Goal: Task Accomplishment & Management: Use online tool/utility

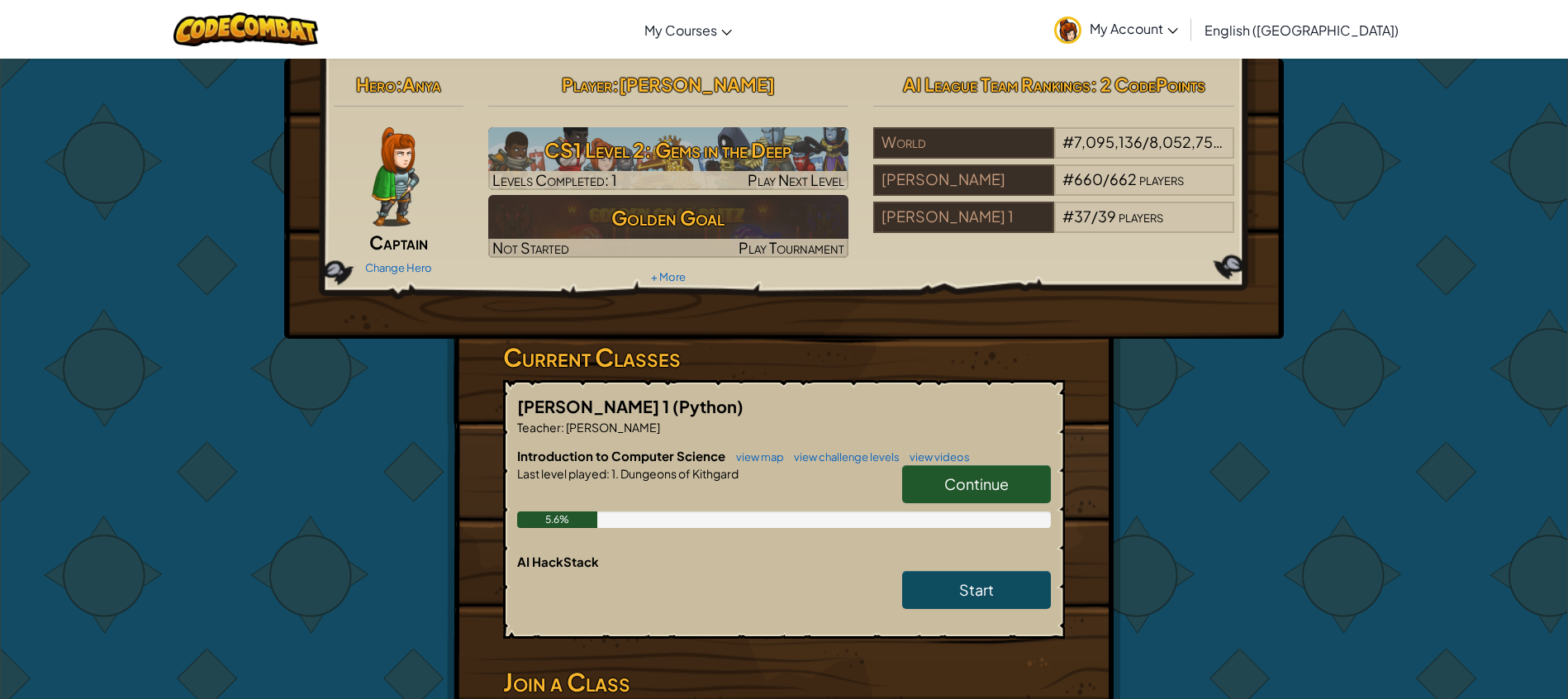
click at [965, 491] on span "Continue" at bounding box center [977, 484] width 65 height 19
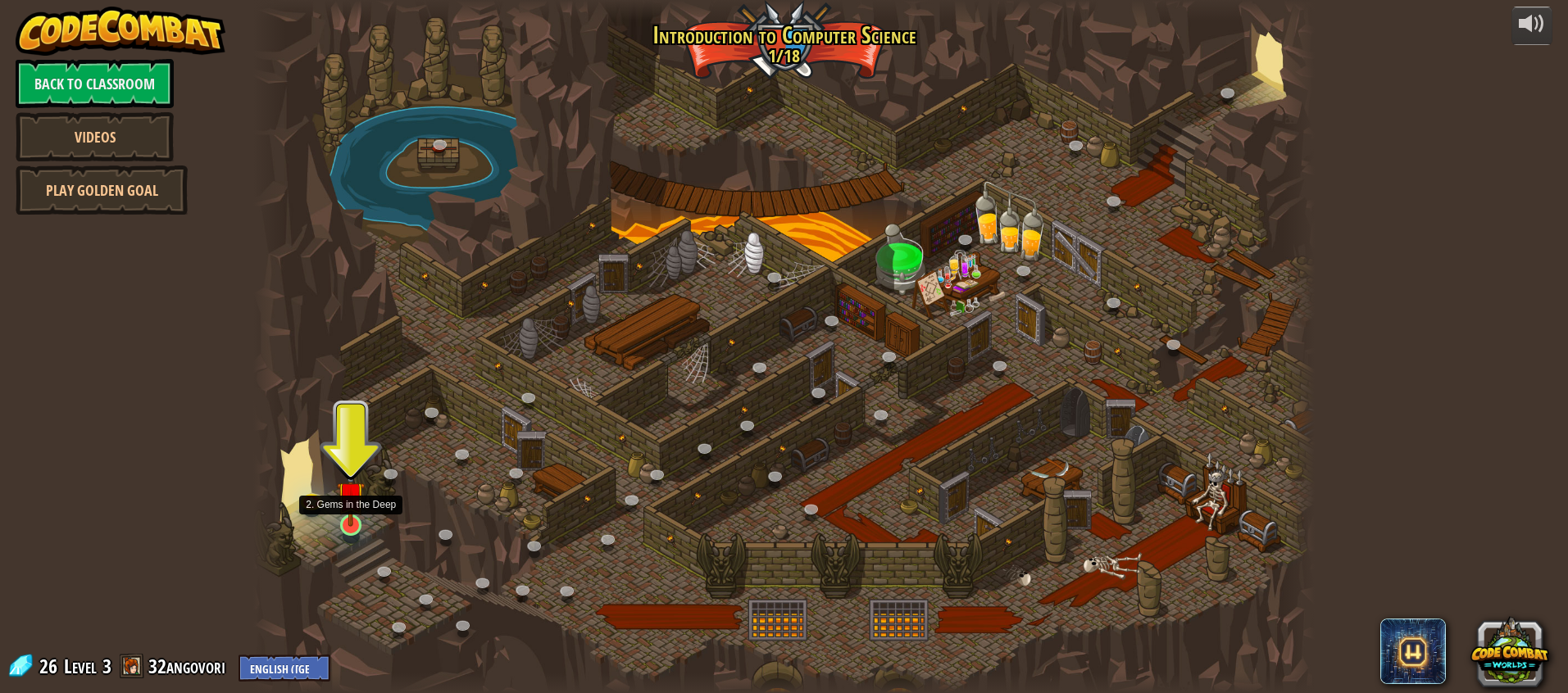
click at [359, 522] on img at bounding box center [350, 496] width 28 height 64
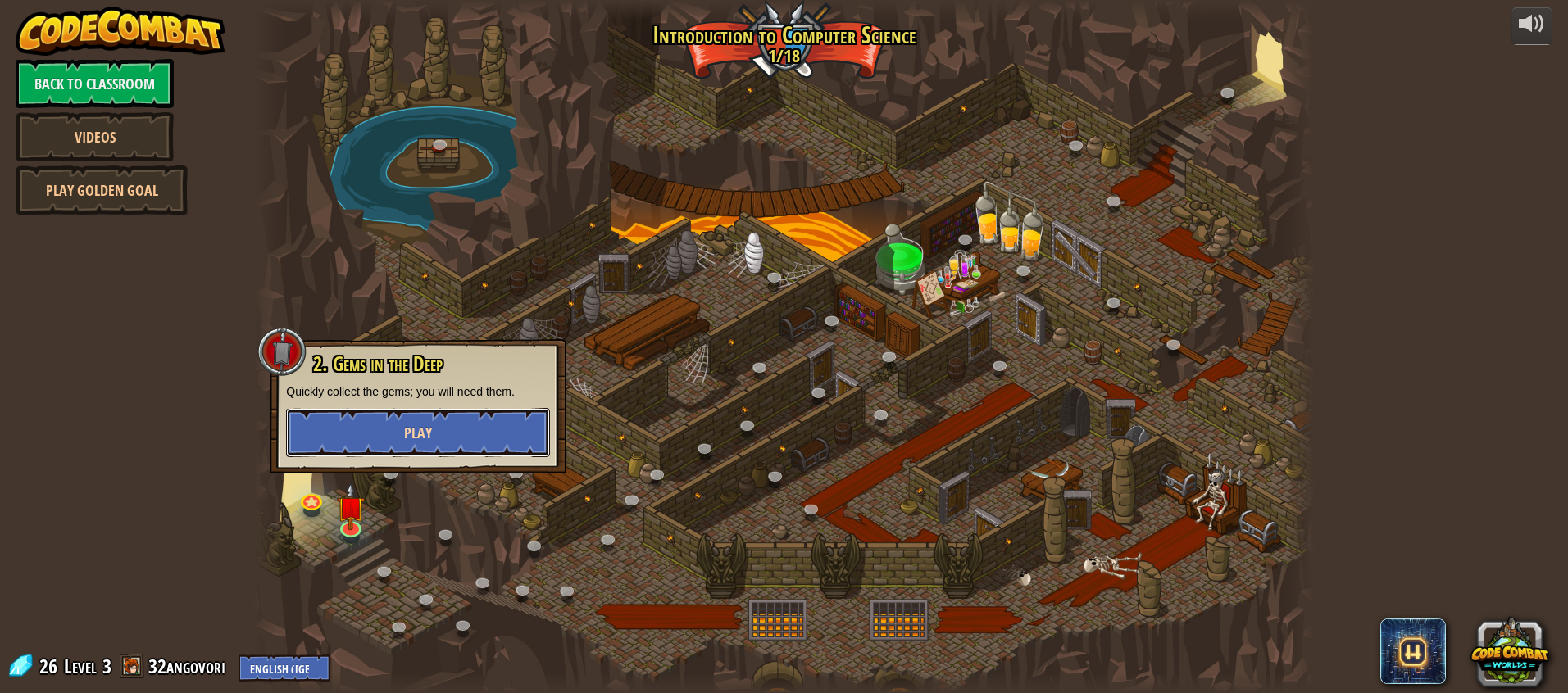
click at [420, 444] on button "Play" at bounding box center [418, 433] width 264 height 50
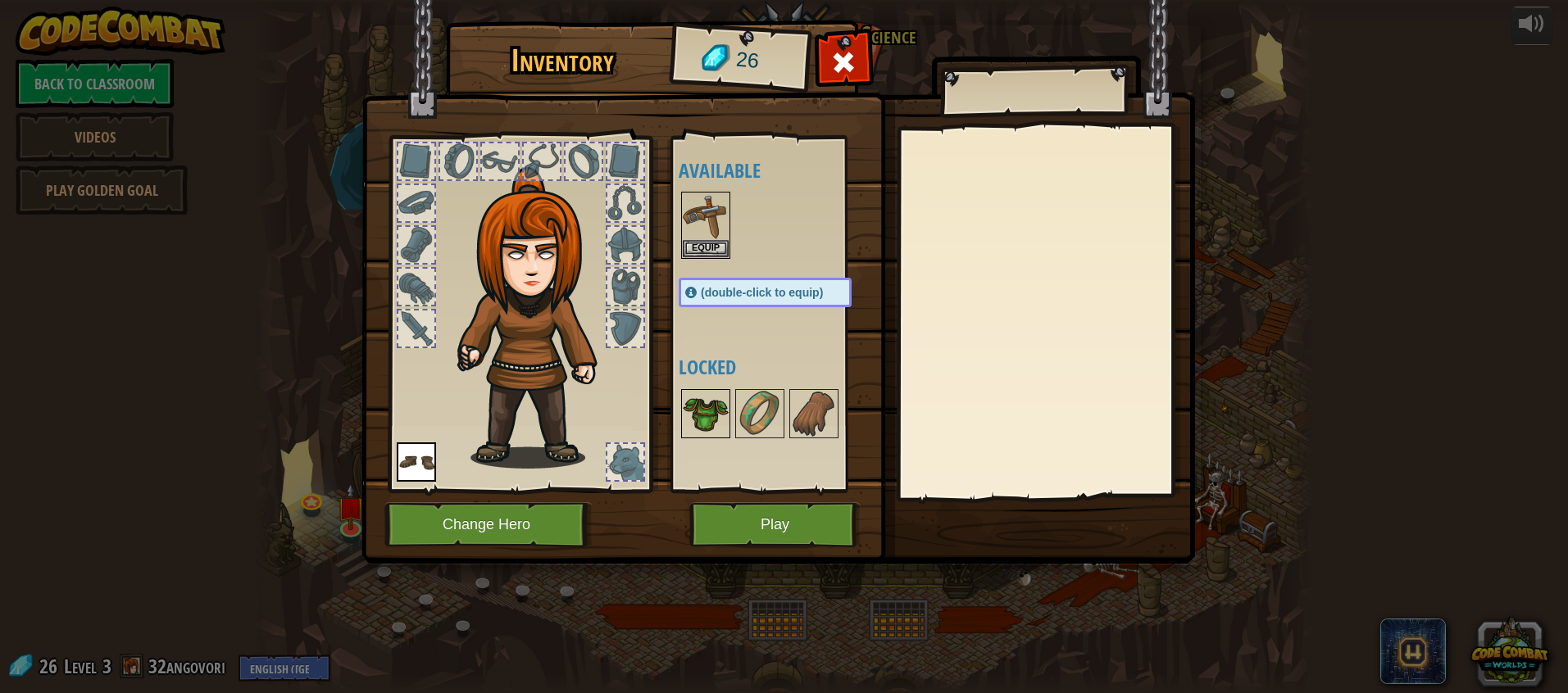
click at [688, 411] on img at bounding box center [706, 413] width 46 height 46
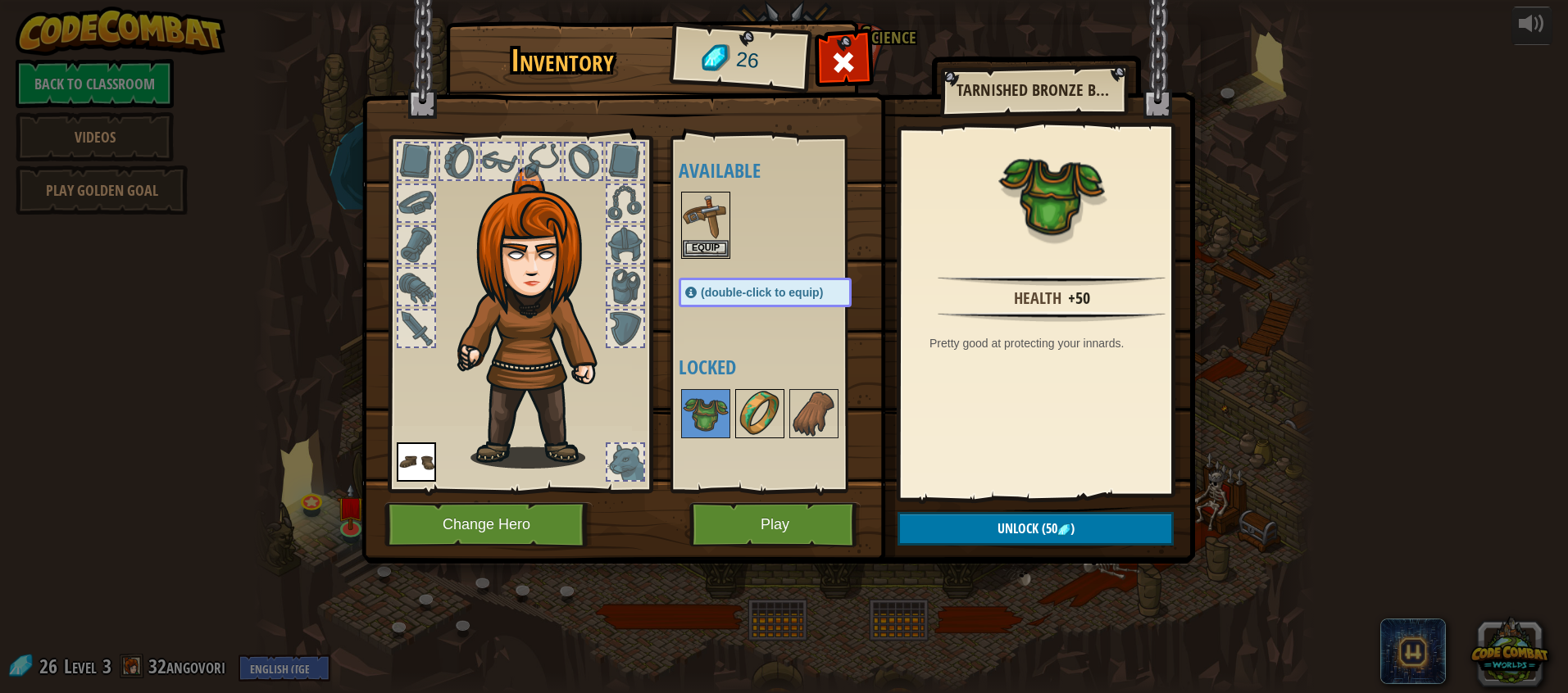
click at [761, 425] on img at bounding box center [760, 413] width 46 height 46
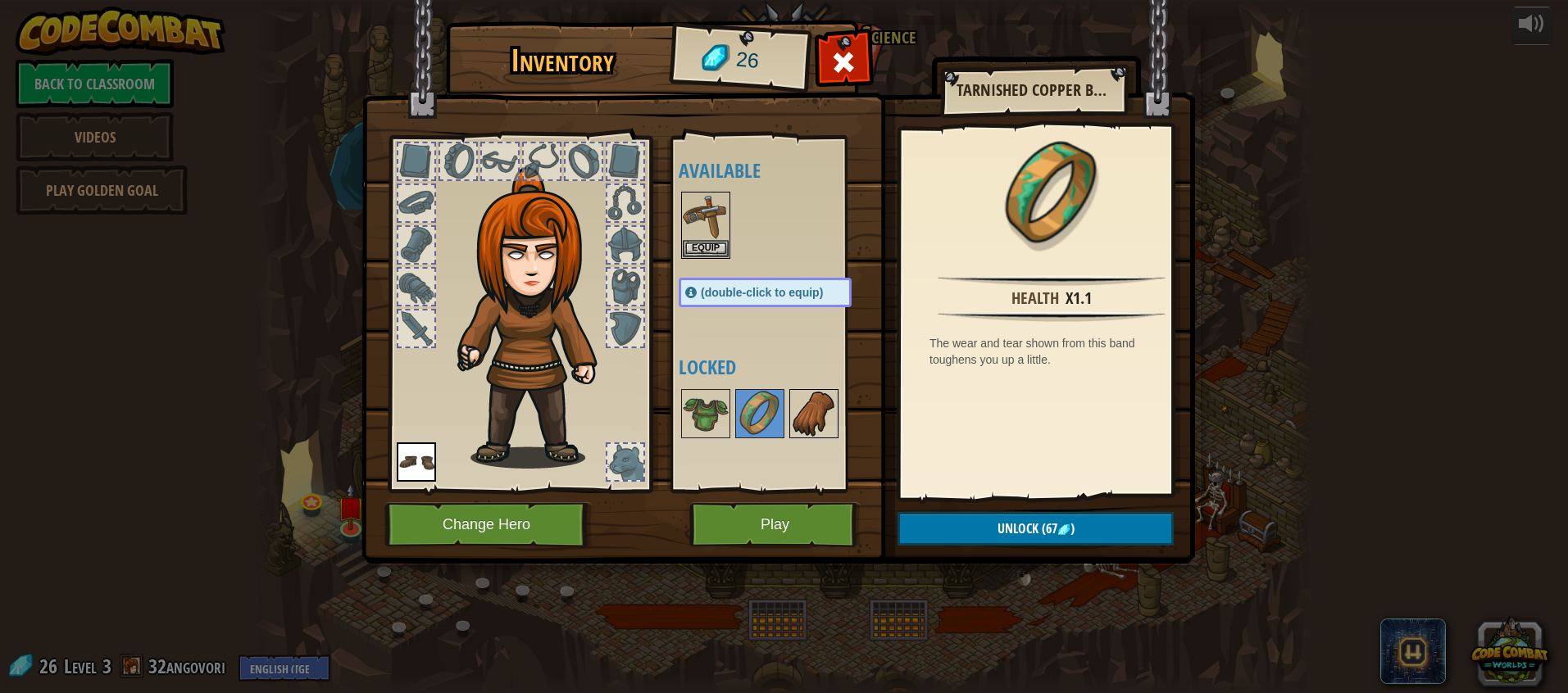
click at [819, 412] on img at bounding box center [814, 413] width 46 height 46
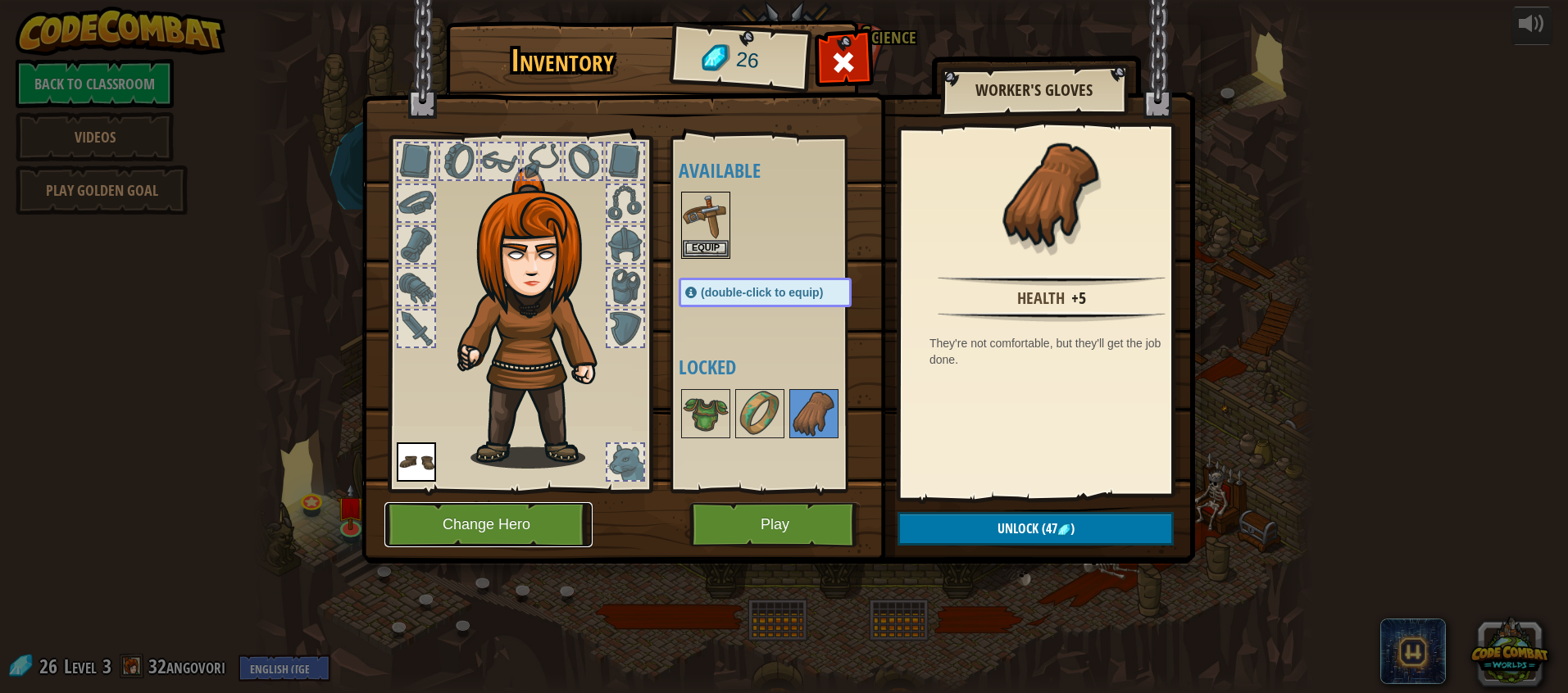
click at [552, 516] on button "Change Hero" at bounding box center [488, 524] width 208 height 45
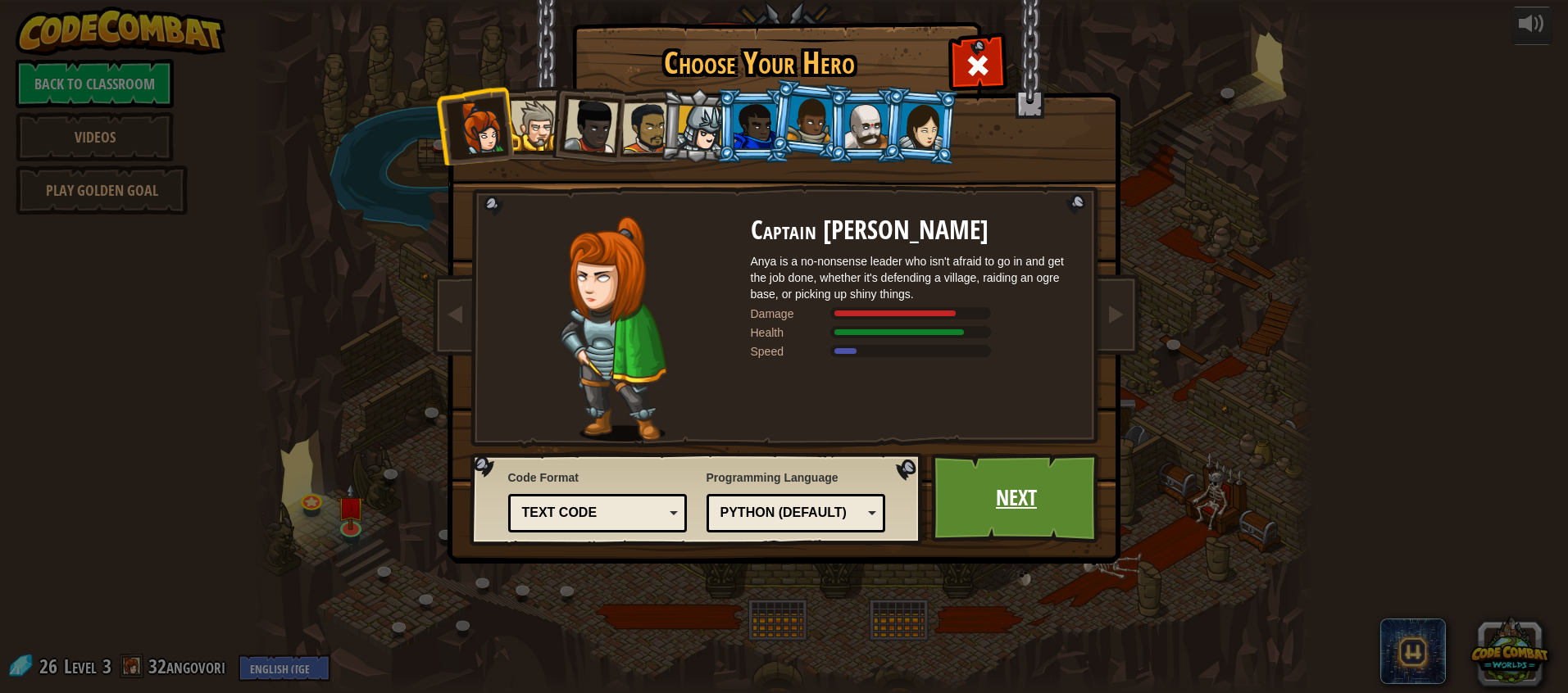
click at [1027, 506] on link "Next" at bounding box center [1016, 498] width 171 height 90
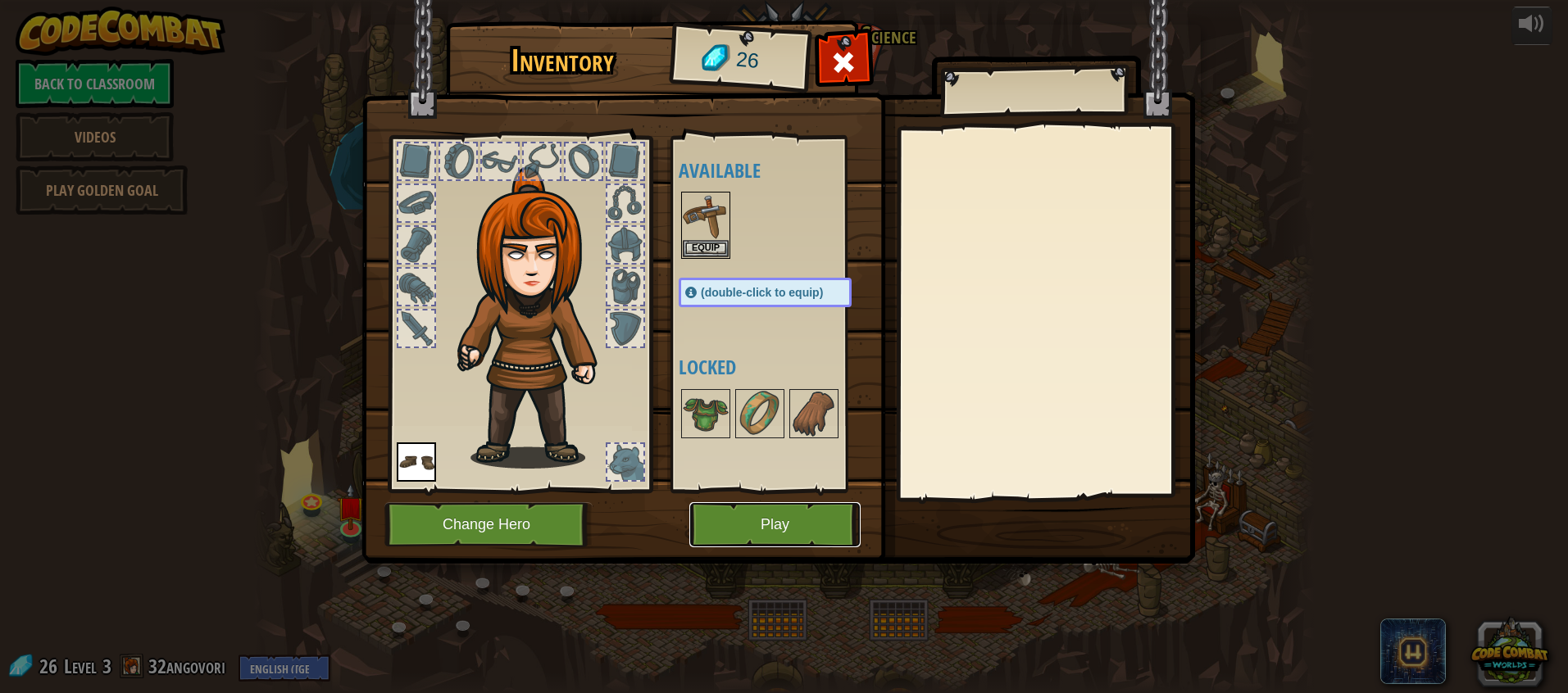
click at [728, 535] on button "Play" at bounding box center [775, 524] width 171 height 45
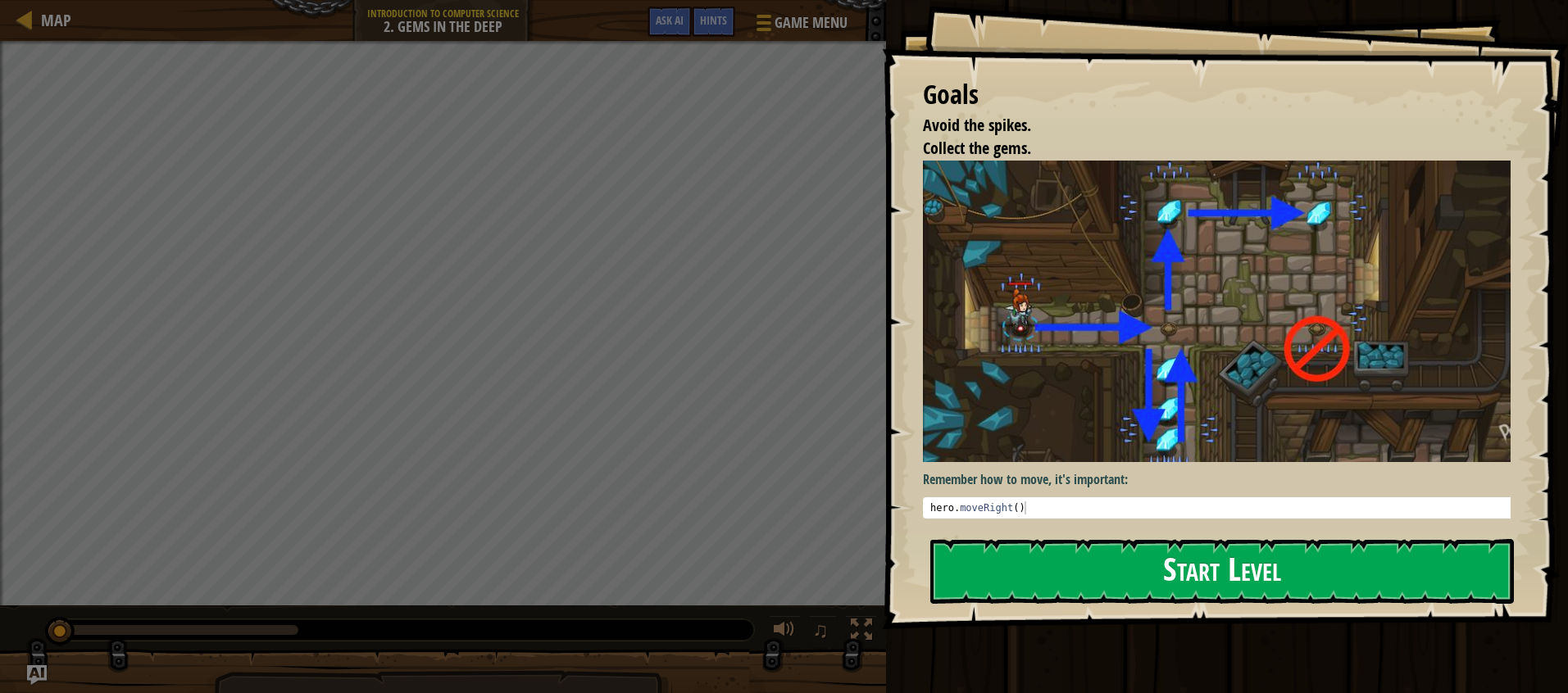
click at [1271, 595] on button "Start Level" at bounding box center [1222, 571] width 583 height 65
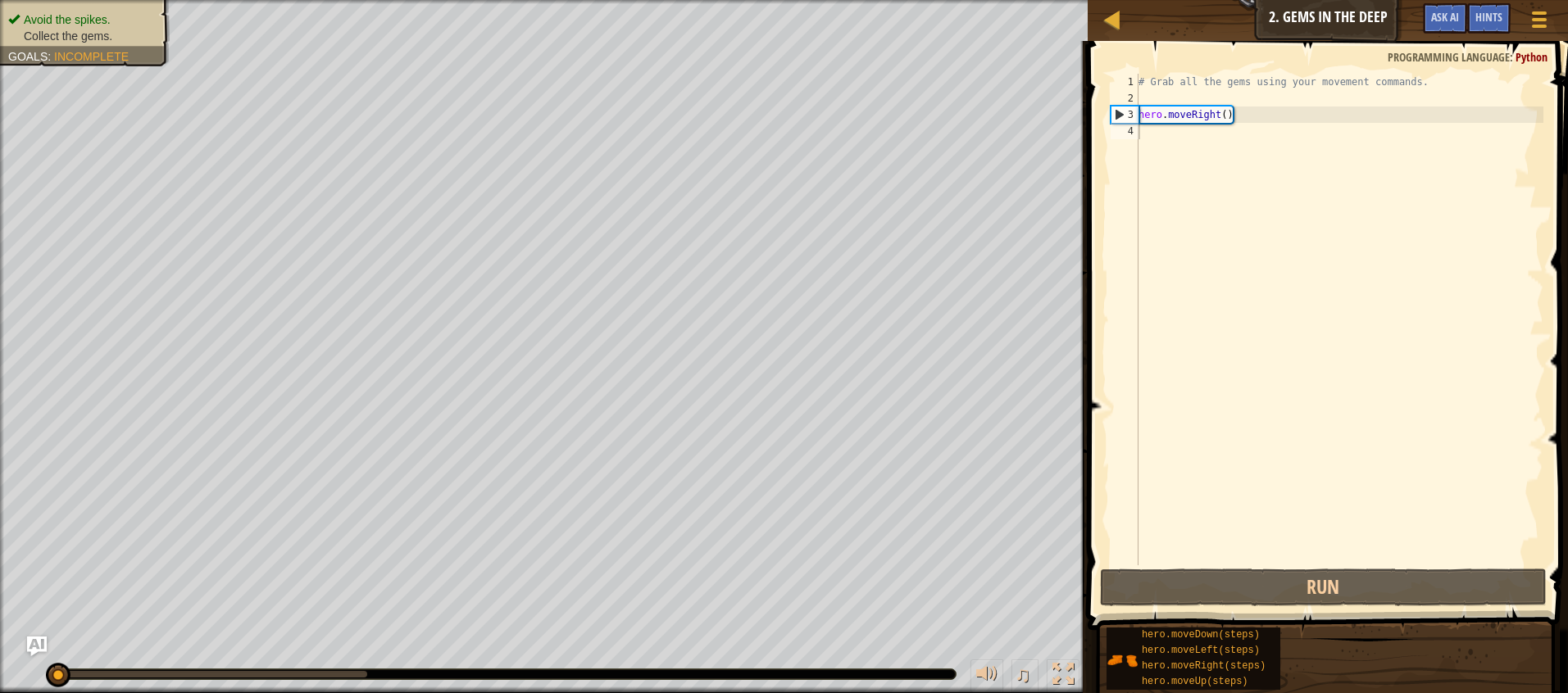
drag, startPoint x: 1221, startPoint y: 632, endPoint x: 1205, endPoint y: 464, distance: 168.8
click at [1207, 368] on div "Hints Videos 1 2 3 4 # Grab all the gems using your movement commands. hero . m…" at bounding box center [1325, 363] width 485 height 644
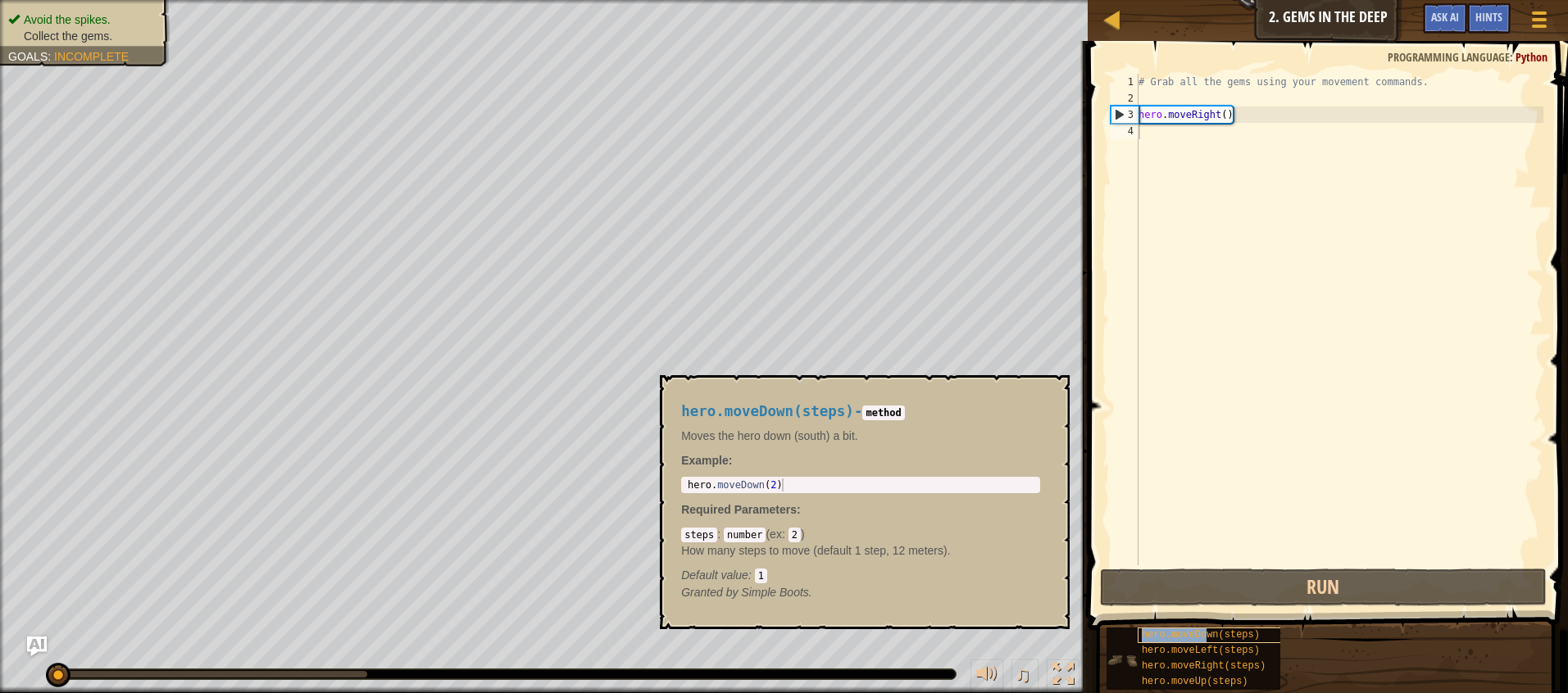
click at [1205, 636] on span "hero.moveDown(steps)" at bounding box center [1200, 634] width 118 height 12
click at [1169, 143] on div "# Grab all the gems using your movement commands. hero . moveRight ( )" at bounding box center [1339, 336] width 408 height 524
drag, startPoint x: 1150, startPoint y: 138, endPoint x: 1219, endPoint y: 143, distance: 69.2
click at [1219, 143] on div "# Grab all the gems using your movement commands. hero . moveRight ( )" at bounding box center [1339, 336] width 408 height 524
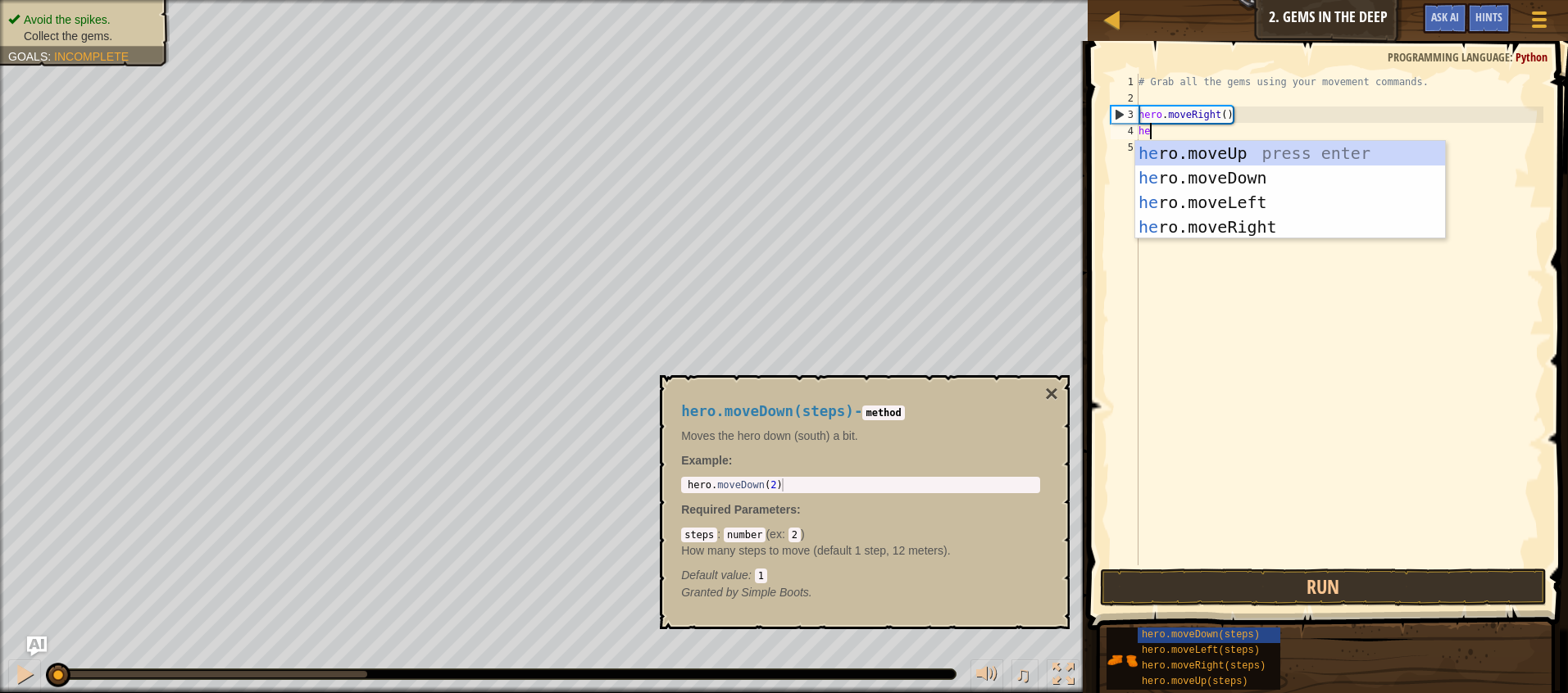
type textarea "her"
click at [1248, 175] on div "her o.moveUp press enter her o.moveDown press enter her o.moveLeft press enter …" at bounding box center [1290, 214] width 310 height 148
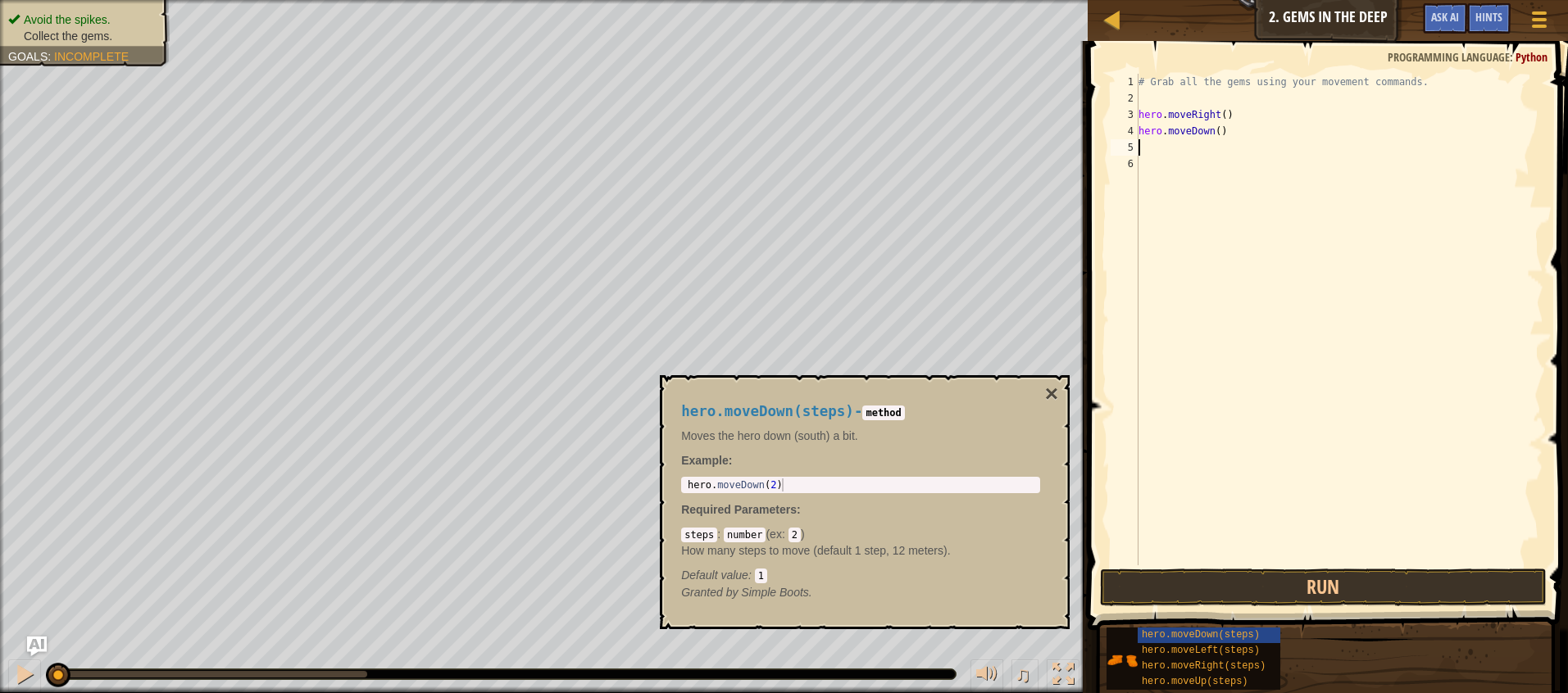
scroll to position [7, 0]
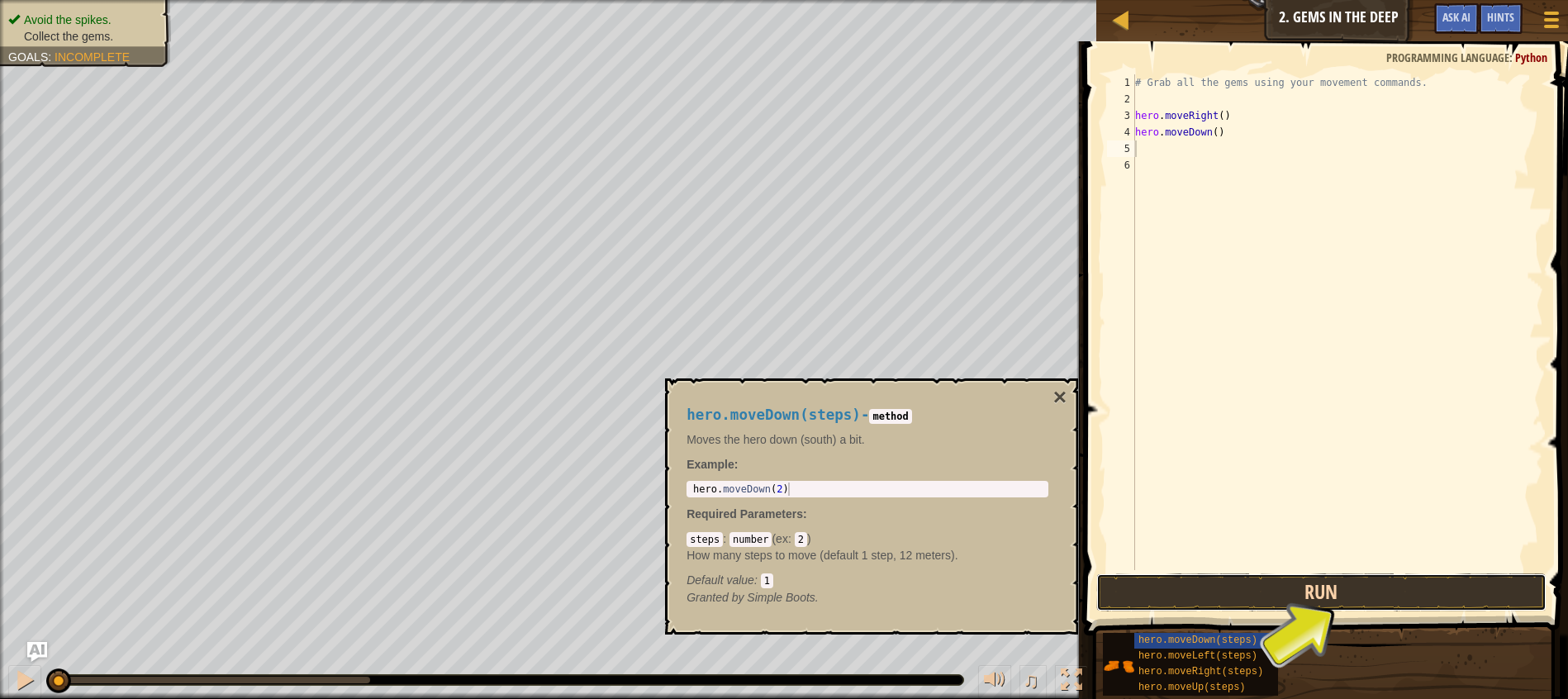
click at [1295, 597] on button "Run" at bounding box center [1320, 592] width 450 height 38
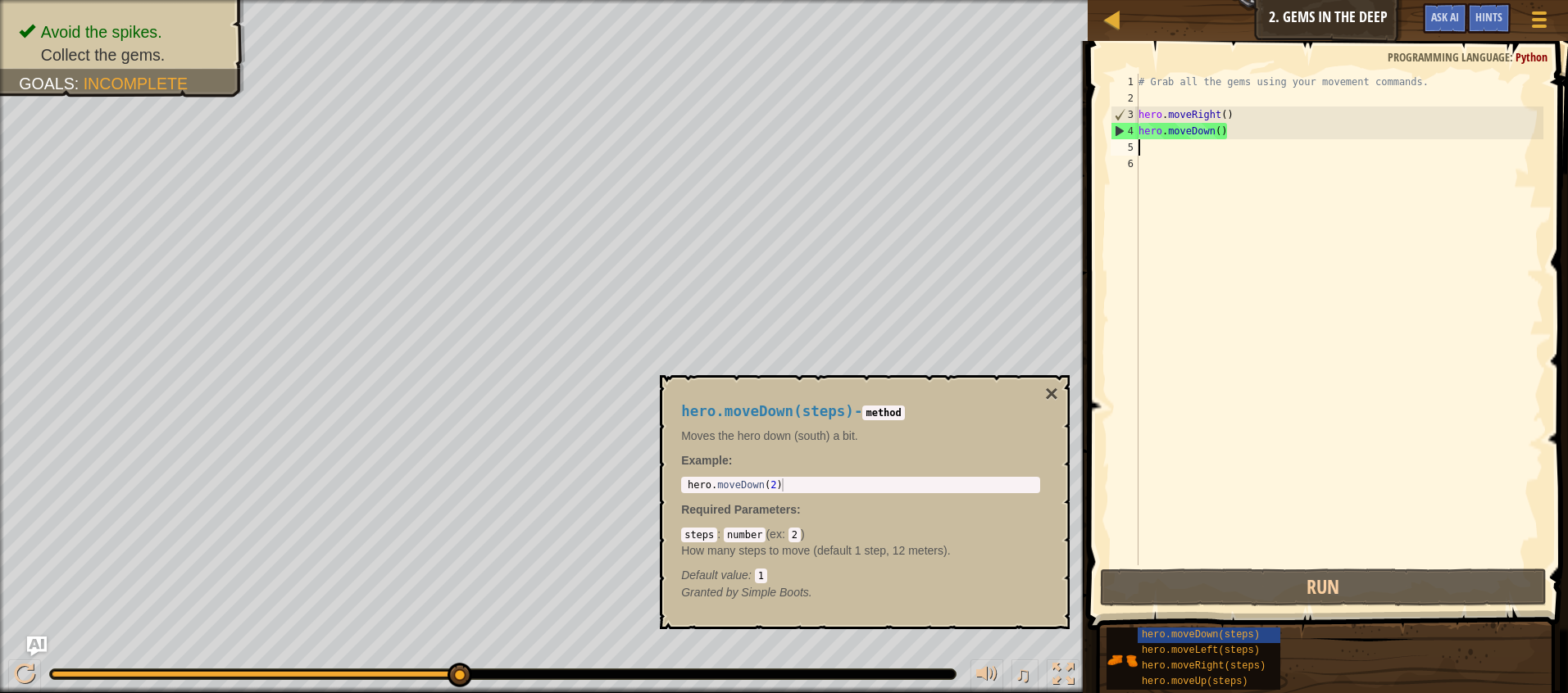
type textarea "mo"
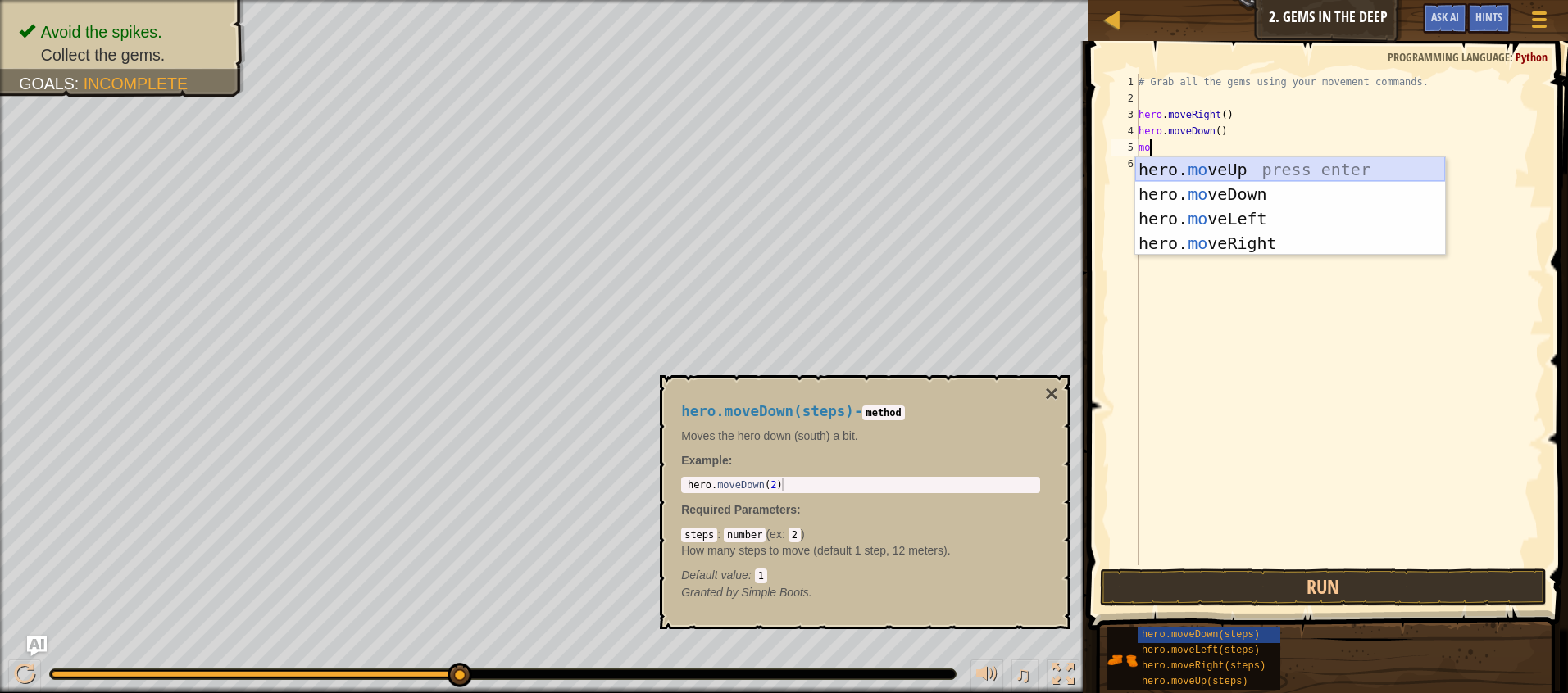
click at [1213, 174] on div "hero. mo veUp press enter hero. mo veDown press enter hero. mo veLeft press ent…" at bounding box center [1290, 231] width 310 height 148
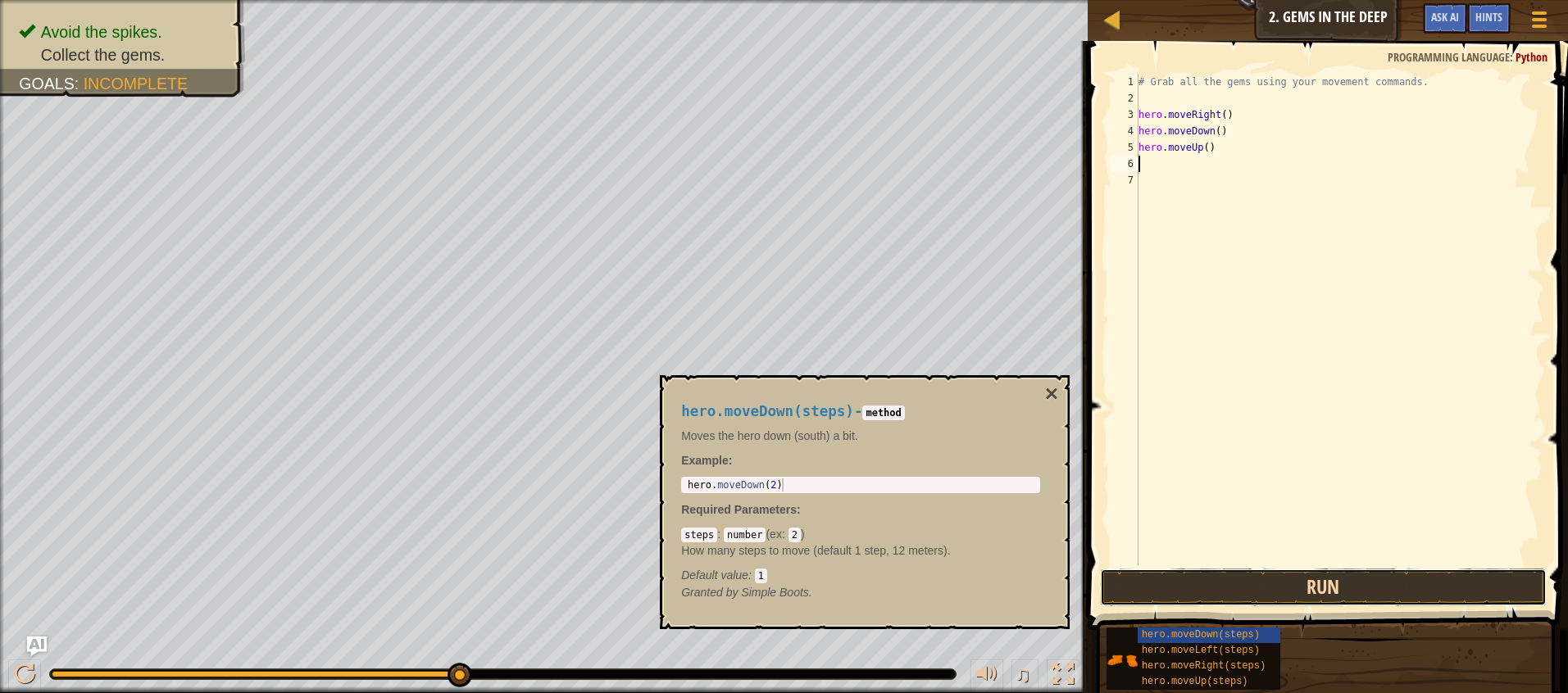
click at [1261, 582] on button "Run" at bounding box center [1323, 587] width 447 height 38
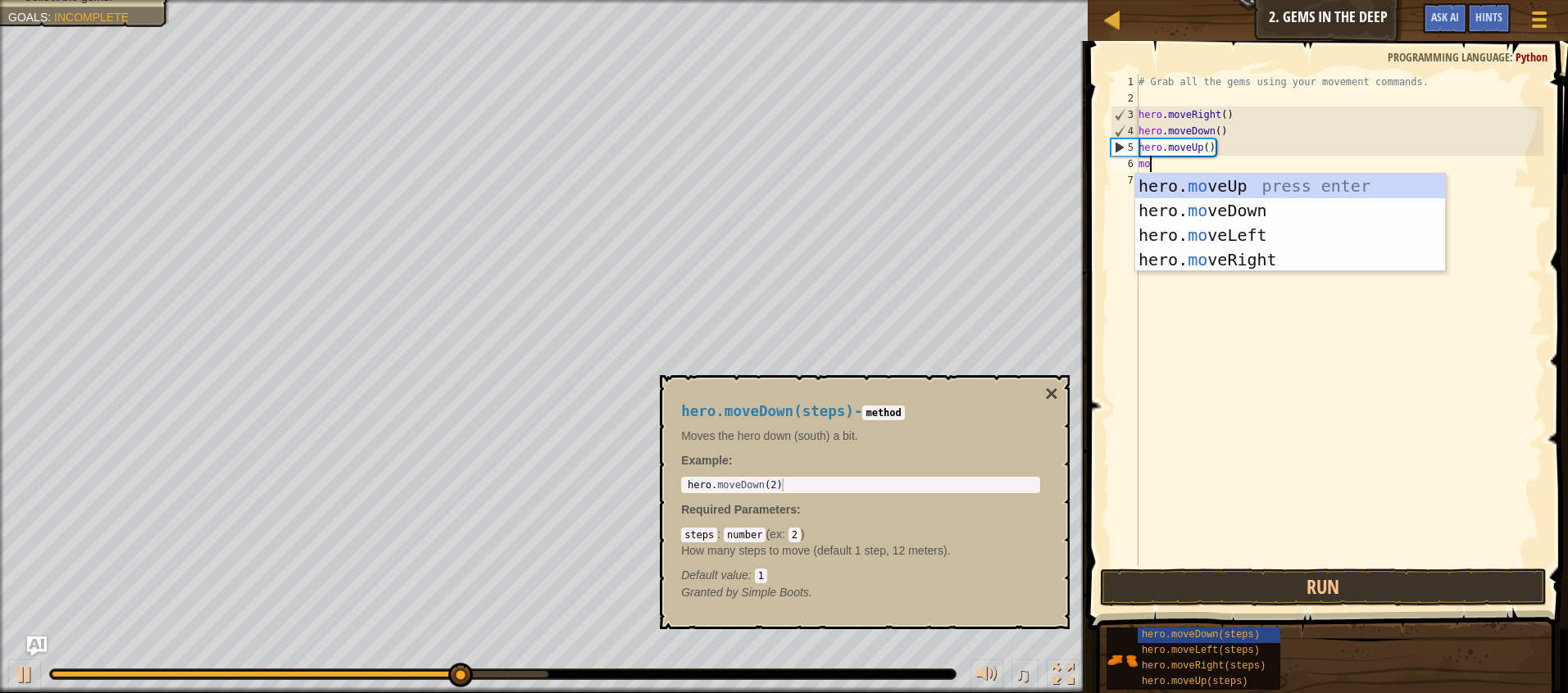
scroll to position [7, 1]
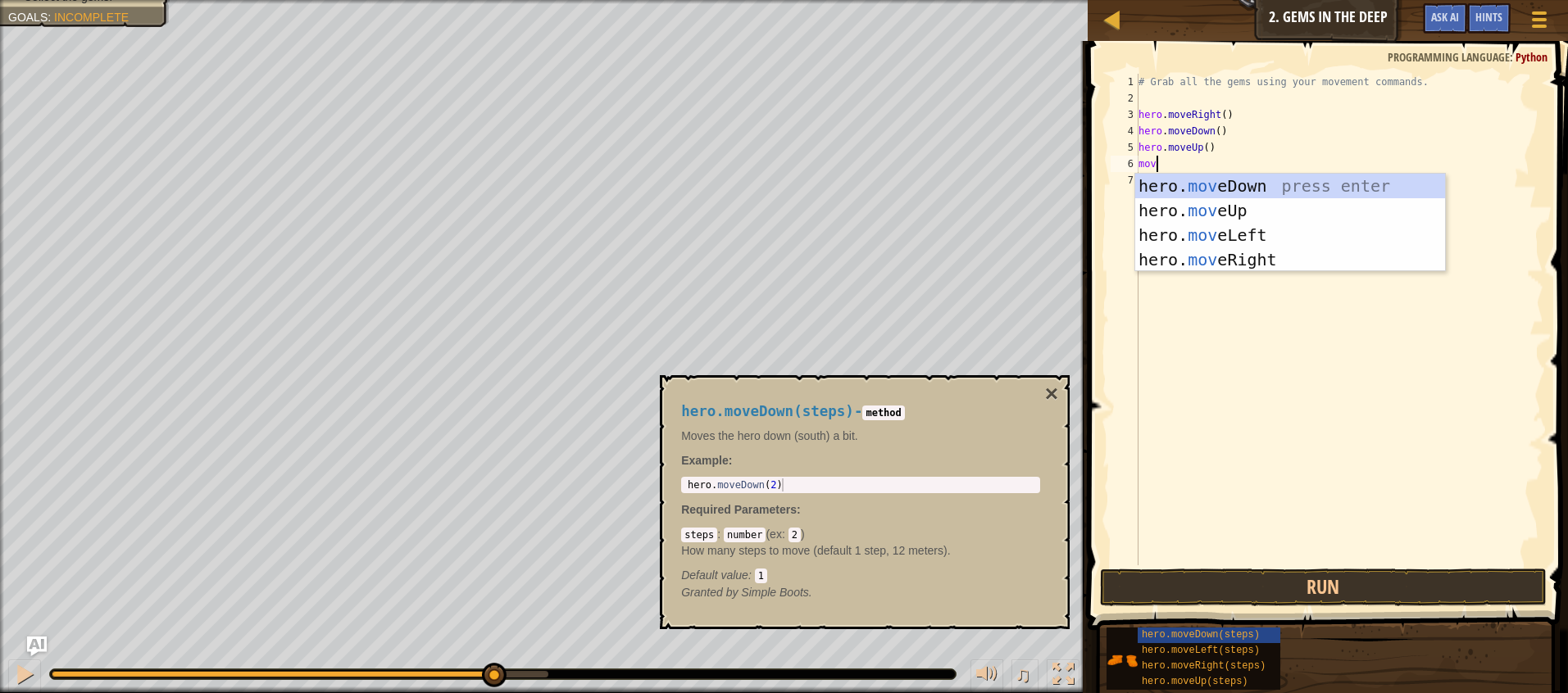
type textarea "move"
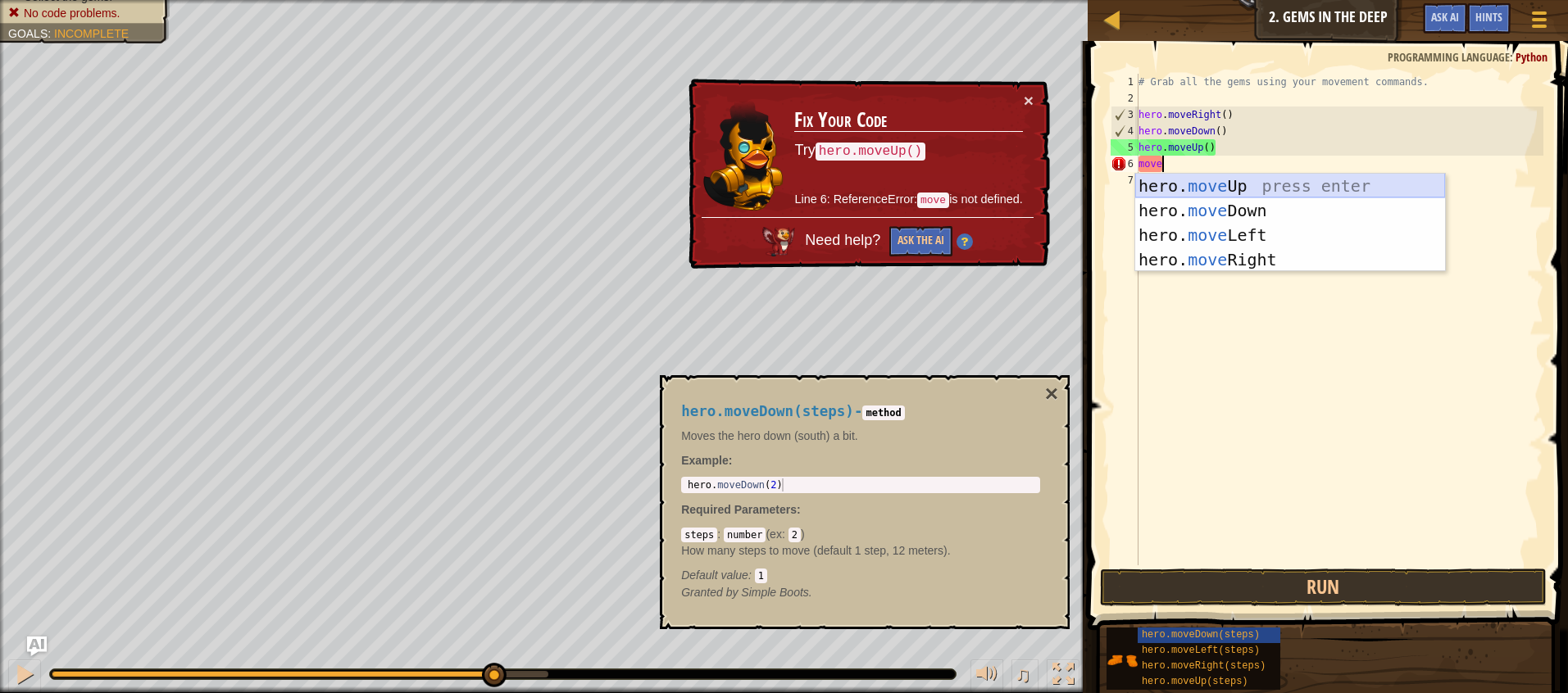
click at [1216, 183] on div "hero. move Up press enter hero. move Down press enter hero. move Left press ent…" at bounding box center [1290, 248] width 310 height 148
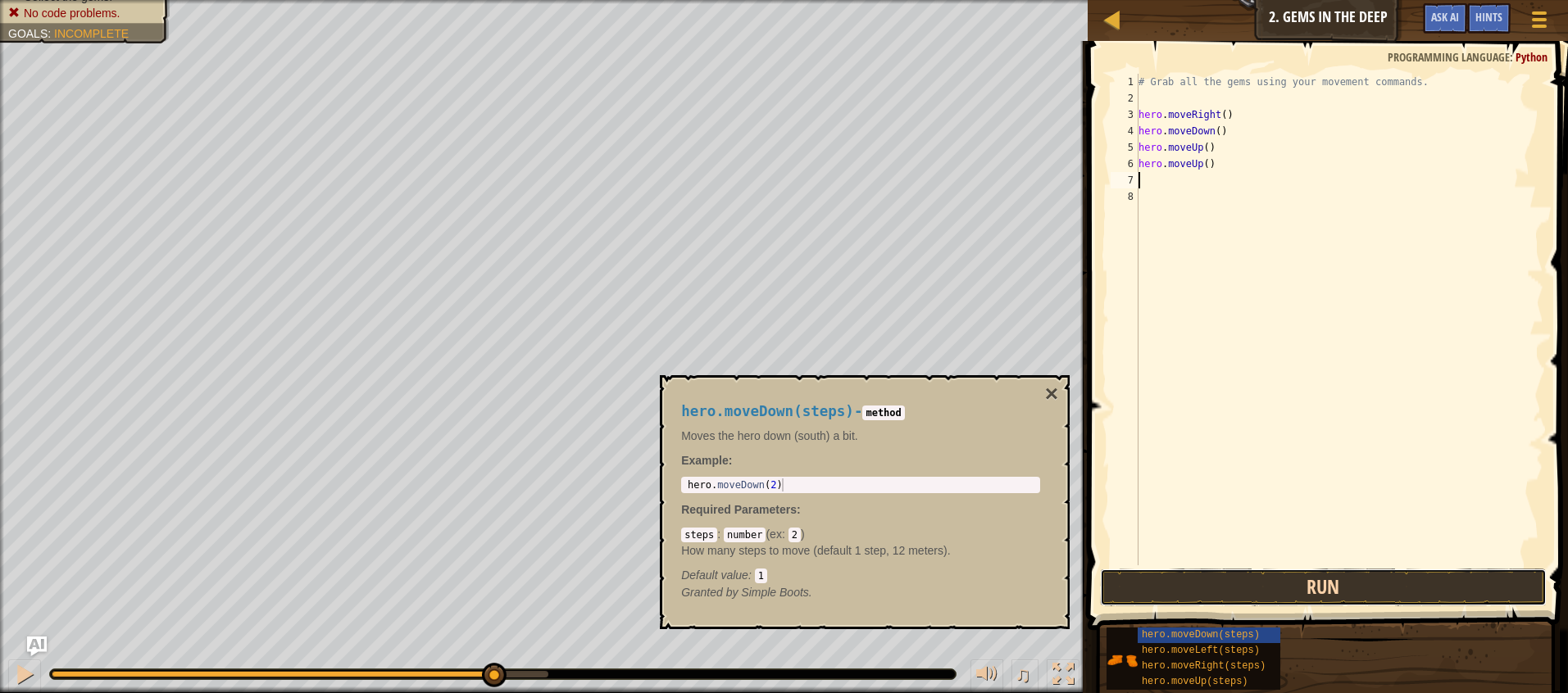
click at [1224, 568] on button "Run" at bounding box center [1323, 587] width 447 height 38
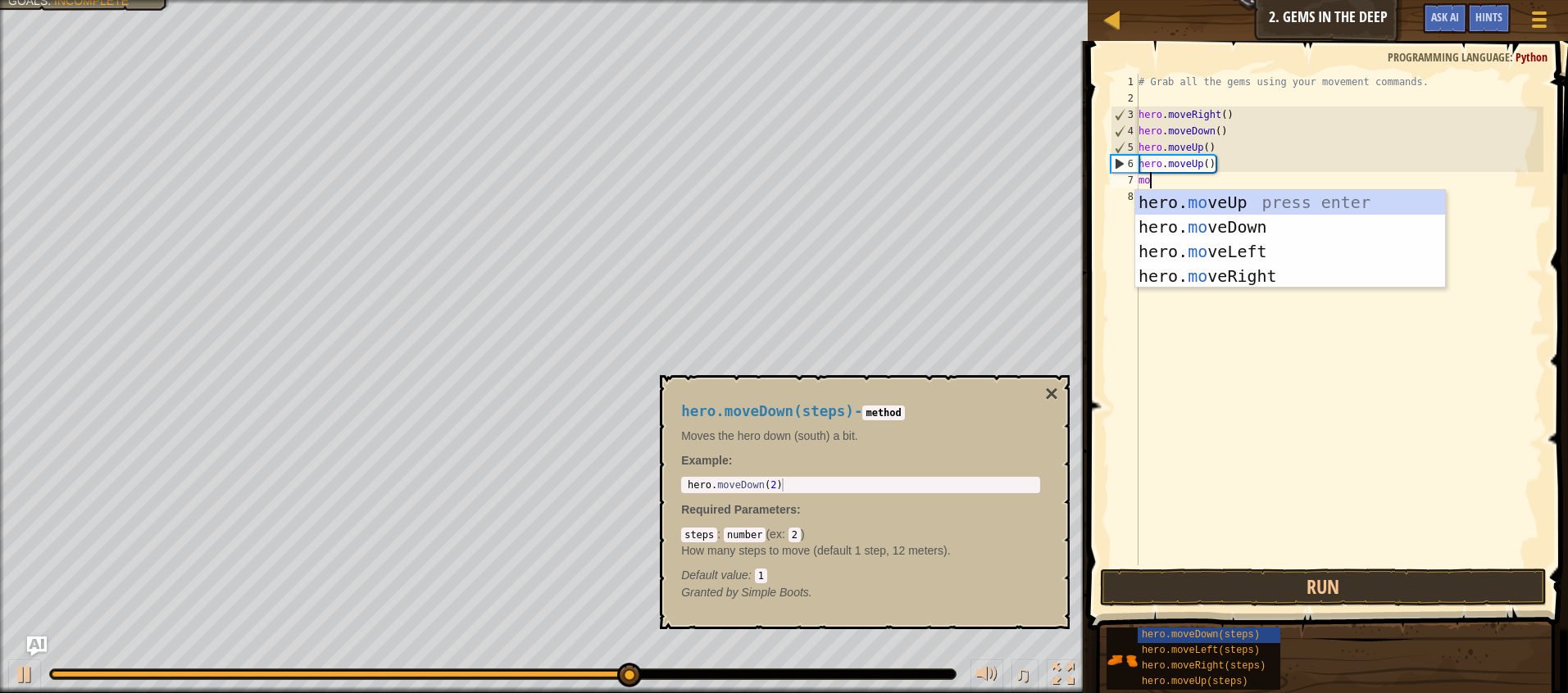
scroll to position [7, 1]
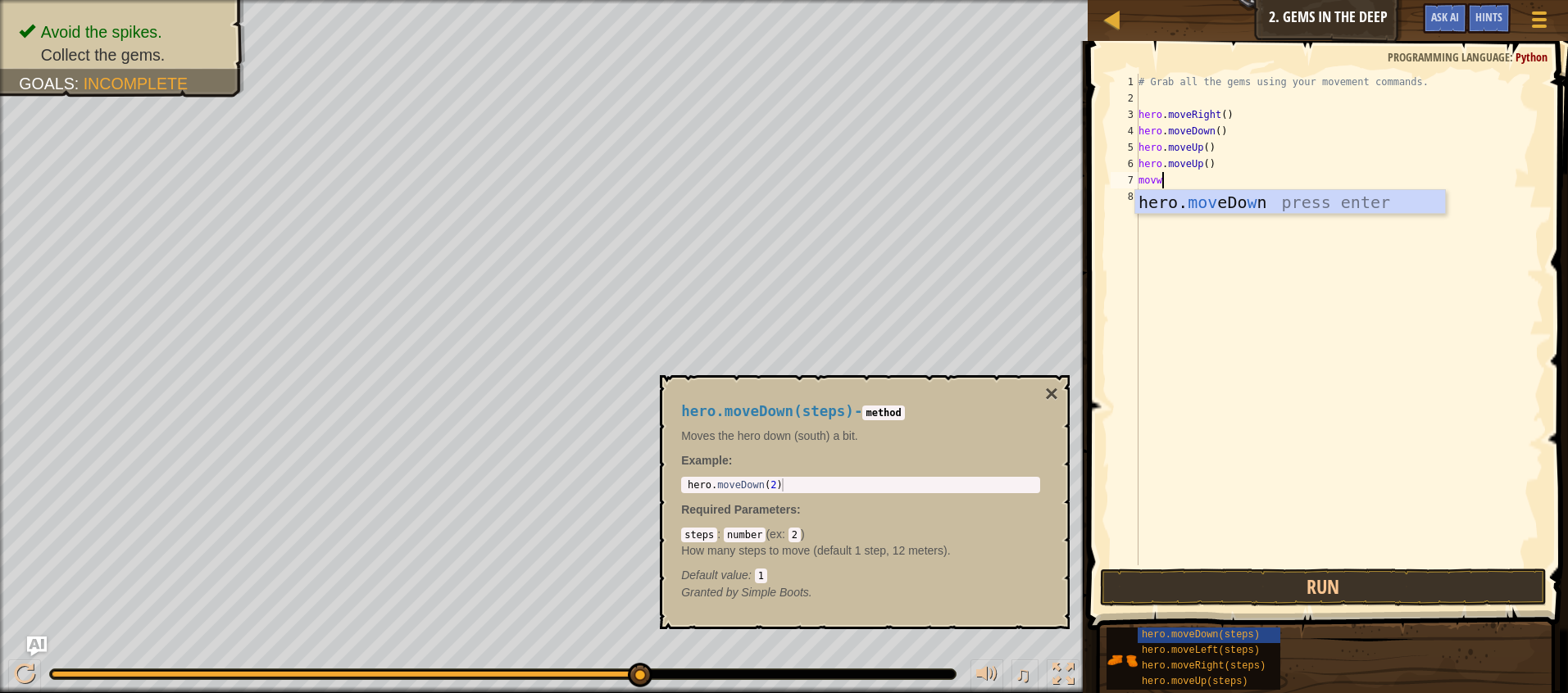
type textarea "mov"
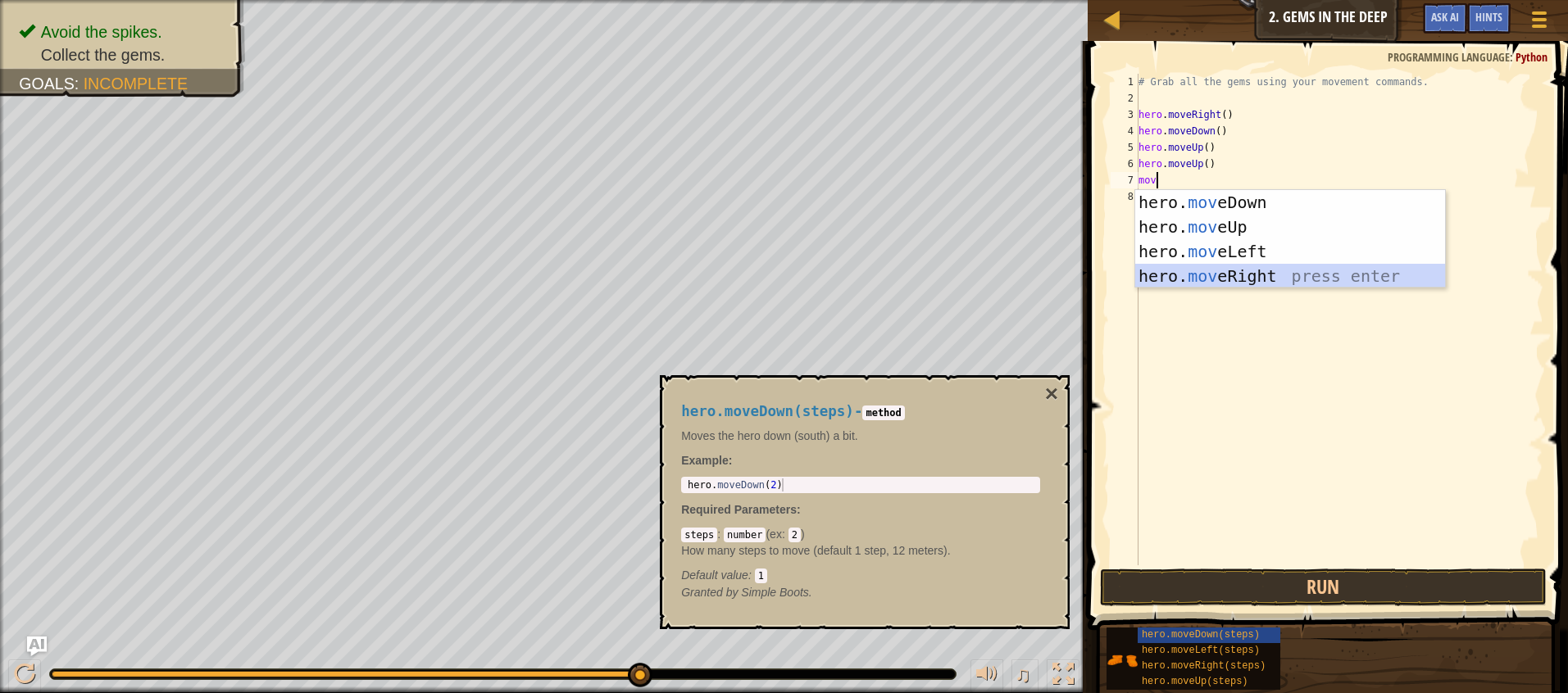
click at [1231, 278] on div "hero. mov eDown press enter hero. mov eUp press enter hero. mov eLeft press ent…" at bounding box center [1290, 263] width 310 height 148
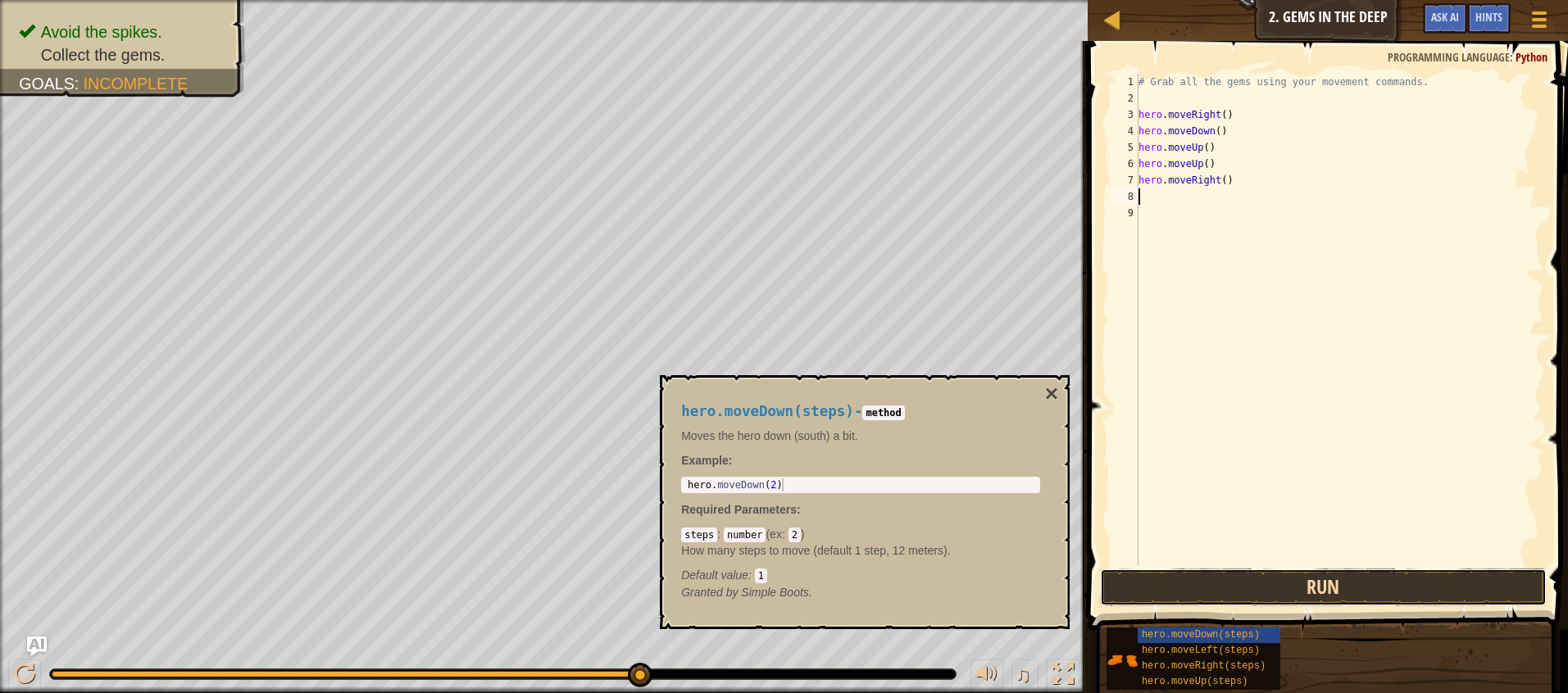
click at [1299, 593] on button "Run" at bounding box center [1323, 587] width 447 height 38
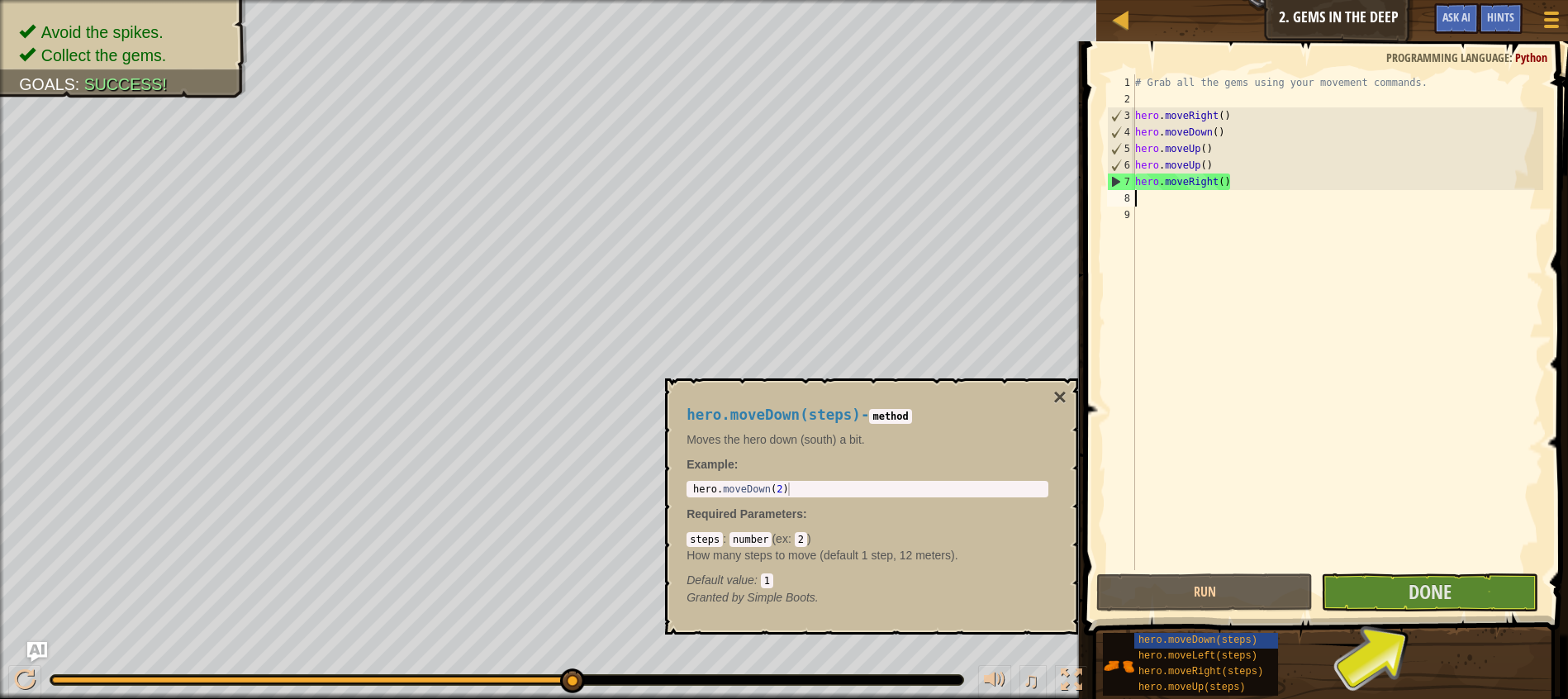
click at [1149, 203] on div "# Grab all the gems using your movement commands. hero . moveRight ( ) hero . m…" at bounding box center [1337, 338] width 411 height 529
click at [1421, 601] on span "Done" at bounding box center [1429, 592] width 43 height 27
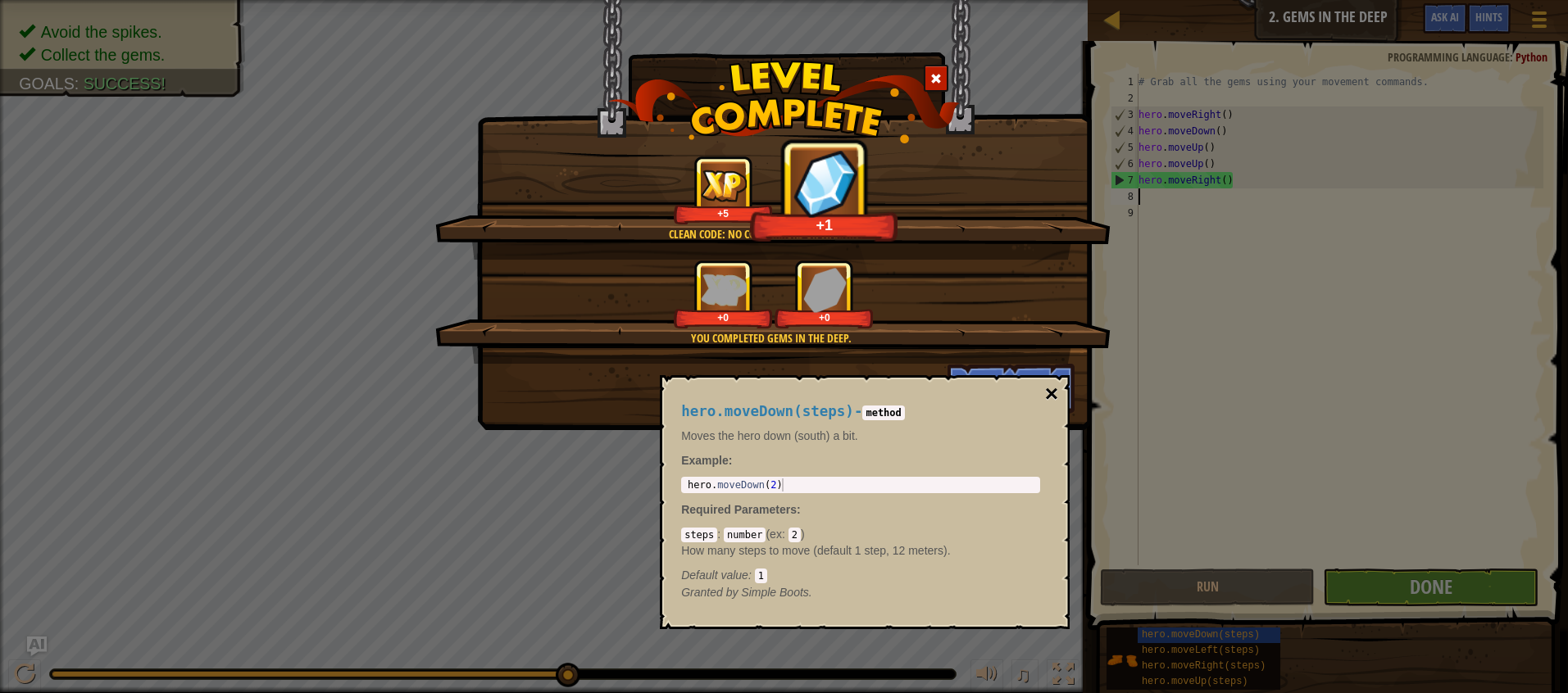
click at [1053, 403] on button "×" at bounding box center [1052, 393] width 13 height 23
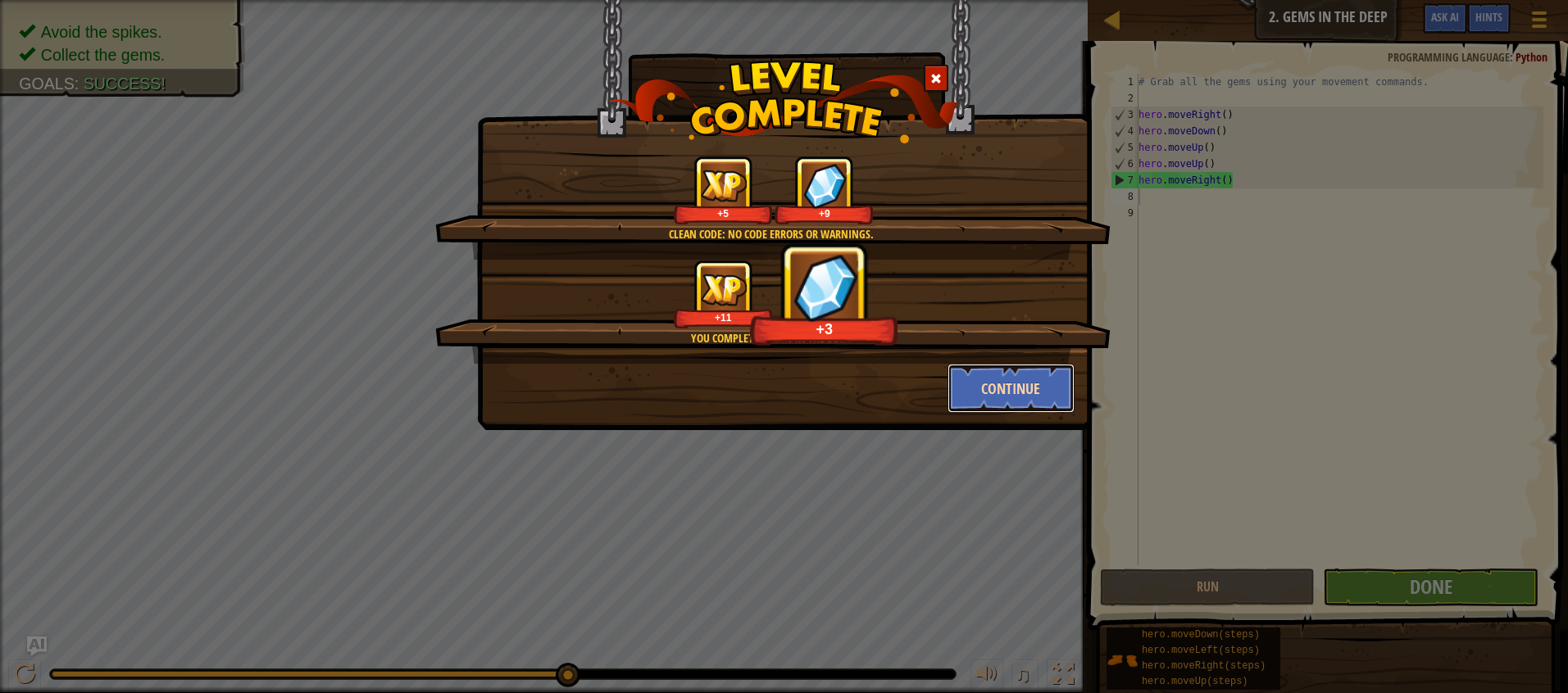
click at [970, 387] on button "Continue" at bounding box center [1010, 389] width 127 height 50
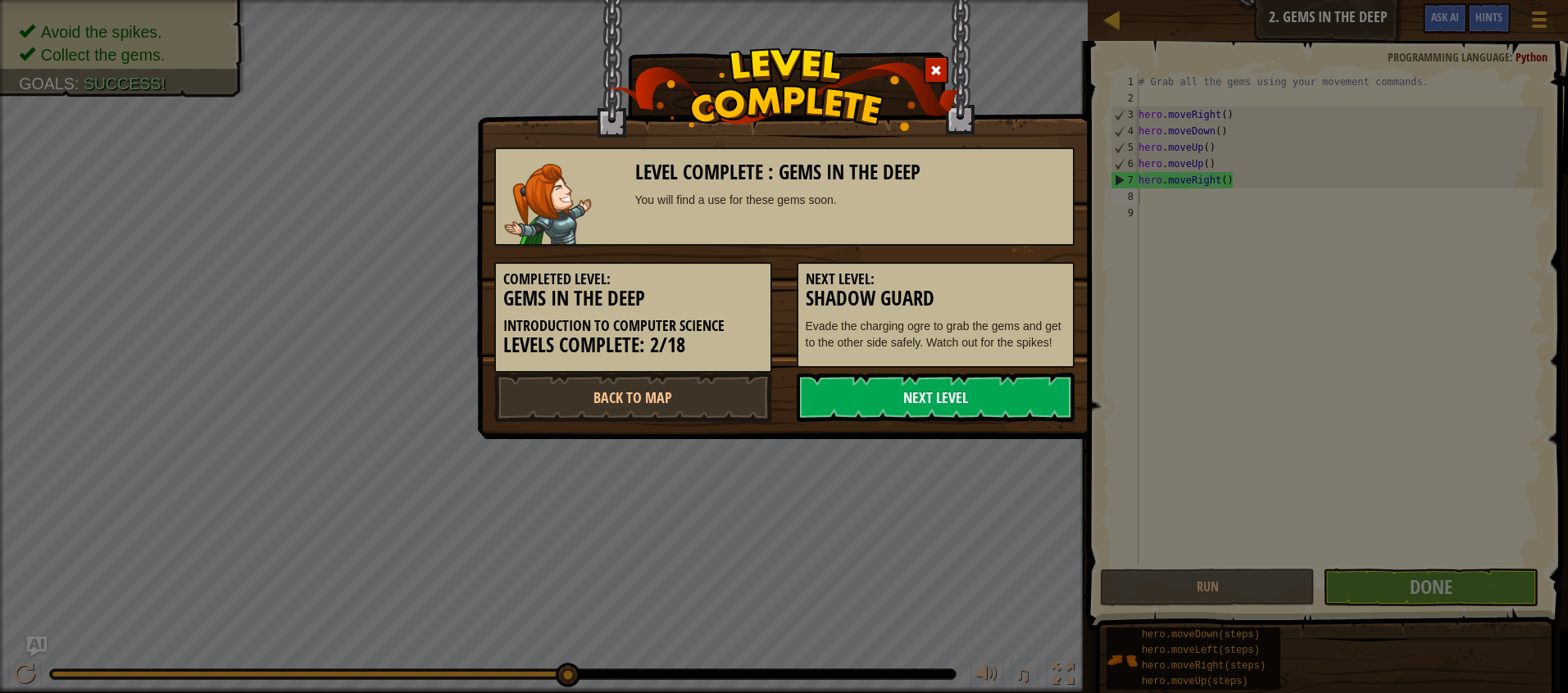
click at [964, 398] on link "Next Level" at bounding box center [935, 398] width 278 height 50
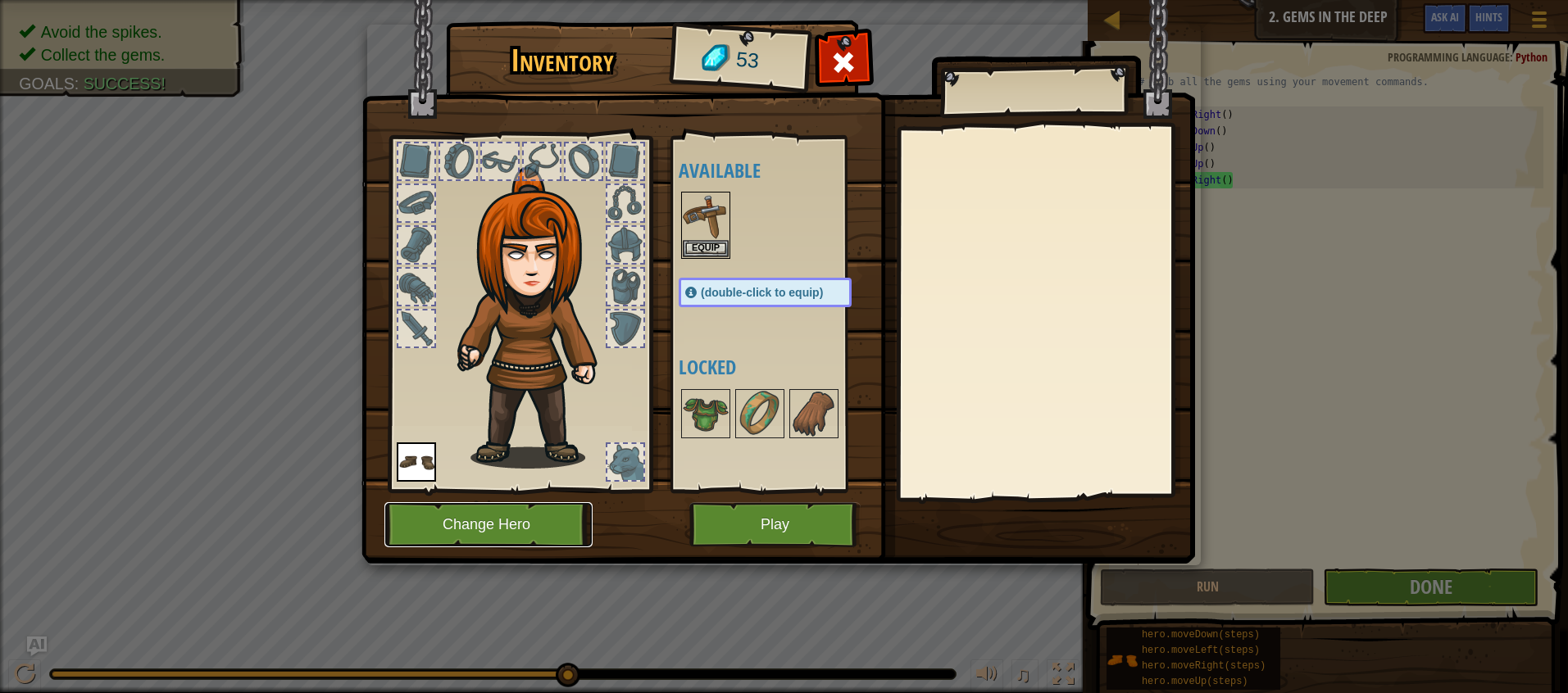
click at [542, 526] on button "Change Hero" at bounding box center [488, 524] width 208 height 45
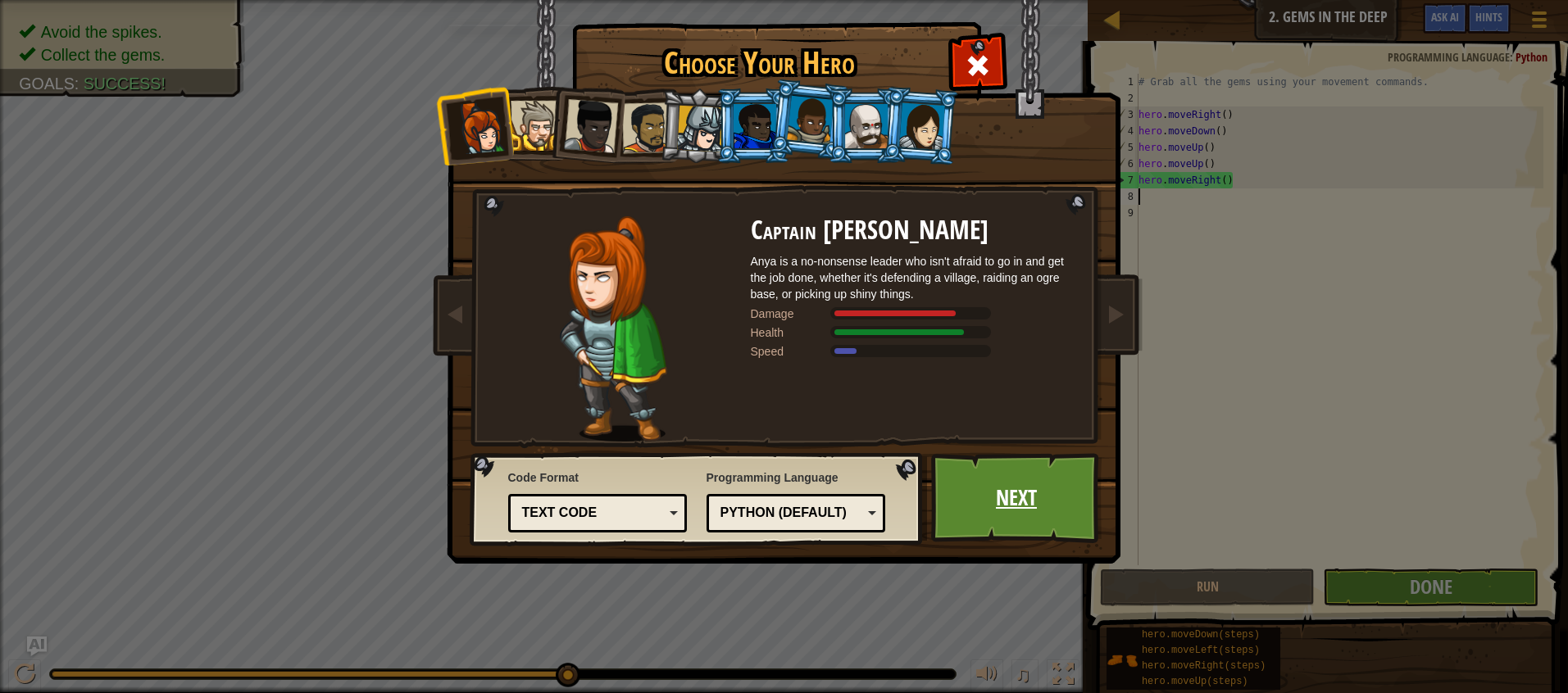
click at [1048, 496] on link "Next" at bounding box center [1016, 498] width 171 height 90
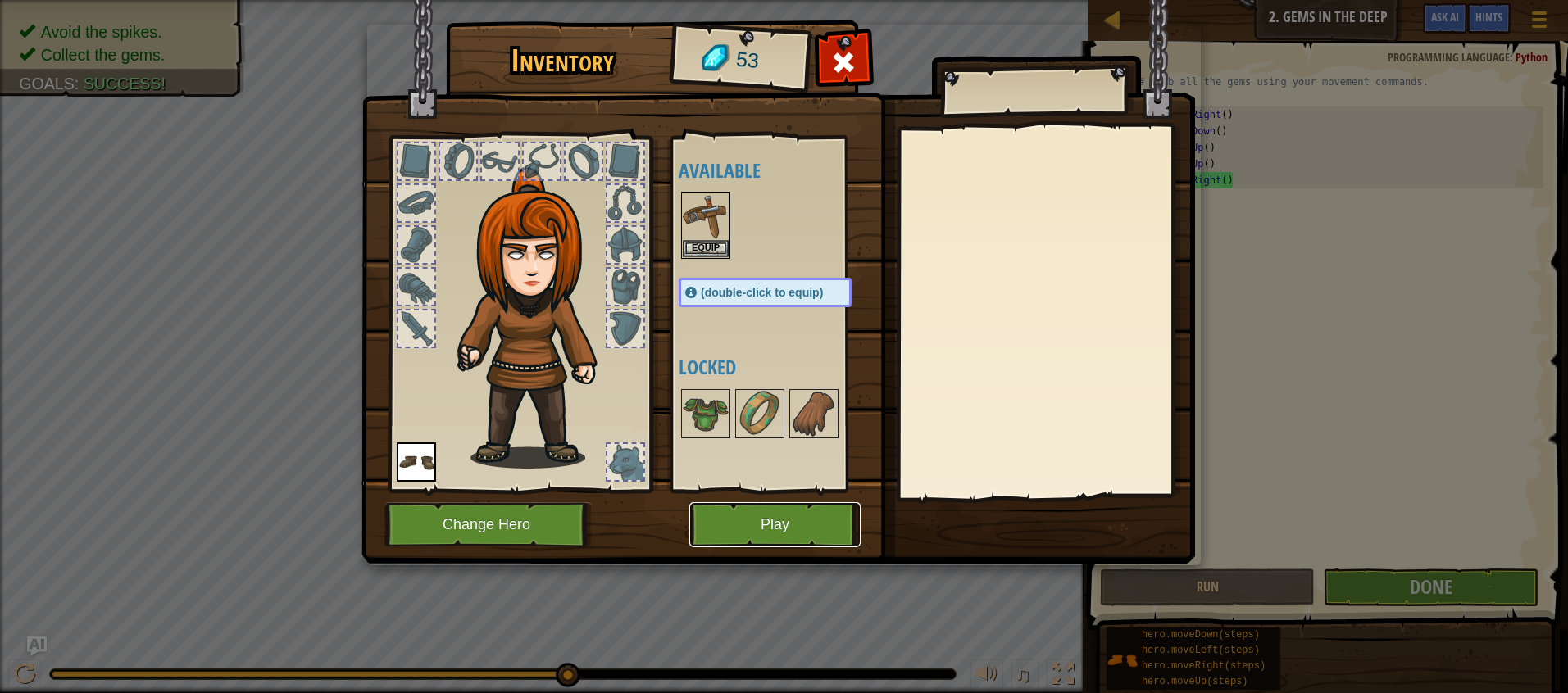
click at [818, 515] on button "Play" at bounding box center [775, 524] width 171 height 45
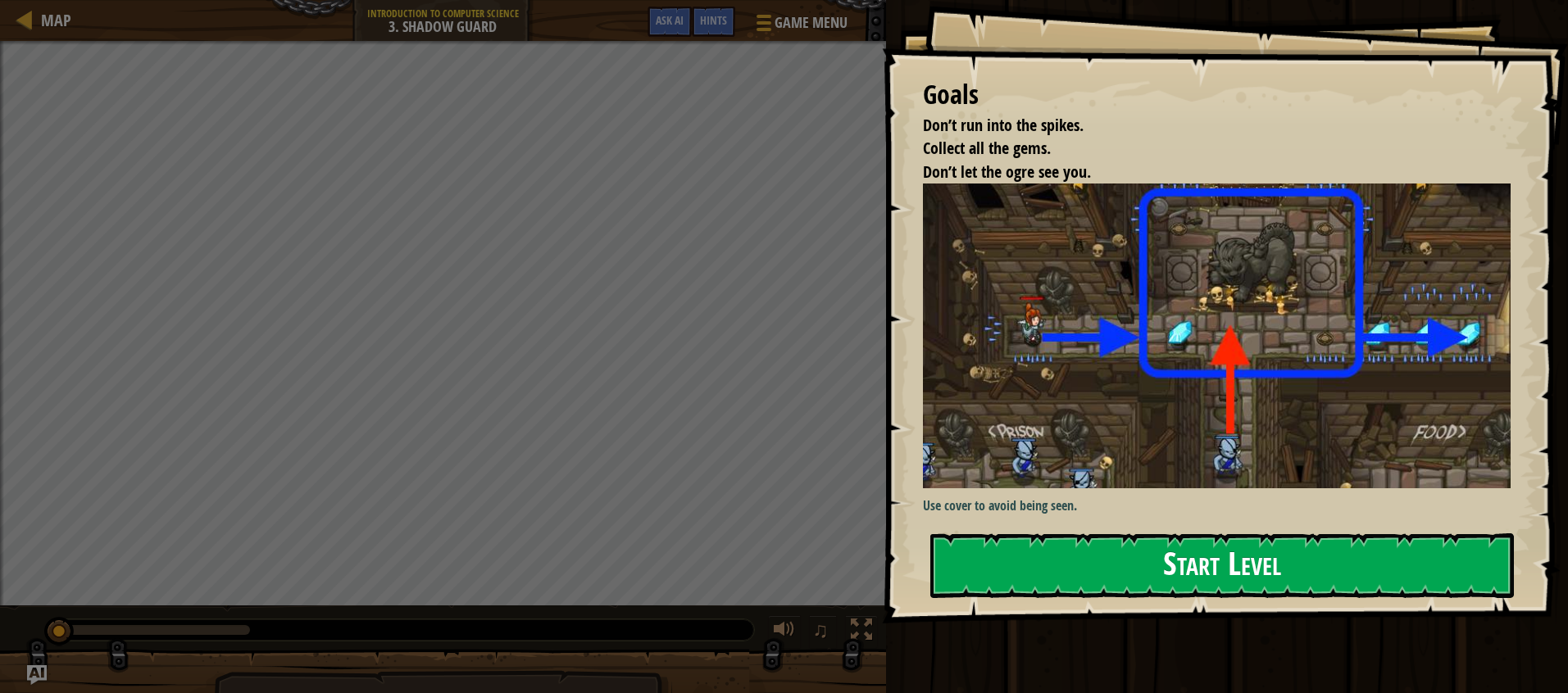
click at [1205, 575] on button "Start Level" at bounding box center [1222, 566] width 583 height 65
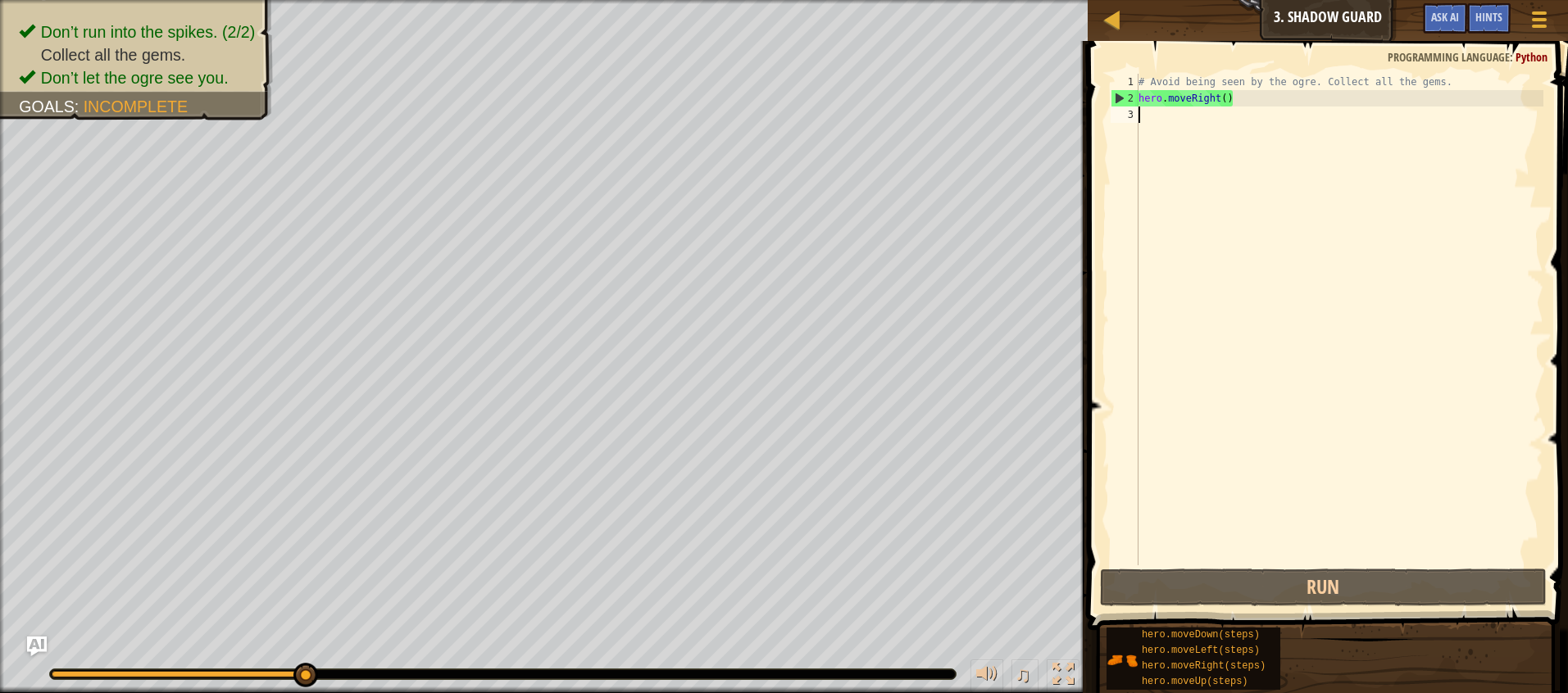
type textarea "p"
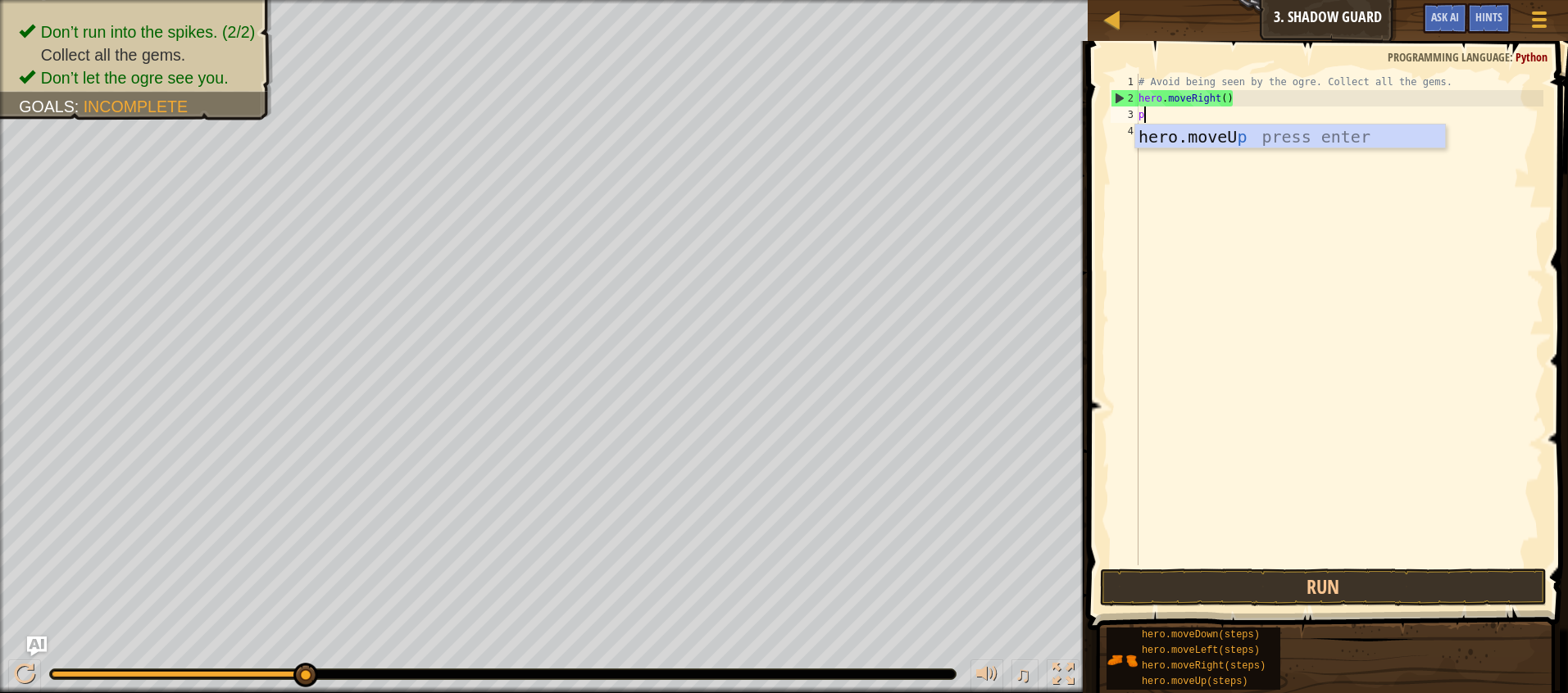
scroll to position [7, 0]
click at [1206, 138] on div "hero.moveU p press enter" at bounding box center [1290, 161] width 310 height 73
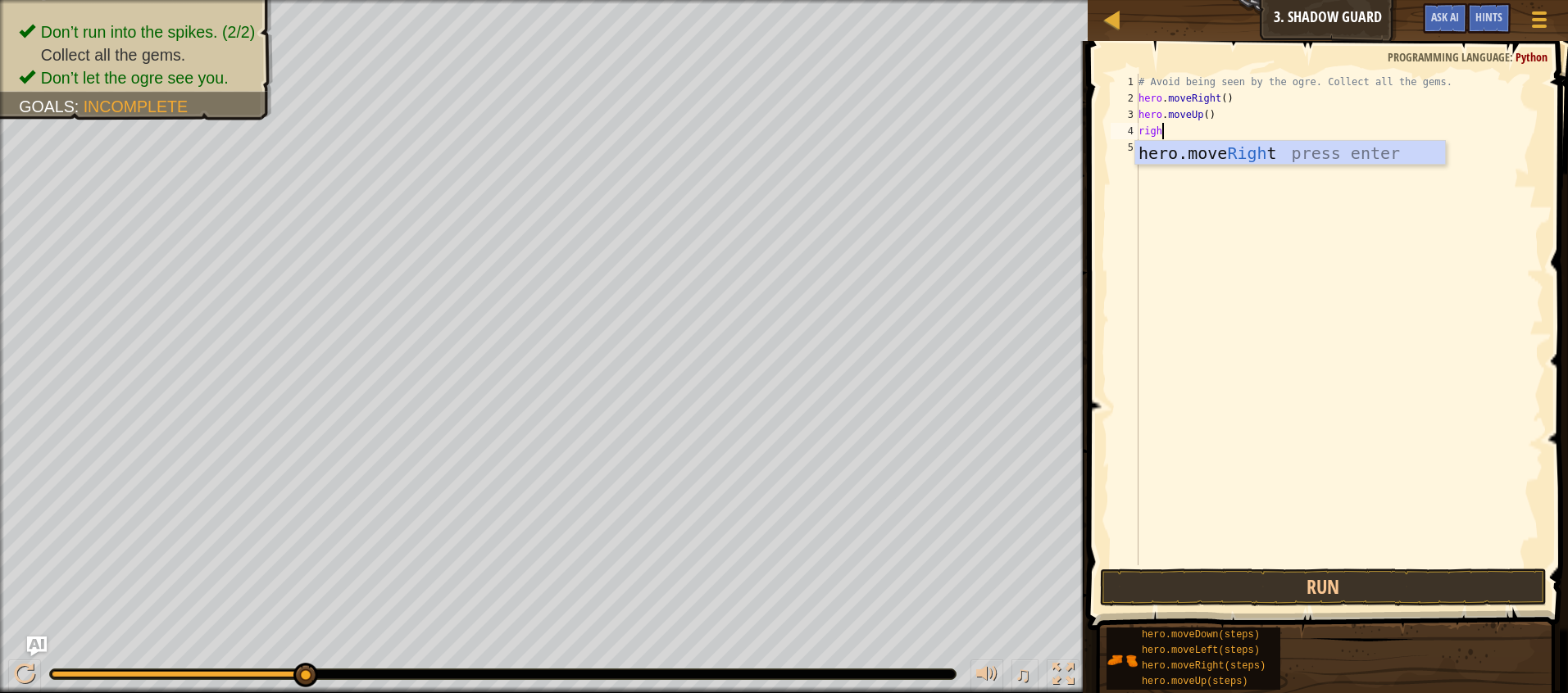
type textarea "right"
click at [1209, 166] on div "# Avoid being seen by the ogre. Collect all the gems. hero . moveRight ( ) hero…" at bounding box center [1339, 336] width 408 height 524
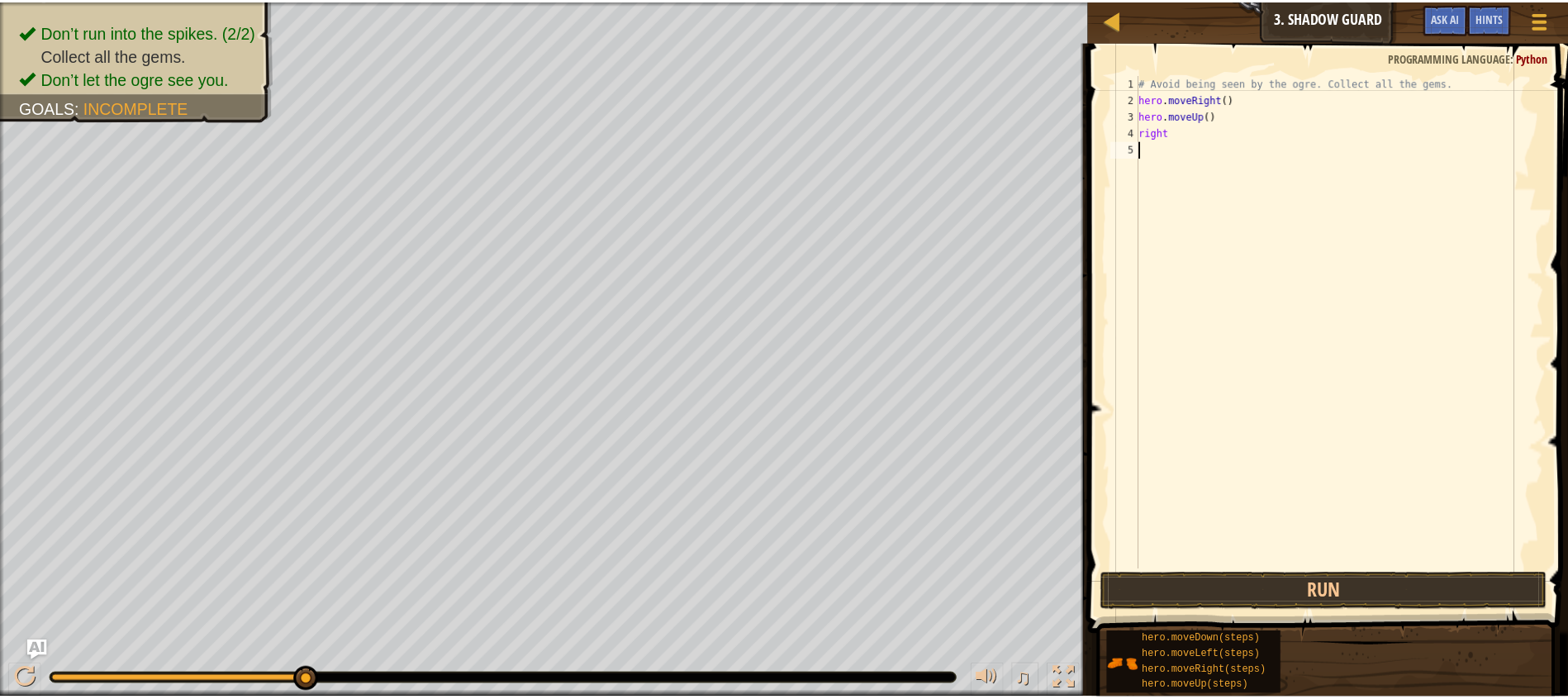
scroll to position [7, 0]
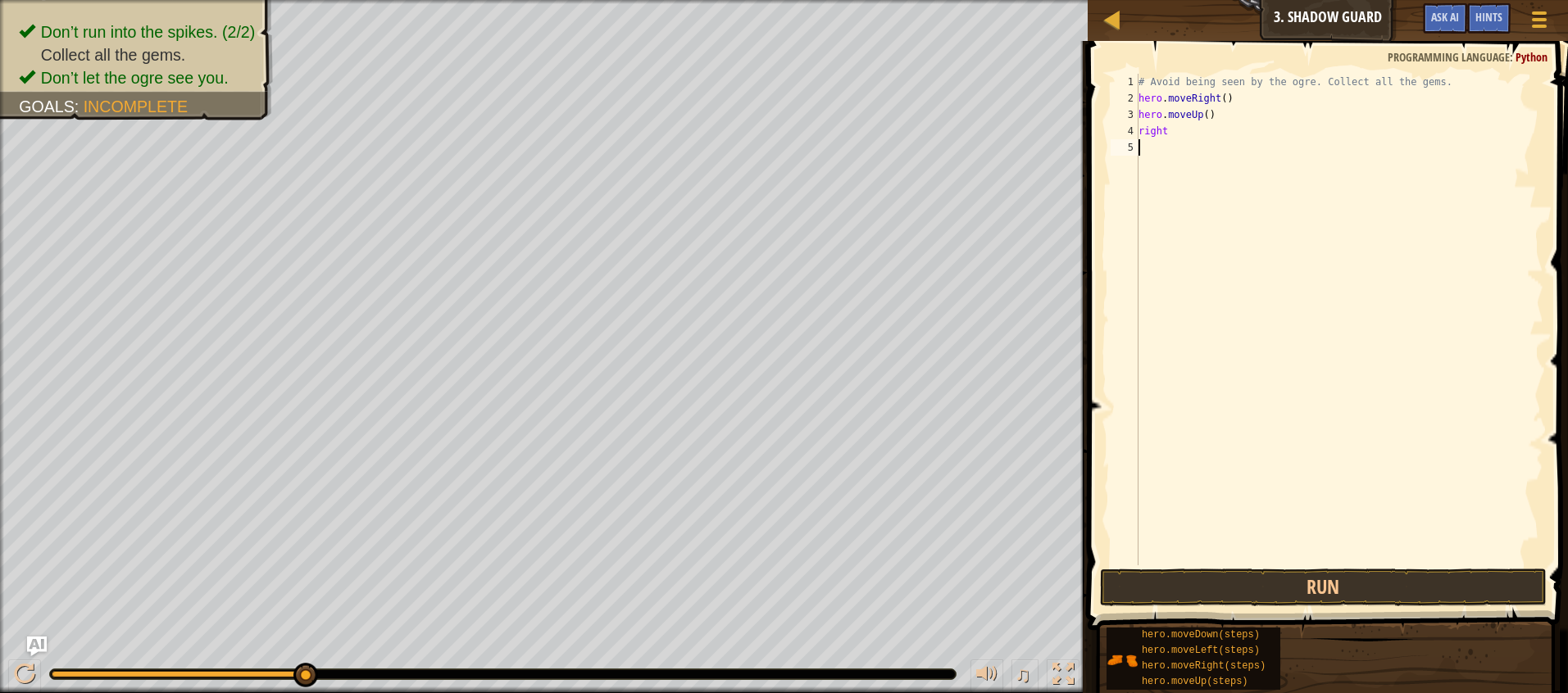
click at [1164, 131] on div "# Avoid being seen by the ogre. Collect all the gems. hero . moveRight ( ) hero…" at bounding box center [1339, 336] width 408 height 524
click at [1139, 124] on div "# Avoid being seen by the ogre. Collect all the gems. hero . moveRight ( ) hero…" at bounding box center [1339, 336] width 408 height 524
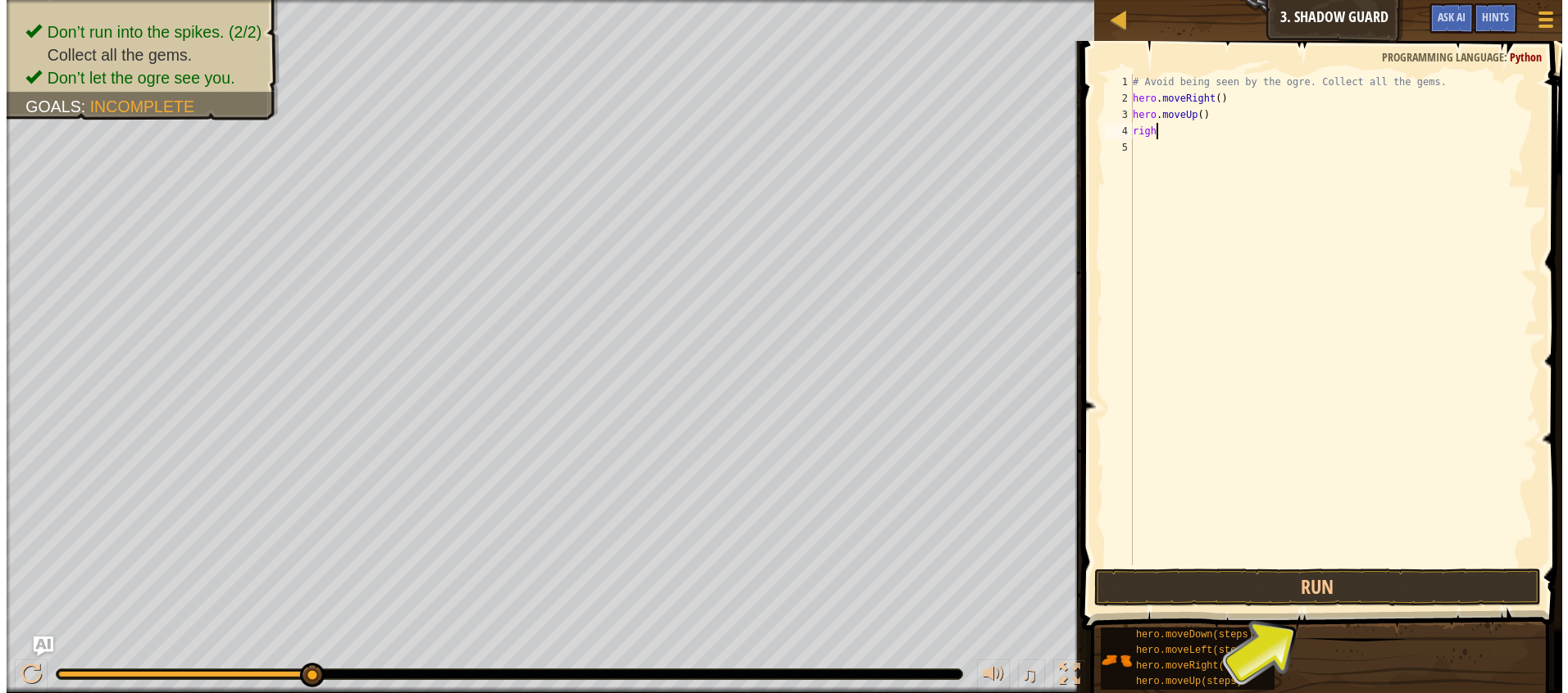
scroll to position [7, 1]
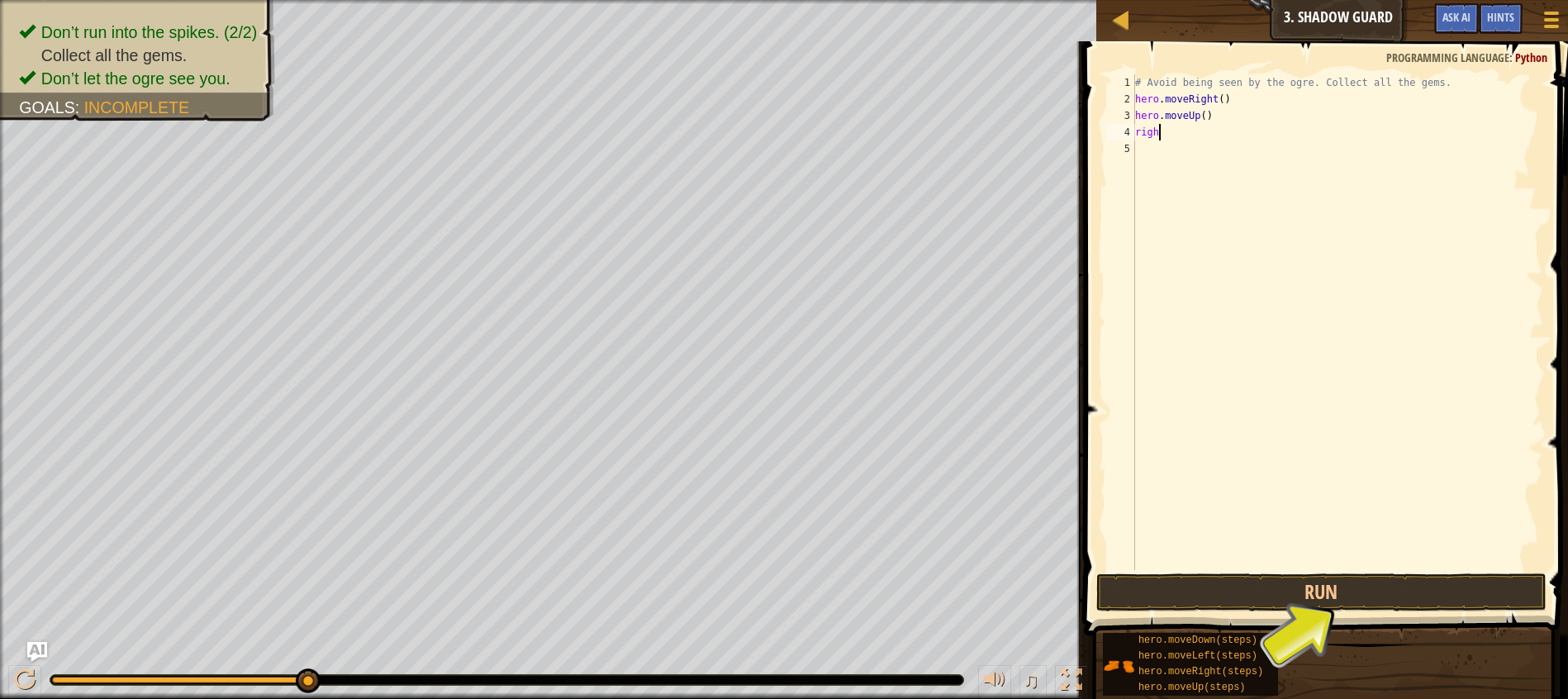
type textarea "right"
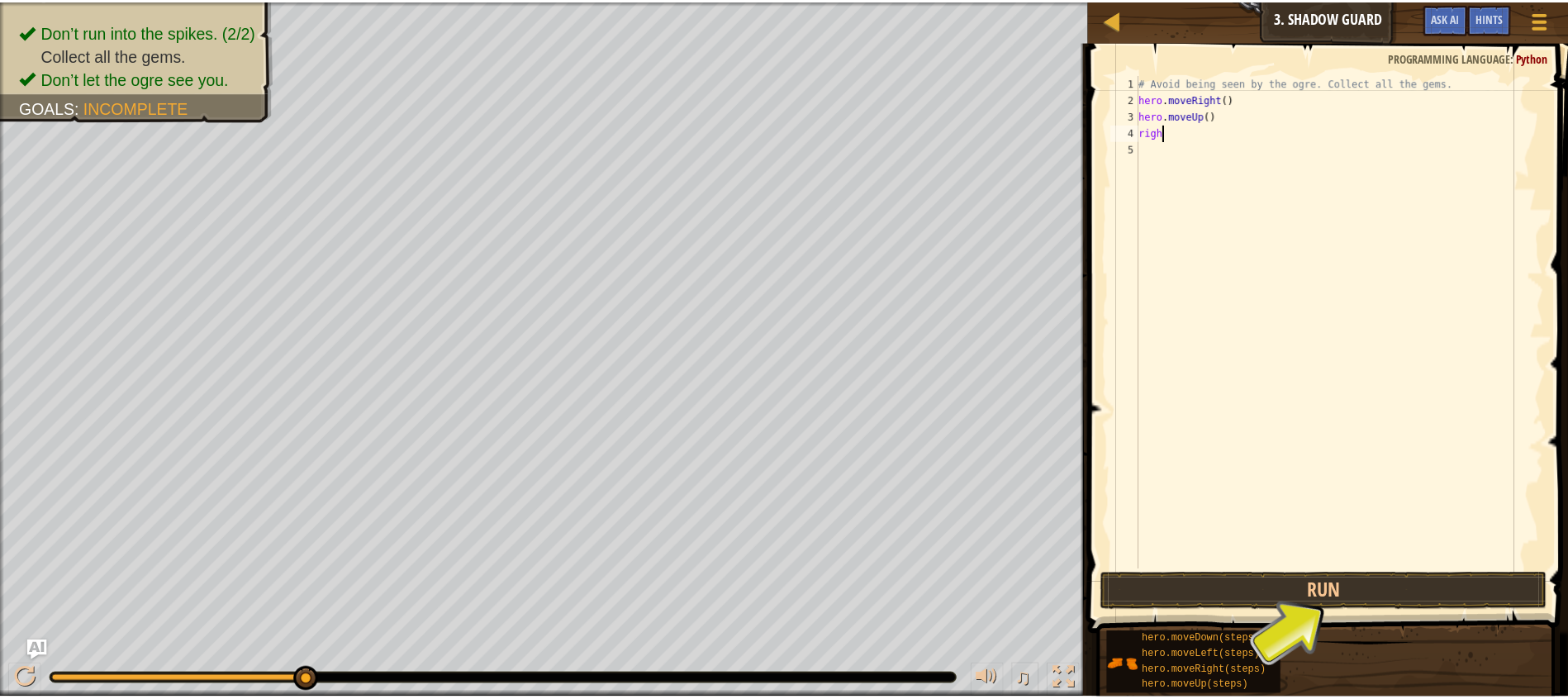
scroll to position [7, 2]
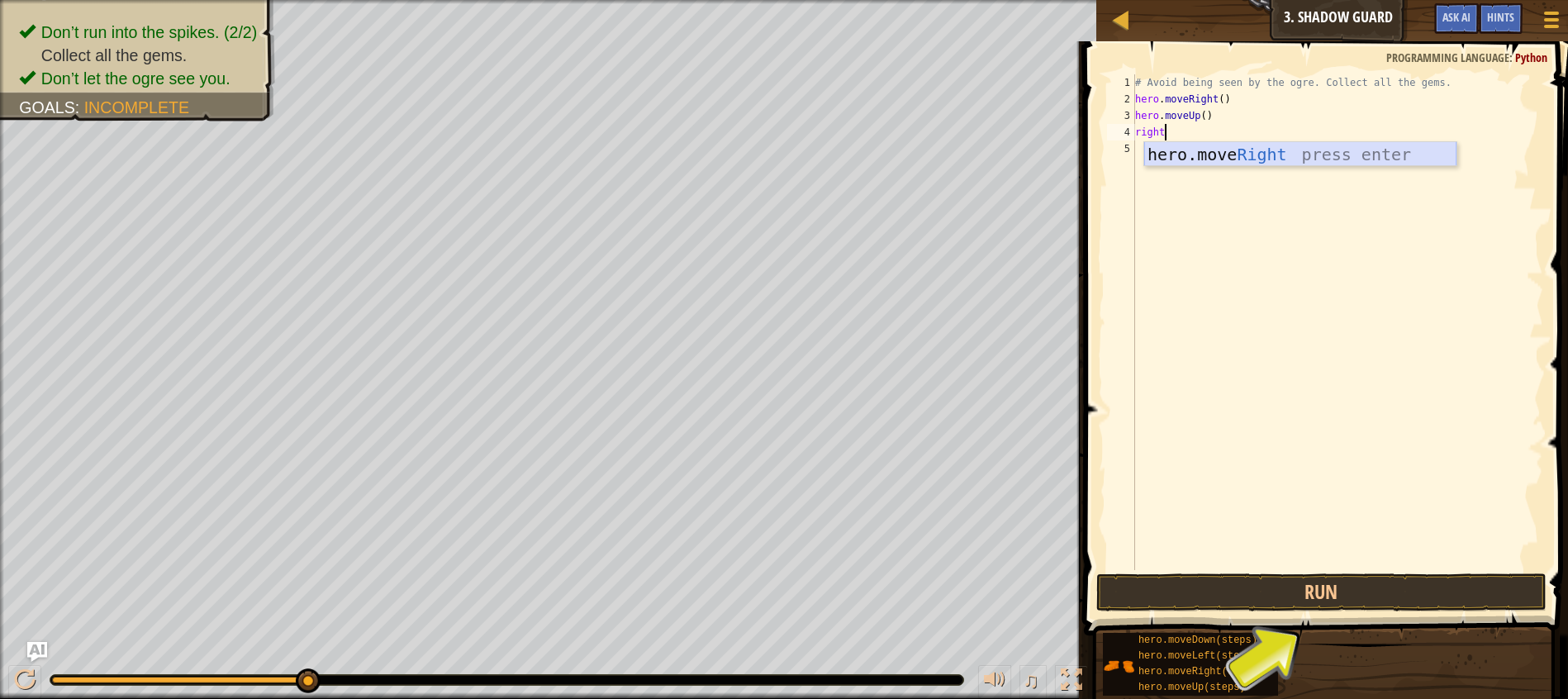
click at [1167, 152] on div "hero.move Right press enter" at bounding box center [1300, 179] width 312 height 74
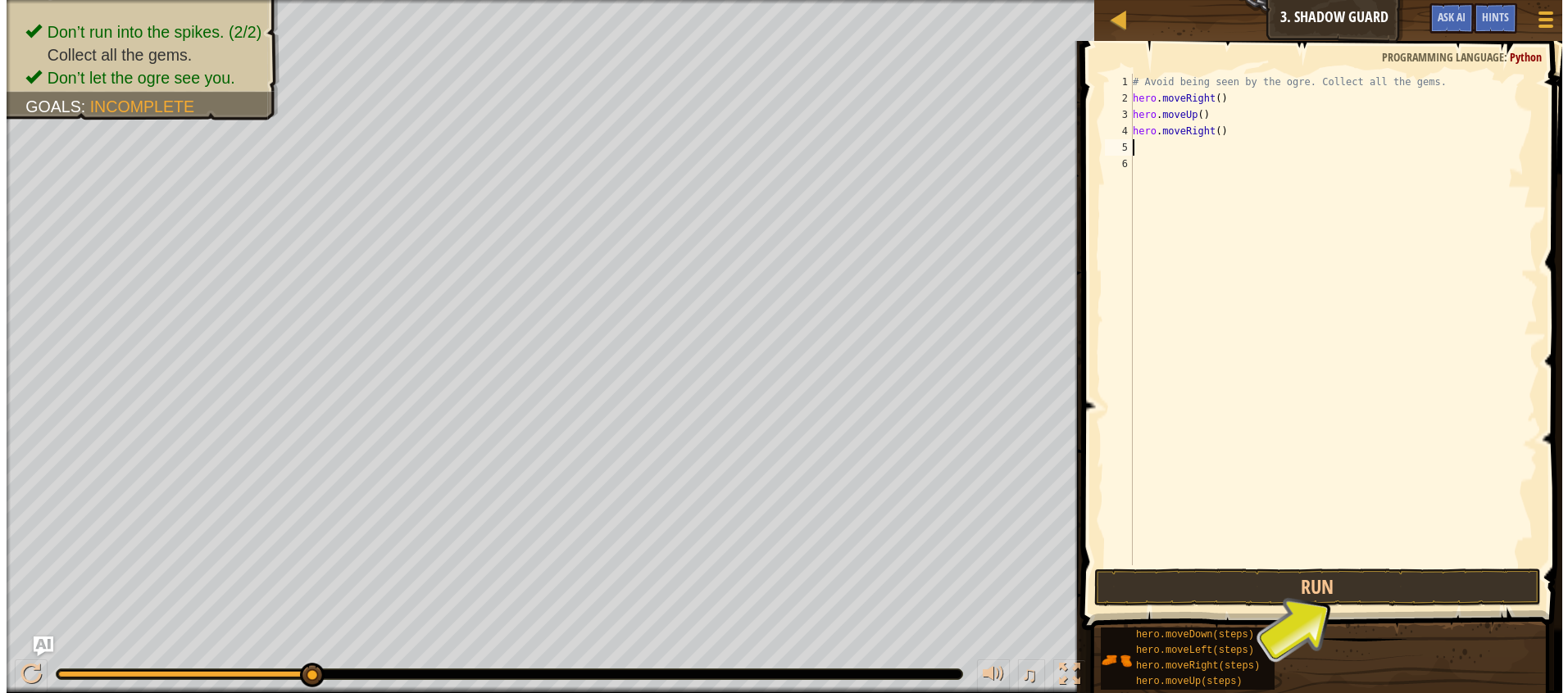
scroll to position [7, 0]
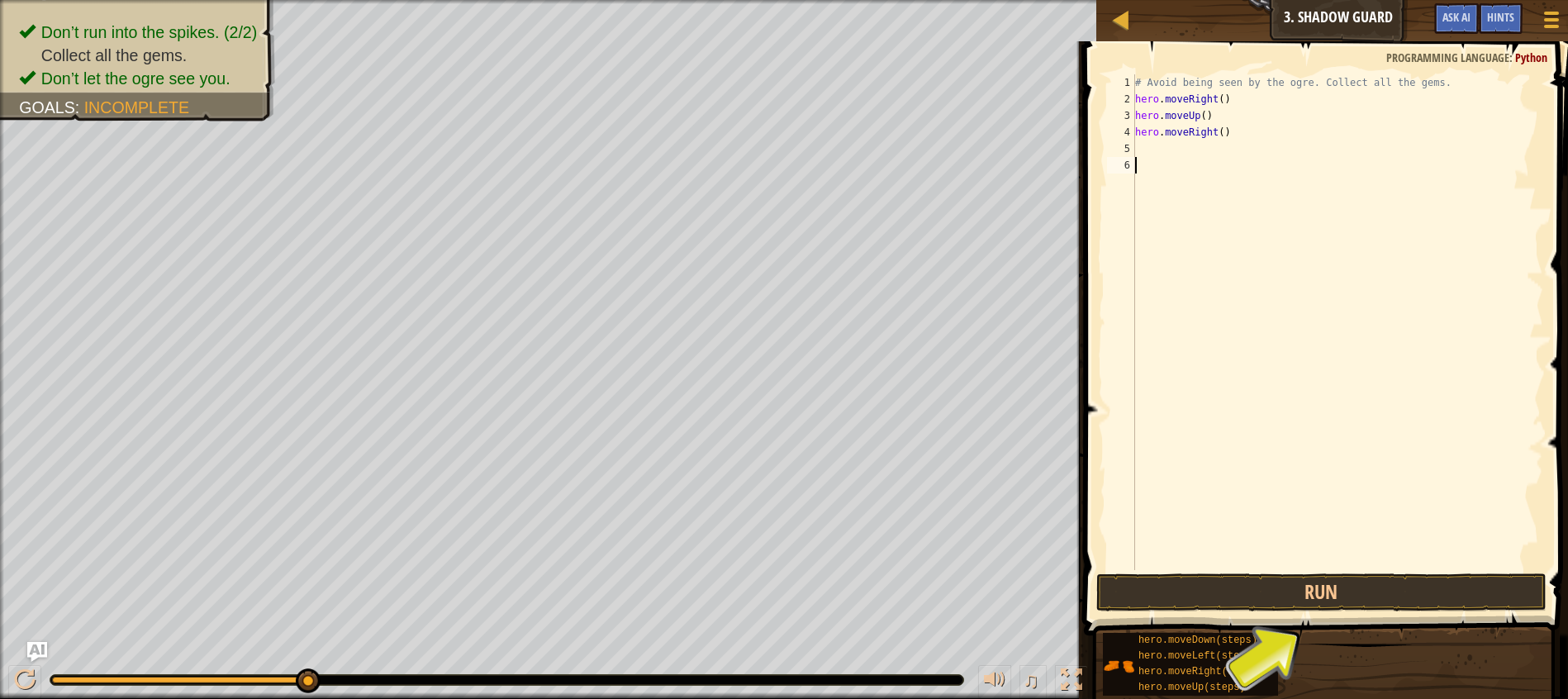
drag, startPoint x: 1313, startPoint y: 430, endPoint x: 1306, endPoint y: 565, distance: 135.2
click at [1316, 528] on div "# Avoid being seen by the ogre. Collect all the gems. hero . moveRight ( ) hero…" at bounding box center [1337, 338] width 411 height 529
click at [1293, 596] on button "Run" at bounding box center [1320, 592] width 450 height 38
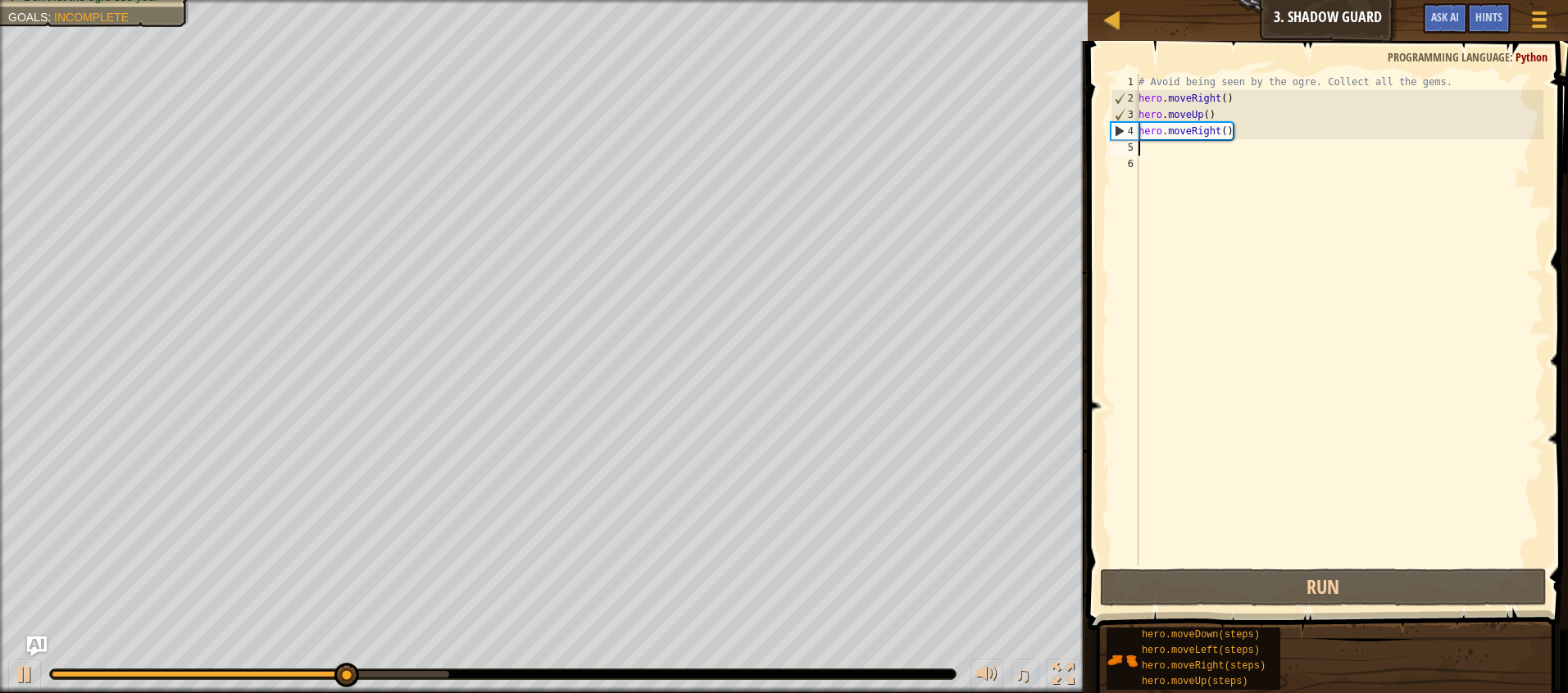
click at [1143, 143] on div "# Avoid being seen by the ogre. Collect all the gems. hero . moveRight ( ) hero…" at bounding box center [1339, 336] width 408 height 524
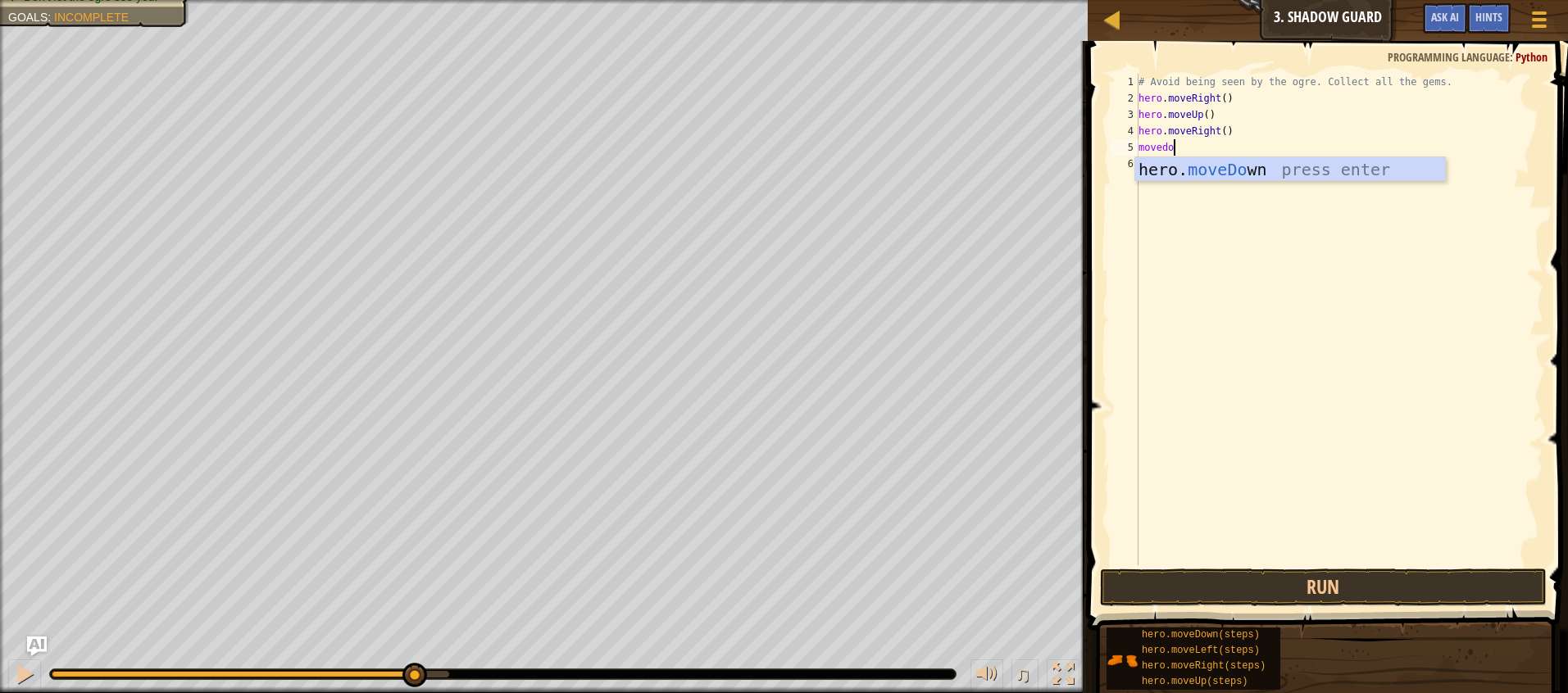
type textarea "movedown"
click at [1222, 165] on div "hero. moveDown press enter" at bounding box center [1290, 194] width 310 height 73
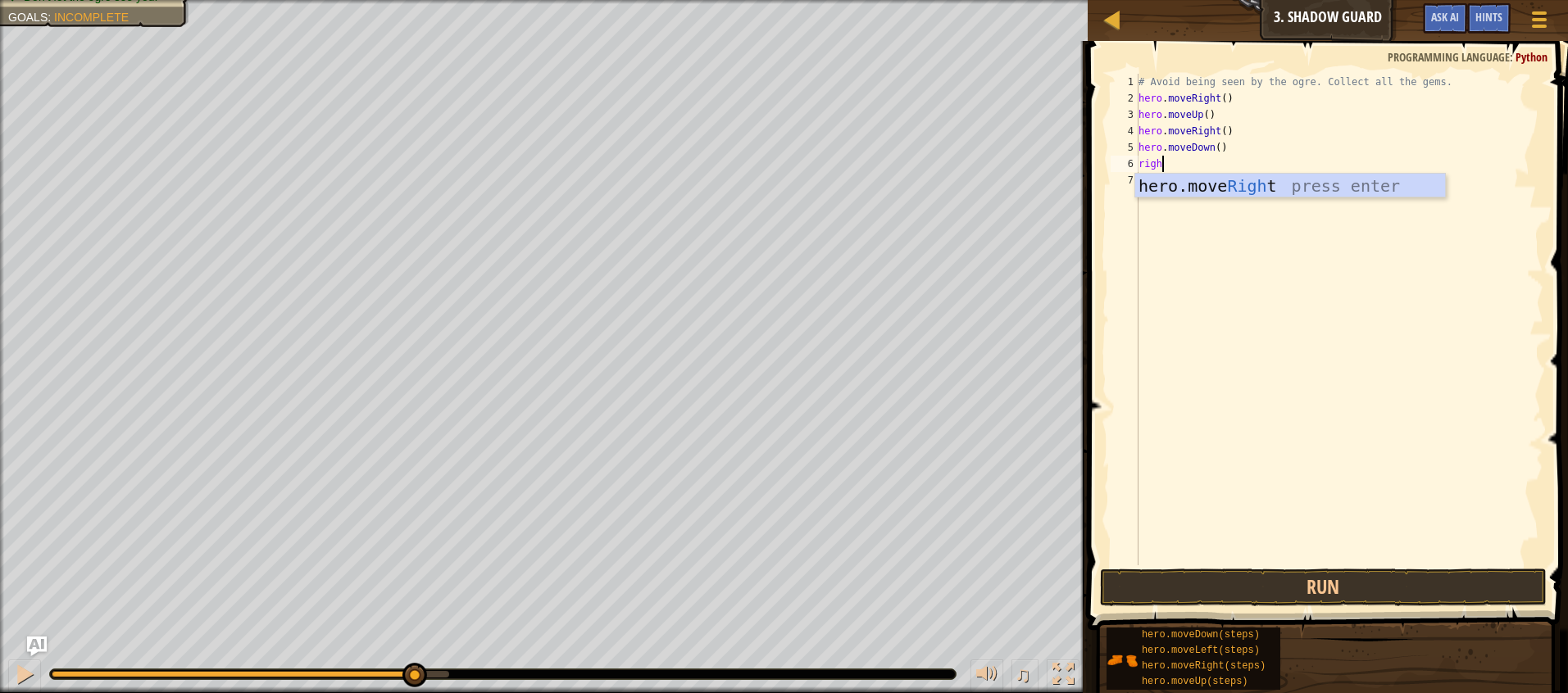
type textarea "right"
click at [1218, 182] on div "hero.move Right press enter" at bounding box center [1290, 211] width 310 height 73
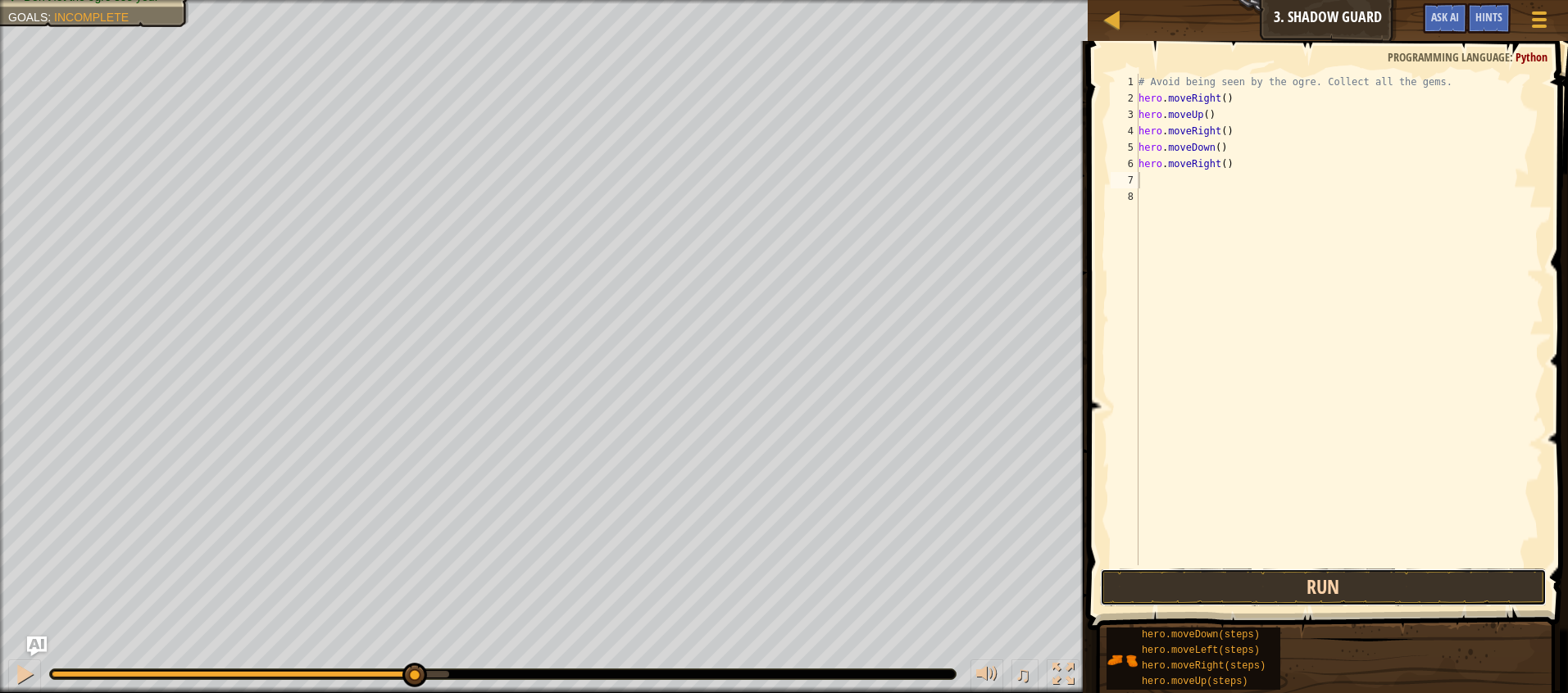
click at [1282, 580] on button "Run" at bounding box center [1323, 587] width 447 height 38
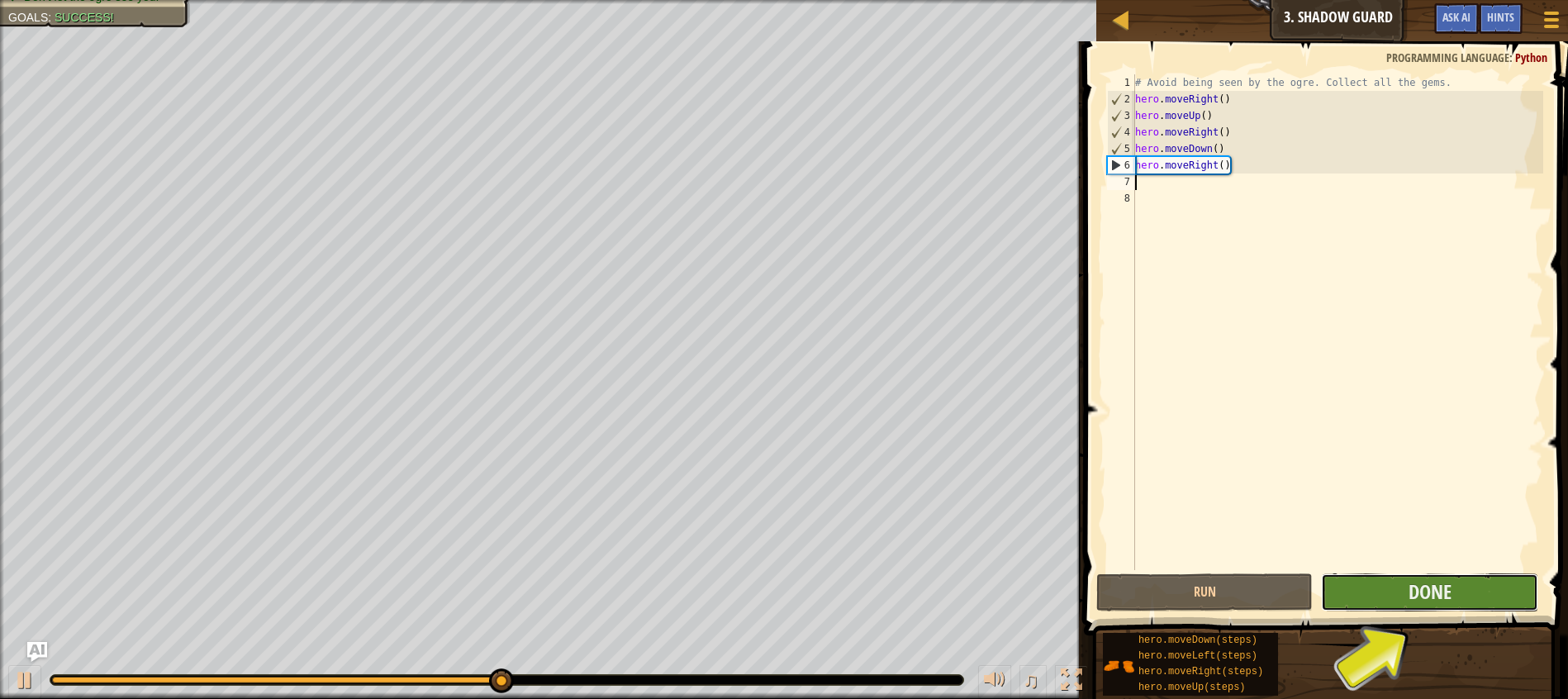
click at [1414, 606] on button "Done" at bounding box center [1428, 592] width 216 height 38
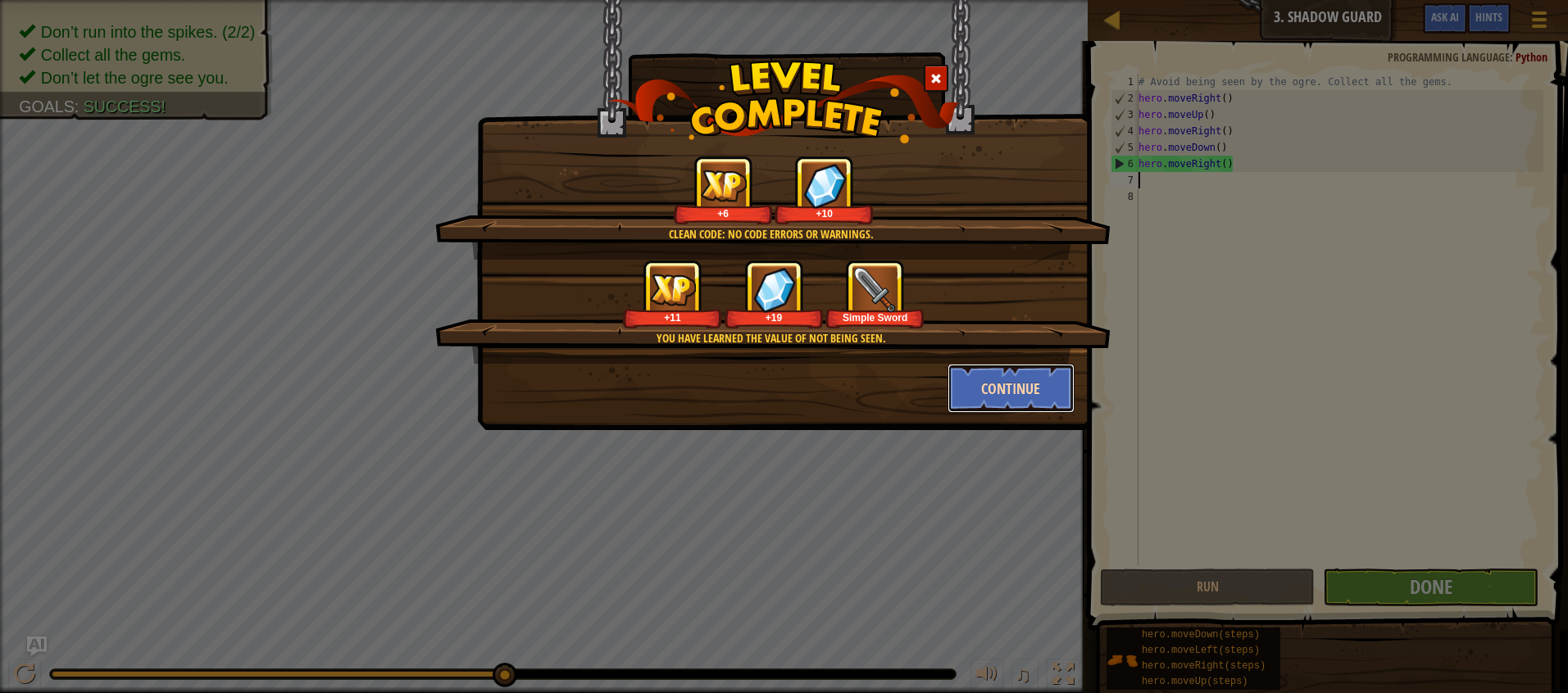
click at [1049, 379] on button "Continue" at bounding box center [1010, 389] width 127 height 50
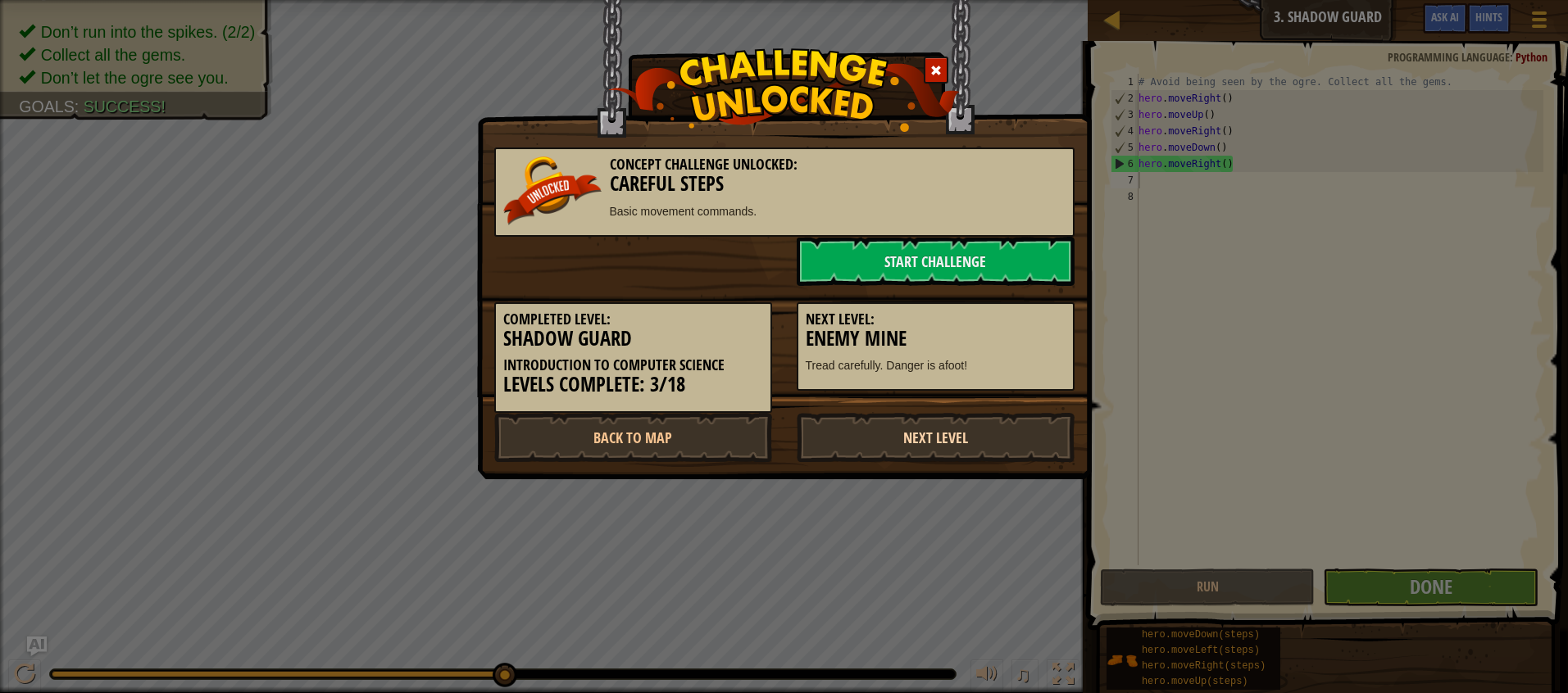
click at [968, 434] on link "Next Level" at bounding box center [935, 438] width 278 height 50
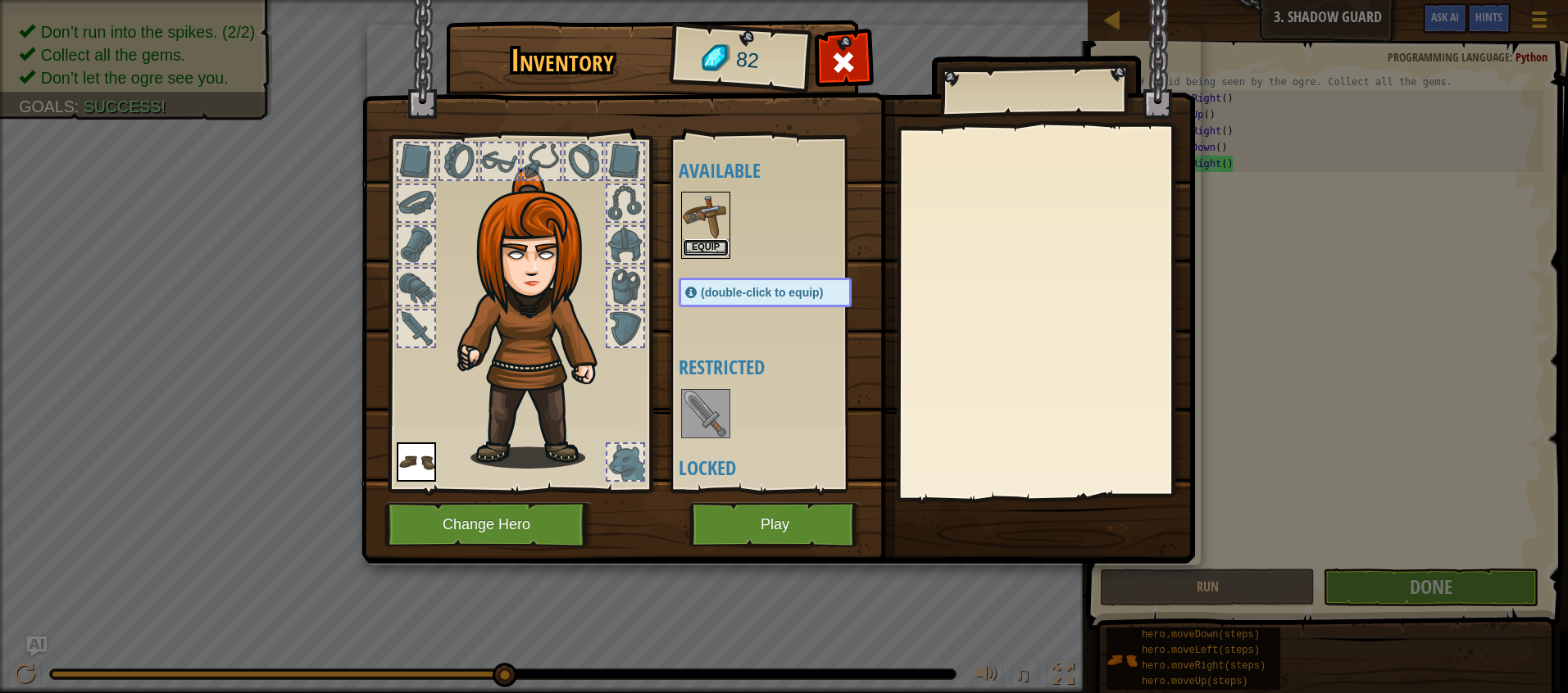
click at [703, 243] on button "Equip" at bounding box center [706, 248] width 46 height 17
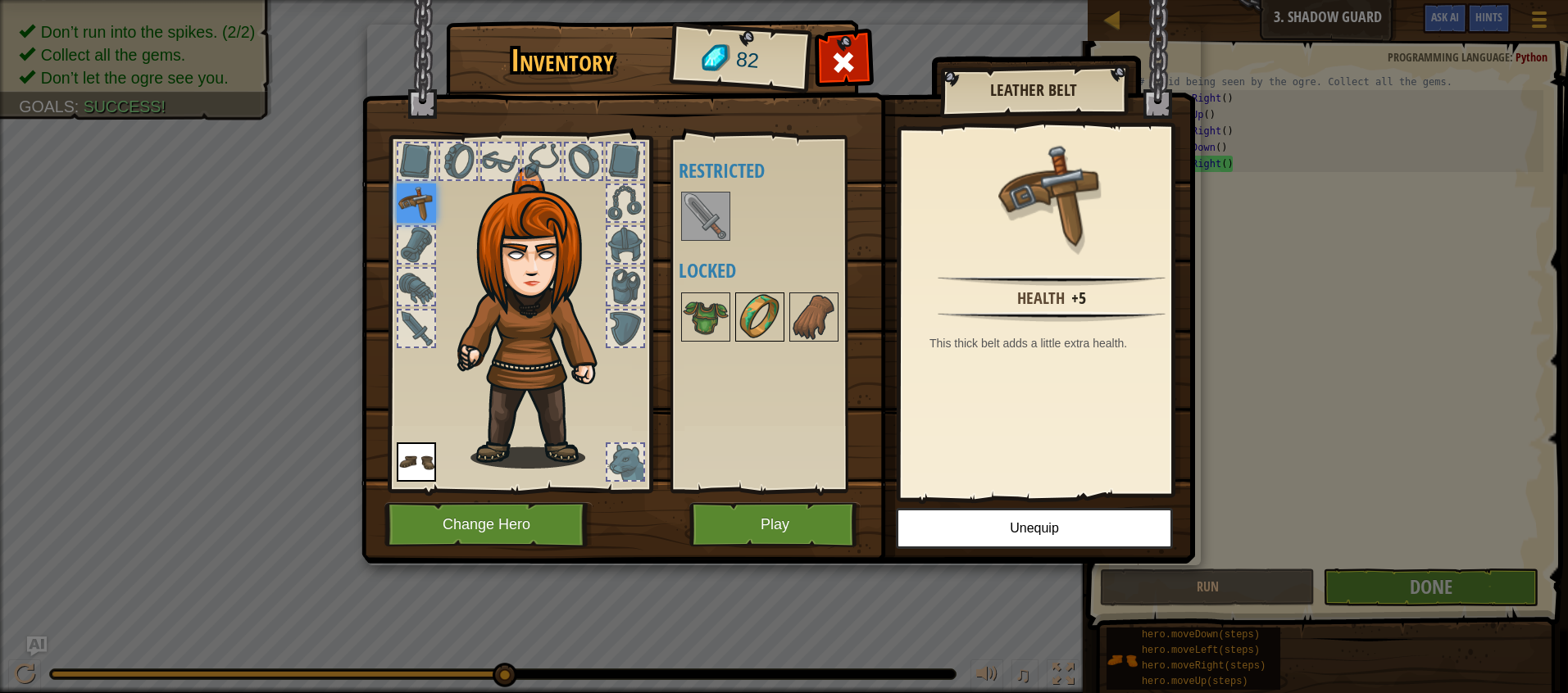
click at [755, 321] on img at bounding box center [760, 317] width 46 height 46
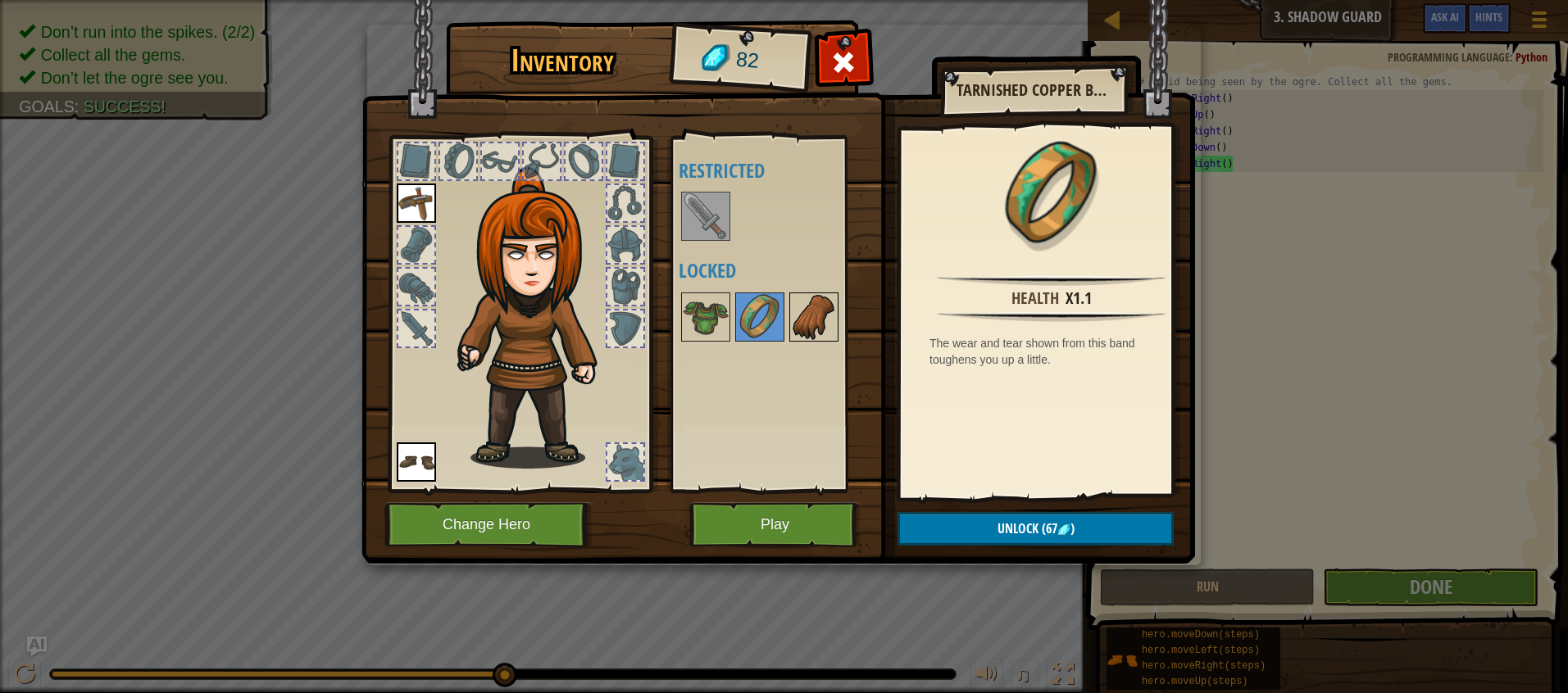
click at [806, 316] on img at bounding box center [814, 317] width 46 height 46
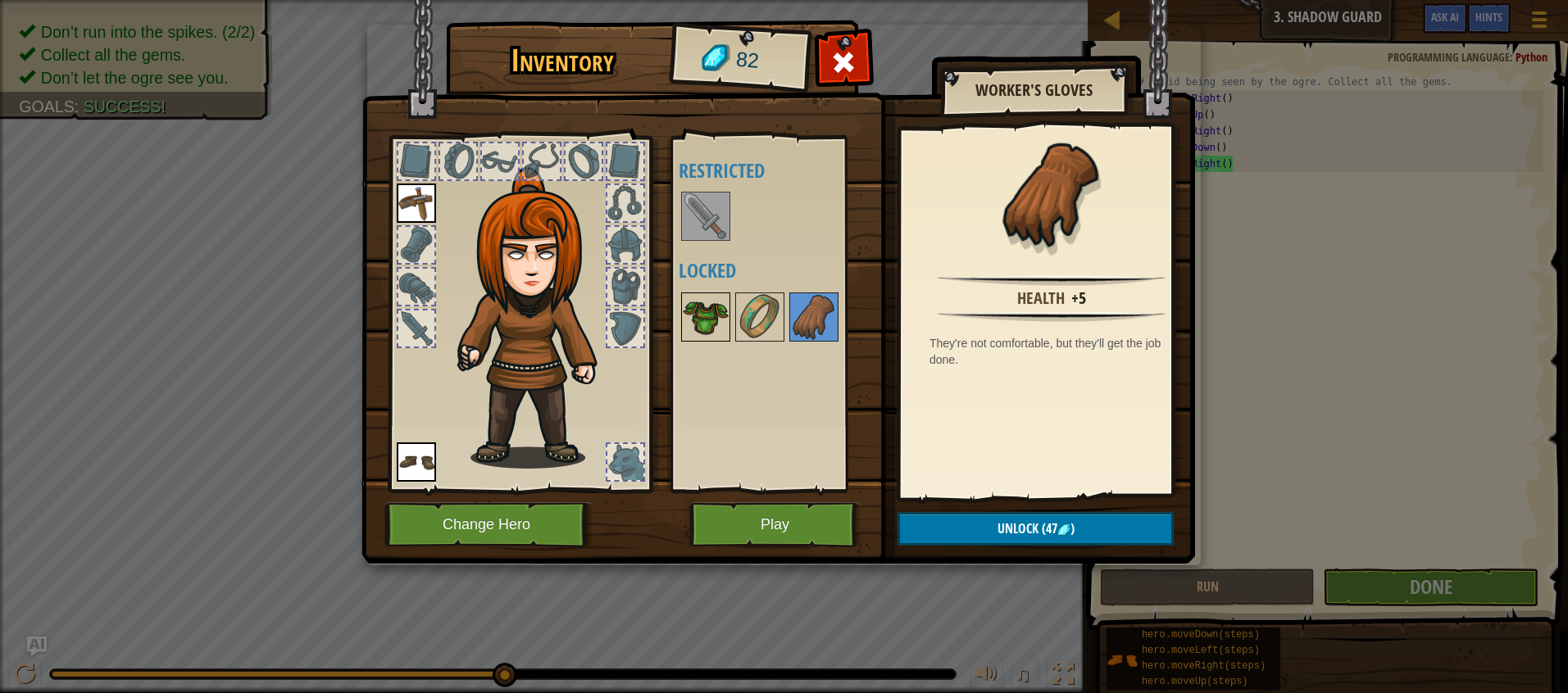
click at [694, 303] on img at bounding box center [706, 317] width 46 height 46
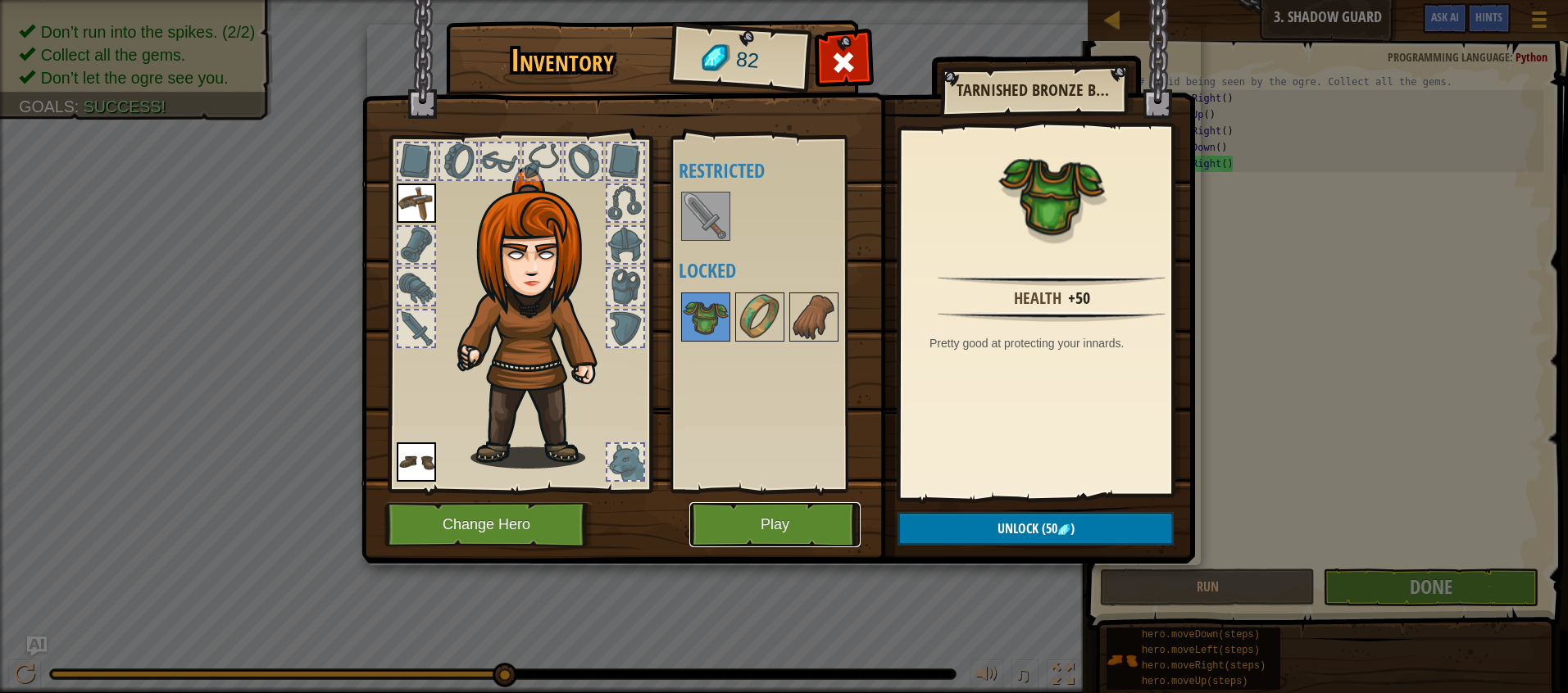
click at [734, 524] on button "Play" at bounding box center [775, 524] width 171 height 45
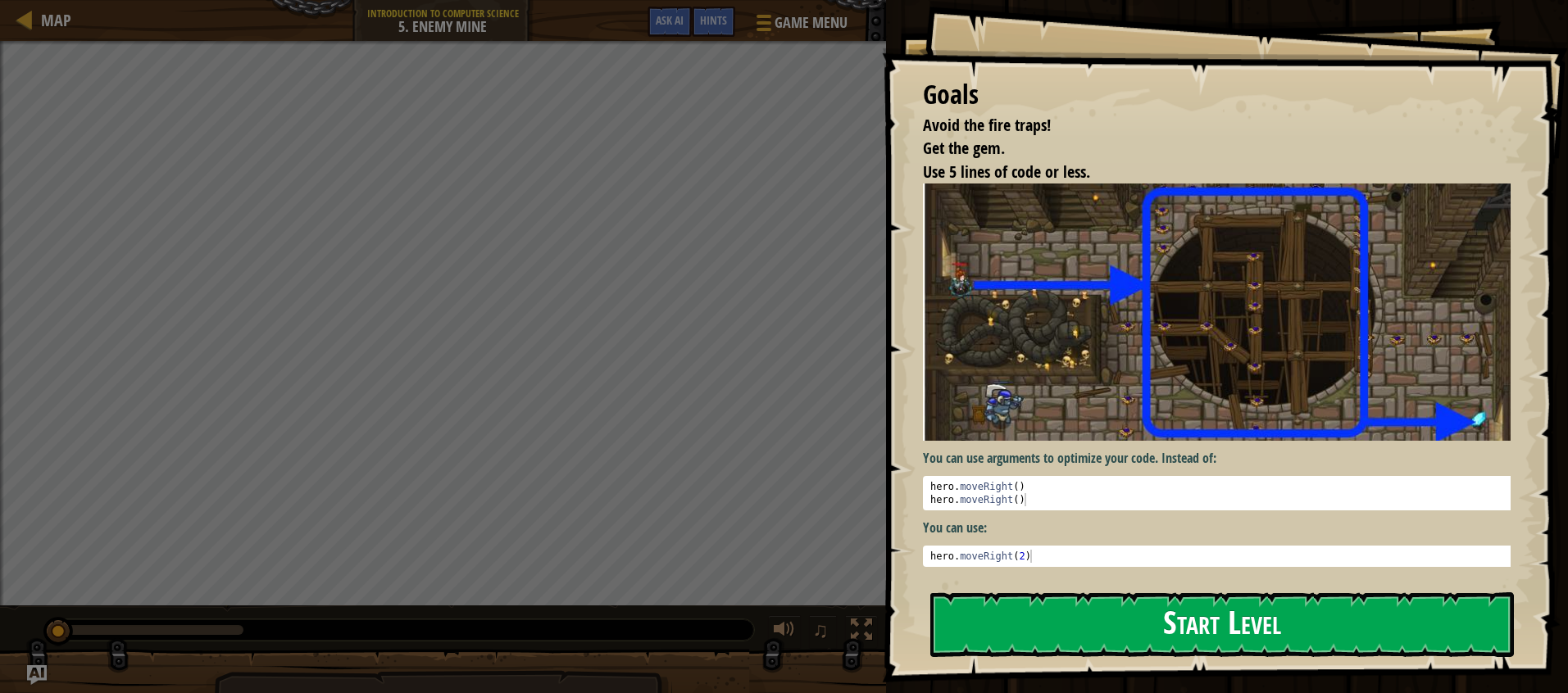
click at [1163, 640] on button "Start Level" at bounding box center [1222, 624] width 583 height 65
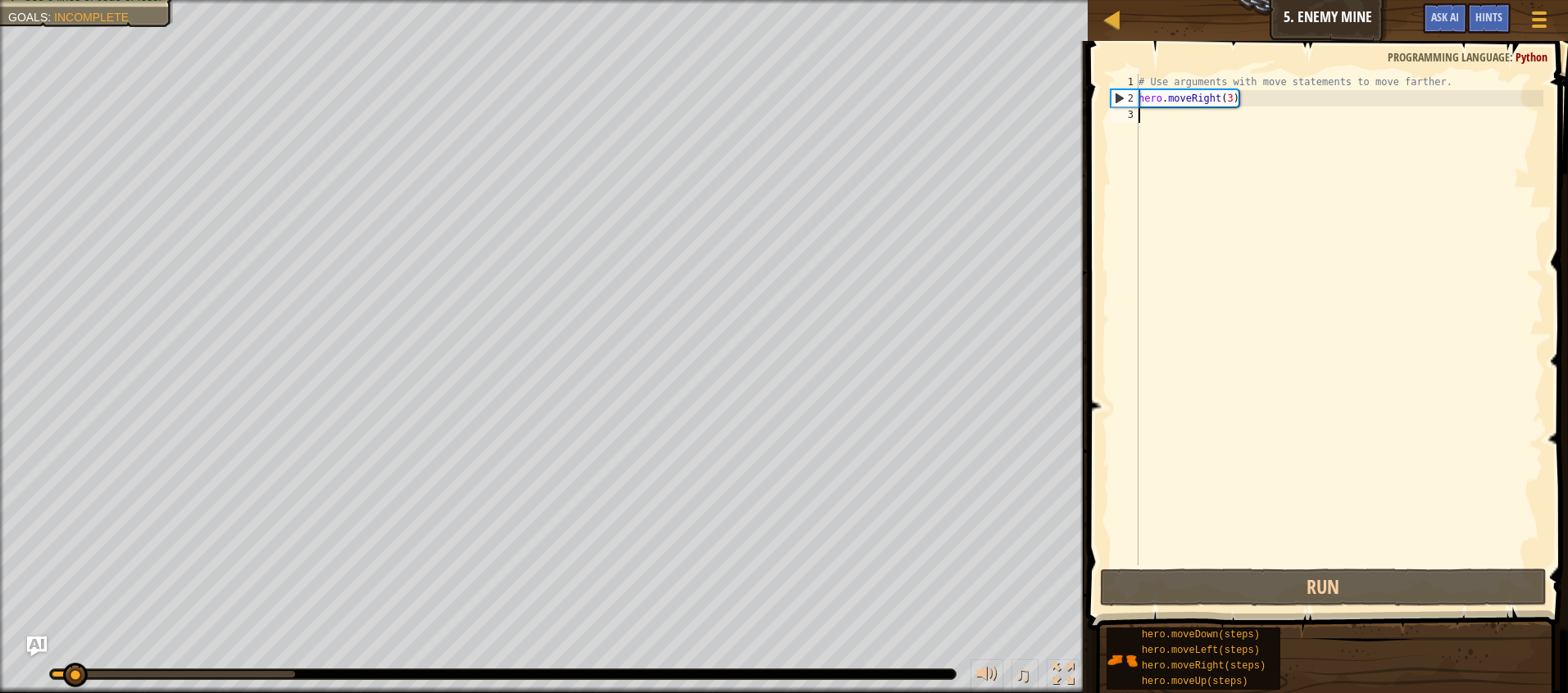
click at [1111, 429] on div "Map Introduction to Computer Science 5. Enemy Mine Game Menu Done Hints Ask AI …" at bounding box center [784, 346] width 1568 height 693
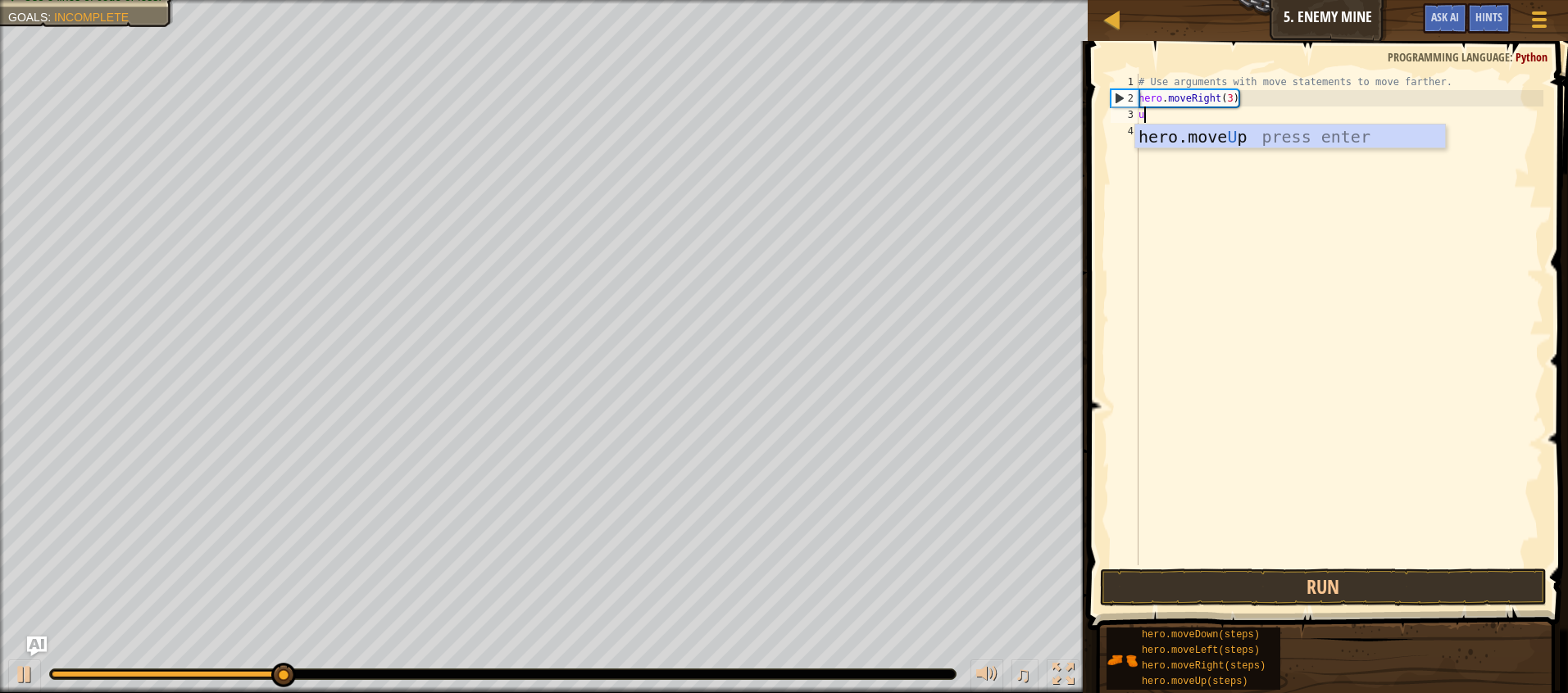
type textarea "up"
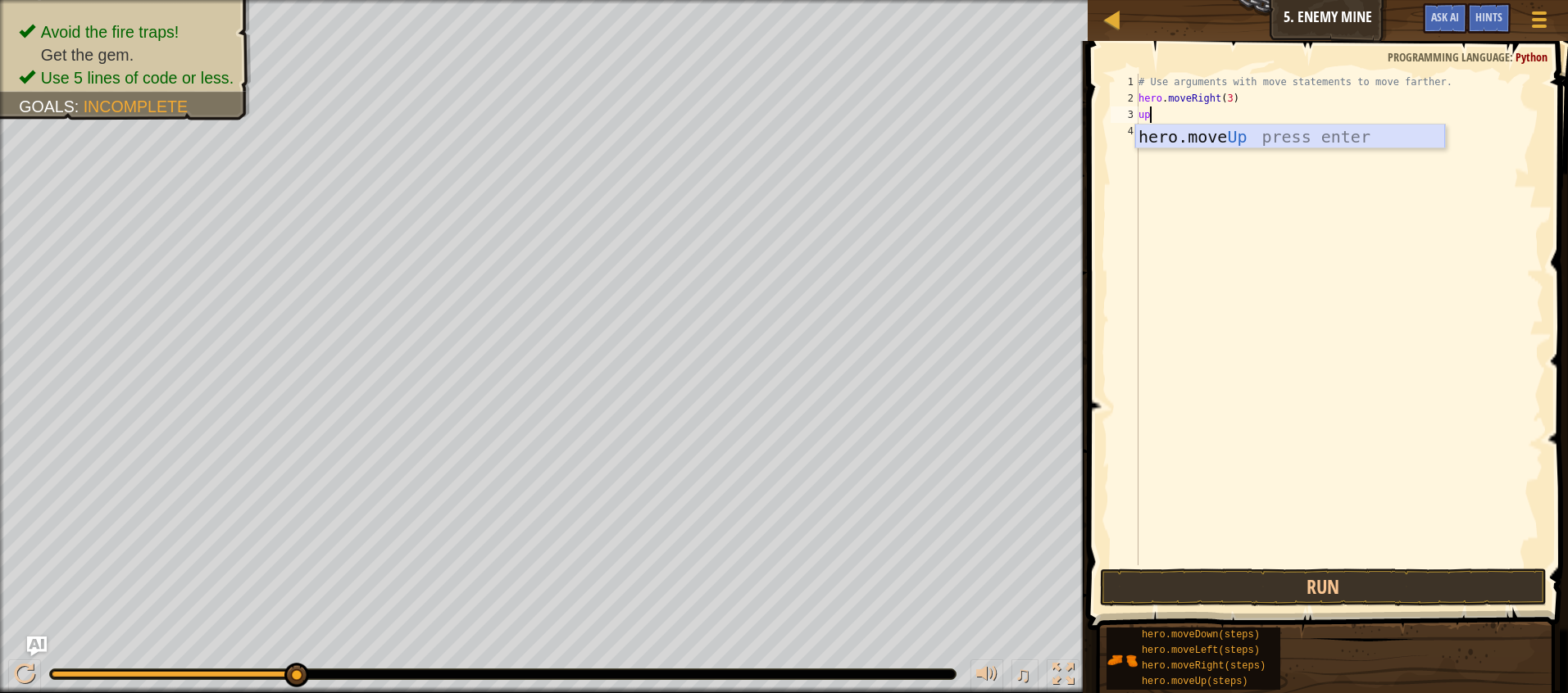
click at [1225, 144] on div "hero.move Up press enter" at bounding box center [1290, 161] width 310 height 73
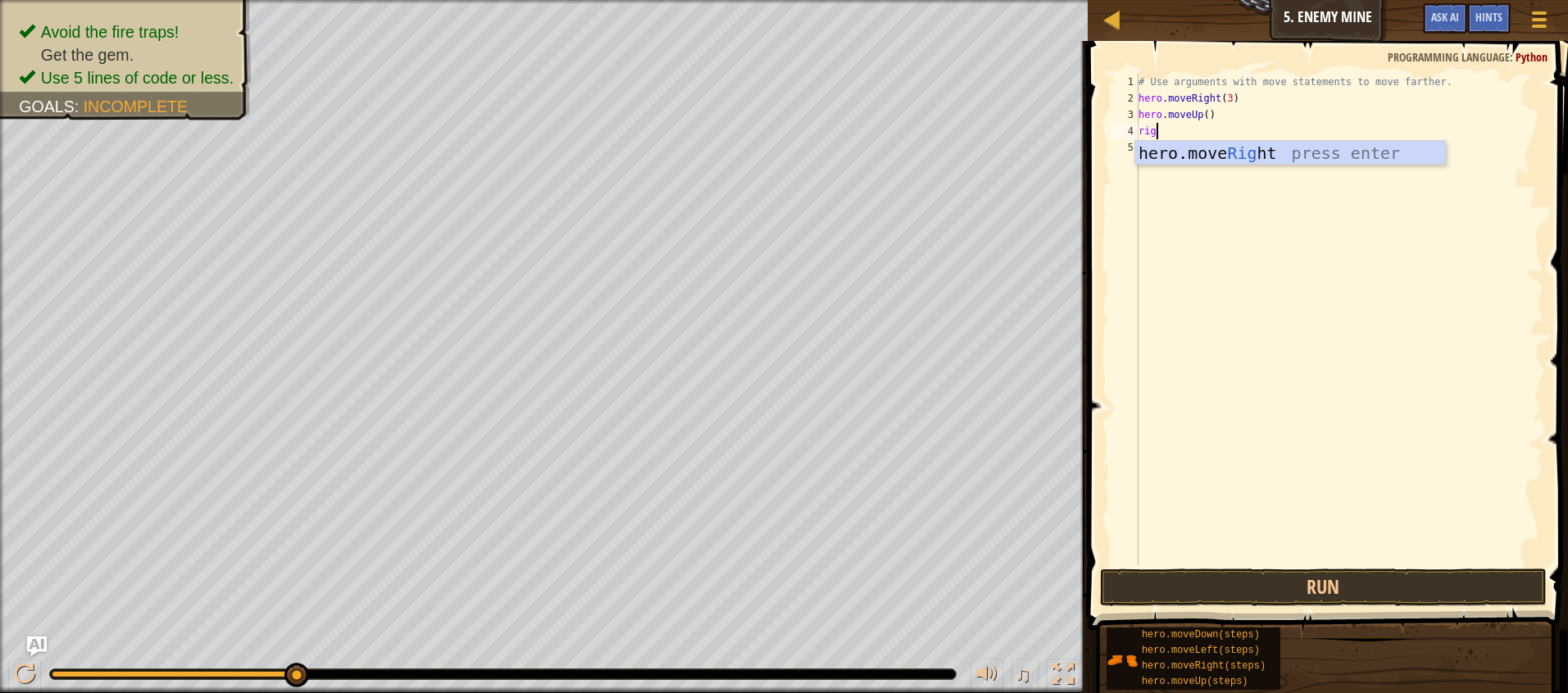
type textarea "right"
click at [1239, 158] on div "hero.move Right press enter" at bounding box center [1290, 178] width 310 height 73
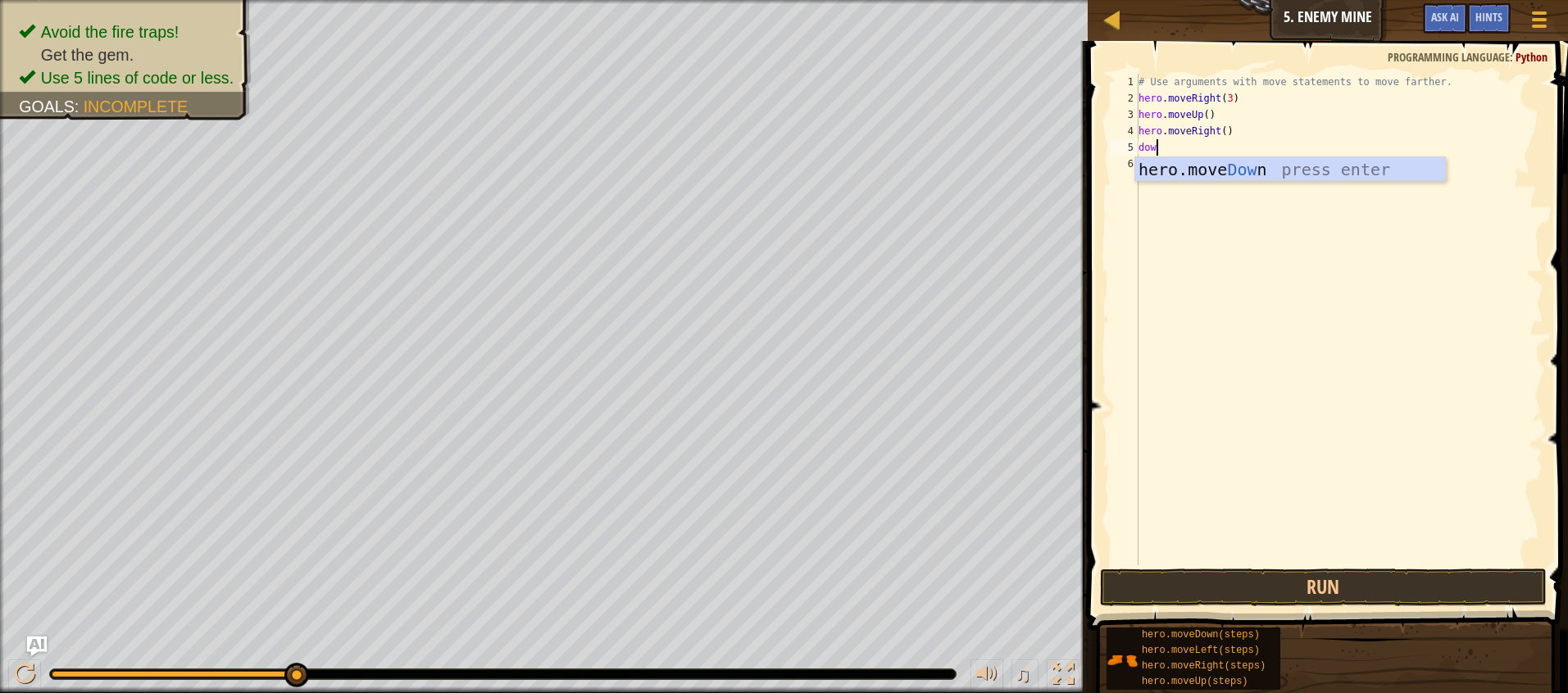
scroll to position [7, 1]
type textarea "down"
click at [1228, 166] on div "hero.move Down press enter" at bounding box center [1290, 194] width 310 height 73
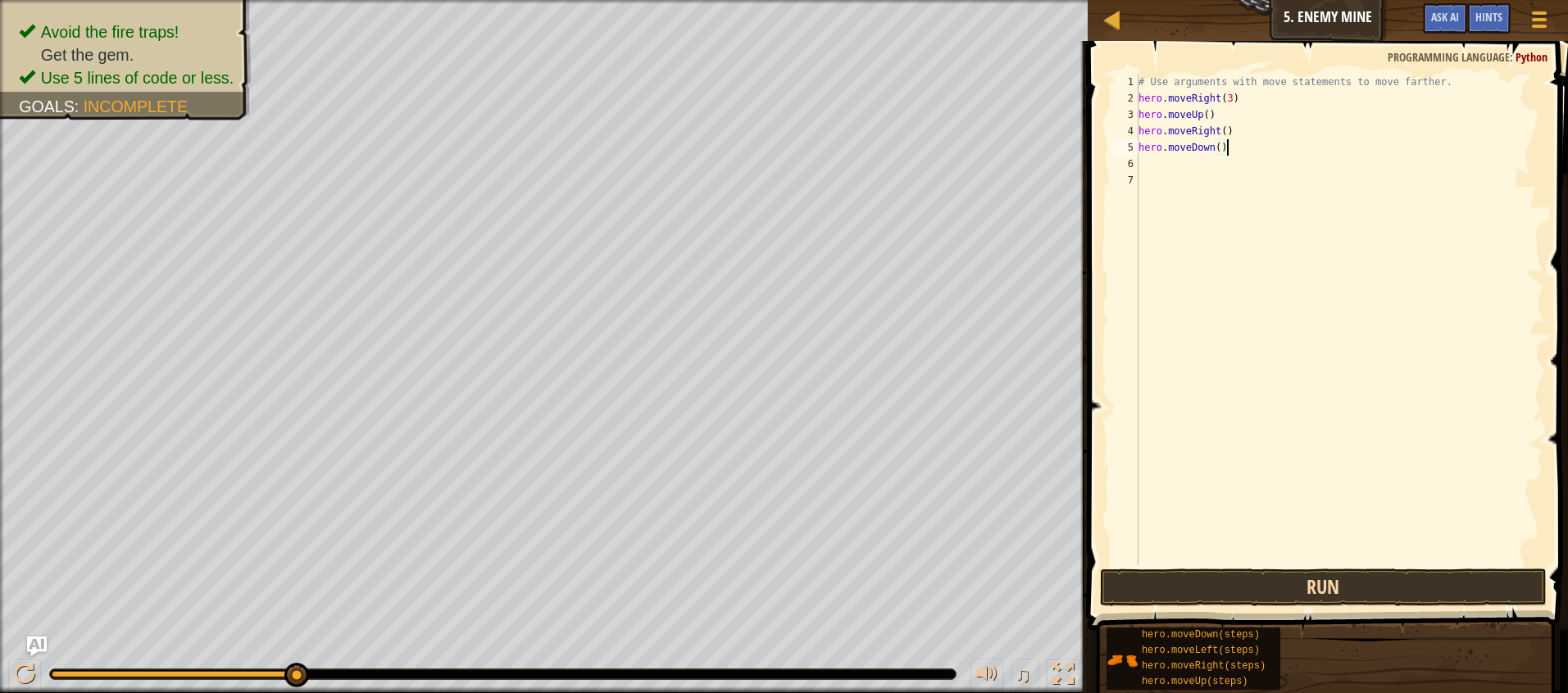
type textarea "hero.moveDown()"
click at [1367, 591] on button "Run" at bounding box center [1323, 587] width 447 height 38
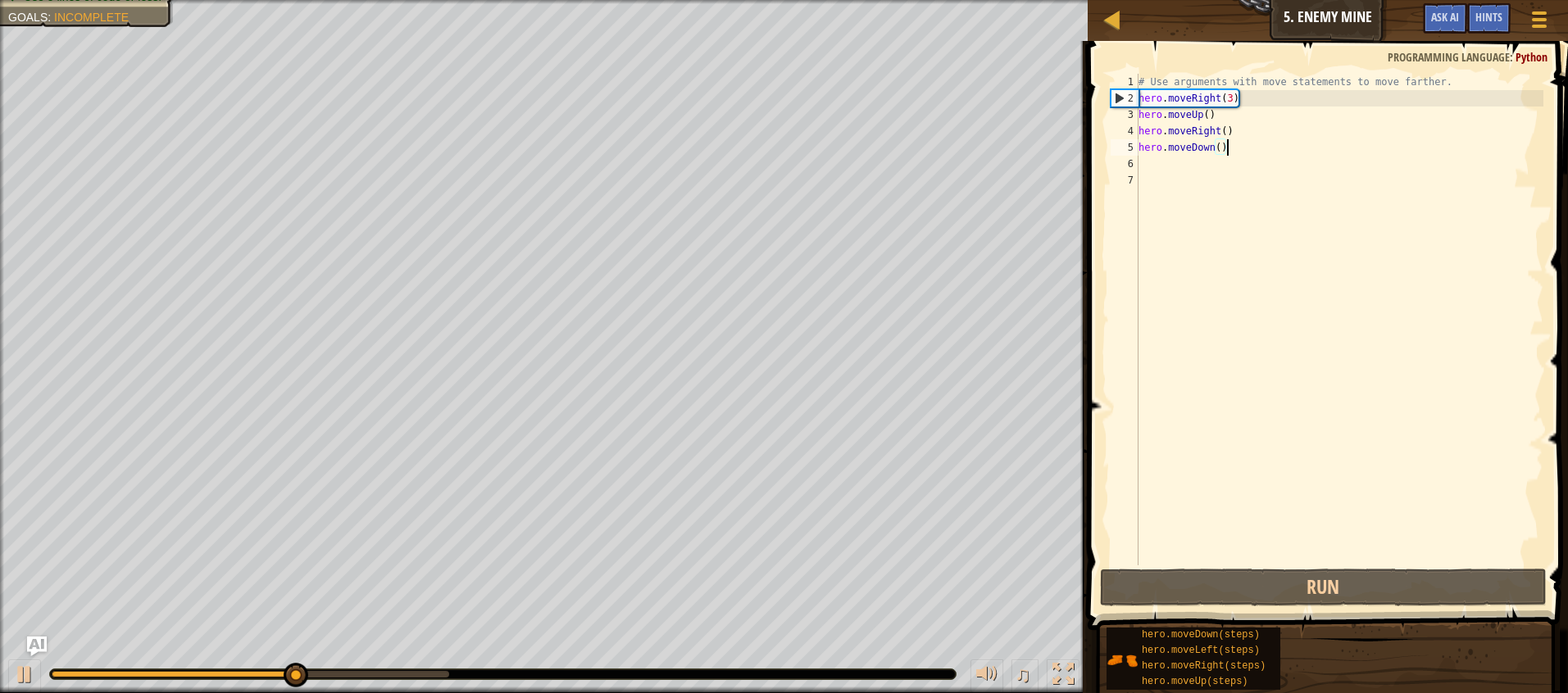
click at [1152, 173] on div "# Use arguments with move statements to move farther. hero . moveRight ( 3 ) he…" at bounding box center [1339, 336] width 408 height 524
click at [1154, 166] on div "# Use arguments with move statements to move farther. hero . moveRight ( 3 ) he…" at bounding box center [1339, 336] width 408 height 524
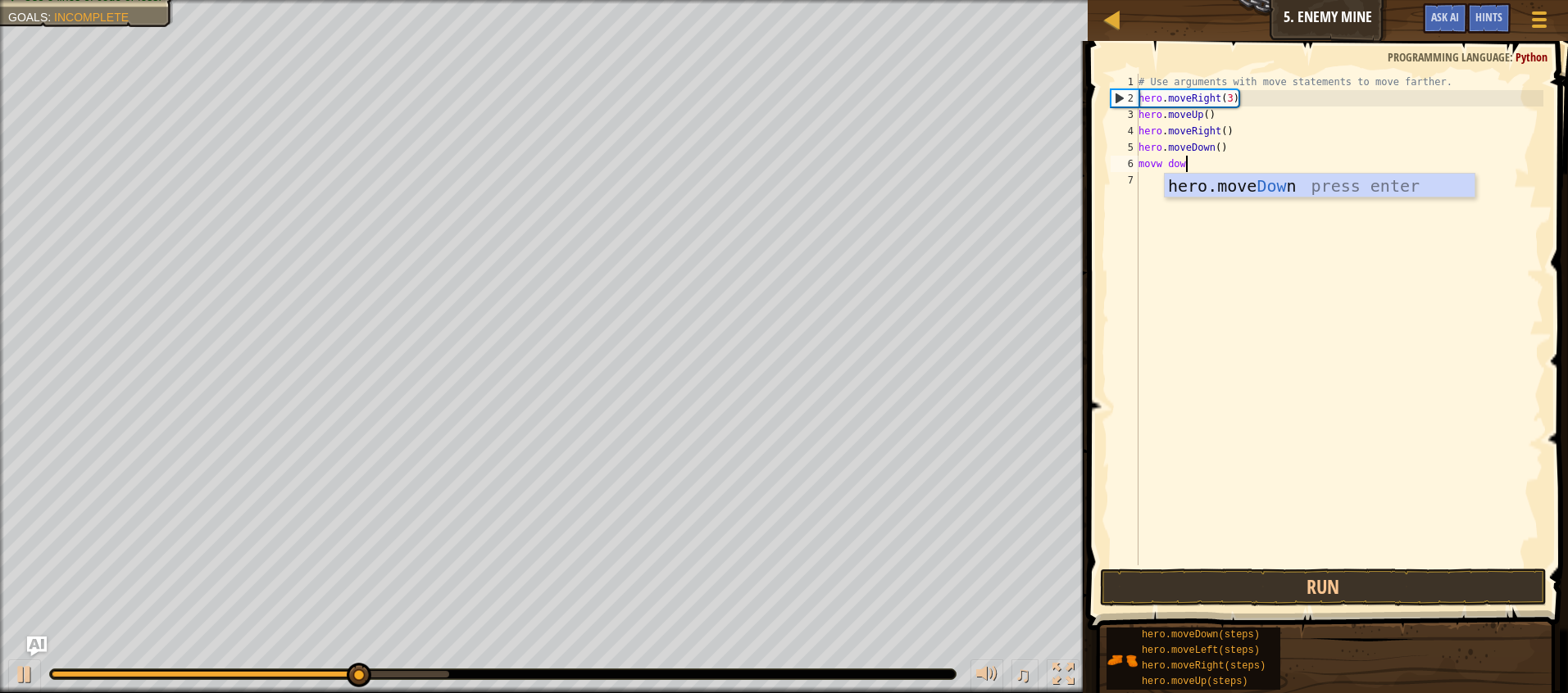
scroll to position [7, 4]
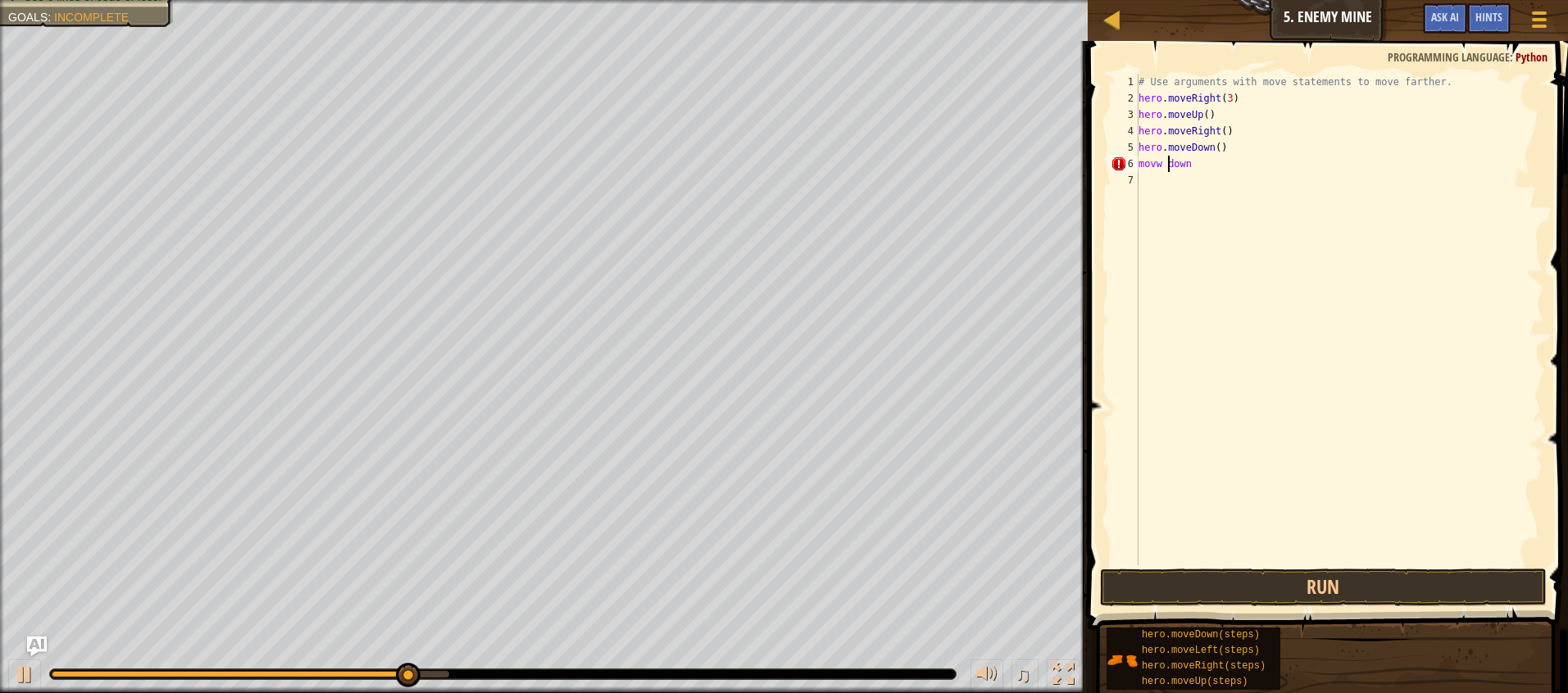
click at [1168, 170] on div "# Use arguments with move statements to move farther. hero . moveRight ( 3 ) he…" at bounding box center [1339, 336] width 408 height 524
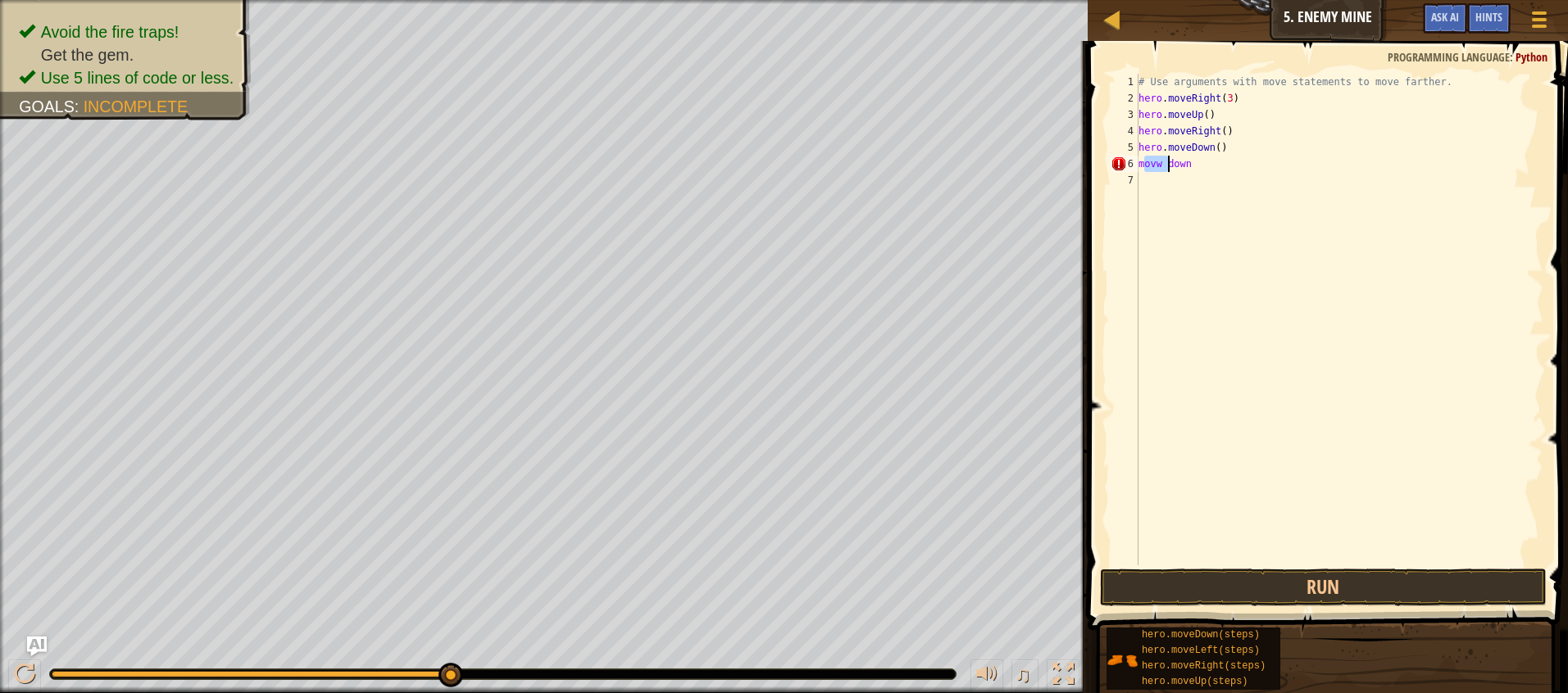
drag, startPoint x: 1142, startPoint y: 160, endPoint x: 1166, endPoint y: 160, distance: 24.0
click at [1166, 160] on div "# Use arguments with move statements to move farther. hero . moveRight ( 3 ) he…" at bounding box center [1339, 336] width 408 height 524
click at [1160, 160] on div "# Use arguments with move statements to move farther. hero . moveRight ( 3 ) he…" at bounding box center [1339, 336] width 408 height 524
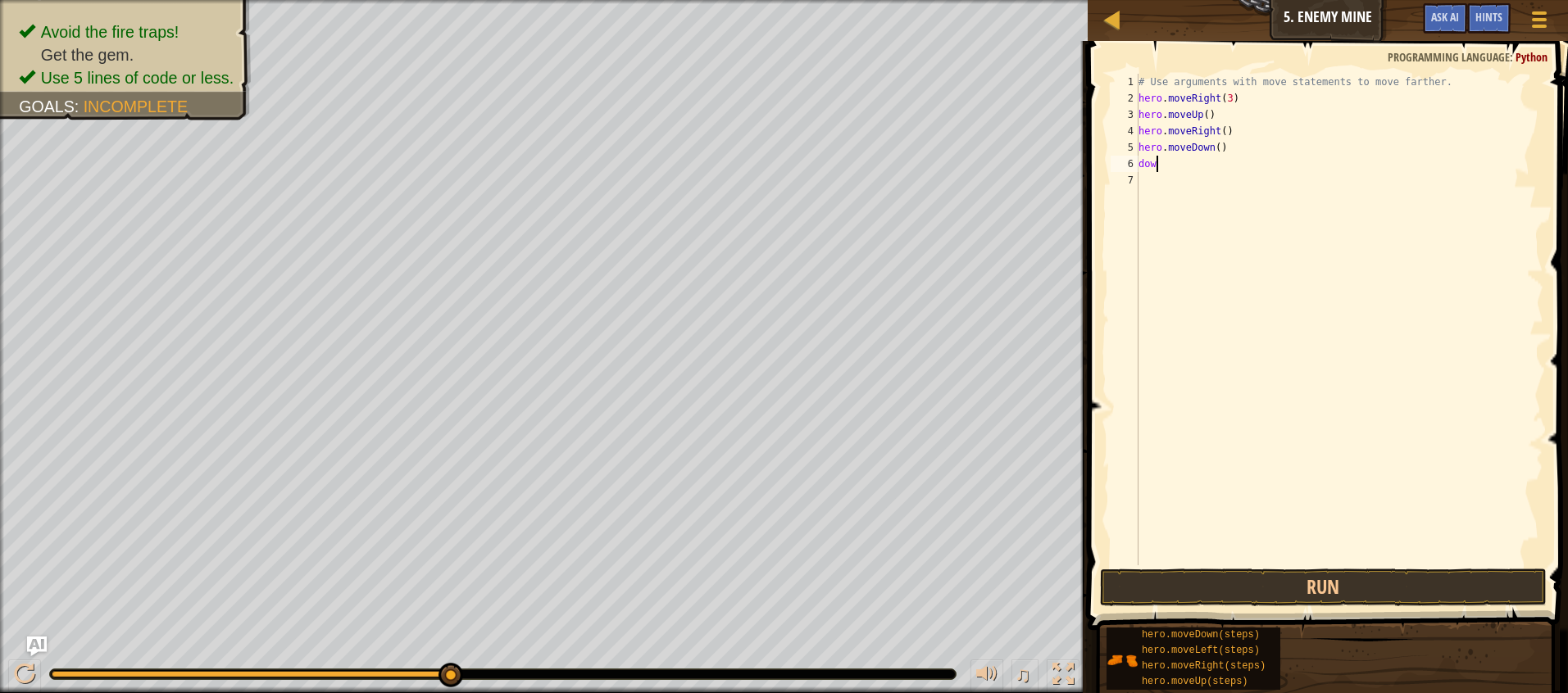
type textarea "d"
type textarea "down"
click at [1178, 204] on div "# Use arguments with move statements to move farther. hero . moveRight ( 3 ) he…" at bounding box center [1339, 336] width 408 height 524
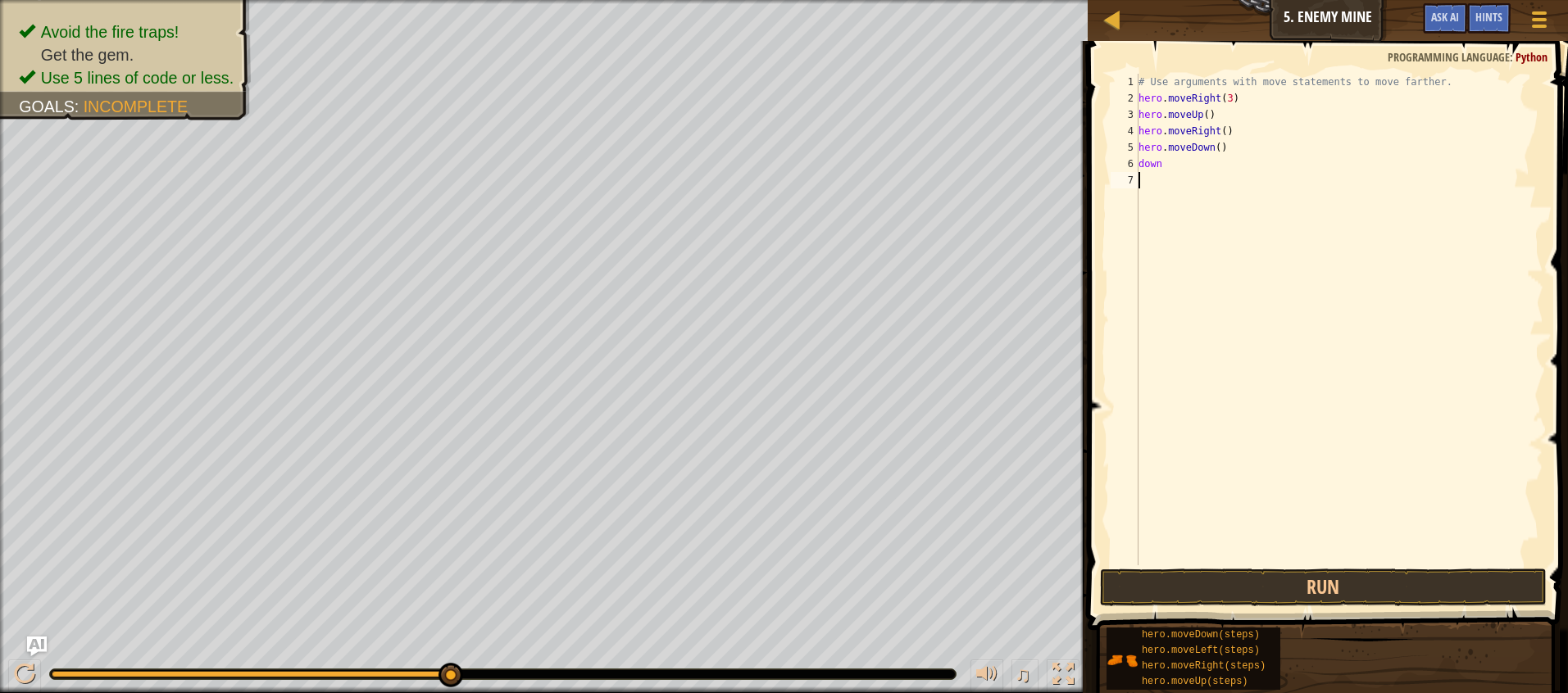
scroll to position [7, 0]
click at [1166, 159] on div "# Use arguments with move statements to move farther. hero . moveRight ( 3 ) he…" at bounding box center [1339, 336] width 408 height 524
click at [1159, 166] on div "# Use arguments with move statements to move farther. hero . moveRight ( 3 ) he…" at bounding box center [1339, 336] width 408 height 524
type textarea "down"
click at [1290, 579] on button "Run" at bounding box center [1323, 587] width 447 height 38
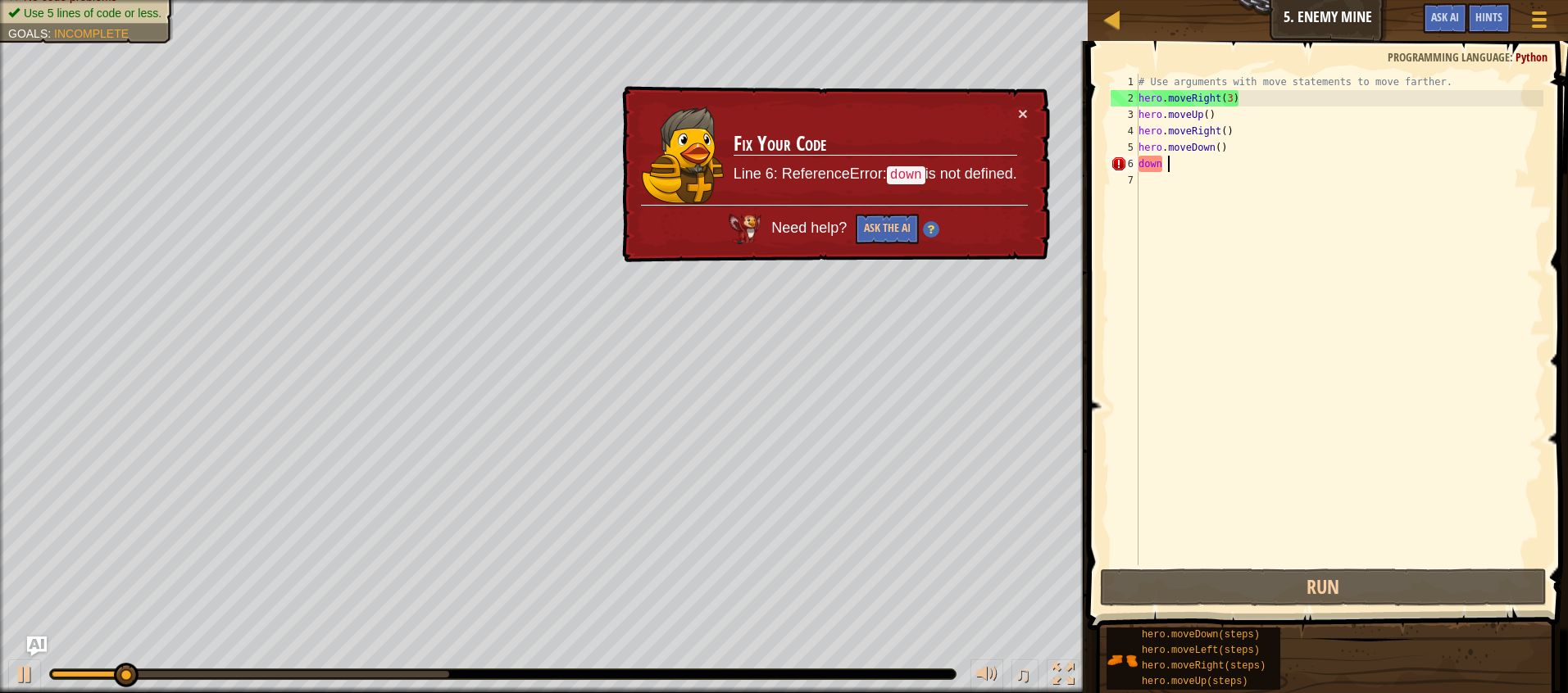
click at [1166, 165] on div "# Use arguments with move statements to move farther. hero . moveRight ( 3 ) he…" at bounding box center [1339, 336] width 408 height 524
drag, startPoint x: 1141, startPoint y: 160, endPoint x: 1181, endPoint y: 166, distance: 40.4
click at [1181, 166] on div "# Use arguments with move statements to move farther. hero . moveRight ( 3 ) he…" at bounding box center [1339, 336] width 408 height 524
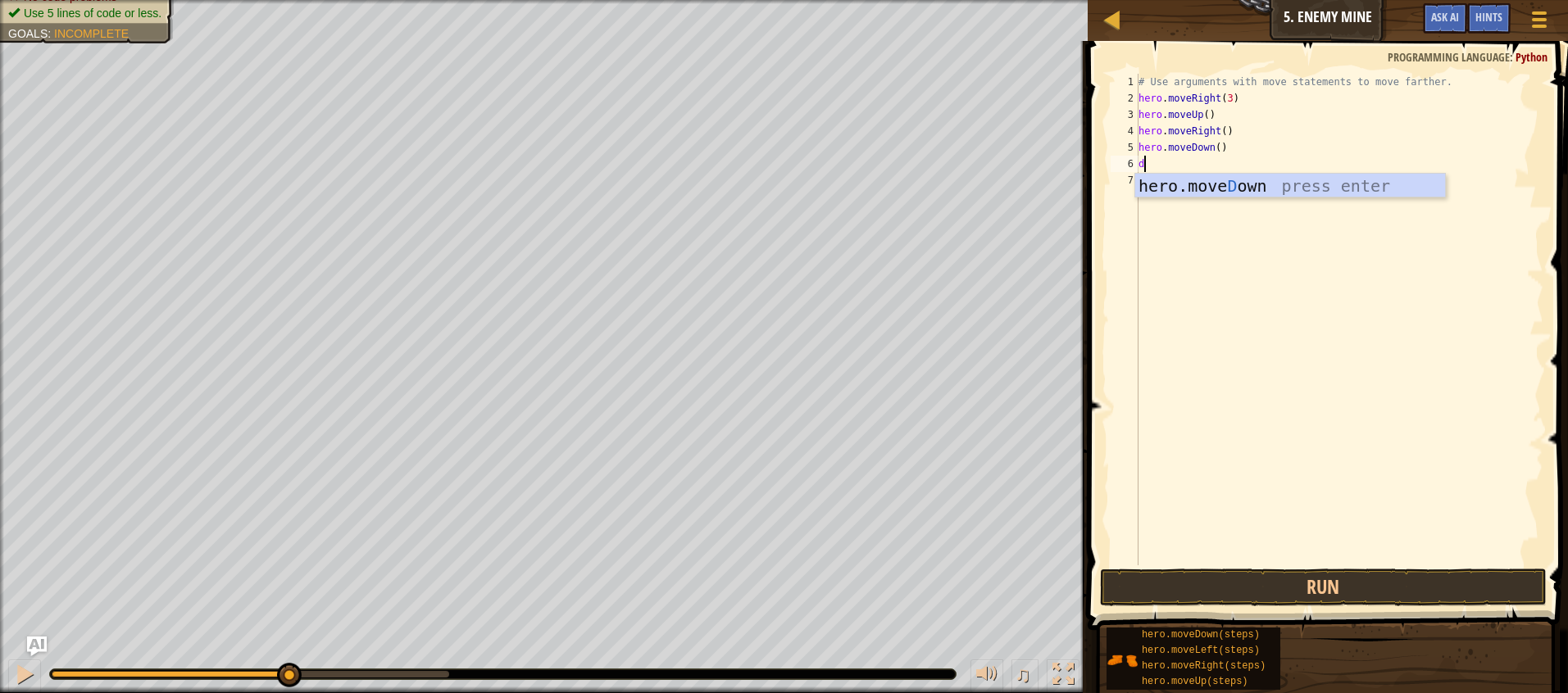
scroll to position [7, 1]
type textarea "down"
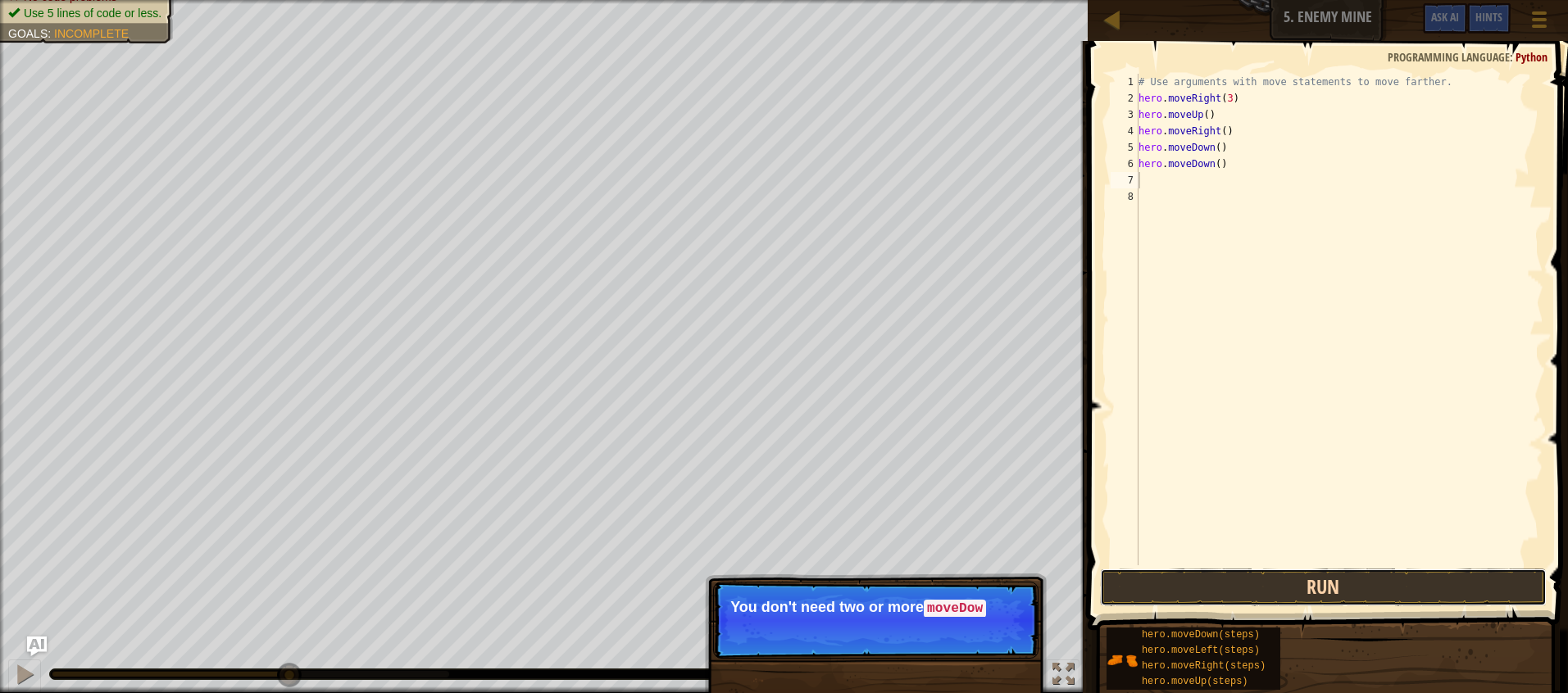
click at [1231, 590] on button "Run" at bounding box center [1323, 587] width 447 height 38
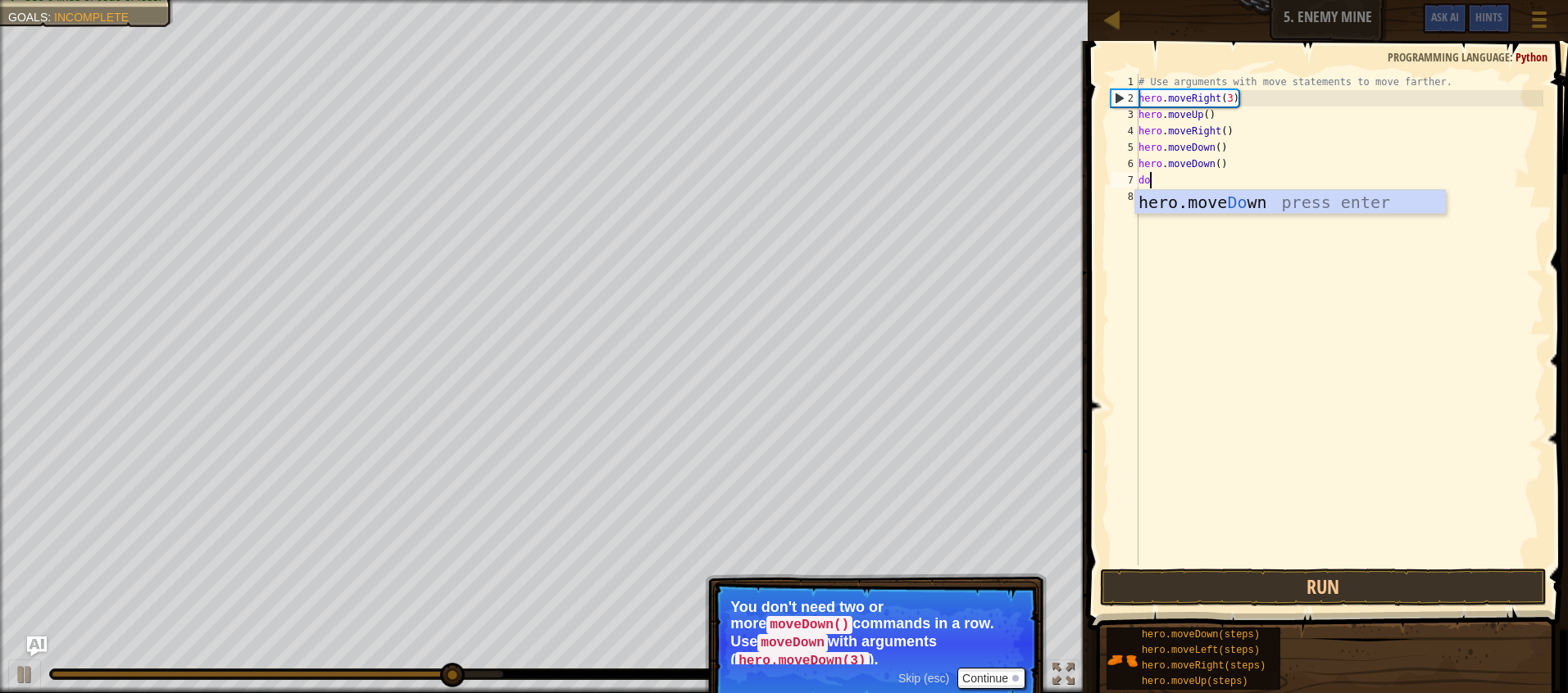
scroll to position [7, 1]
type textarea "down"
click at [1224, 415] on div "# Use arguments with move statements to move farther. hero . moveRight ( 3 ) he…" at bounding box center [1339, 336] width 408 height 524
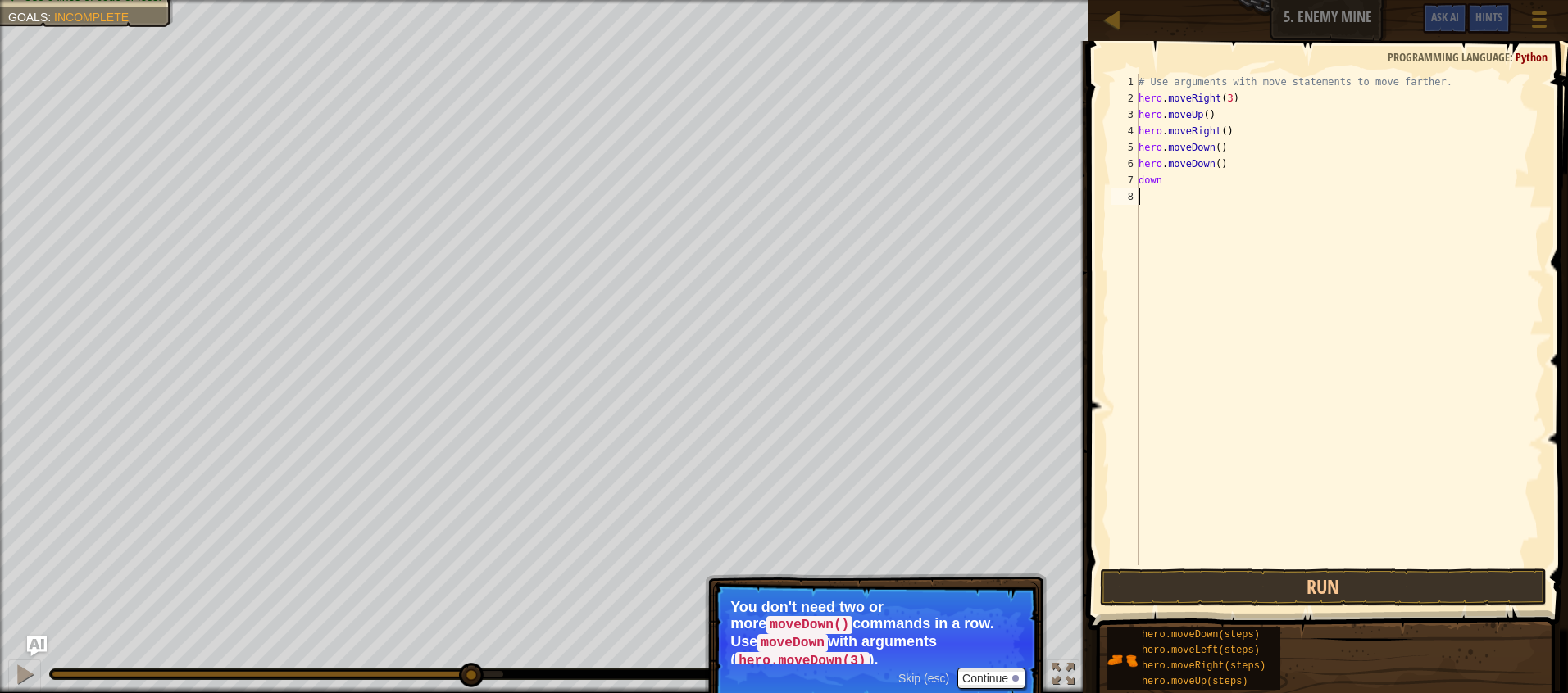
scroll to position [7, 0]
click at [1161, 184] on div "# Use arguments with move statements to move farther. hero . moveRight ( 3 ) he…" at bounding box center [1339, 336] width 408 height 524
click at [1149, 182] on div "# Use arguments with move statements to move farther. hero . moveRight ( 3 ) he…" at bounding box center [1339, 336] width 408 height 524
drag, startPoint x: 1138, startPoint y: 180, endPoint x: 1176, endPoint y: 182, distance: 38.1
click at [1176, 182] on div "down 1 2 3 4 5 6 7 8 # Use arguments with move statements to move farther. hero…" at bounding box center [1326, 319] width 436 height 491
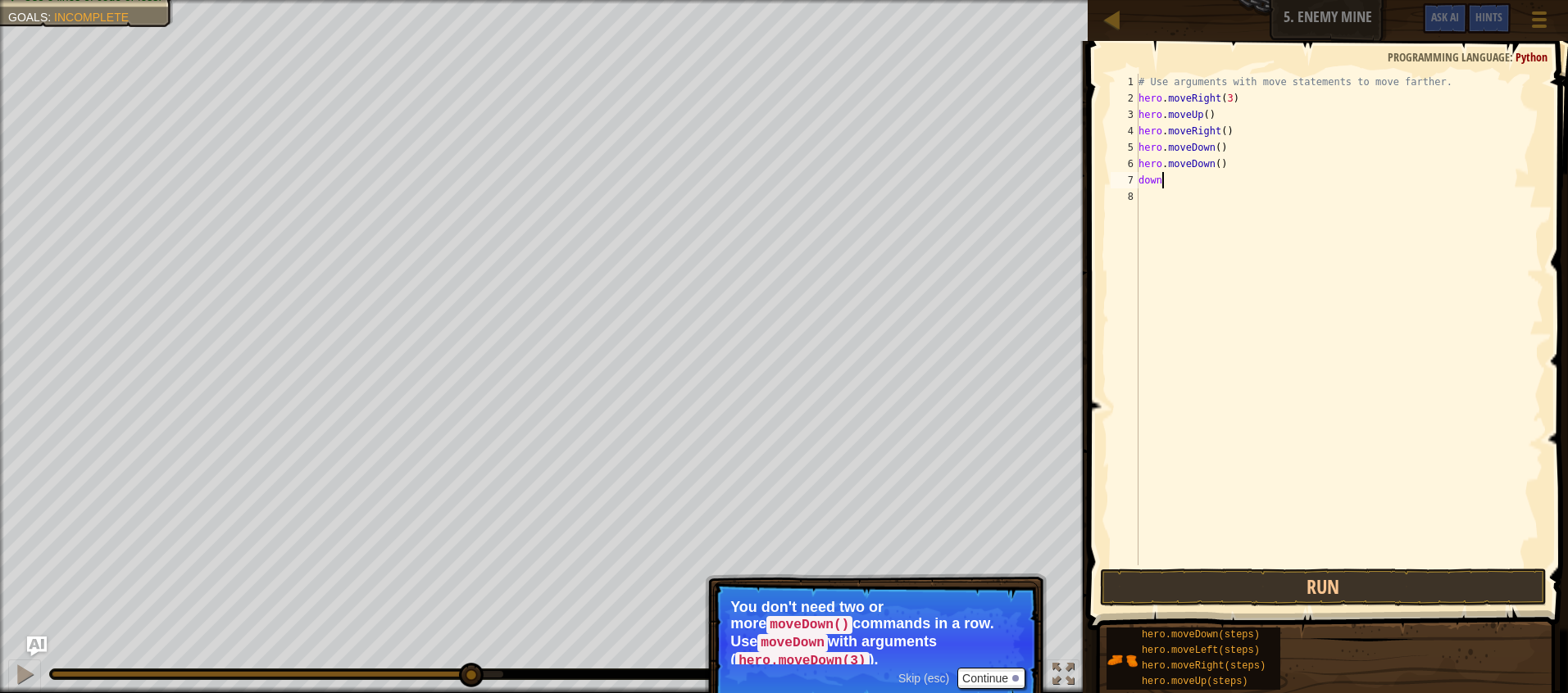
click at [1163, 180] on div "# Use arguments with move statements to move farther. hero . moveRight ( 3 ) he…" at bounding box center [1339, 336] width 408 height 524
type textarea "d"
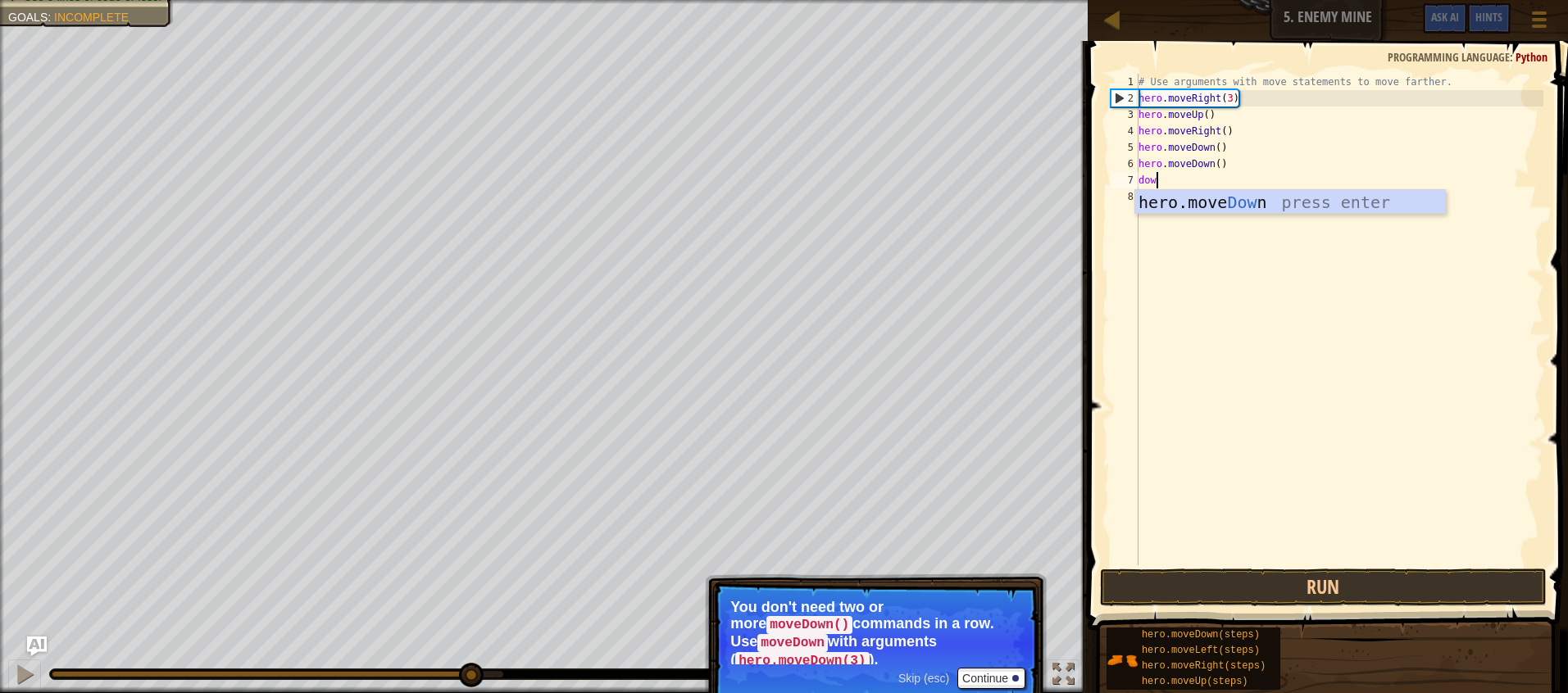
scroll to position [7, 1]
type textarea "down"
click at [1185, 197] on div "hero.move Down press enter" at bounding box center [1290, 226] width 310 height 73
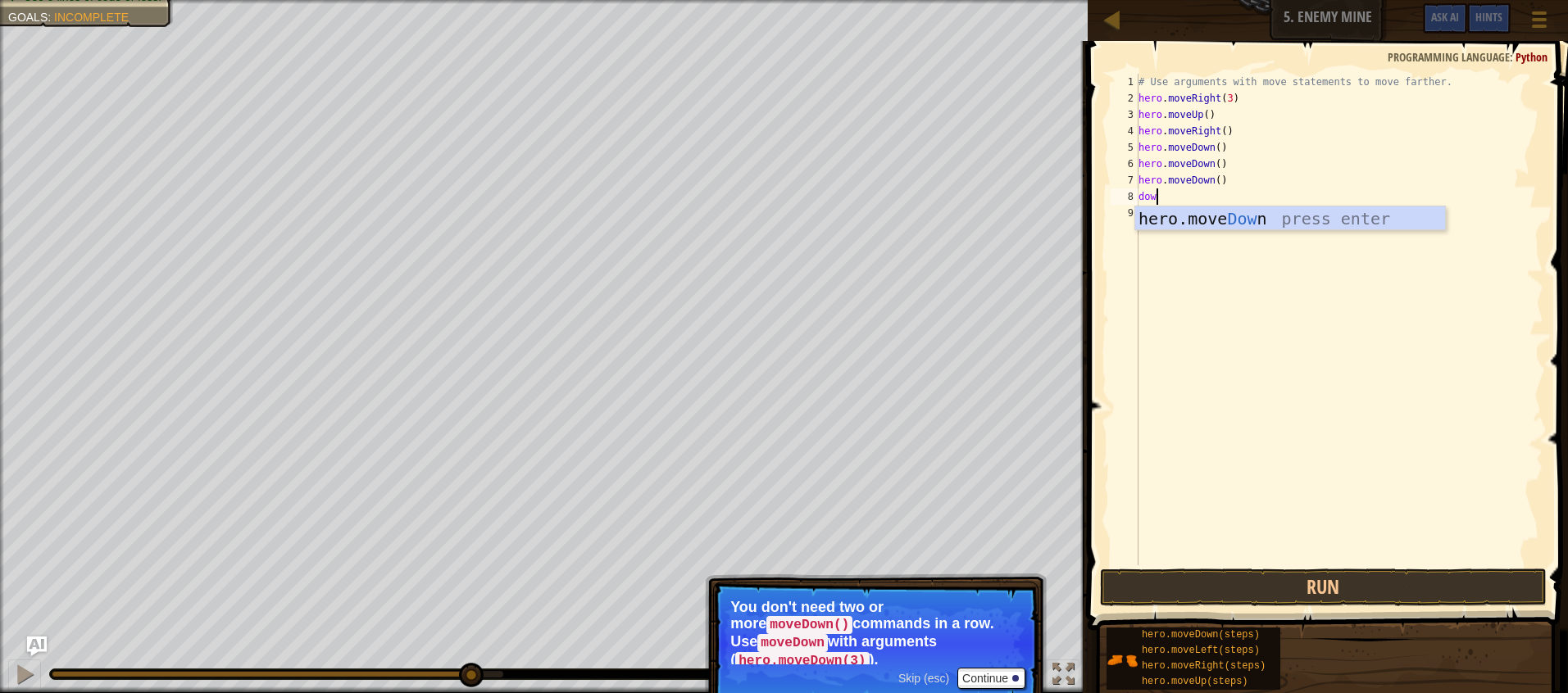
type textarea "down"
click at [1195, 225] on div "hero.move Down press enter" at bounding box center [1290, 243] width 310 height 73
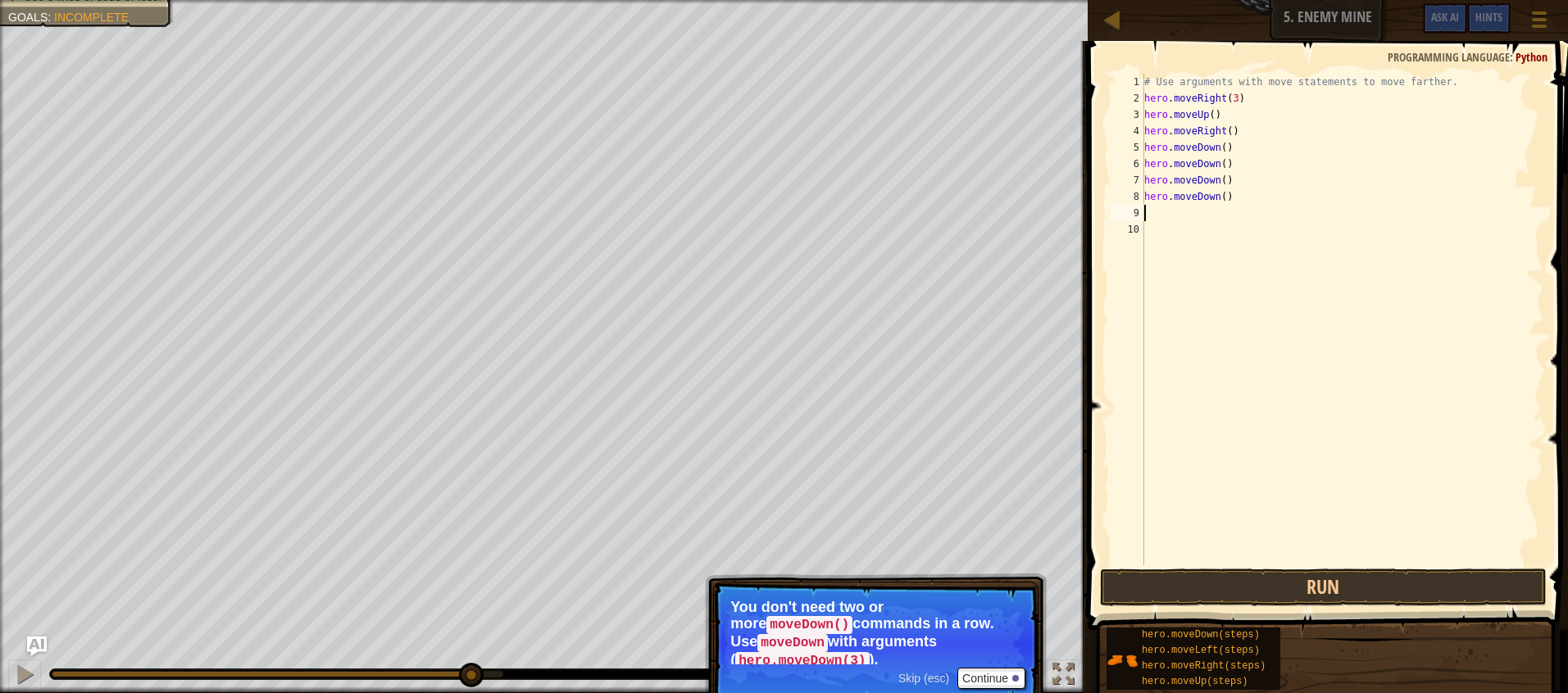
scroll to position [7, 0]
click at [1322, 580] on button "Run" at bounding box center [1323, 587] width 447 height 38
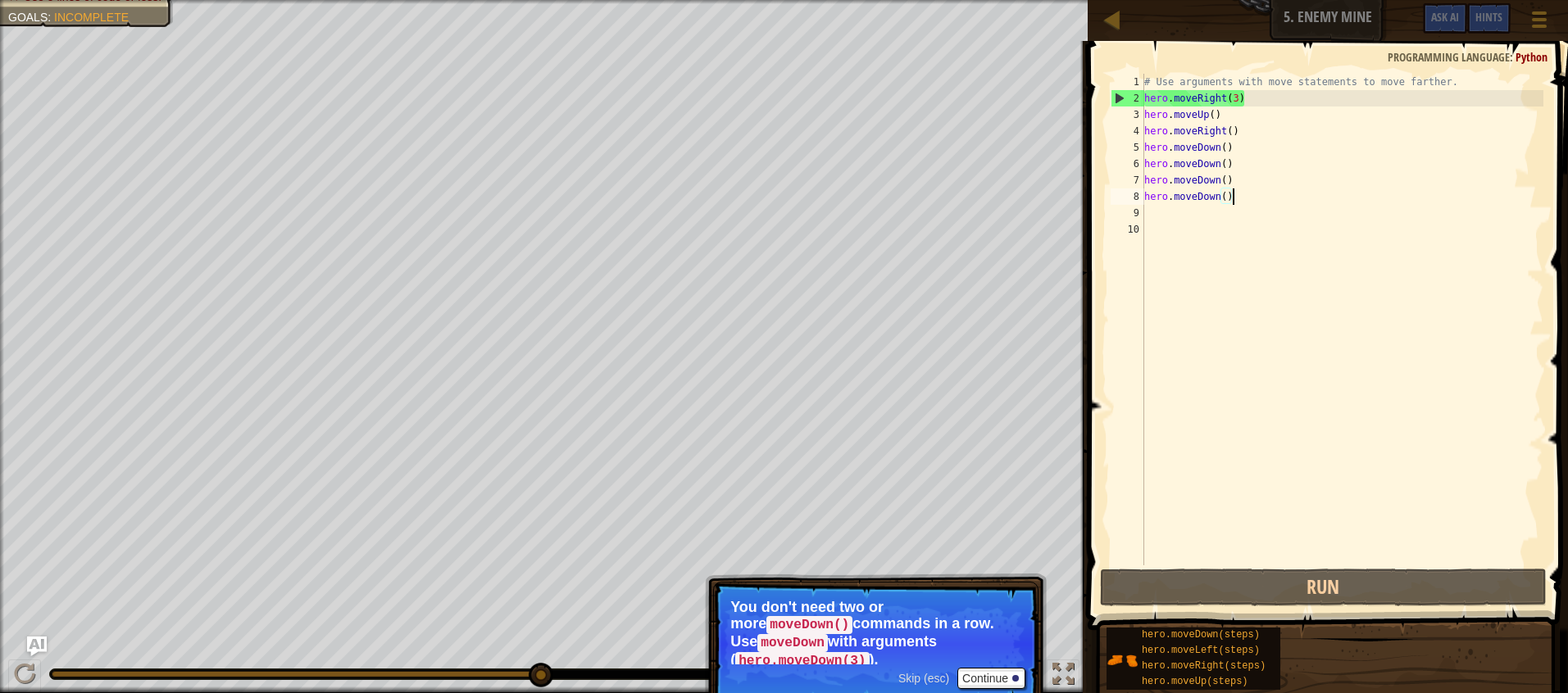
click at [1234, 191] on div "# Use arguments with move statements to move farther. hero . moveRight ( 3 ) he…" at bounding box center [1342, 336] width 403 height 524
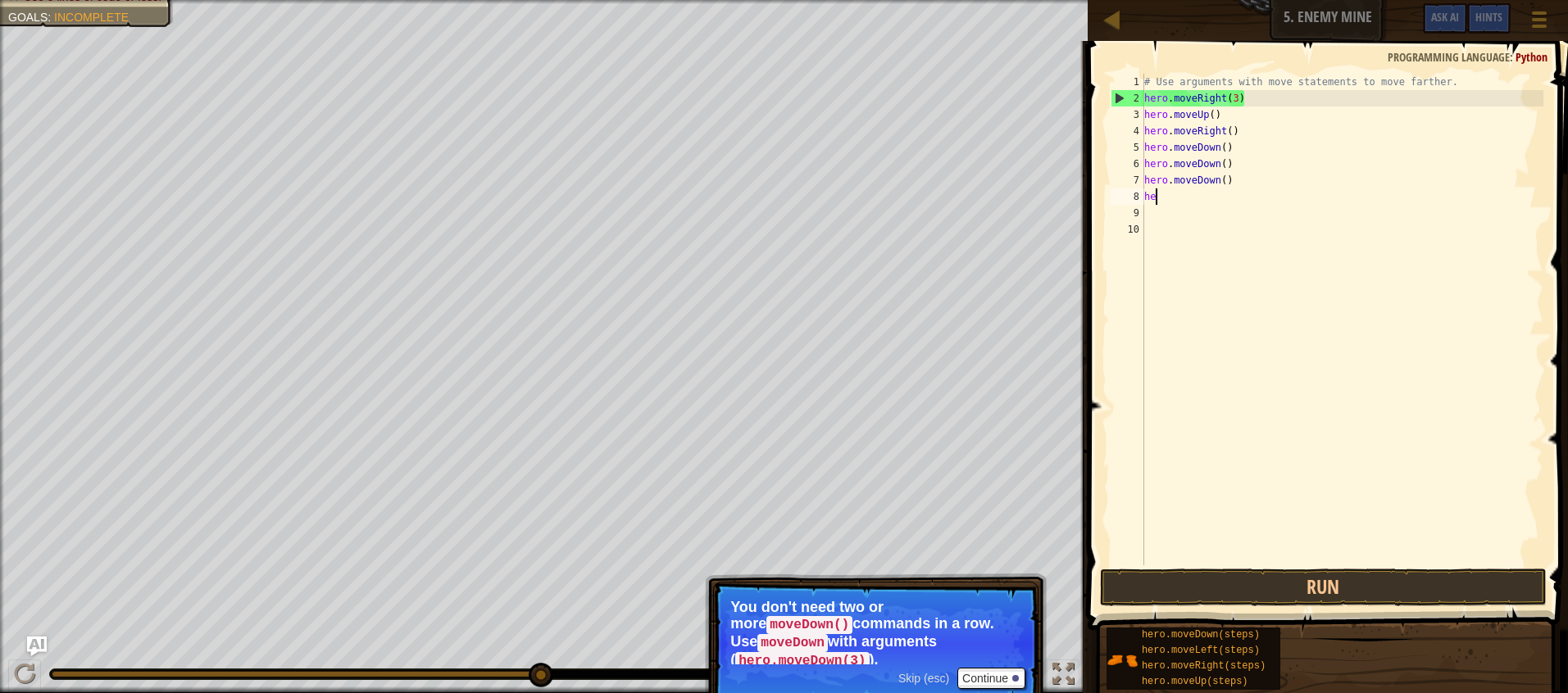
type textarea "h"
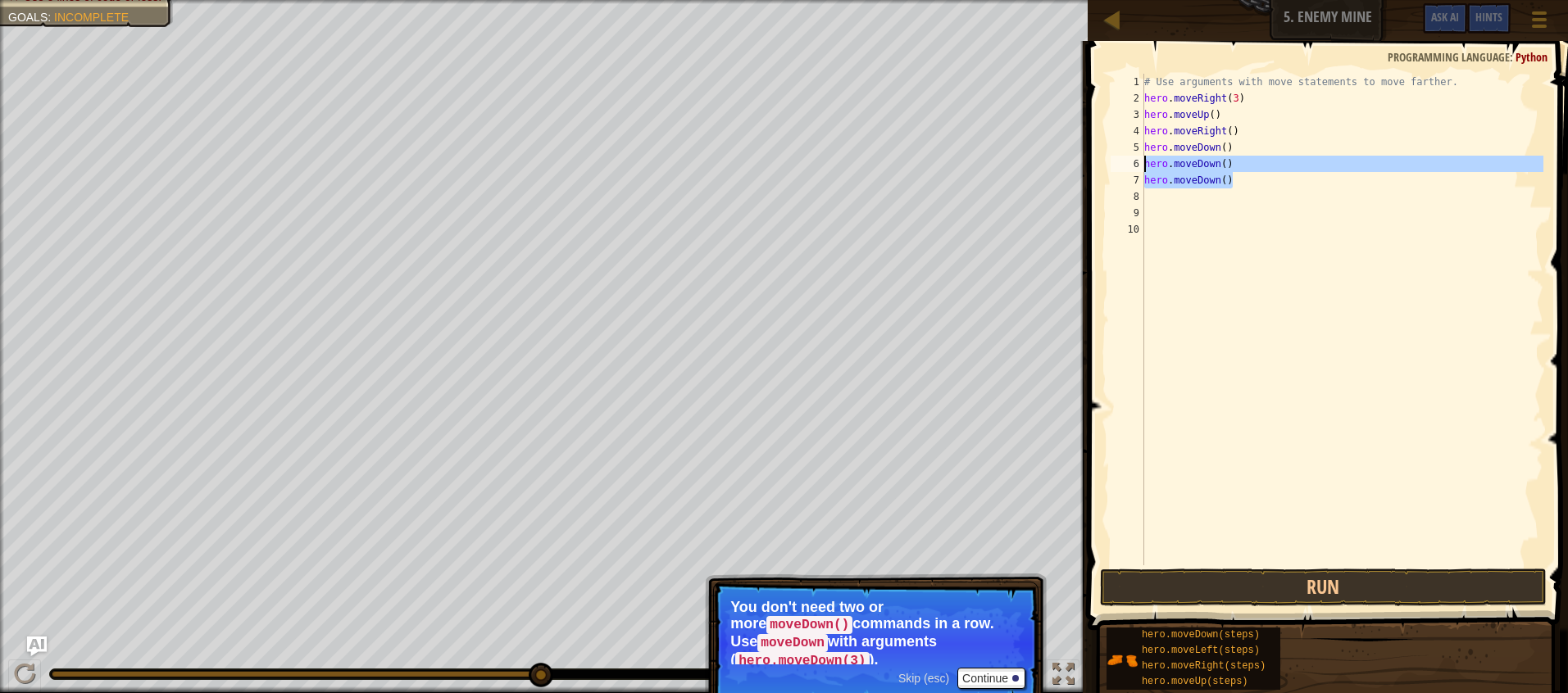
drag, startPoint x: 1243, startPoint y: 180, endPoint x: 1123, endPoint y: 171, distance: 120.3
click at [1123, 171] on div "1 2 3 4 5 6 7 8 9 10 # Use arguments with move statements to move farther. hero…" at bounding box center [1326, 319] width 436 height 491
type textarea "hero.moveDown() hero.moveDown()"
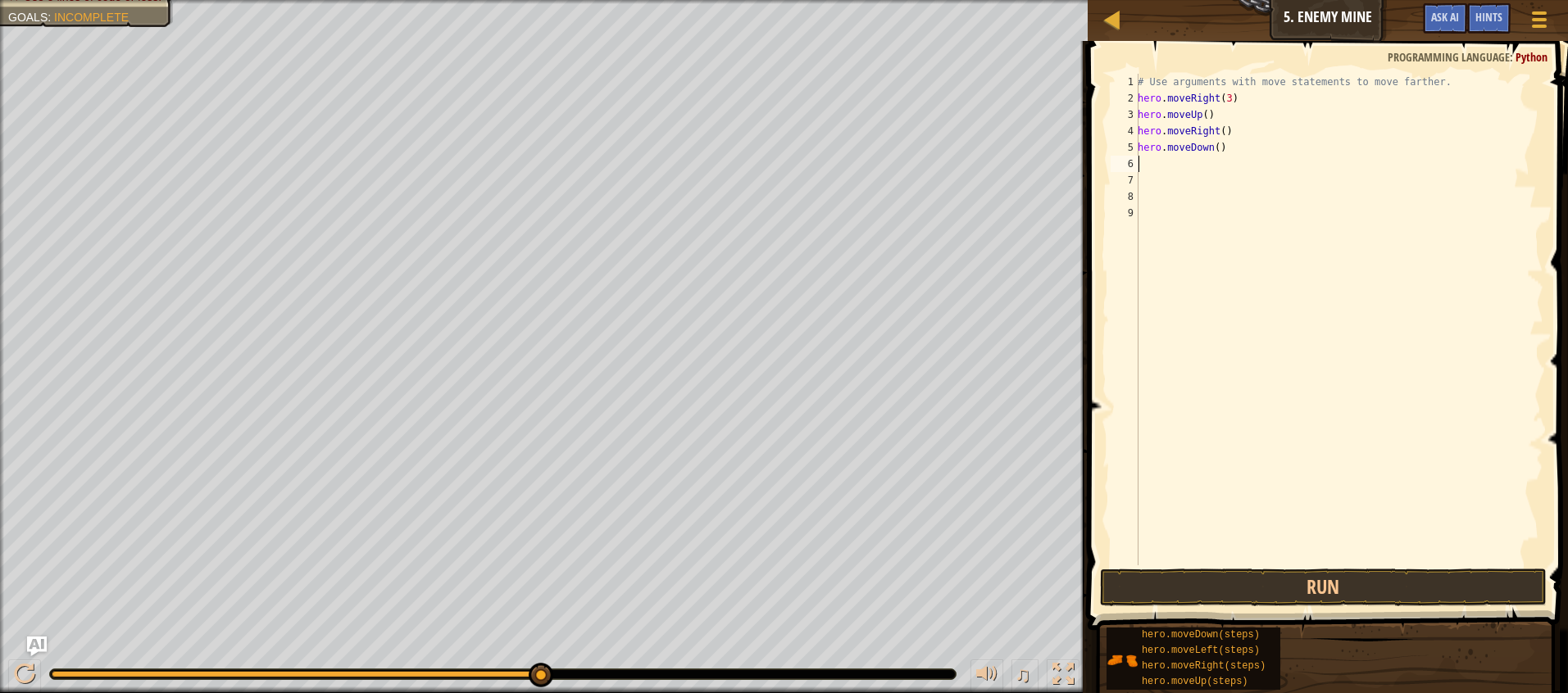
click at [1301, 566] on span at bounding box center [1330, 312] width 493 height 637
click at [1300, 576] on button "Run" at bounding box center [1323, 587] width 447 height 38
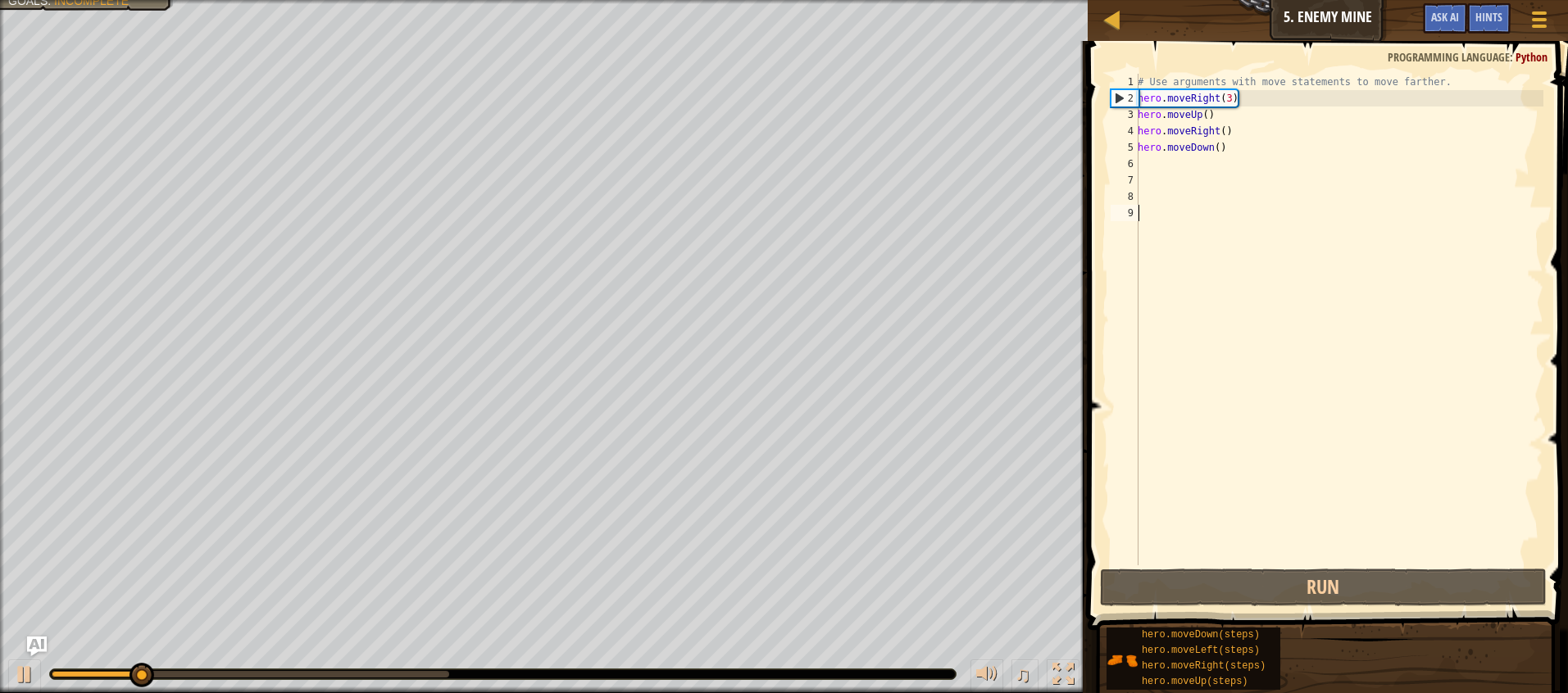
click at [1309, 523] on div "# Use arguments with move statements to move farther. hero . moveRight ( 3 ) he…" at bounding box center [1339, 336] width 409 height 524
click at [1153, 160] on div "# Use arguments with move statements to move farther. hero . moveRight ( 3 ) he…" at bounding box center [1339, 336] width 409 height 524
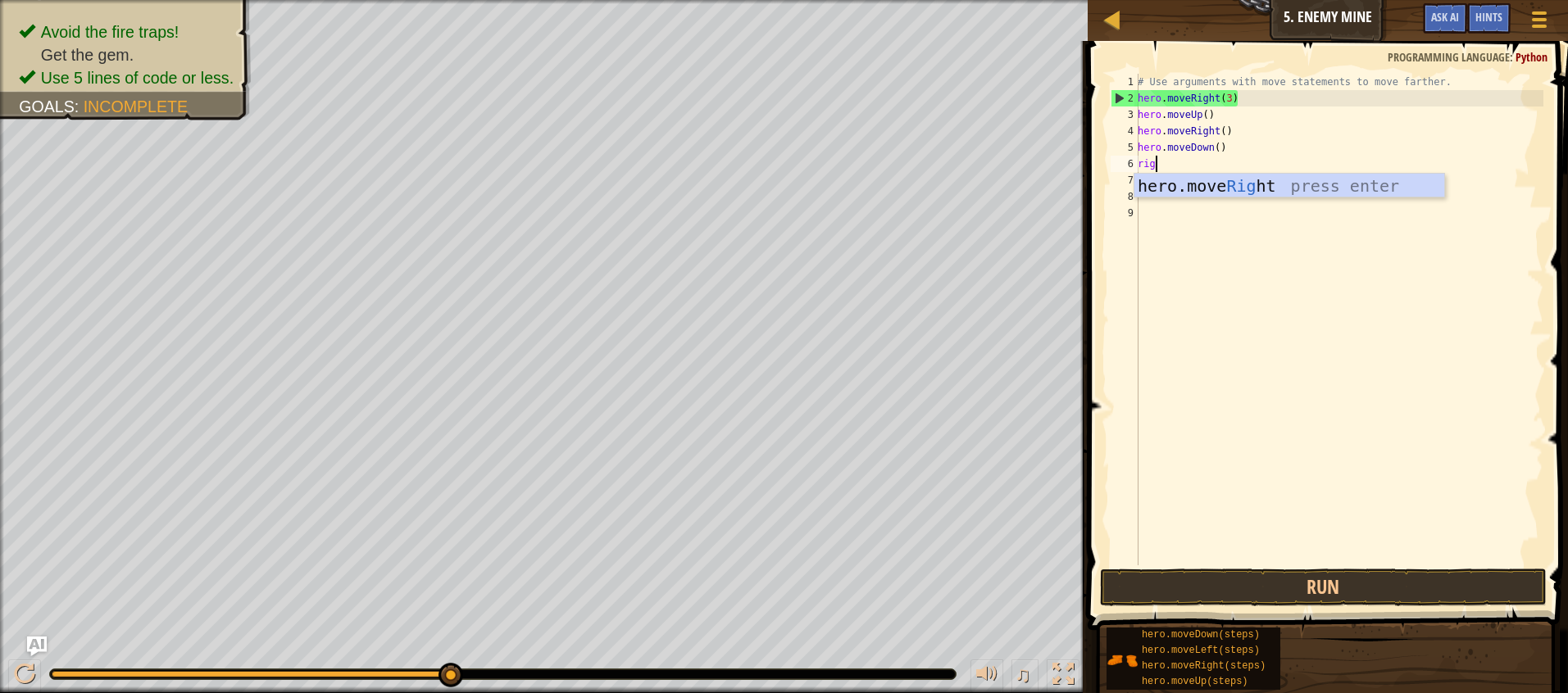
type textarea "right"
click at [1167, 186] on div "hero.move Right press enter" at bounding box center [1289, 211] width 310 height 73
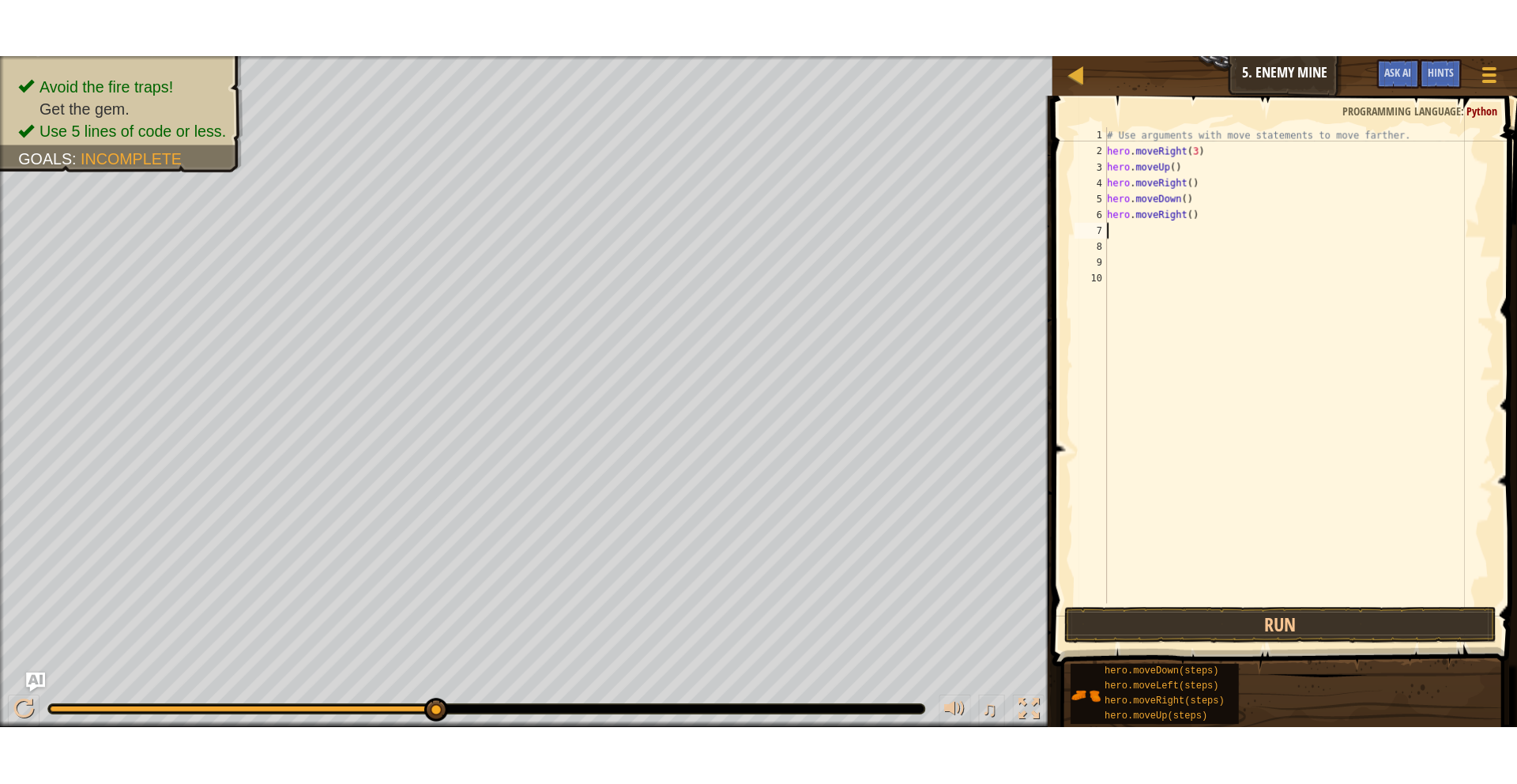
scroll to position [7, 0]
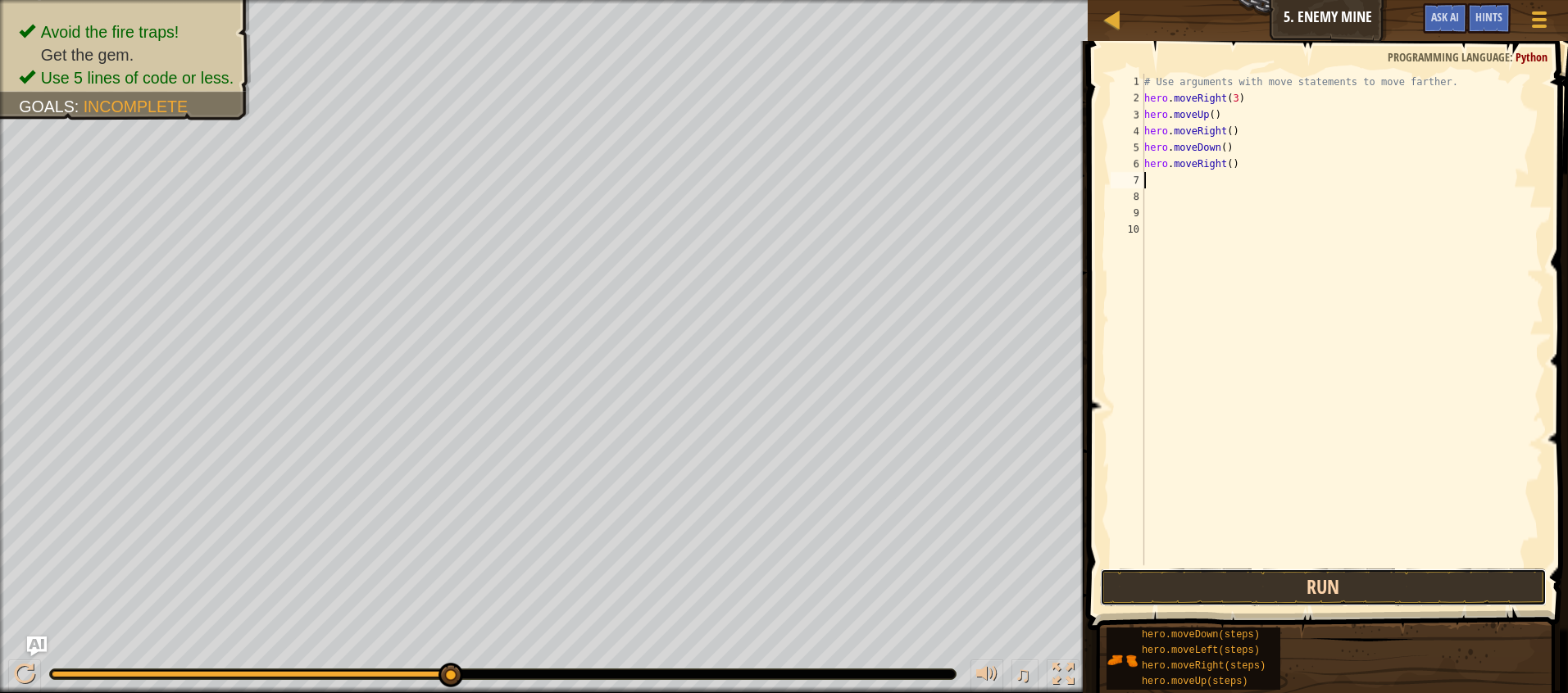
click at [1367, 583] on button "Run" at bounding box center [1323, 587] width 447 height 38
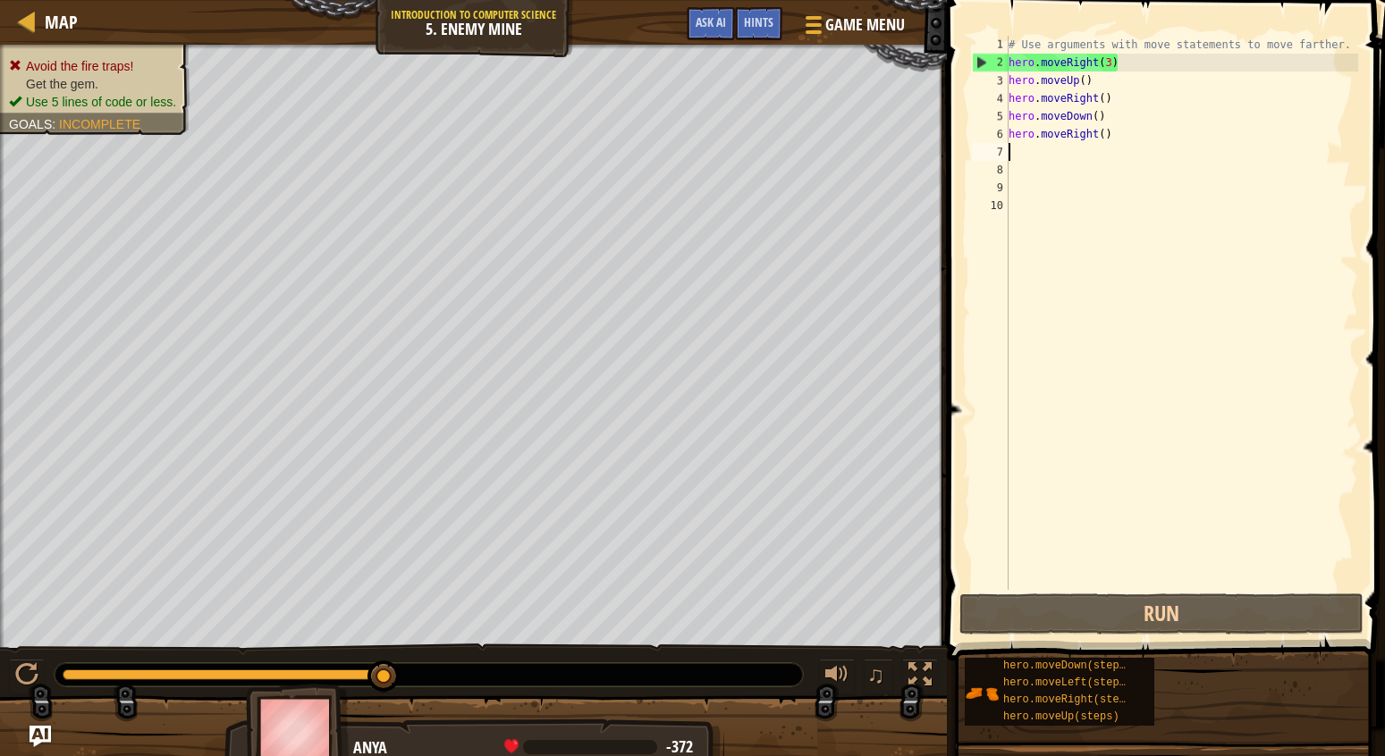
click at [1376, 150] on span at bounding box center [1167, 304] width 452 height 713
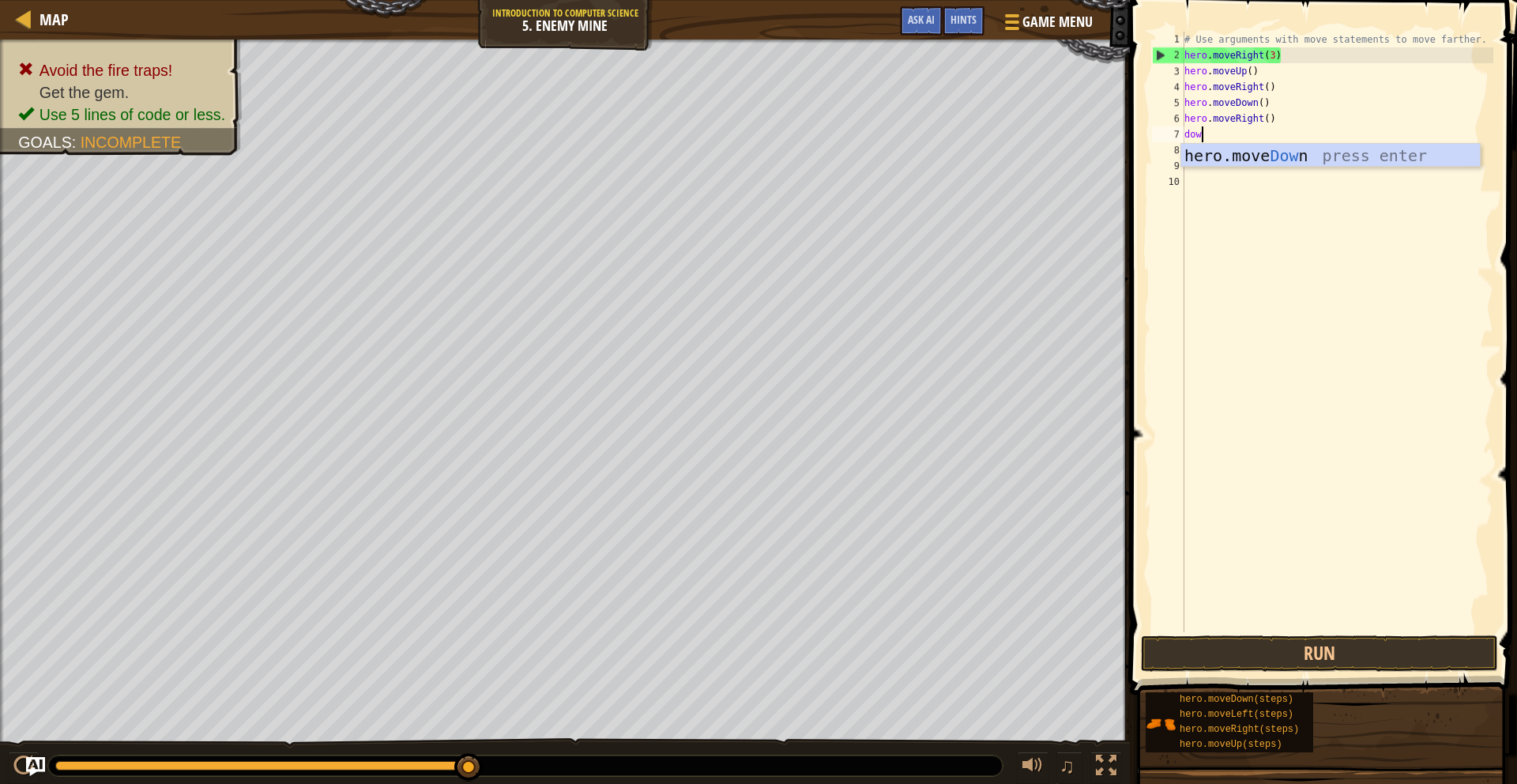
scroll to position [7, 1]
type textarea "down"
click at [1229, 160] on div "hero.move Down press enter" at bounding box center [1330, 179] width 299 height 71
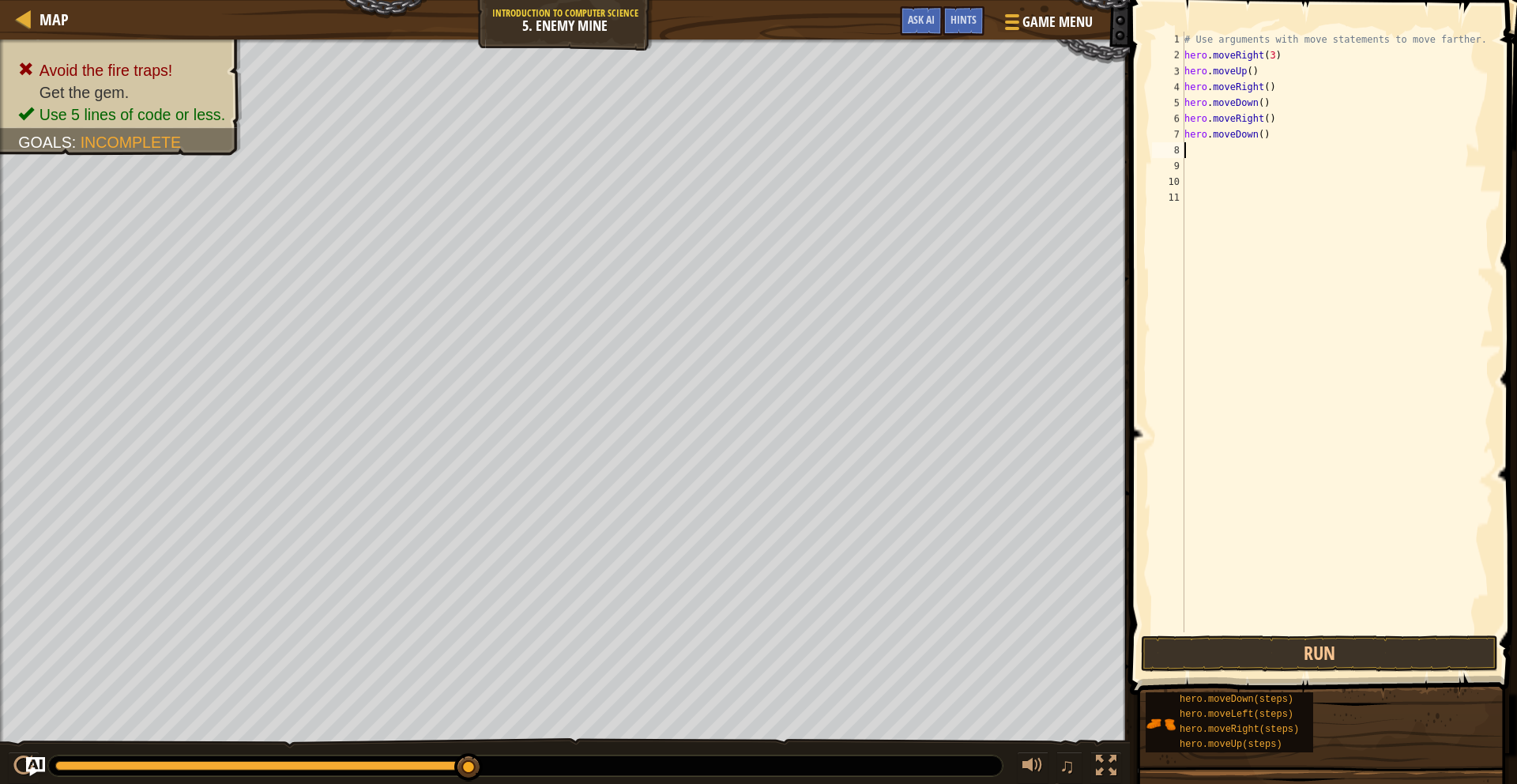
type textarea "up"
click at [1265, 172] on div "hero.move Up press enter" at bounding box center [1330, 195] width 299 height 71
type textarea "right"
click at [1239, 180] on div "hero.move Right press enter" at bounding box center [1330, 210] width 299 height 71
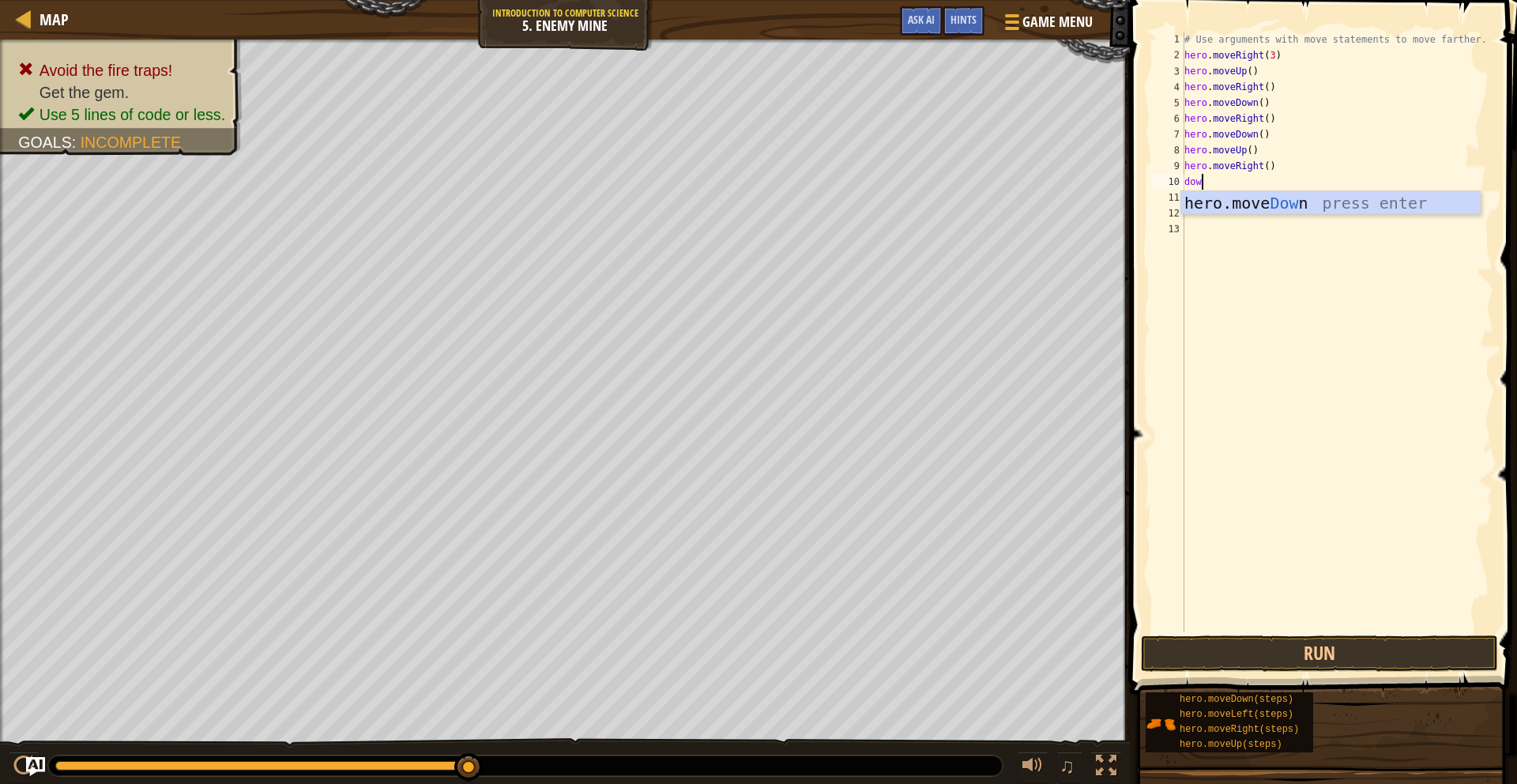
scroll to position [7, 1]
type textarea "down"
click at [1281, 200] on div "hero.move Down press enter" at bounding box center [1330, 226] width 299 height 71
click at [1337, 651] on button "Run" at bounding box center [1320, 653] width 357 height 36
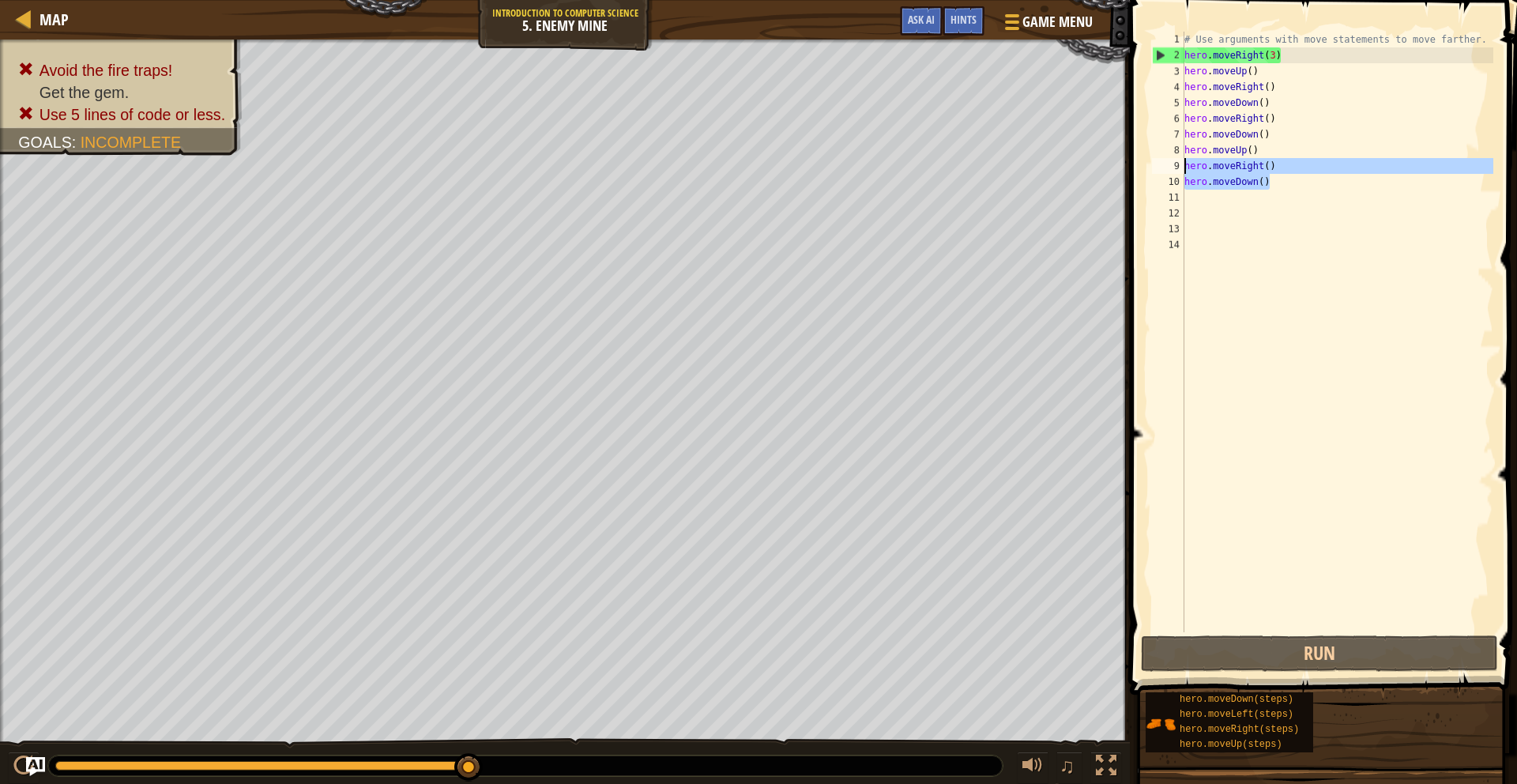
drag, startPoint x: 1274, startPoint y: 187, endPoint x: 1184, endPoint y: 163, distance: 93.1
click at [1184, 163] on div "1 2 3 4 5 6 7 8 9 10 11 12 13 14 # Use arguments with move statements to move f…" at bounding box center [1322, 331] width 345 height 600
type textarea "hero.moveRight() hero.moveDown()"
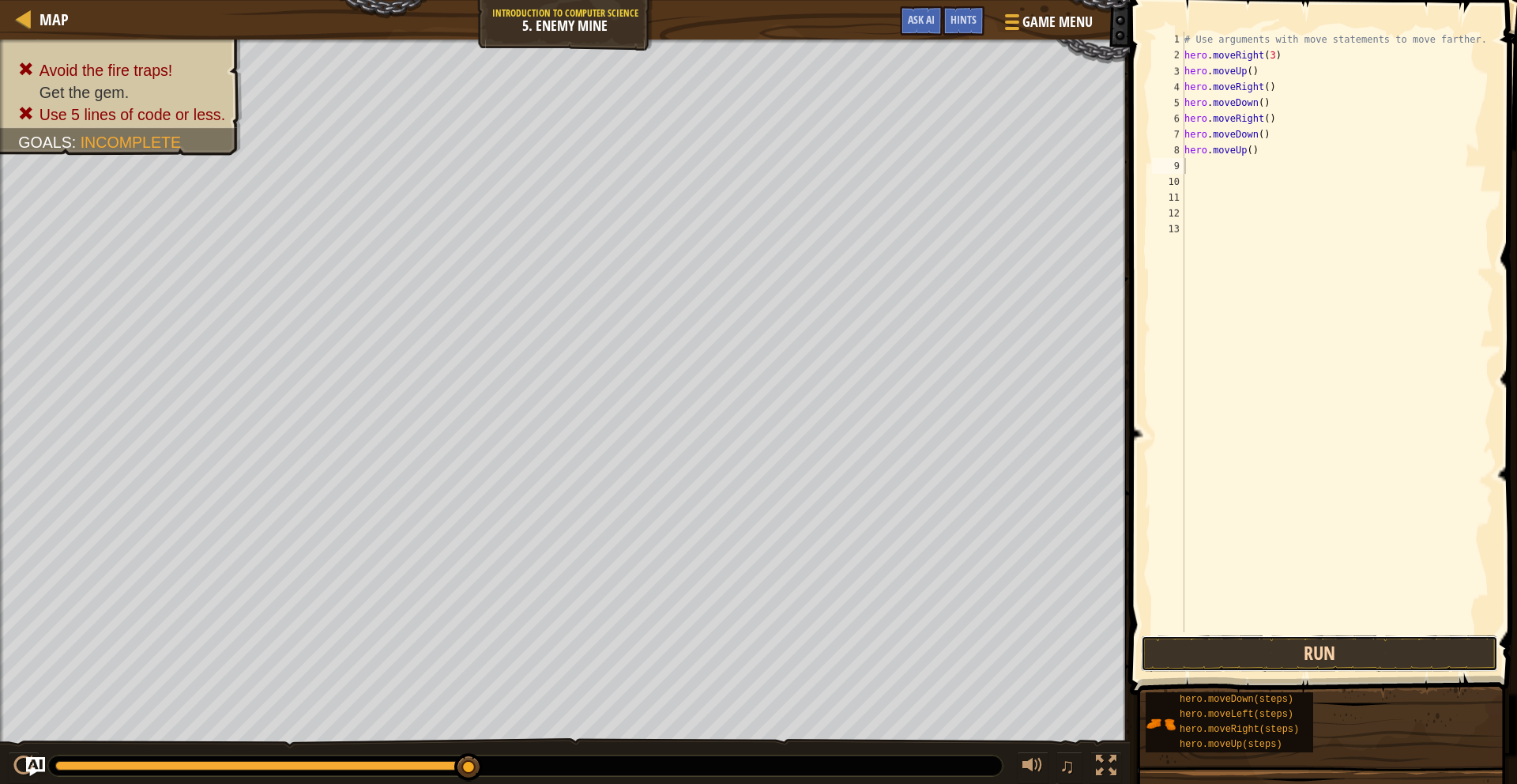
click at [1283, 654] on button "Run" at bounding box center [1320, 653] width 357 height 36
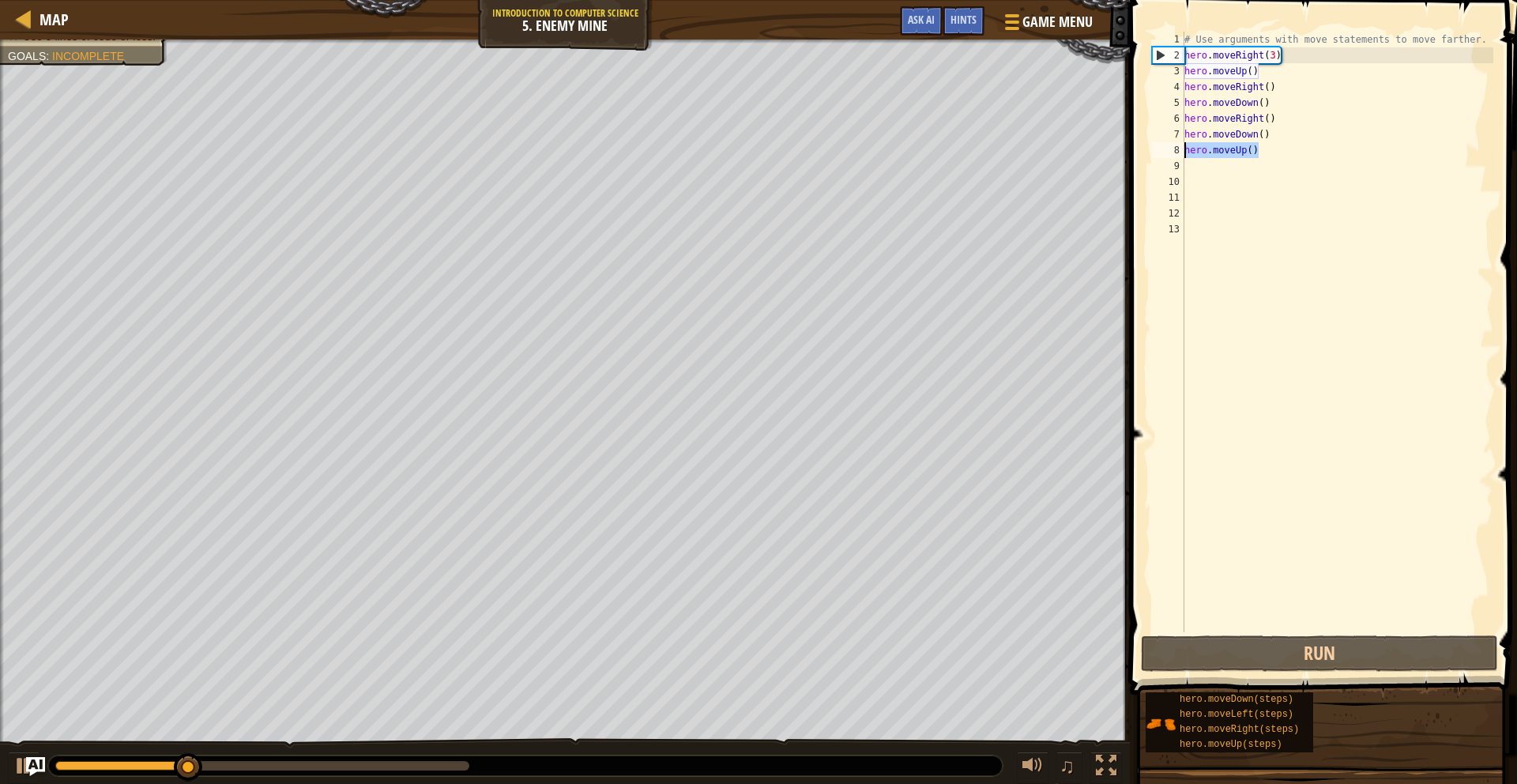
drag, startPoint x: 1260, startPoint y: 154, endPoint x: 1165, endPoint y: 153, distance: 95.0
click at [1168, 153] on div "1 2 3 4 5 6 7 8 9 10 11 12 13 # Use arguments with move statements to move fart…" at bounding box center [1322, 331] width 345 height 600
type textarea "hero.moveUp()"
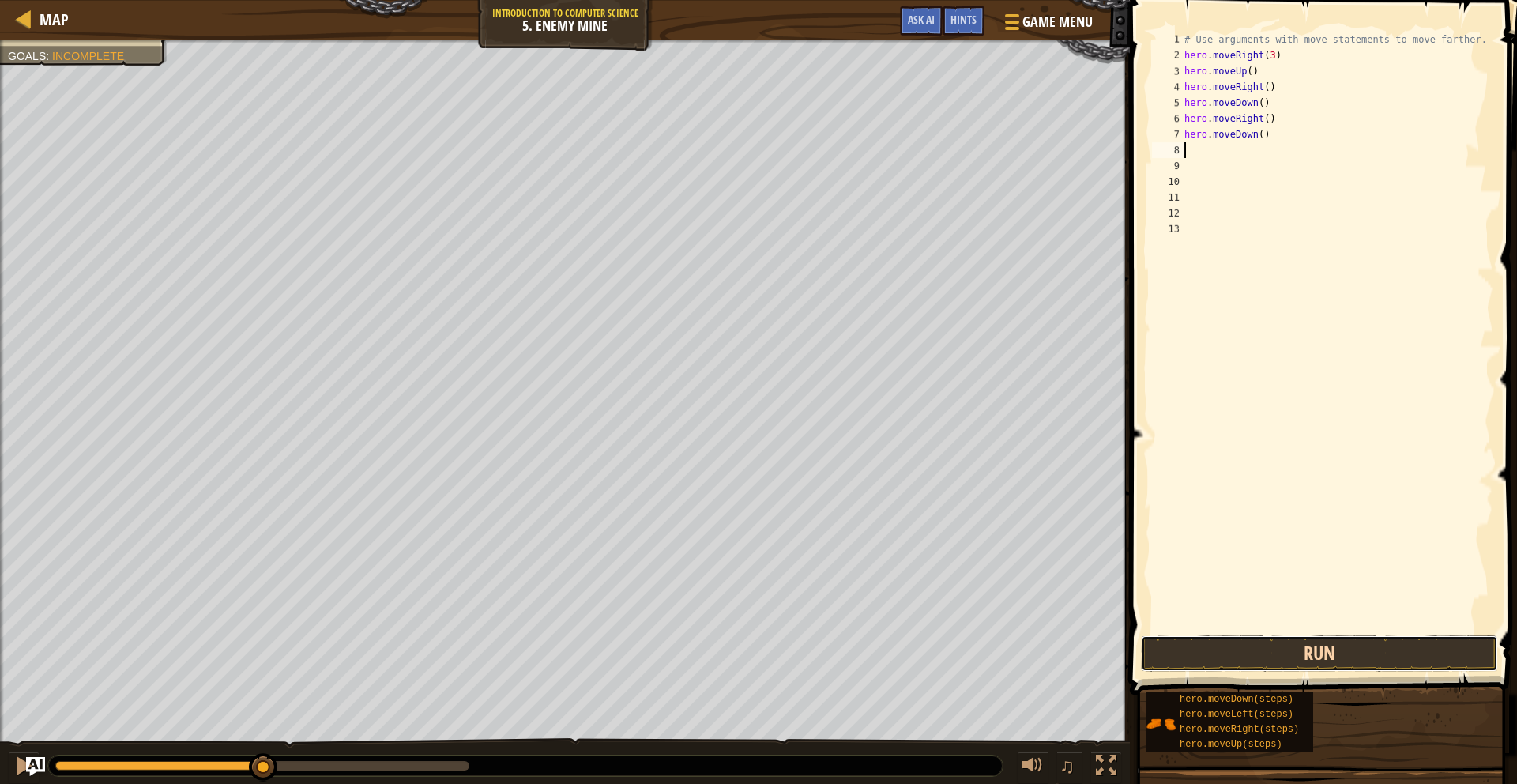
click at [1300, 643] on button "Run" at bounding box center [1320, 653] width 357 height 36
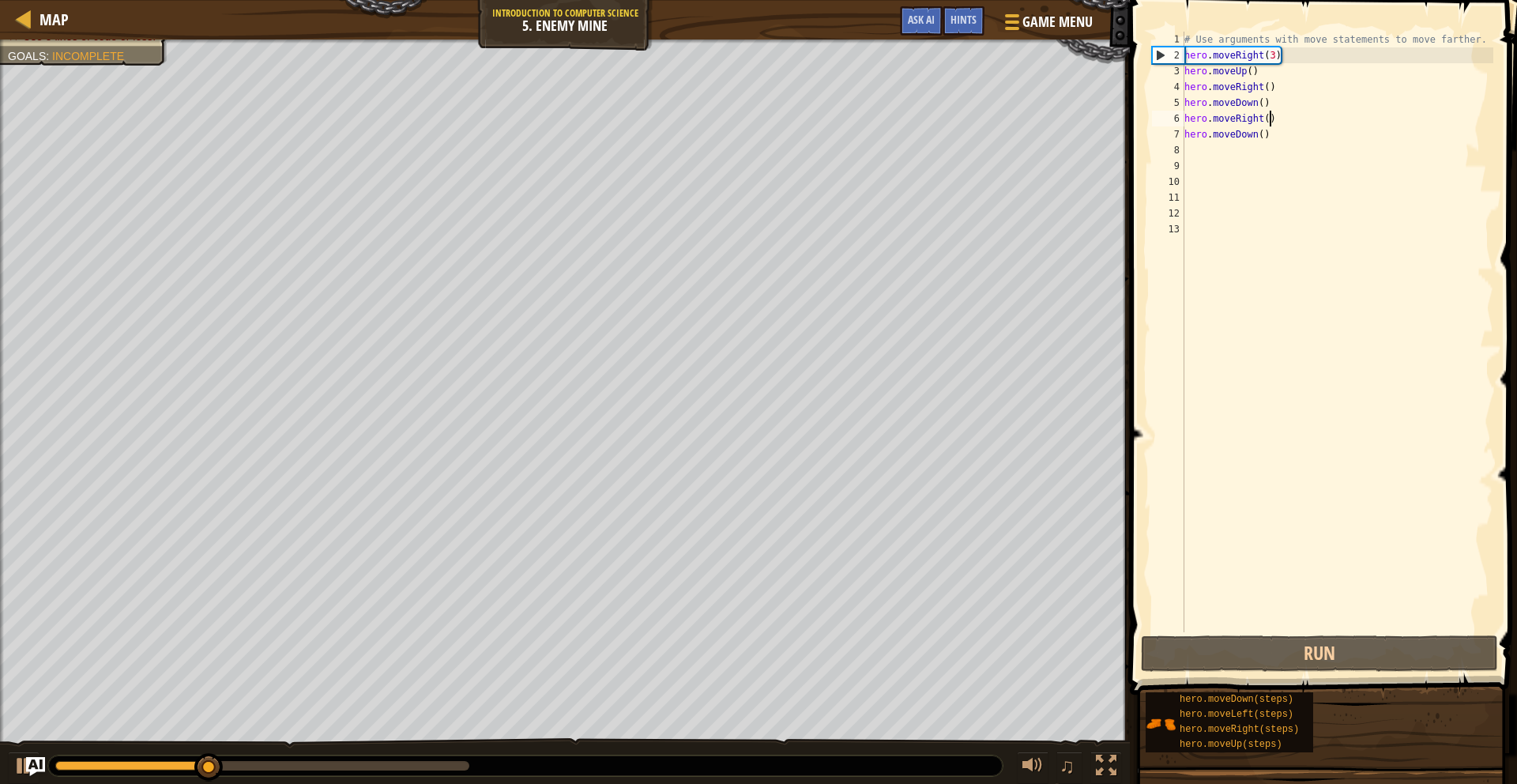
drag, startPoint x: 1270, startPoint y: 123, endPoint x: 1270, endPoint y: 133, distance: 10.0
click at [1270, 126] on div "# Use arguments with move statements to move farther. hero . moveRight ( 3 ) he…" at bounding box center [1337, 347] width 312 height 632
click at [1270, 133] on div "# Use arguments with move statements to move farther. hero . moveRight ( 3 ) he…" at bounding box center [1337, 347] width 312 height 632
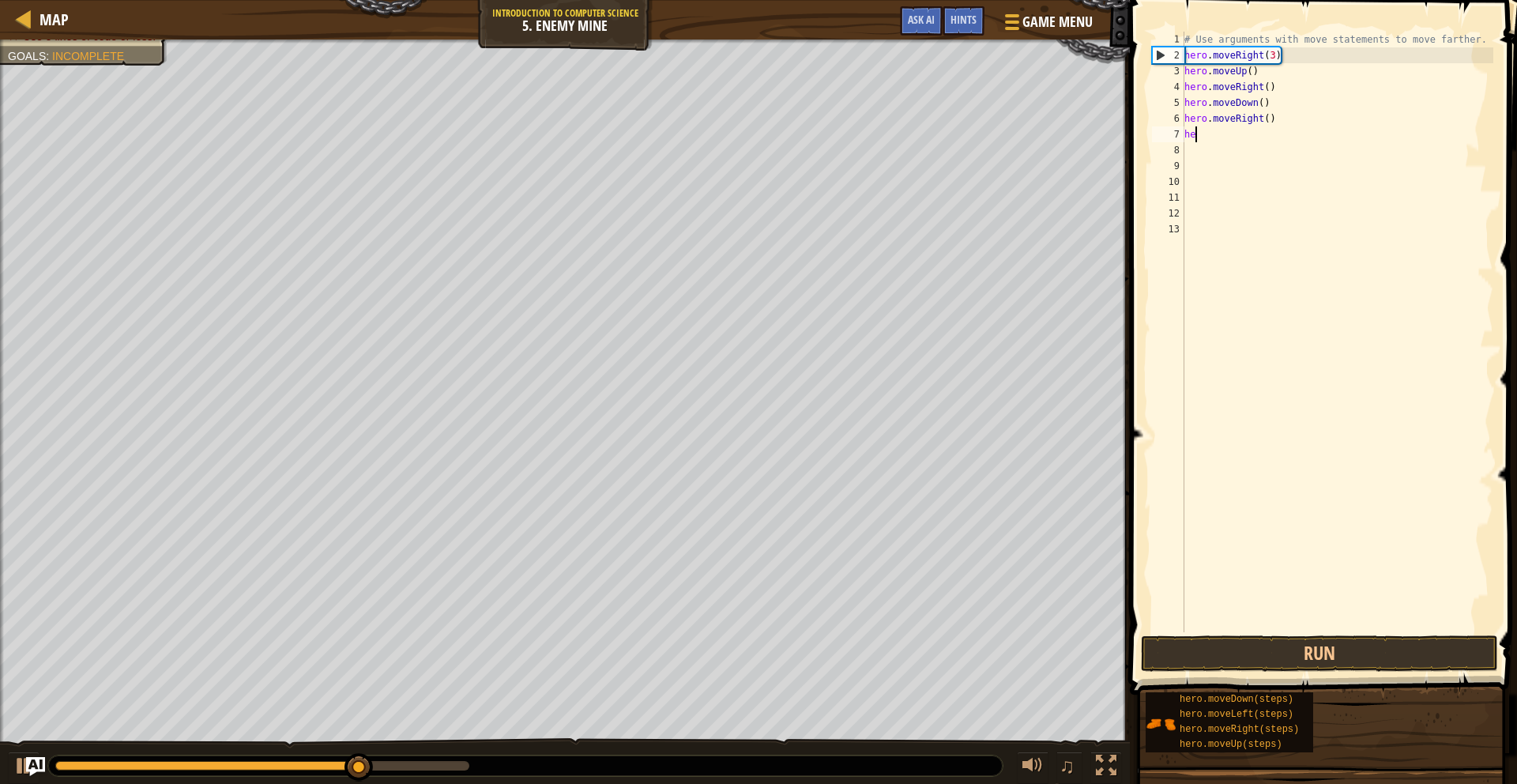
type textarea "h"
click at [1343, 643] on button "Run" at bounding box center [1320, 653] width 357 height 36
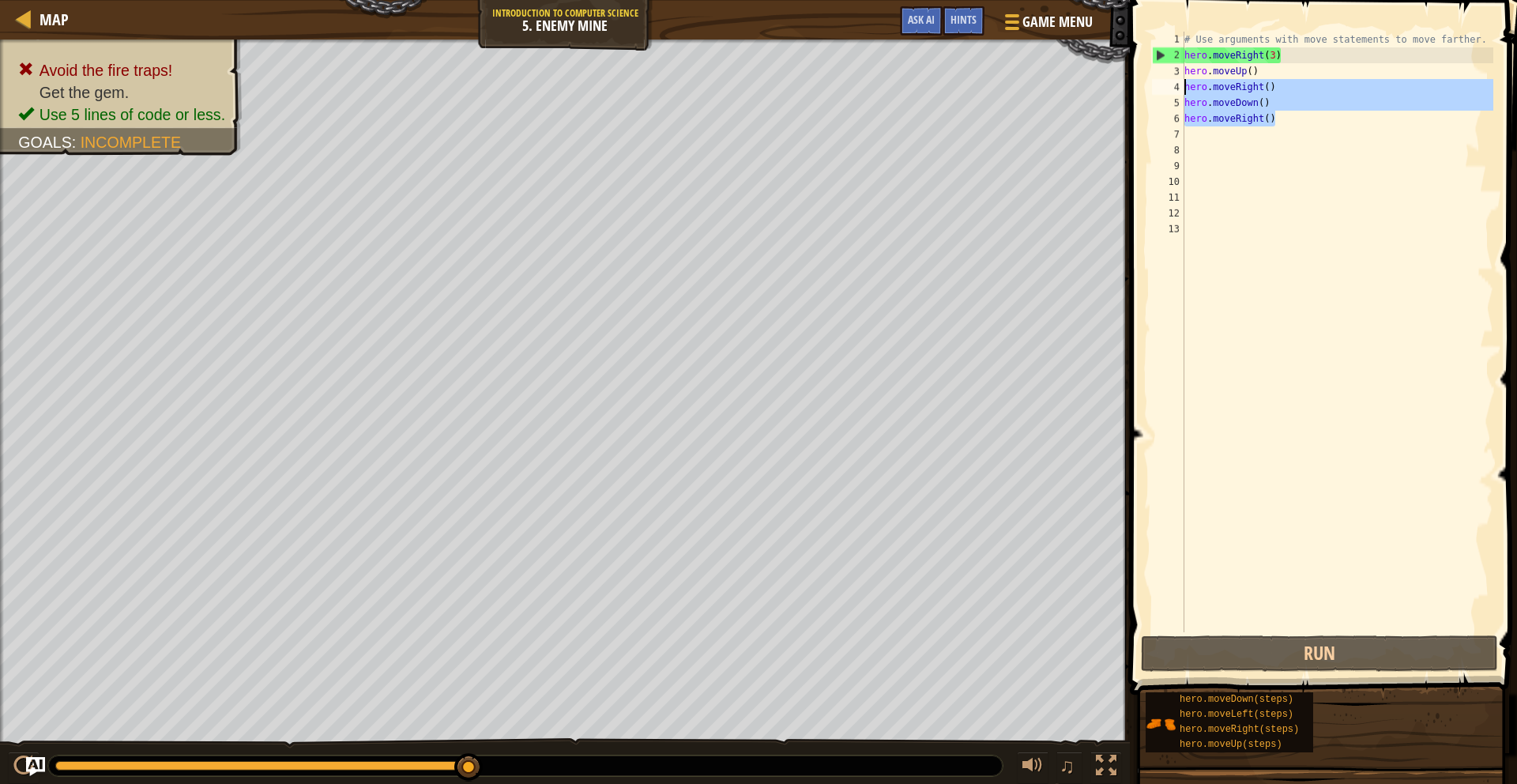
drag, startPoint x: 1277, startPoint y: 118, endPoint x: 1182, endPoint y: 92, distance: 98.5
click at [1182, 92] on div "1 2 3 4 5 6 7 8 9 10 11 12 13 # Use arguments with move statements to move fart…" at bounding box center [1322, 331] width 345 height 600
type textarea "hero.moveRight() hero.moveDown()"
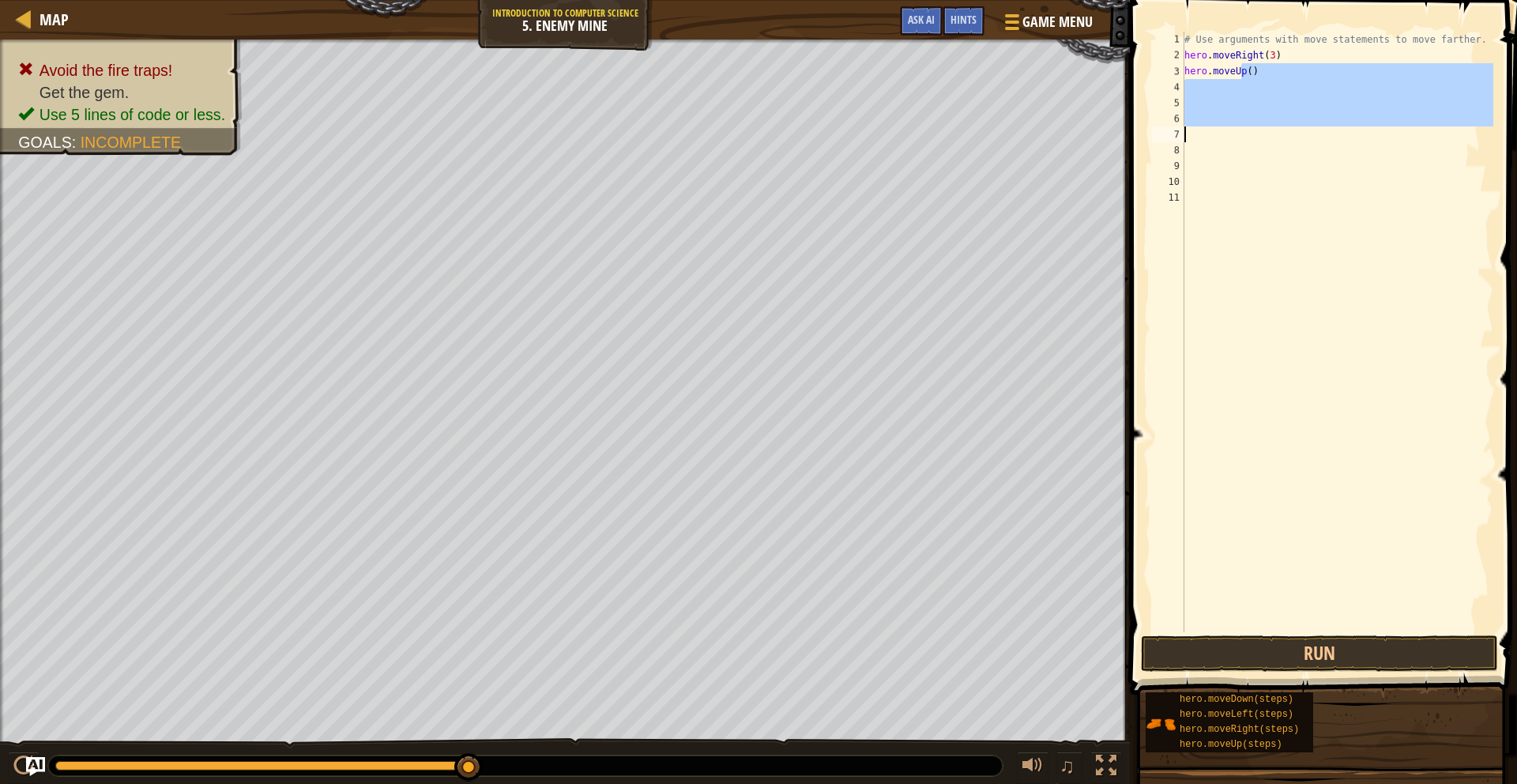
drag, startPoint x: 1271, startPoint y: 147, endPoint x: 1314, endPoint y: 295, distance: 154.1
click at [1314, 295] on div "# Use arguments with move statements to move farther. hero . moveRight ( 3 ) he…" at bounding box center [1337, 347] width 312 height 632
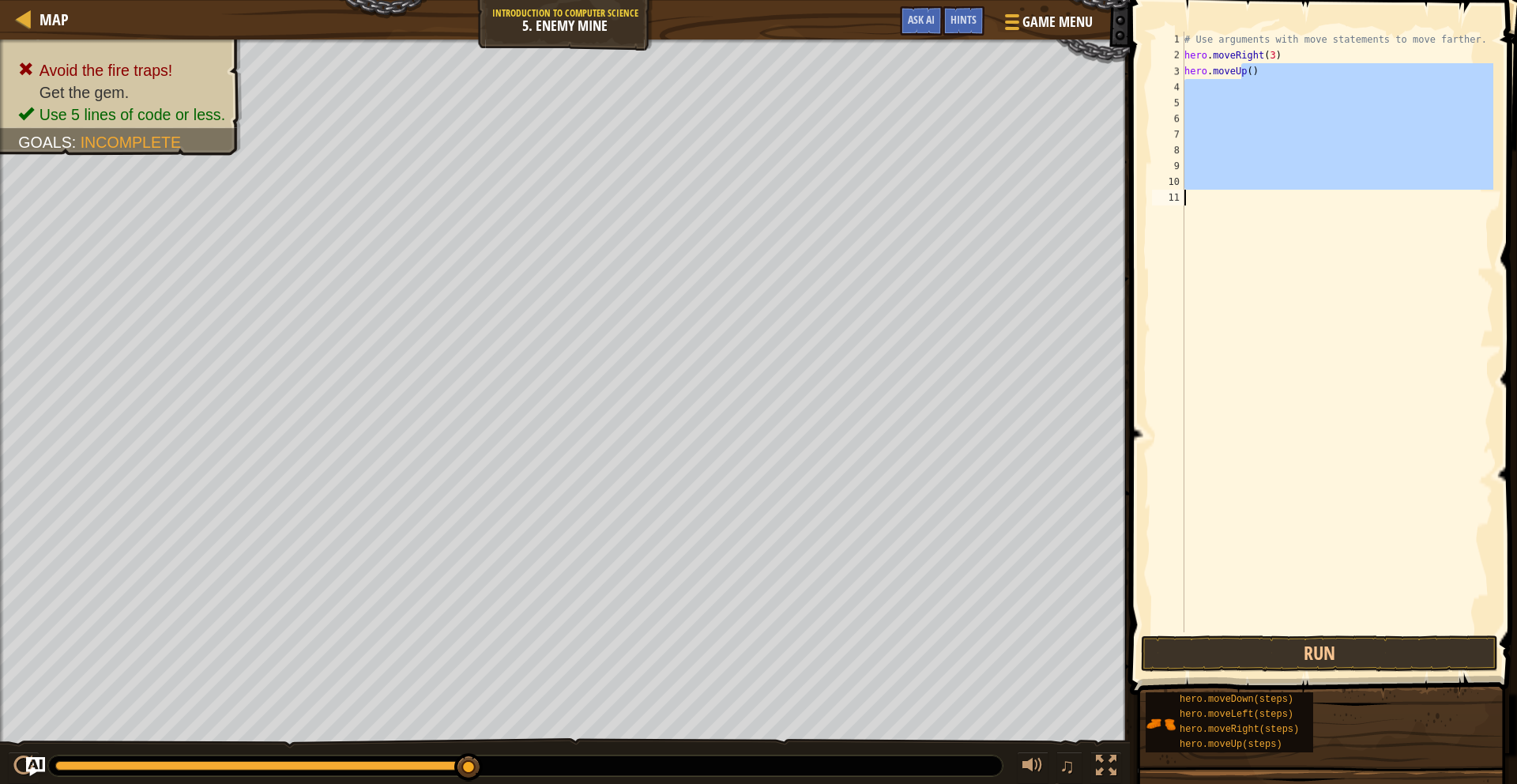
click at [1274, 620] on div "# Use arguments with move statements to move farther. hero . moveRight ( 3 ) he…" at bounding box center [1337, 347] width 312 height 632
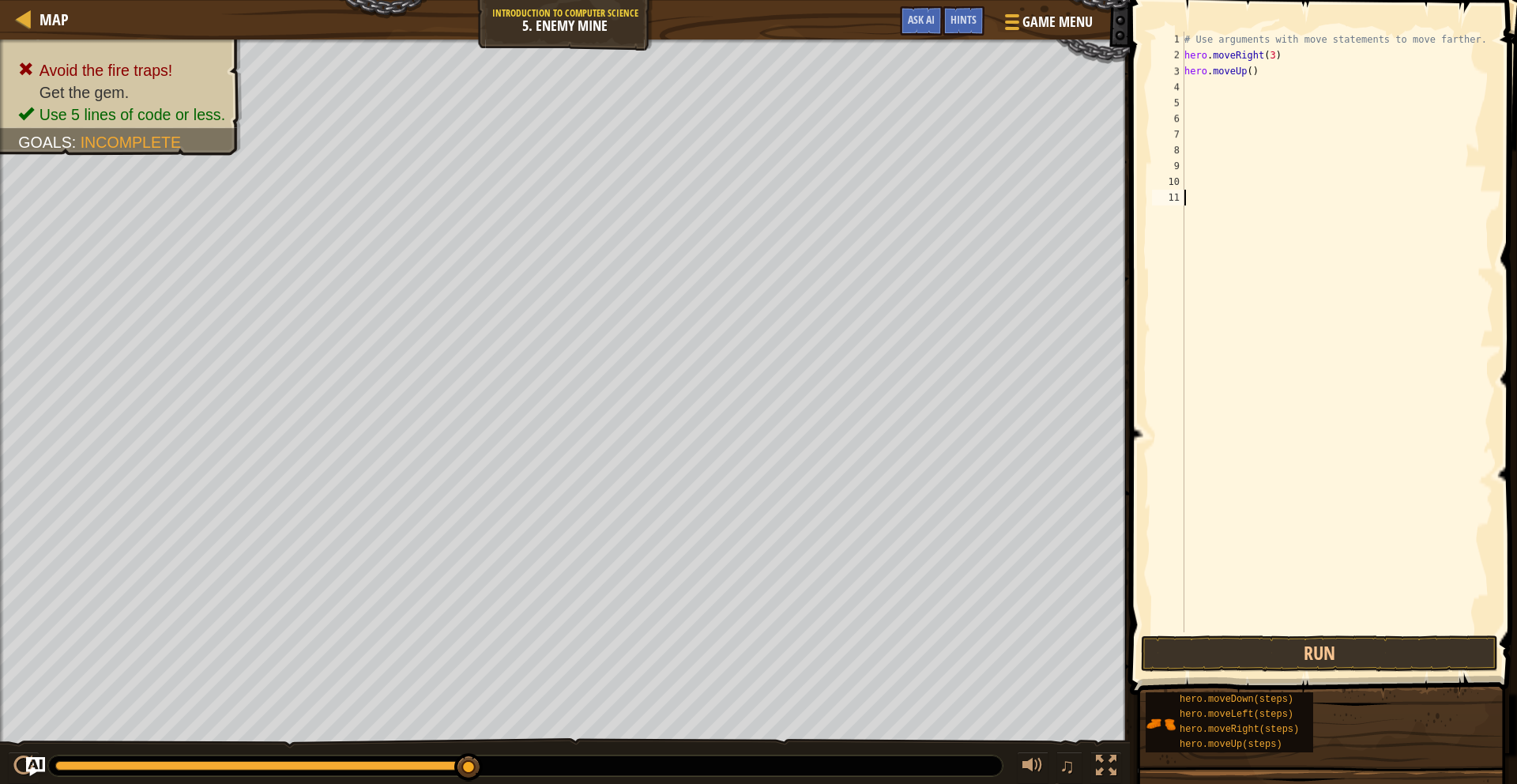
click at [1270, 630] on div "# Use arguments with move statements to move farther. hero . moveRight ( 3 ) he…" at bounding box center [1337, 347] width 312 height 632
click at [1269, 661] on button "Run" at bounding box center [1320, 653] width 357 height 36
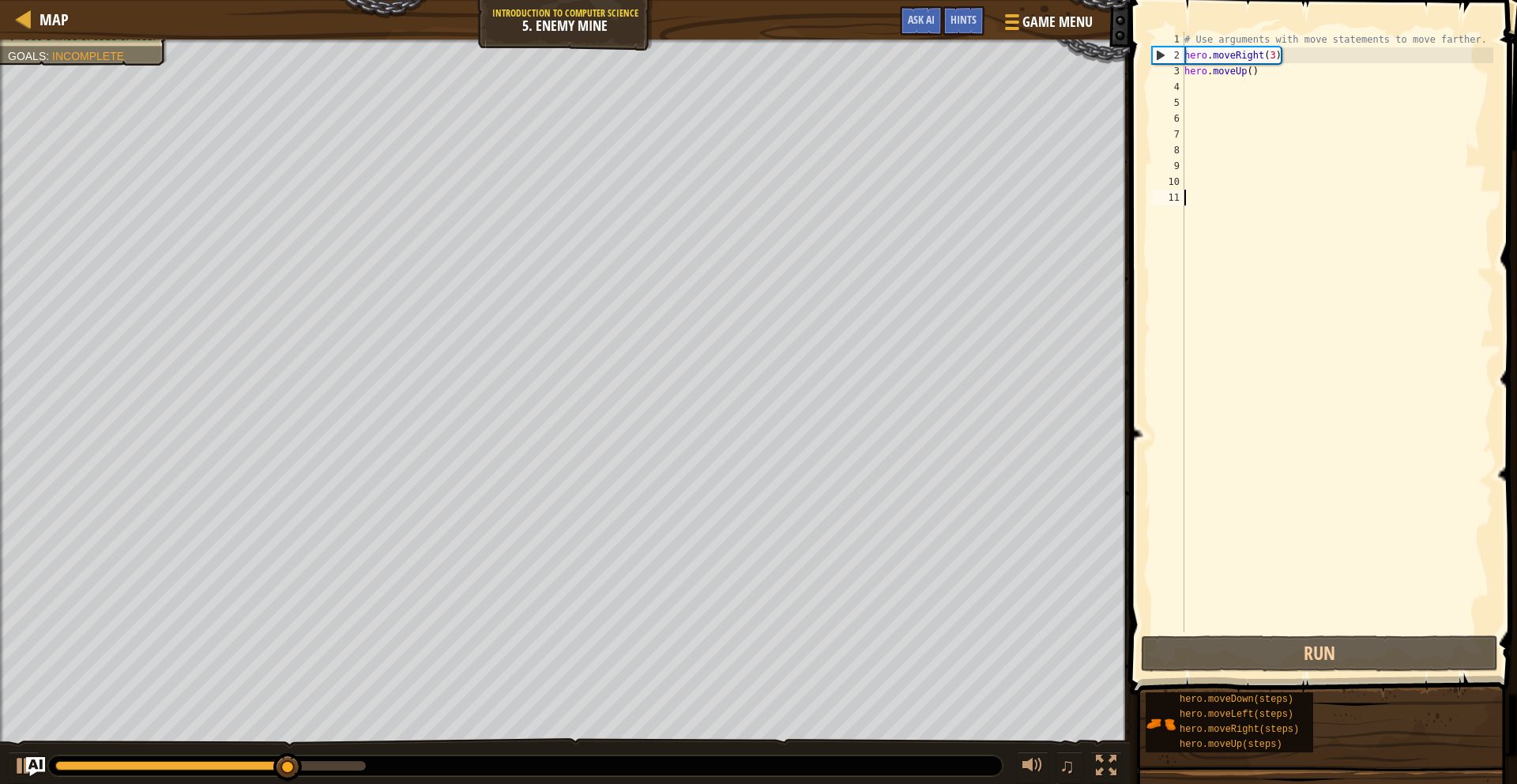
click at [1192, 84] on div "# Use arguments with move statements to move farther. hero . moveRight ( 3 ) he…" at bounding box center [1337, 347] width 312 height 632
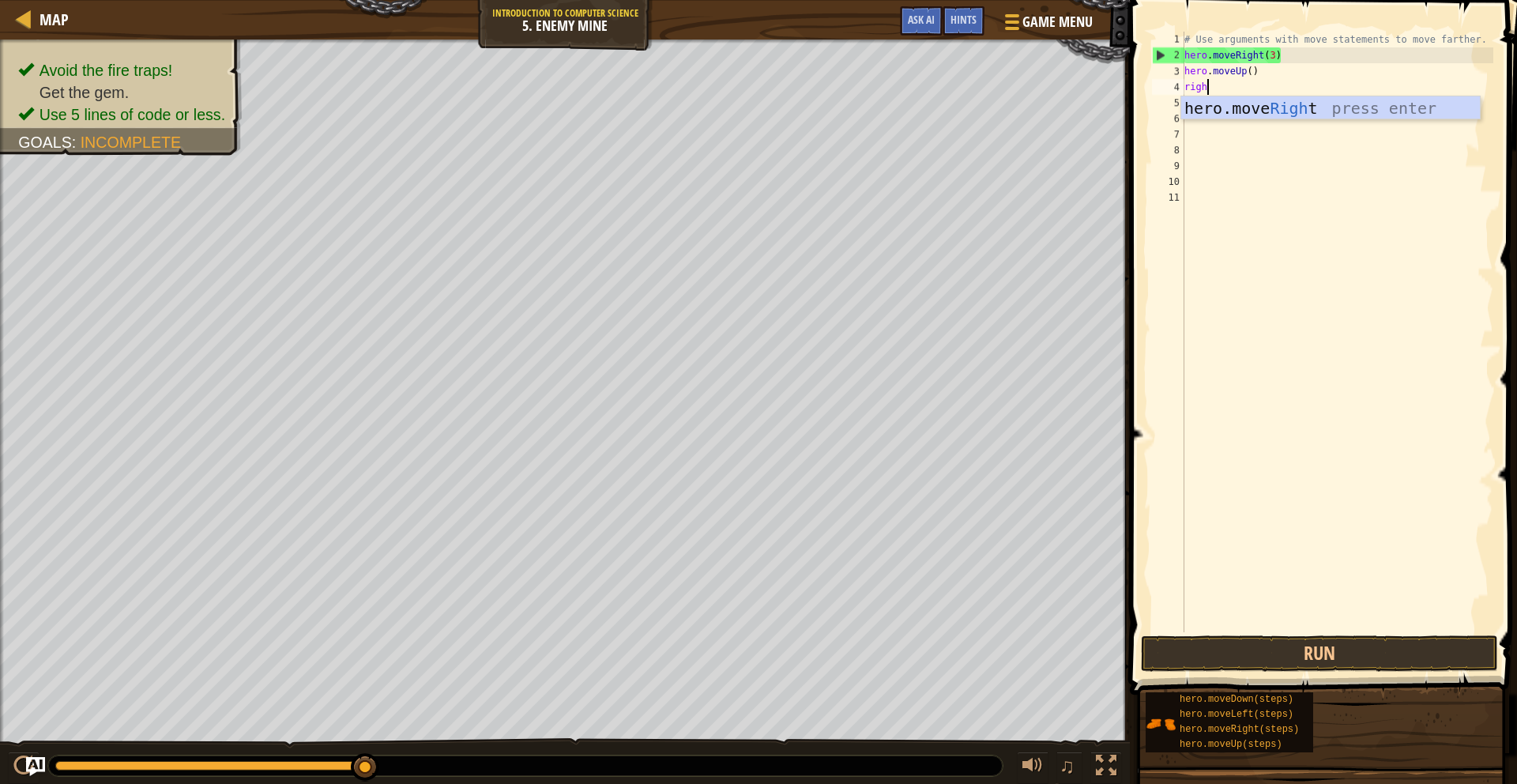
type textarea "right"
click at [1232, 105] on div "hero.move Right press enter" at bounding box center [1330, 132] width 299 height 71
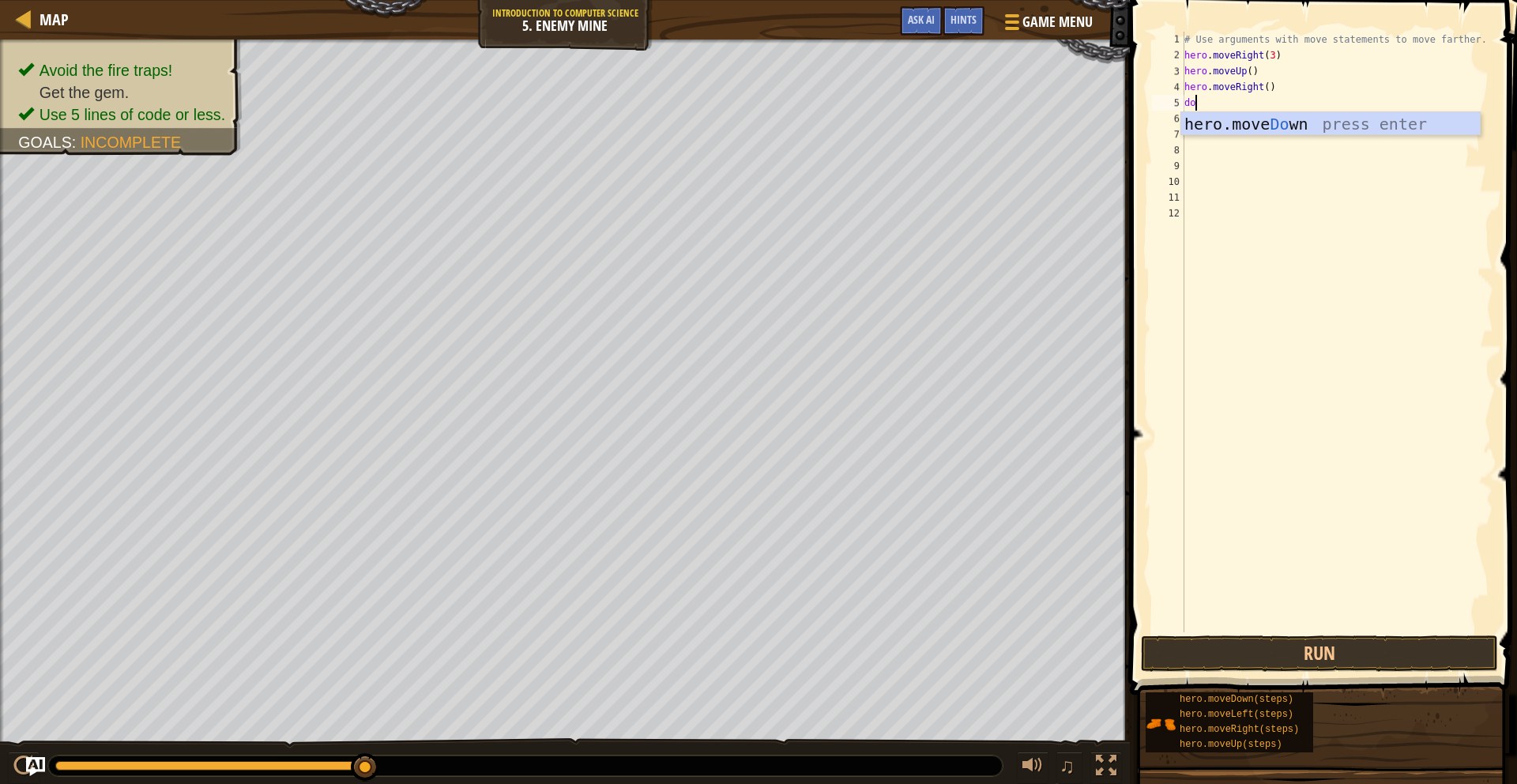
scroll to position [7, 1]
type textarea "down"
click at [1209, 123] on div "hero.move Down press enter" at bounding box center [1330, 148] width 299 height 71
type textarea "down d"
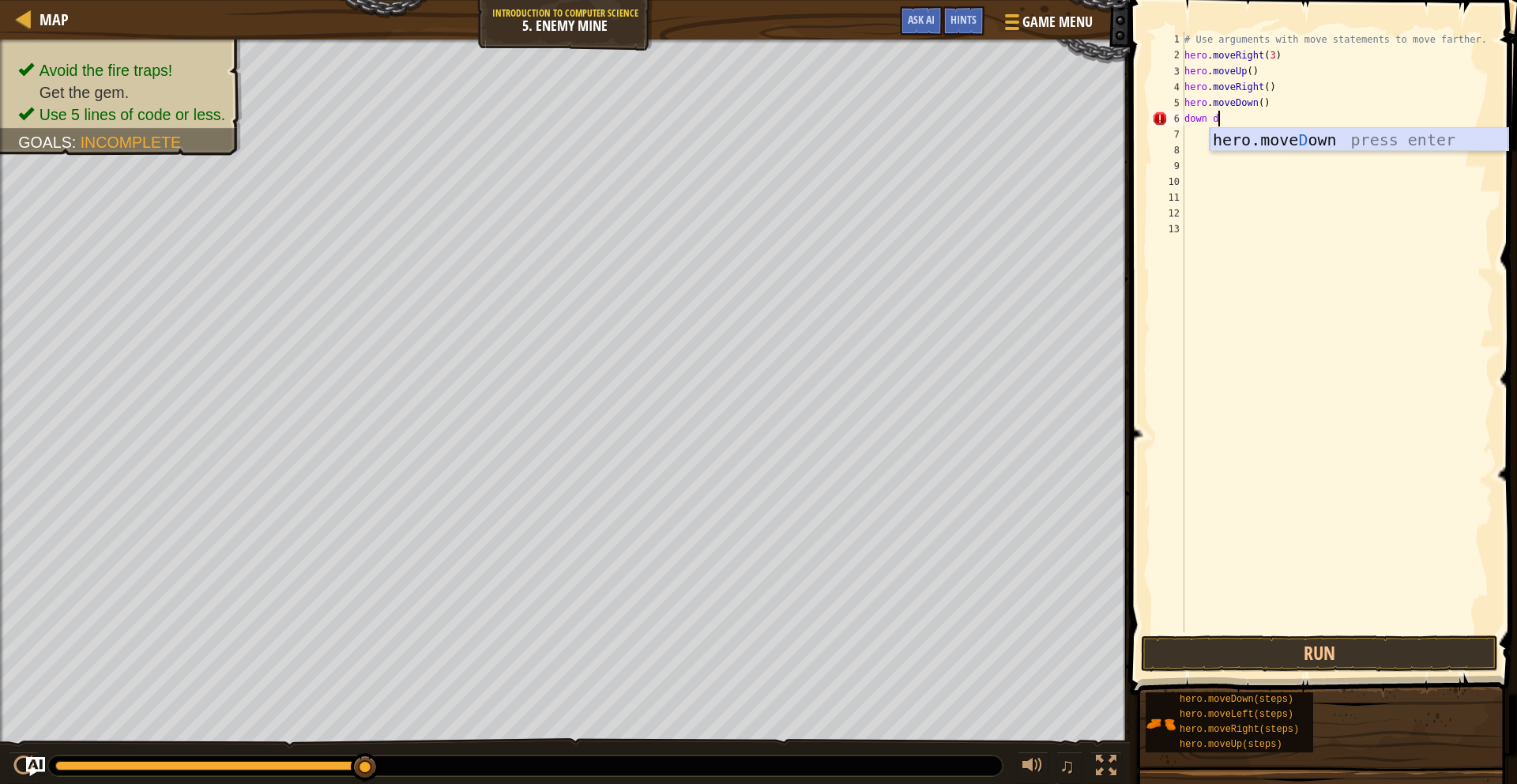
click at [1307, 145] on div "hero.[PERSON_NAME] own press enter" at bounding box center [1360, 164] width 299 height 71
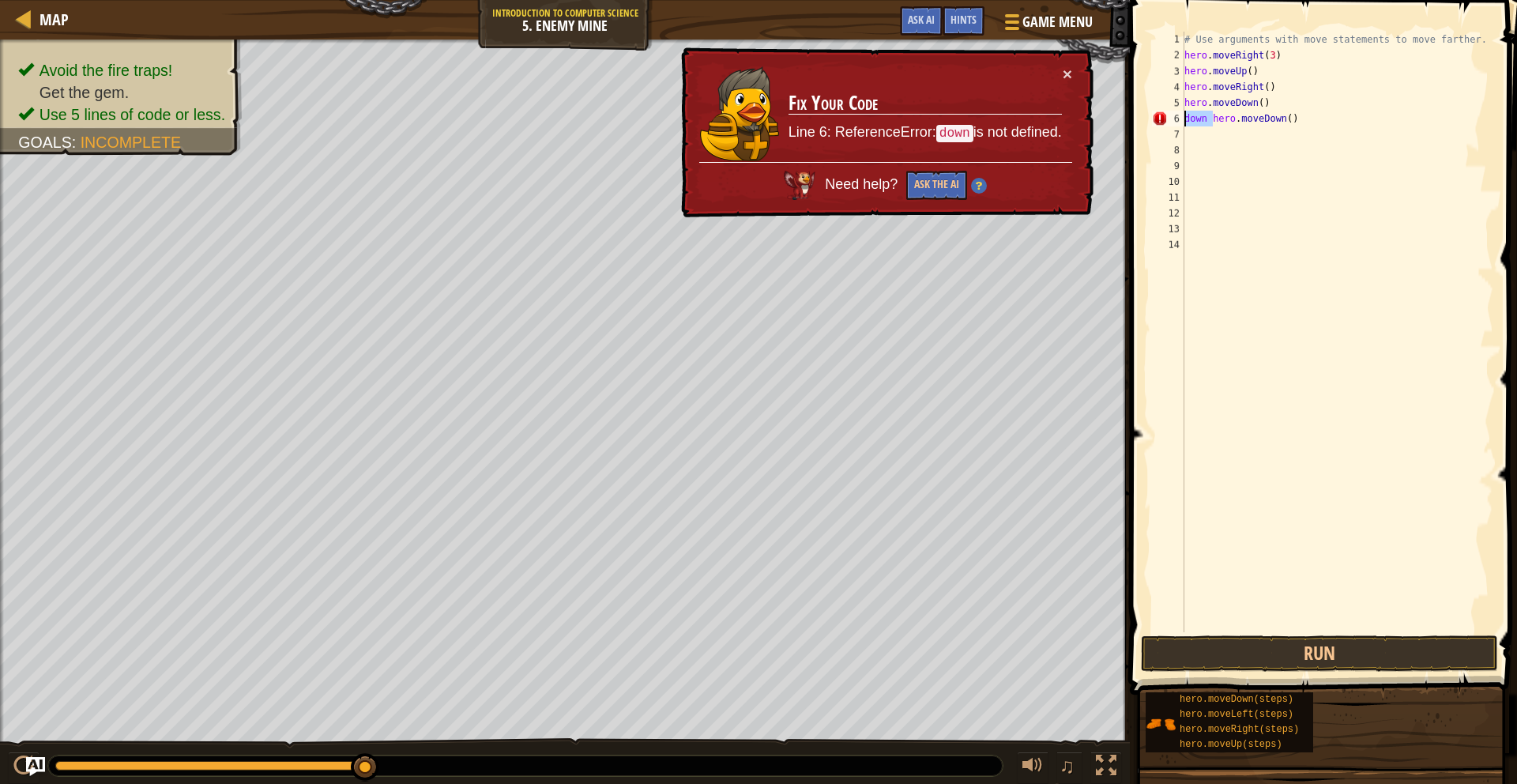
drag, startPoint x: 1213, startPoint y: 116, endPoint x: 1178, endPoint y: 122, distance: 35.5
click at [1178, 122] on div "1 2 3 4 5 6 7 8 9 10 11 12 13 14 # Use arguments with move statements to move f…" at bounding box center [1322, 331] width 345 height 600
type textarea "hero.moveDown()"
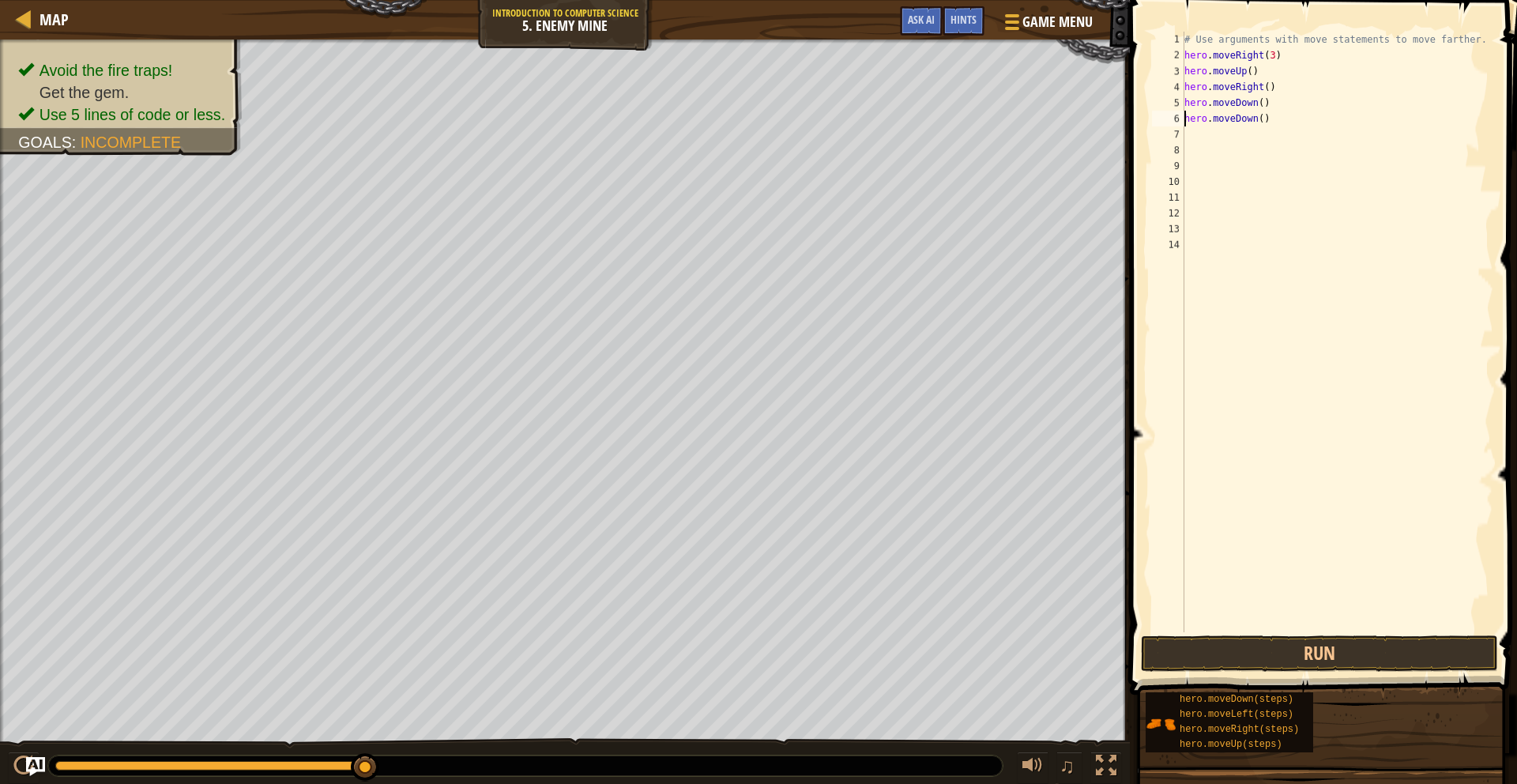
click at [1196, 134] on div "# Use arguments with move statements to move farther. hero . moveRight ( 3 ) he…" at bounding box center [1337, 347] width 312 height 632
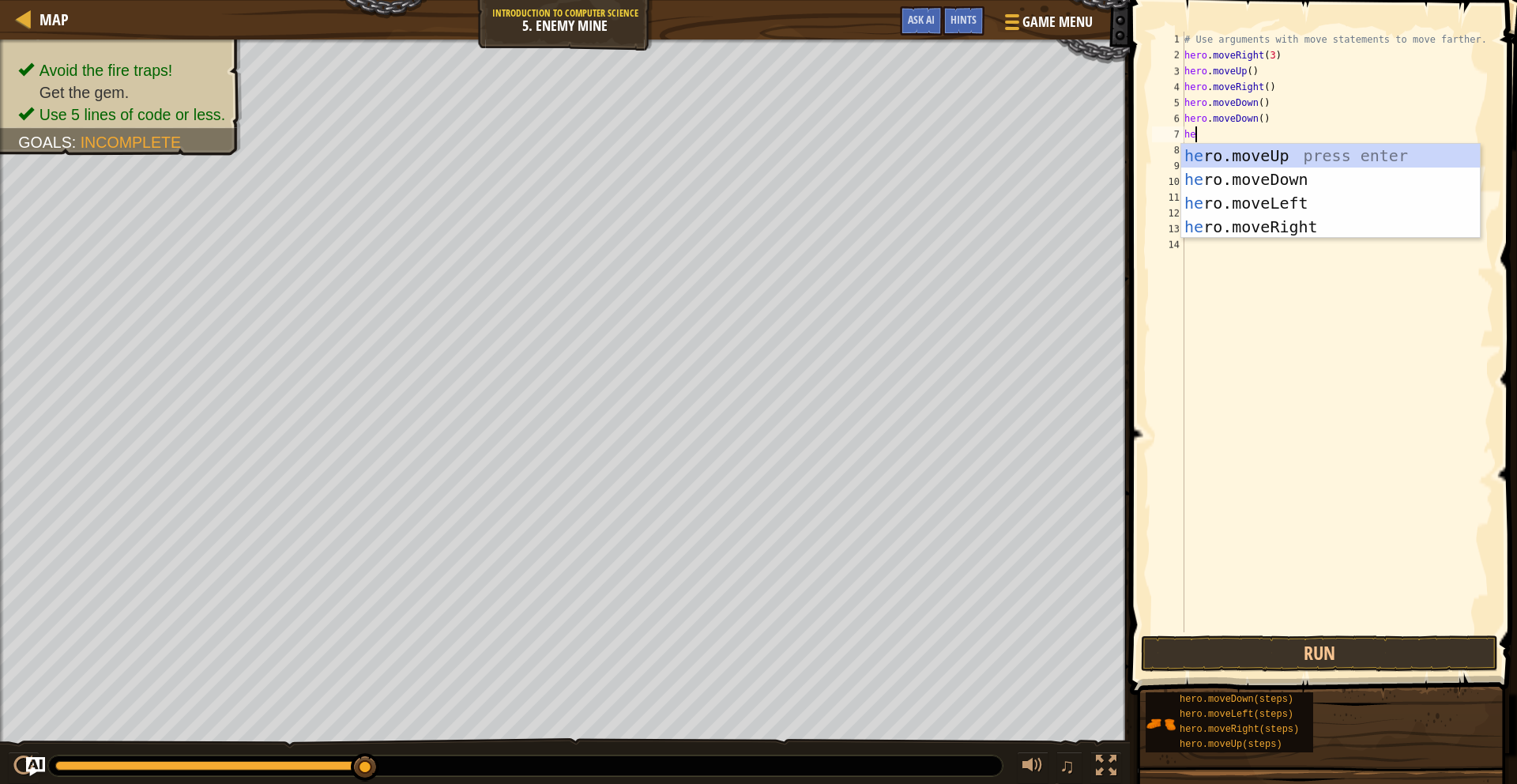
scroll to position [7, 1]
type textarea "hero"
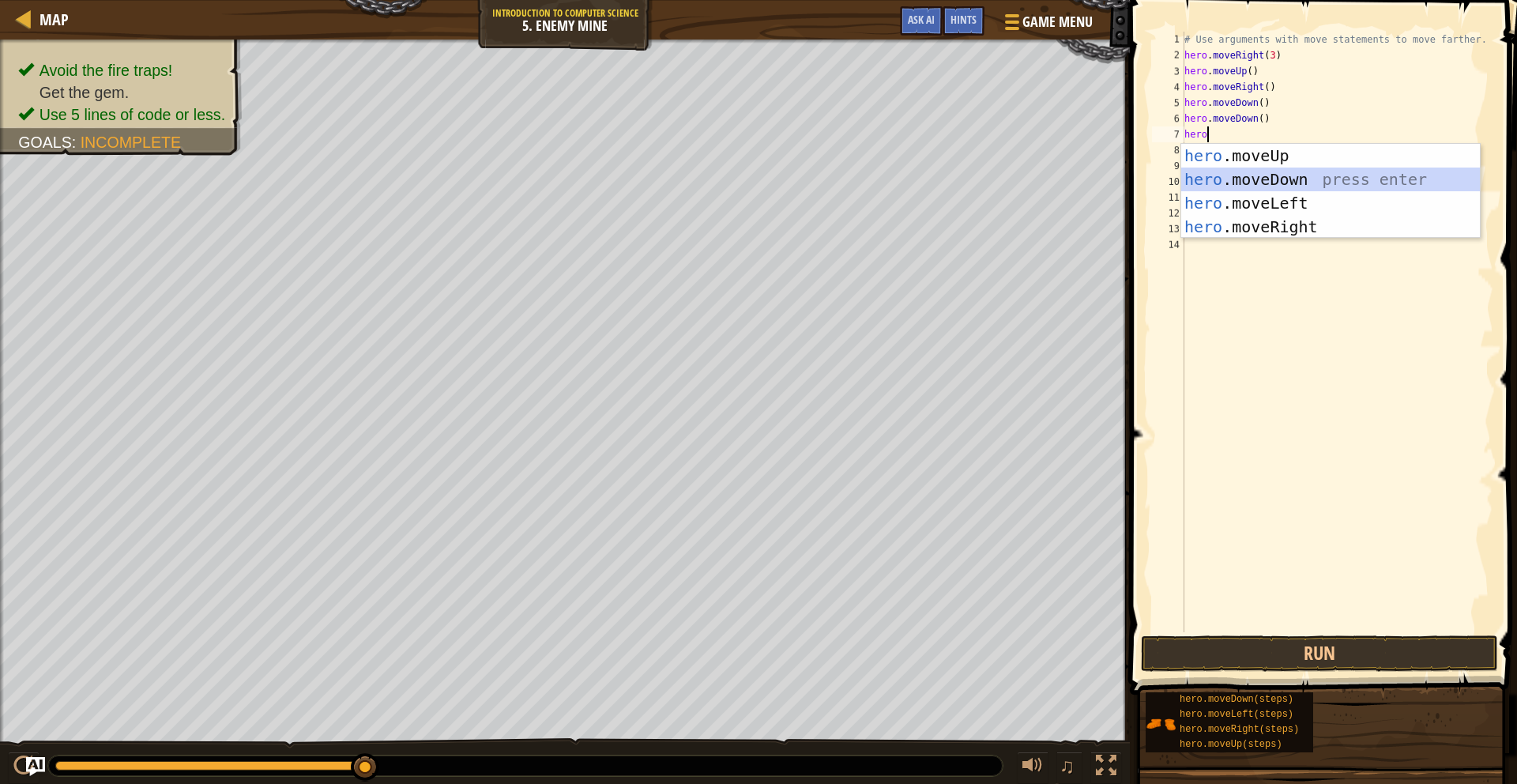
drag, startPoint x: 1257, startPoint y: 184, endPoint x: 1223, endPoint y: 161, distance: 41.0
click at [1257, 185] on div "hero .moveUp press enter hero .moveDown press enter hero .moveLeft press enter …" at bounding box center [1330, 215] width 299 height 142
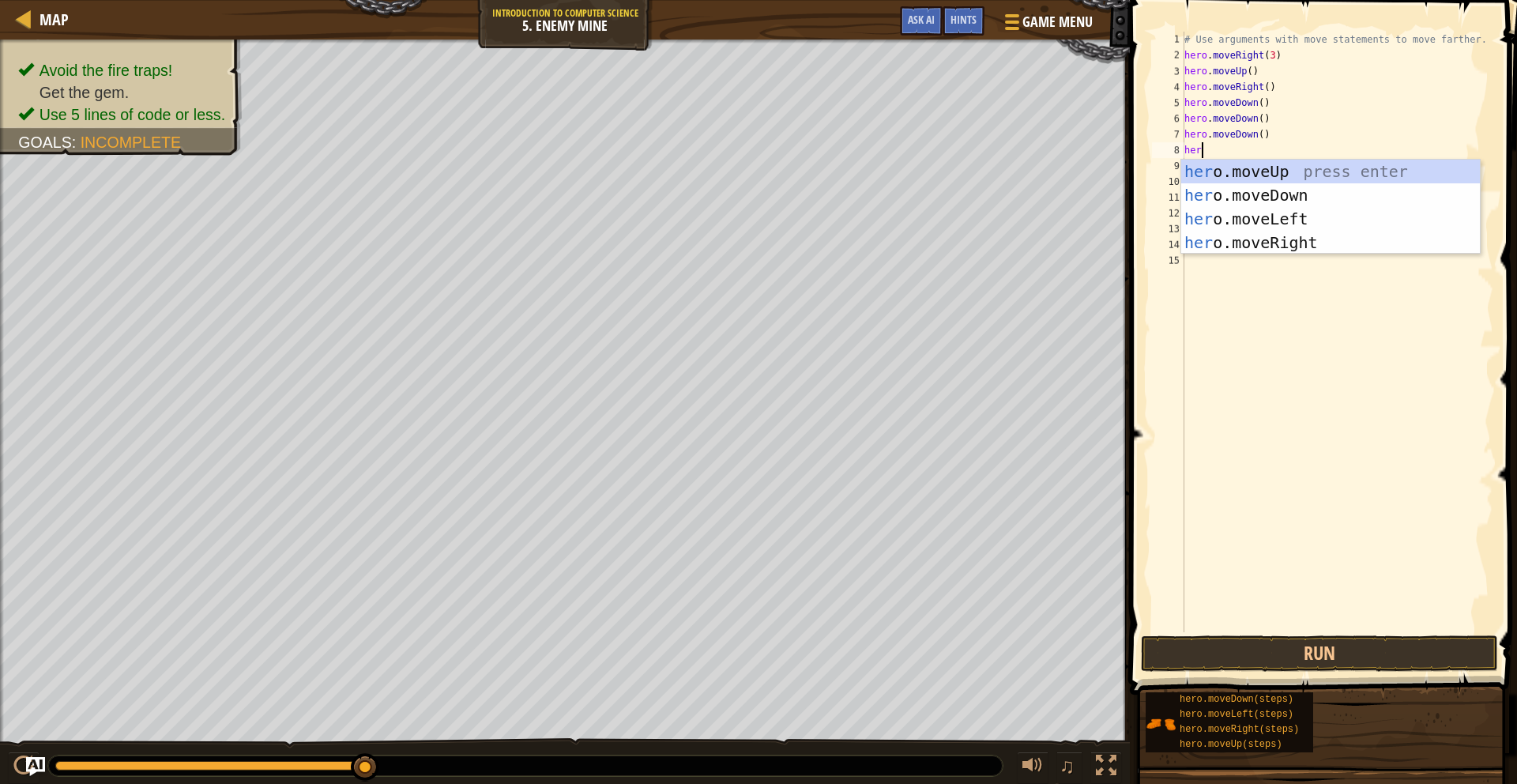
type textarea "hero"
click at [1257, 190] on div "hero .moveUp press enter hero .moveDown press enter hero .moveLeft press enter …" at bounding box center [1330, 231] width 299 height 142
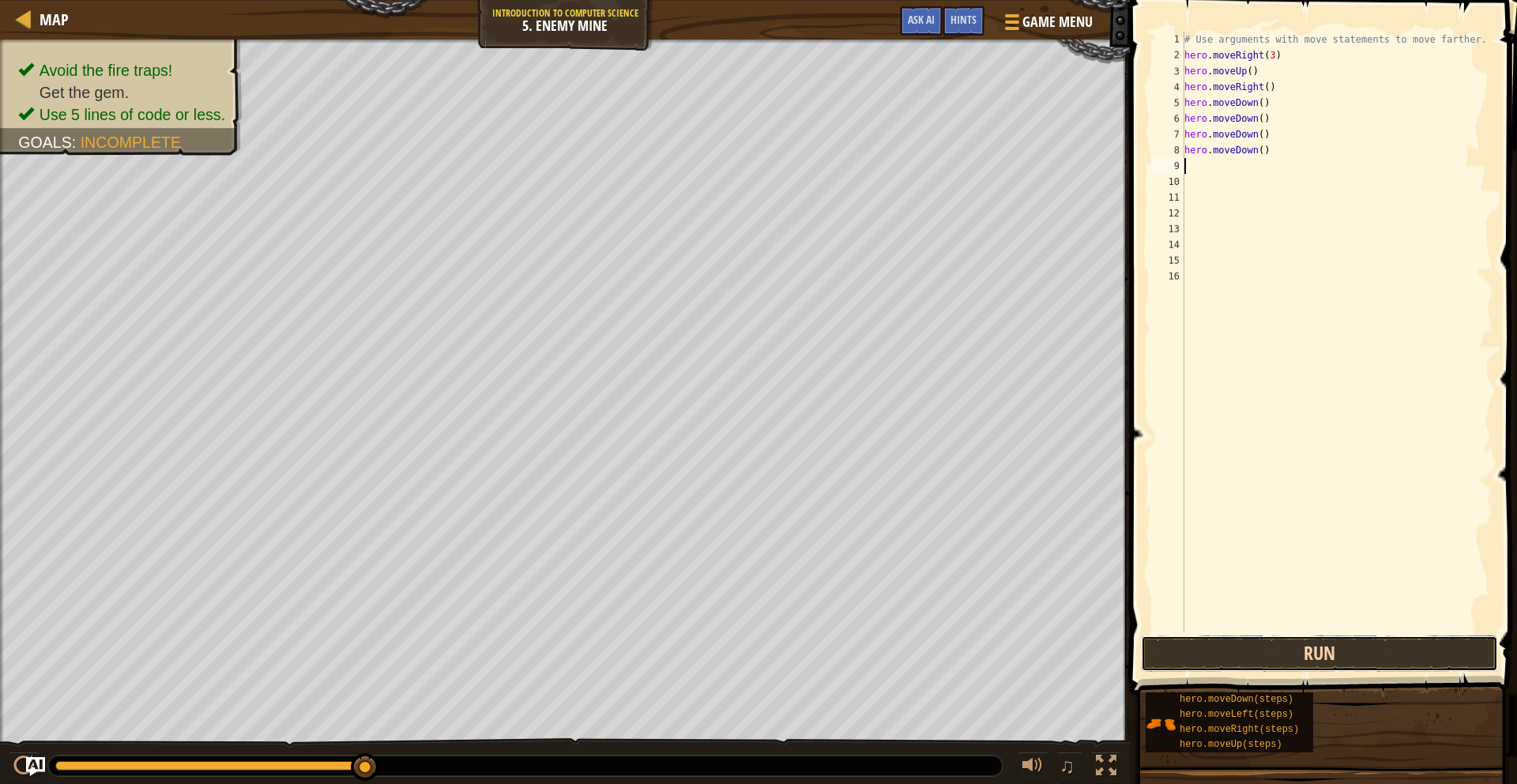
click at [1298, 644] on button "Run" at bounding box center [1320, 653] width 357 height 36
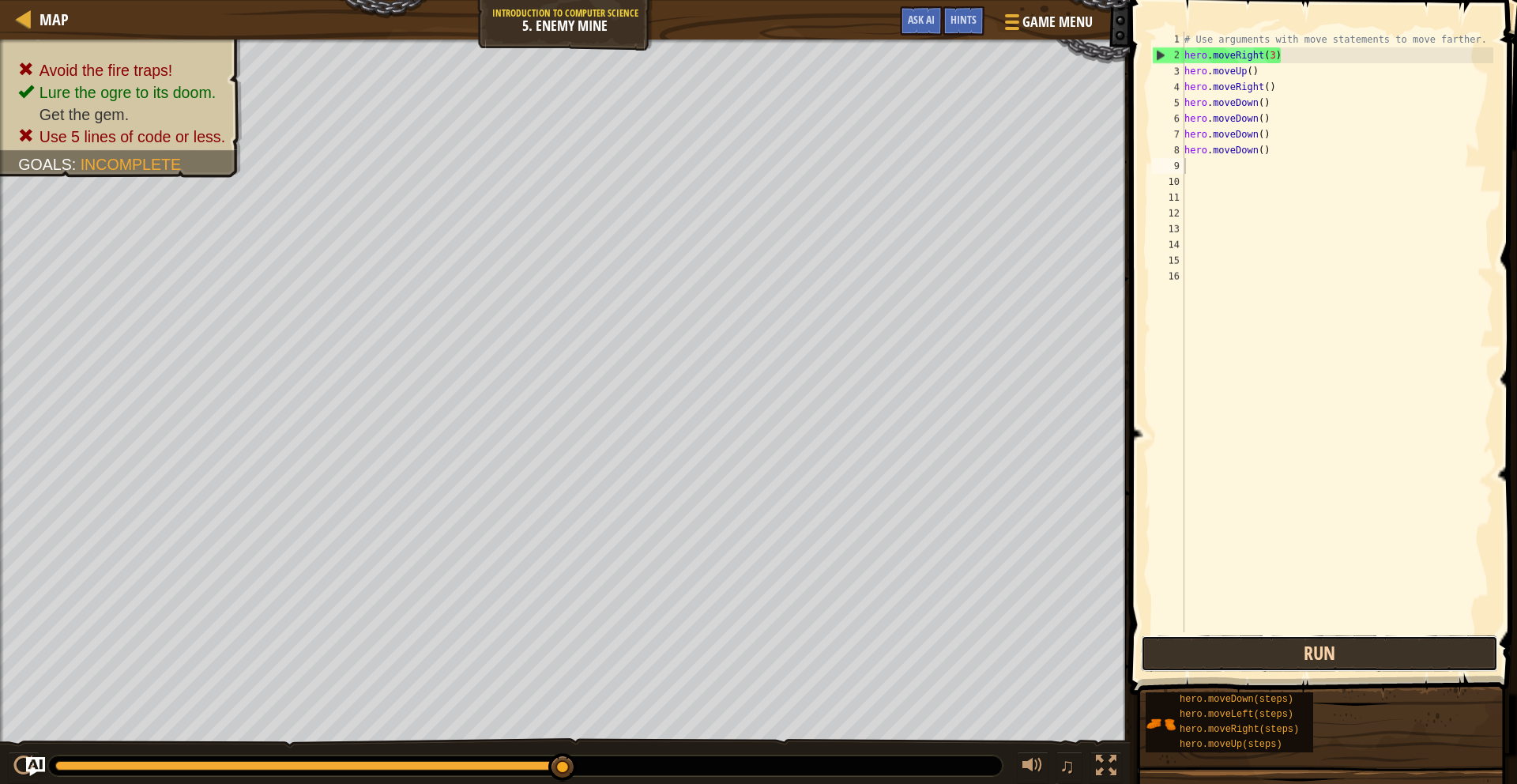
click at [1292, 659] on button "Run" at bounding box center [1320, 653] width 357 height 36
drag, startPoint x: 559, startPoint y: 765, endPoint x: 613, endPoint y: 777, distance: 55.3
click at [620, 667] on div "♫" at bounding box center [565, 762] width 1130 height 48
drag, startPoint x: 570, startPoint y: 775, endPoint x: 587, endPoint y: 778, distance: 17.3
drag, startPoint x: 569, startPoint y: 773, endPoint x: 590, endPoint y: 775, distance: 21.1
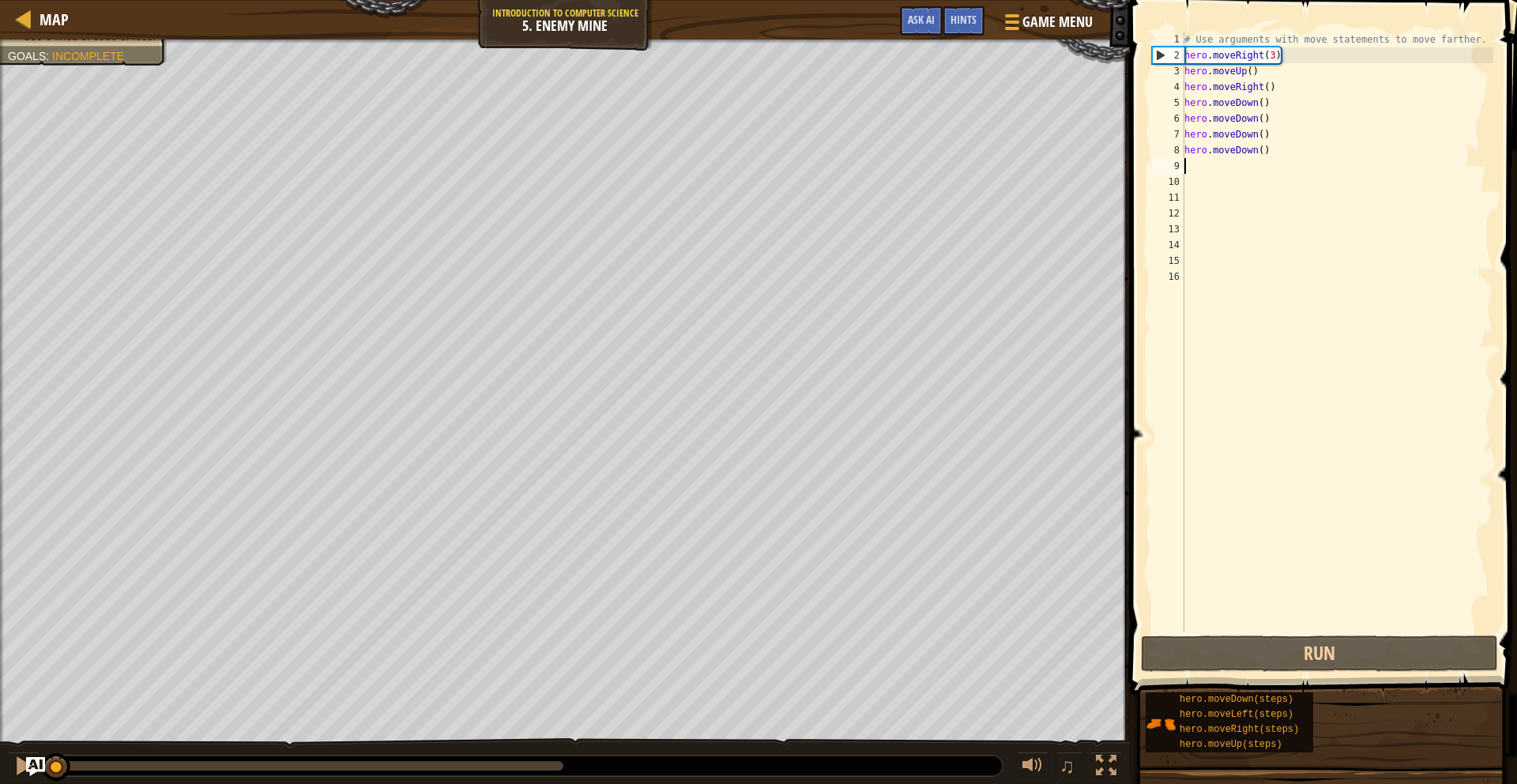
drag, startPoint x: 568, startPoint y: 773, endPoint x: 1, endPoint y: 667, distance: 576.8
click at [0, 667] on div "Avoid the fire traps! Lure the ogre to its doom. Get the gem. Use 5 lines of co…" at bounding box center [758, 413] width 1517 height 746
click at [1208, 183] on div "# Use arguments with move statements to move farther. hero . moveRight ( 3 ) he…" at bounding box center [1337, 347] width 312 height 632
click at [1211, 165] on div "# Use arguments with move statements to move farther. hero . moveRight ( 3 ) he…" at bounding box center [1337, 347] width 312 height 632
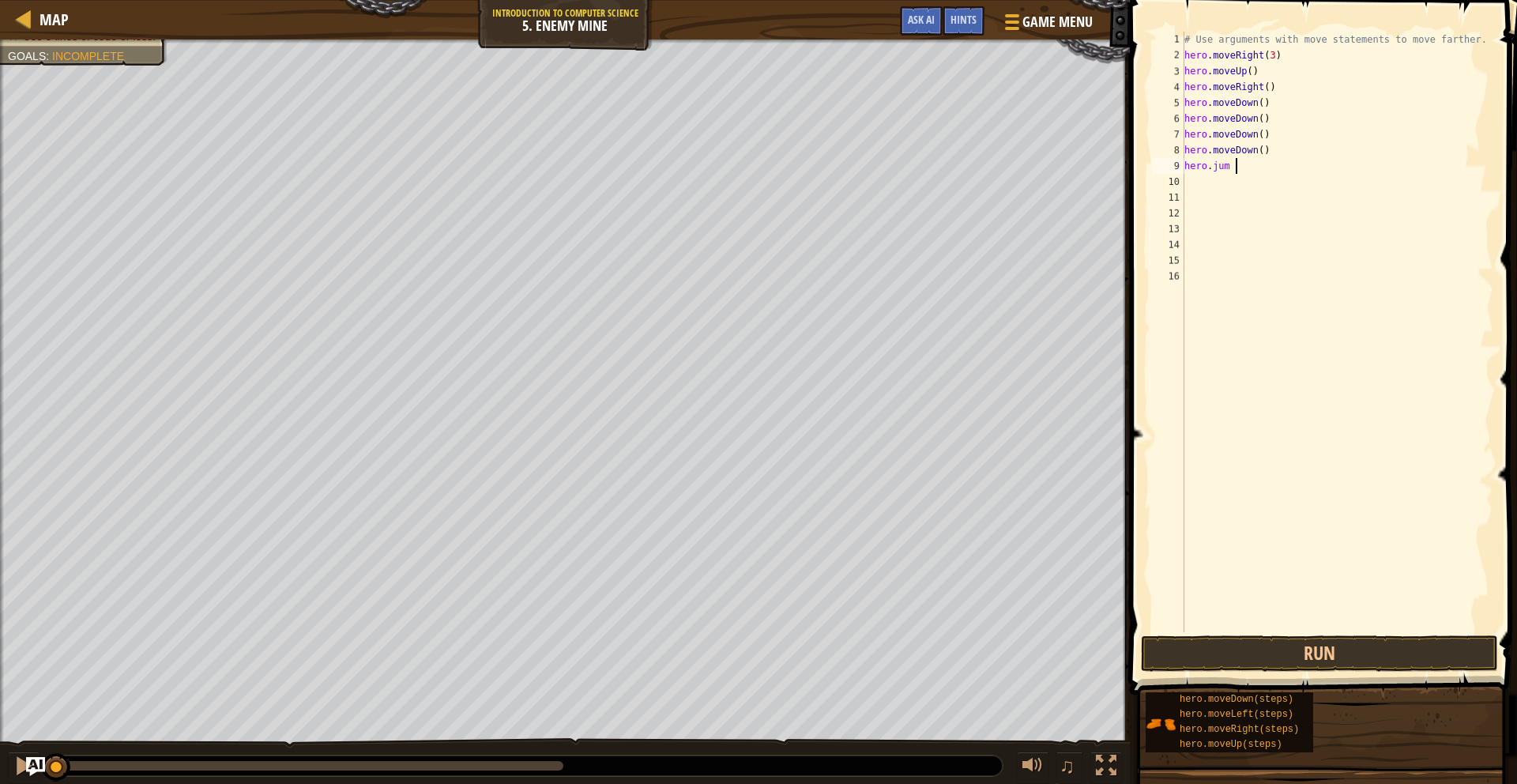
scroll to position [7, 4]
click at [1216, 167] on div "# Use arguments with move statements to move farther. hero . moveRight ( 3 ) he…" at bounding box center [1337, 347] width 312 height 632
type textarea "hero.jump"
click at [1296, 636] on button "Run" at bounding box center [1320, 653] width 357 height 36
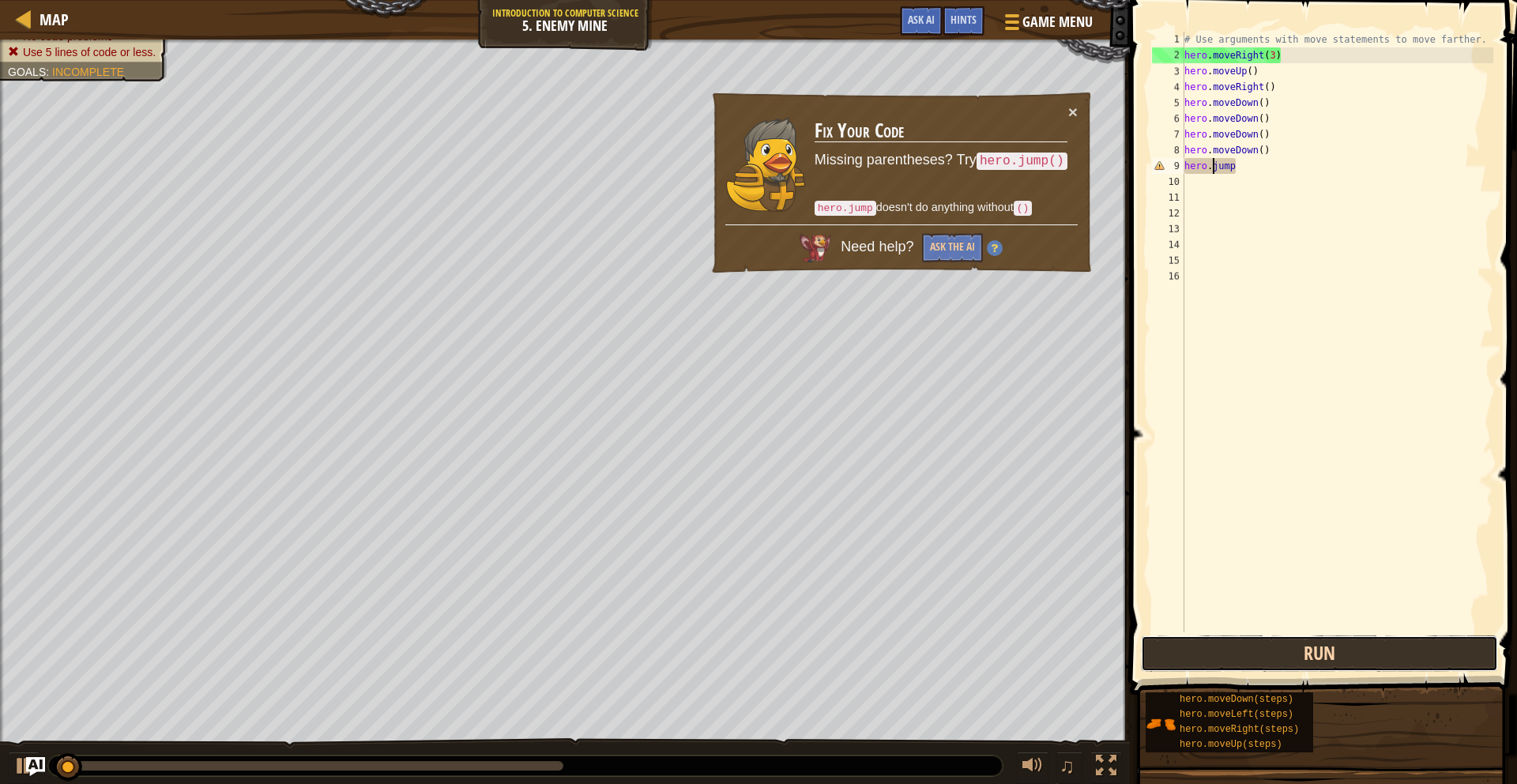
click at [1297, 643] on button "Run" at bounding box center [1320, 653] width 357 height 36
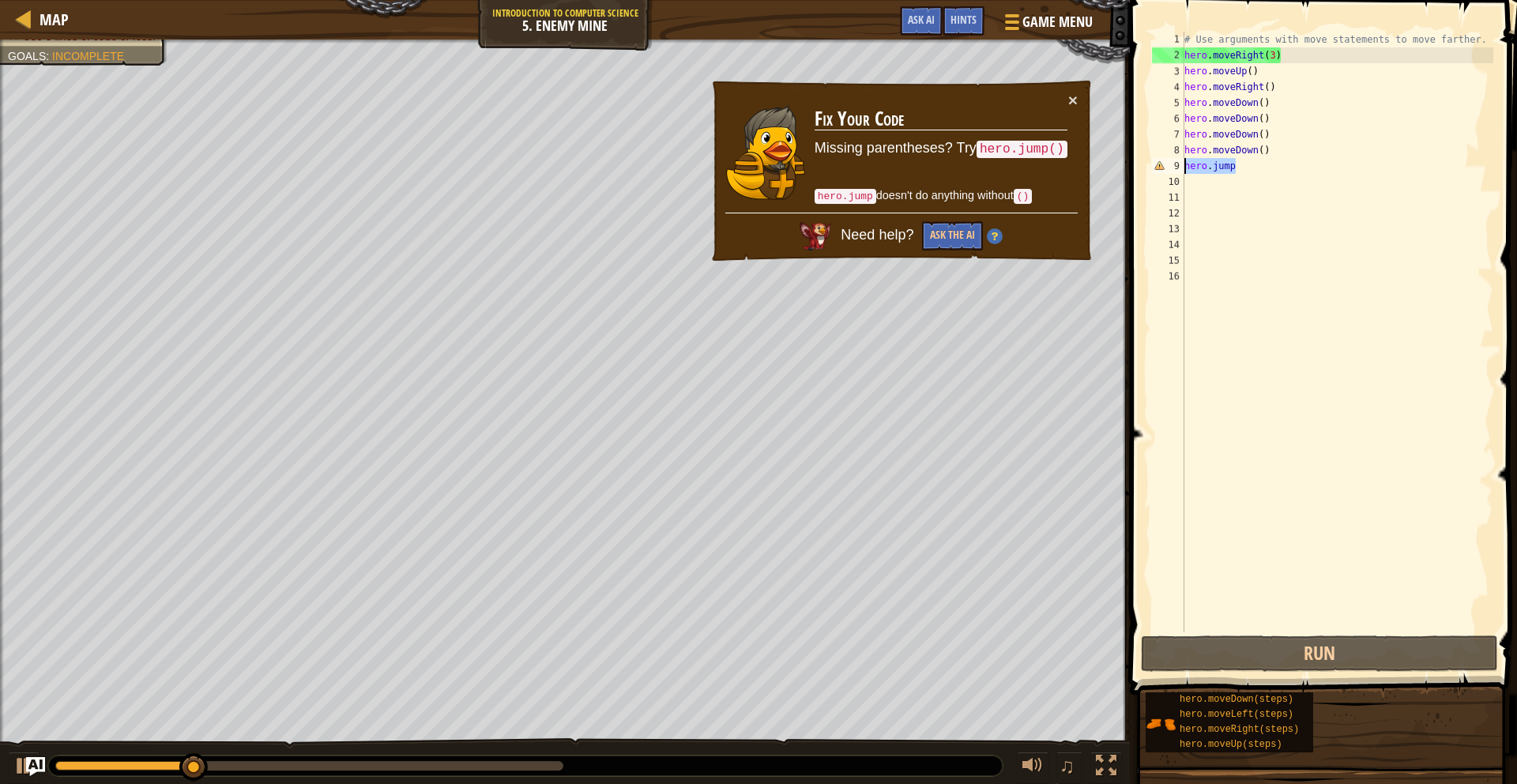
drag, startPoint x: 1240, startPoint y: 167, endPoint x: 1147, endPoint y: 165, distance: 93.0
click at [1150, 168] on div "hero.jump 1 2 3 4 5 6 7 8 9 10 11 12 13 14 15 16 # Use arguments with move stat…" at bounding box center [1322, 331] width 345 height 600
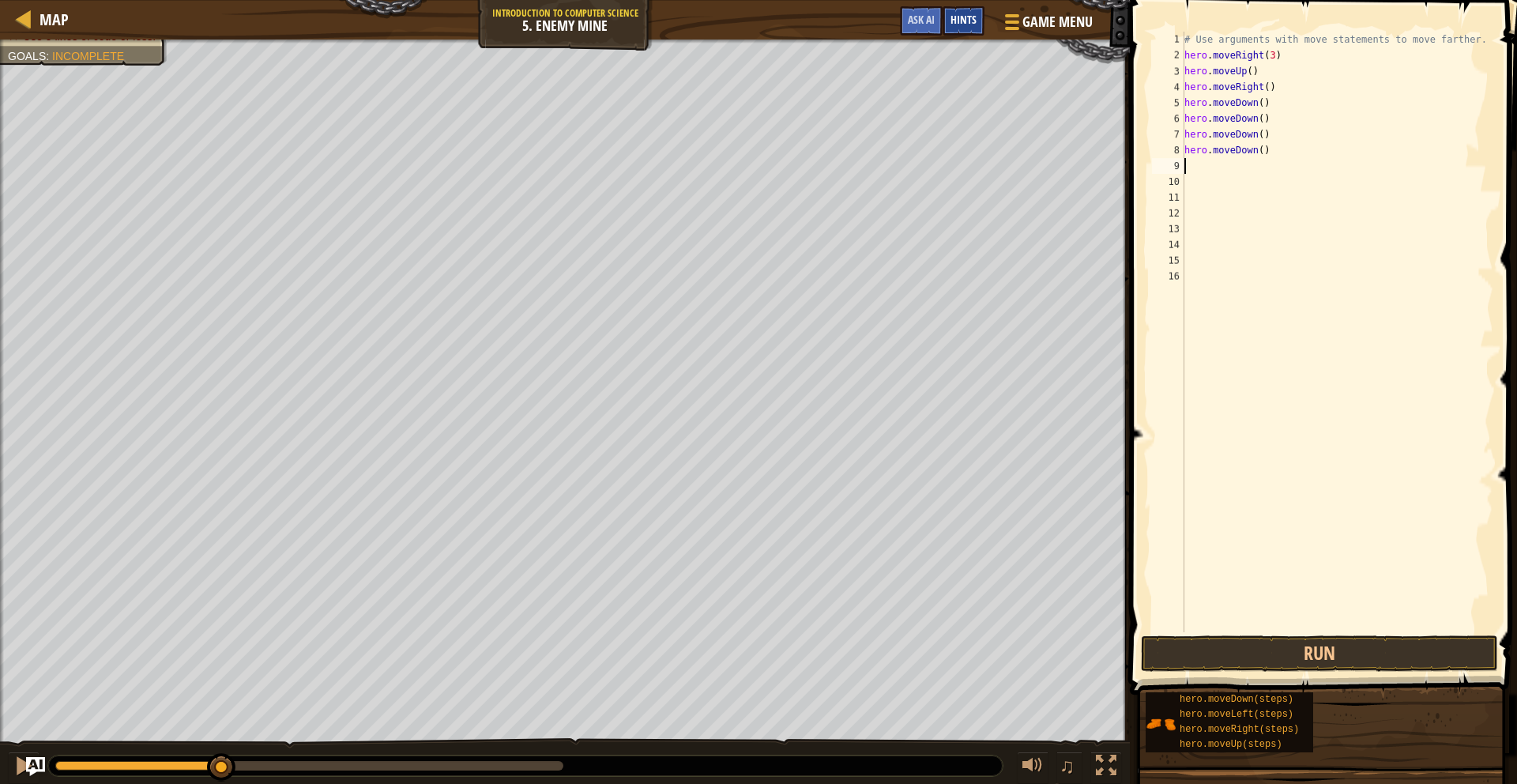
click at [953, 18] on span "Hints" at bounding box center [963, 19] width 26 height 15
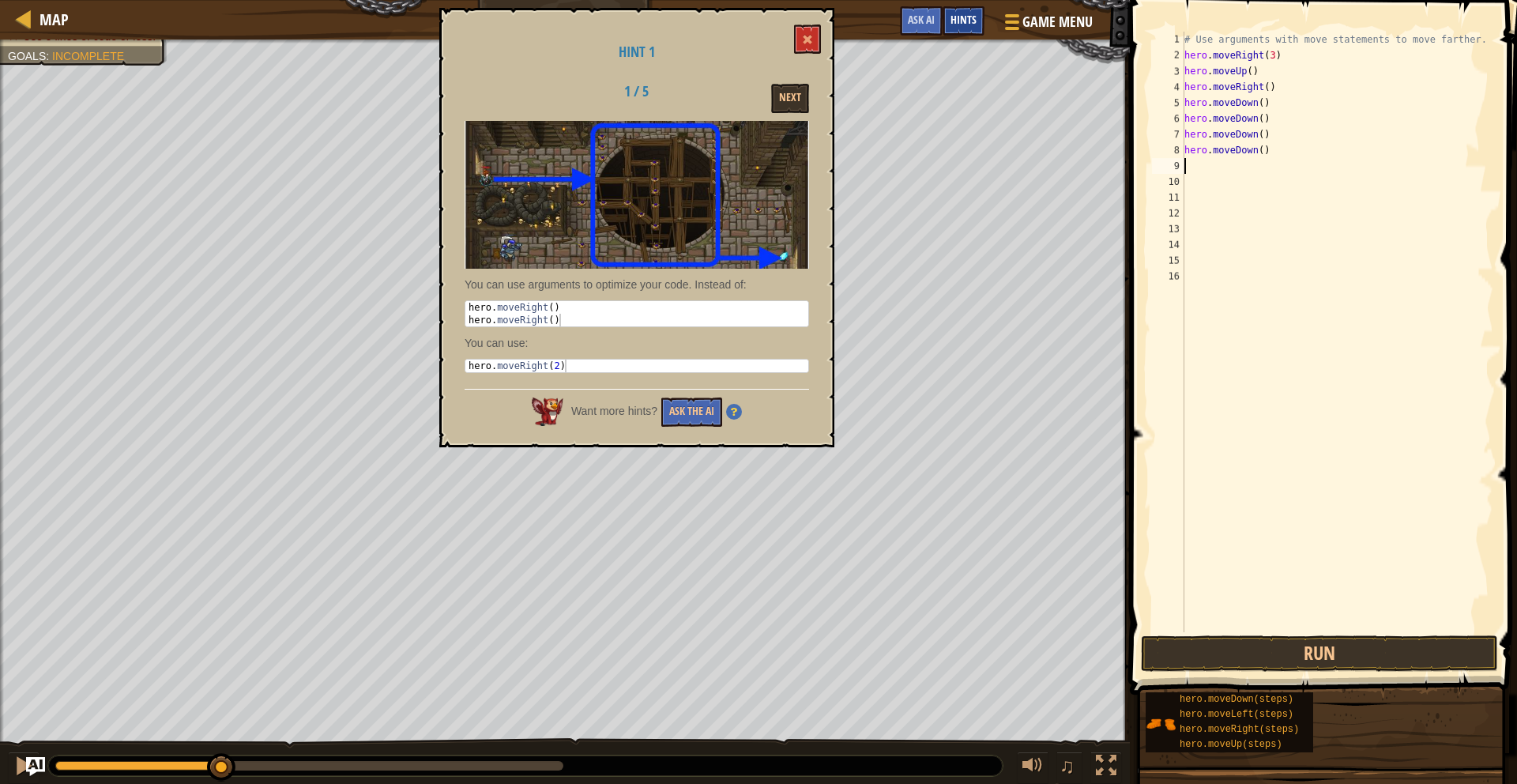
click at [957, 19] on span "Hints" at bounding box center [963, 19] width 26 height 15
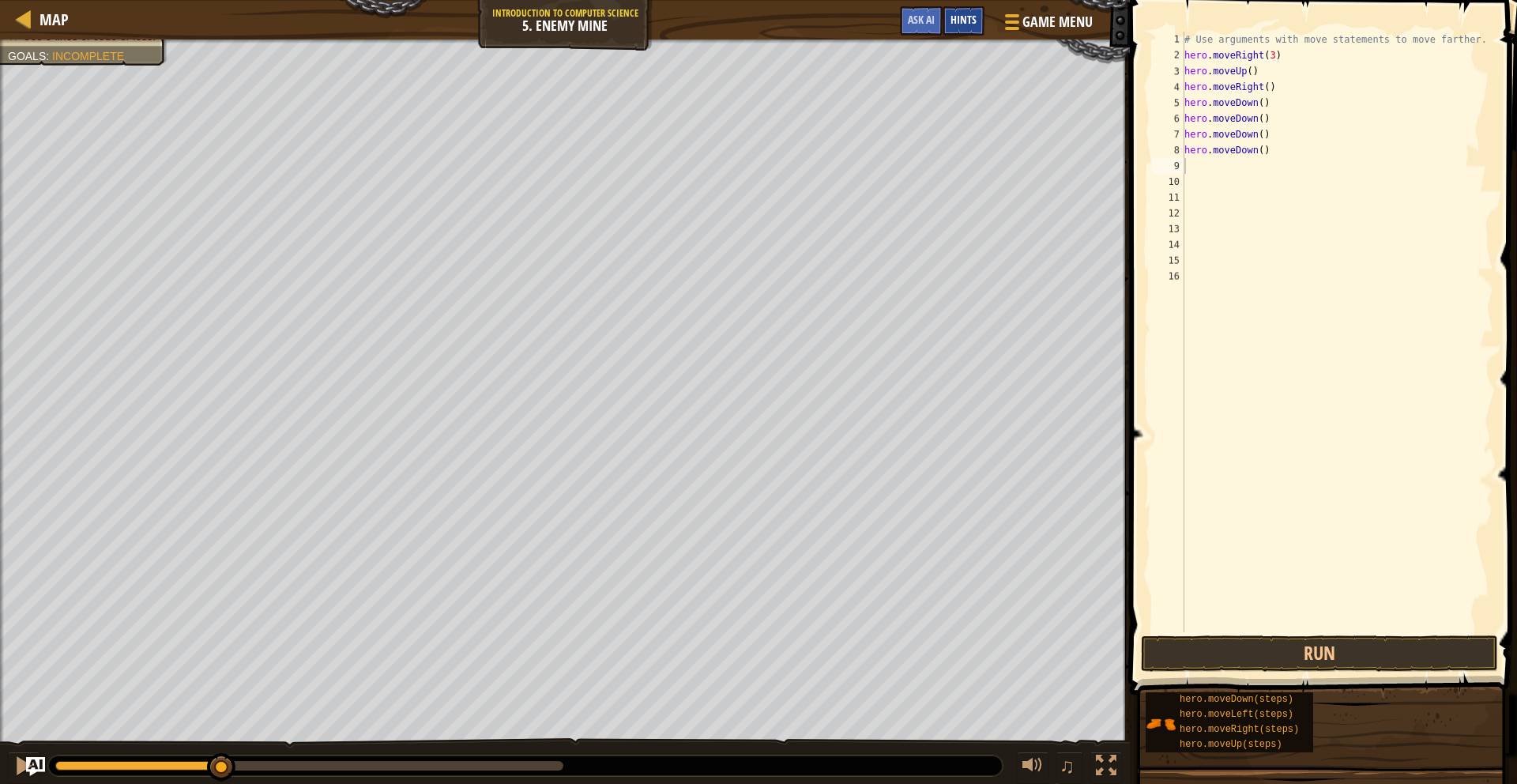
click at [957, 19] on span "Hints" at bounding box center [963, 19] width 26 height 15
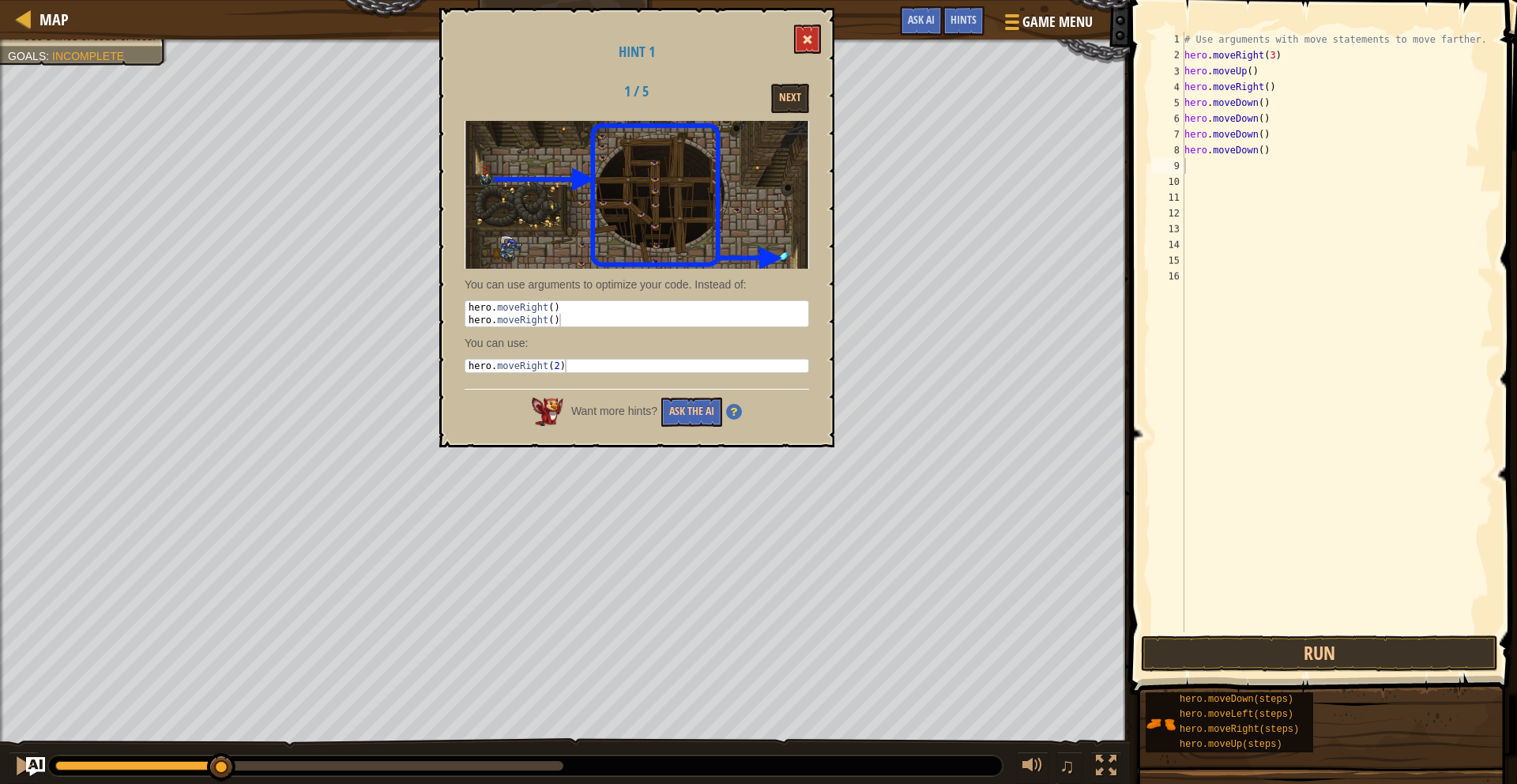
click at [820, 49] on div "Hint 1 1 / 5 Next You can use arguments to optimize your code. Instead of: 1 2 …" at bounding box center [637, 227] width 395 height 439
click at [810, 46] on button at bounding box center [807, 39] width 27 height 29
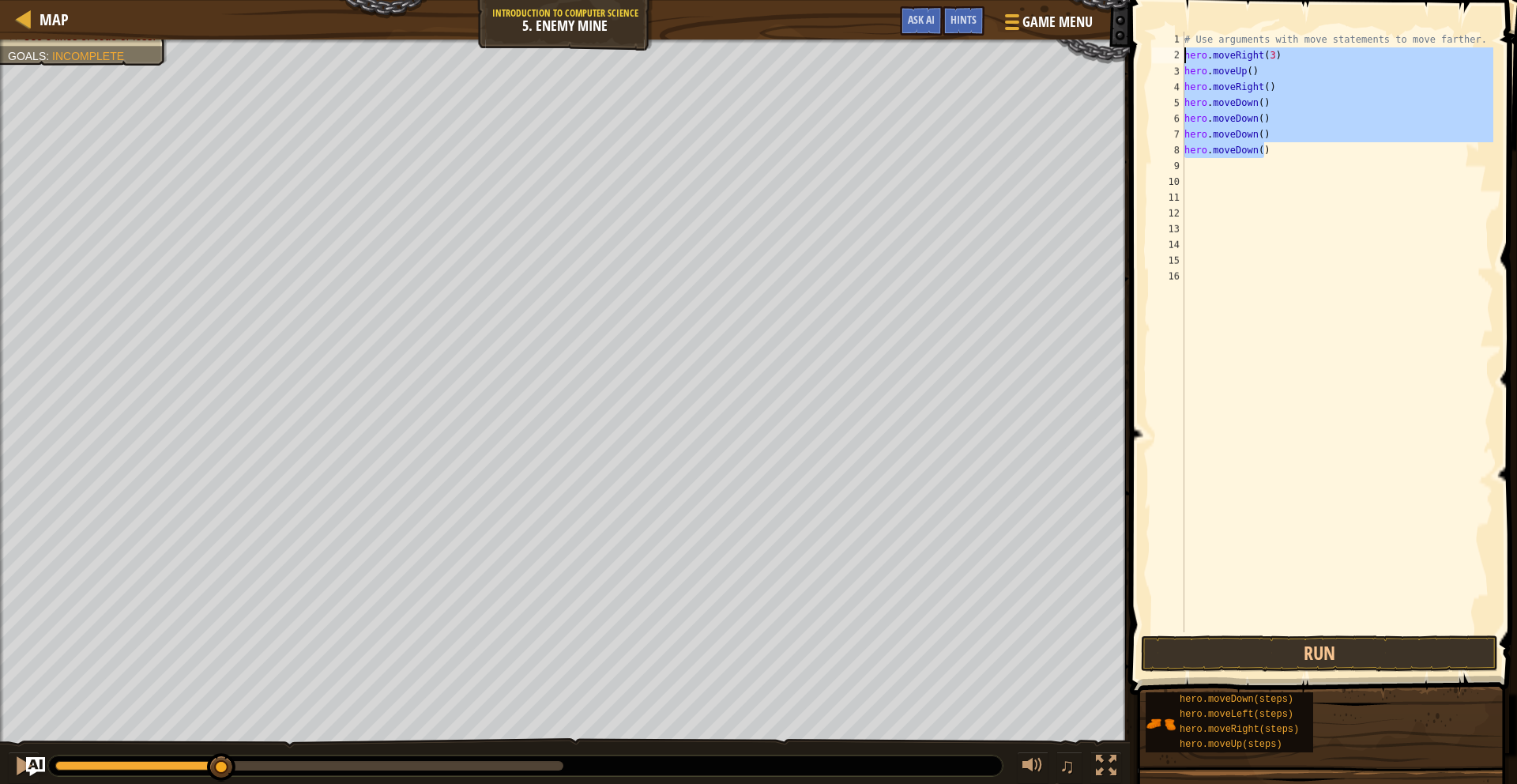
drag, startPoint x: 1267, startPoint y: 148, endPoint x: 1159, endPoint y: 49, distance: 146.5
click at [1159, 49] on div "hero.moveDown() 1 2 3 4 5 6 7 8 9 10 11 12 13 14 15 16 # Use arguments with mov…" at bounding box center [1322, 331] width 345 height 600
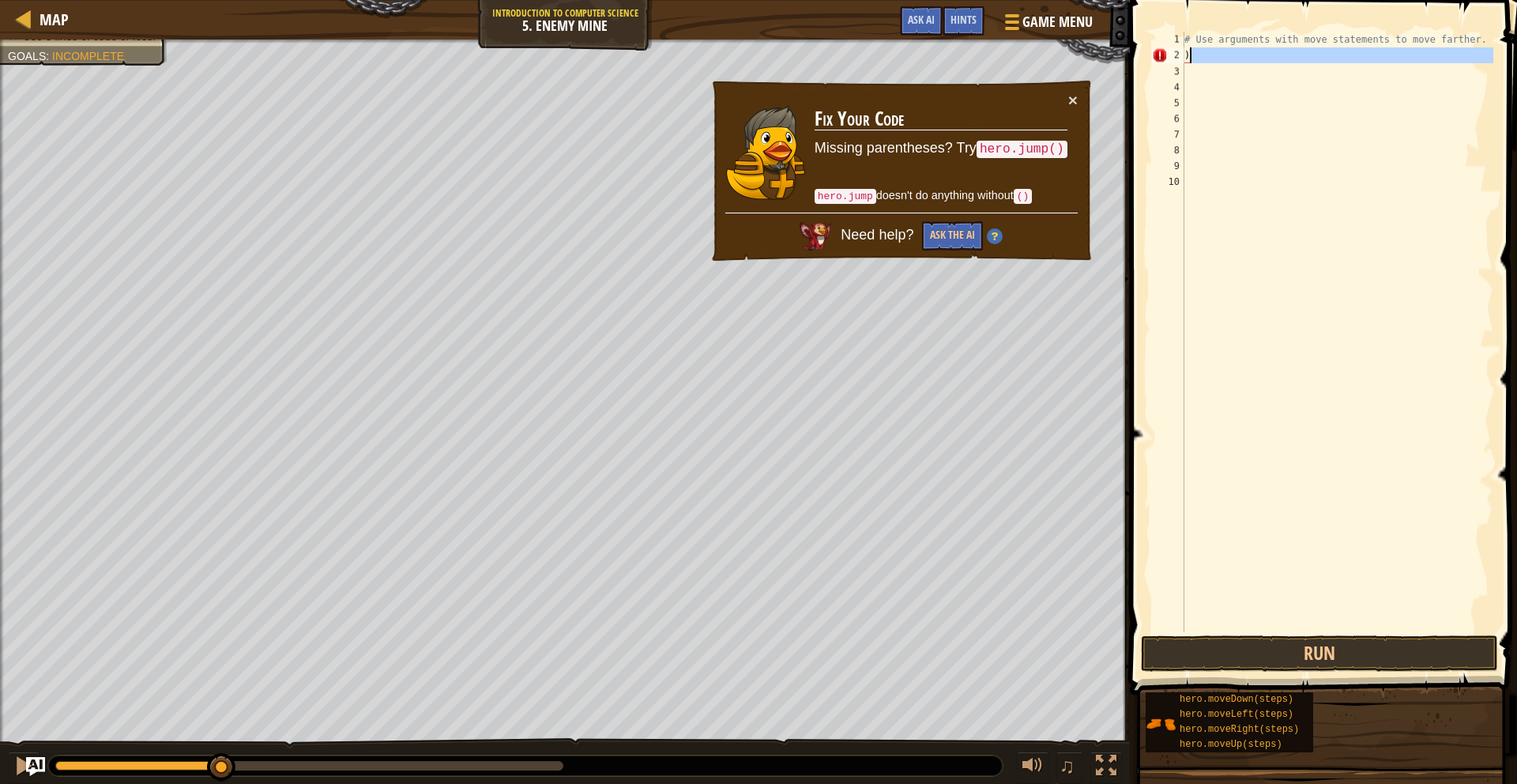
click at [1213, 57] on div "# Use arguments with move statements to move farther. )" at bounding box center [1337, 347] width 312 height 632
type textarea ")"
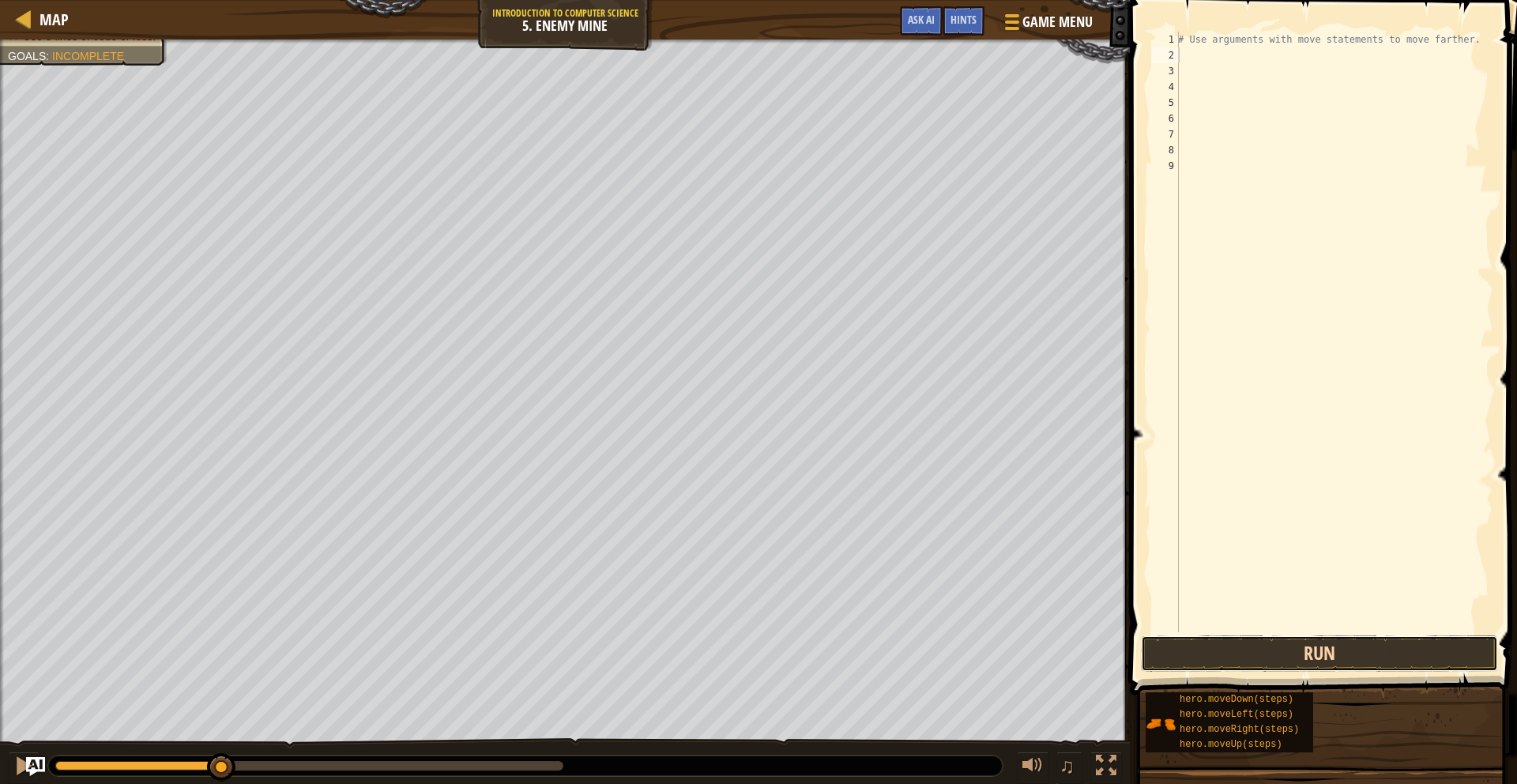
click at [1311, 656] on button "Run" at bounding box center [1320, 653] width 357 height 36
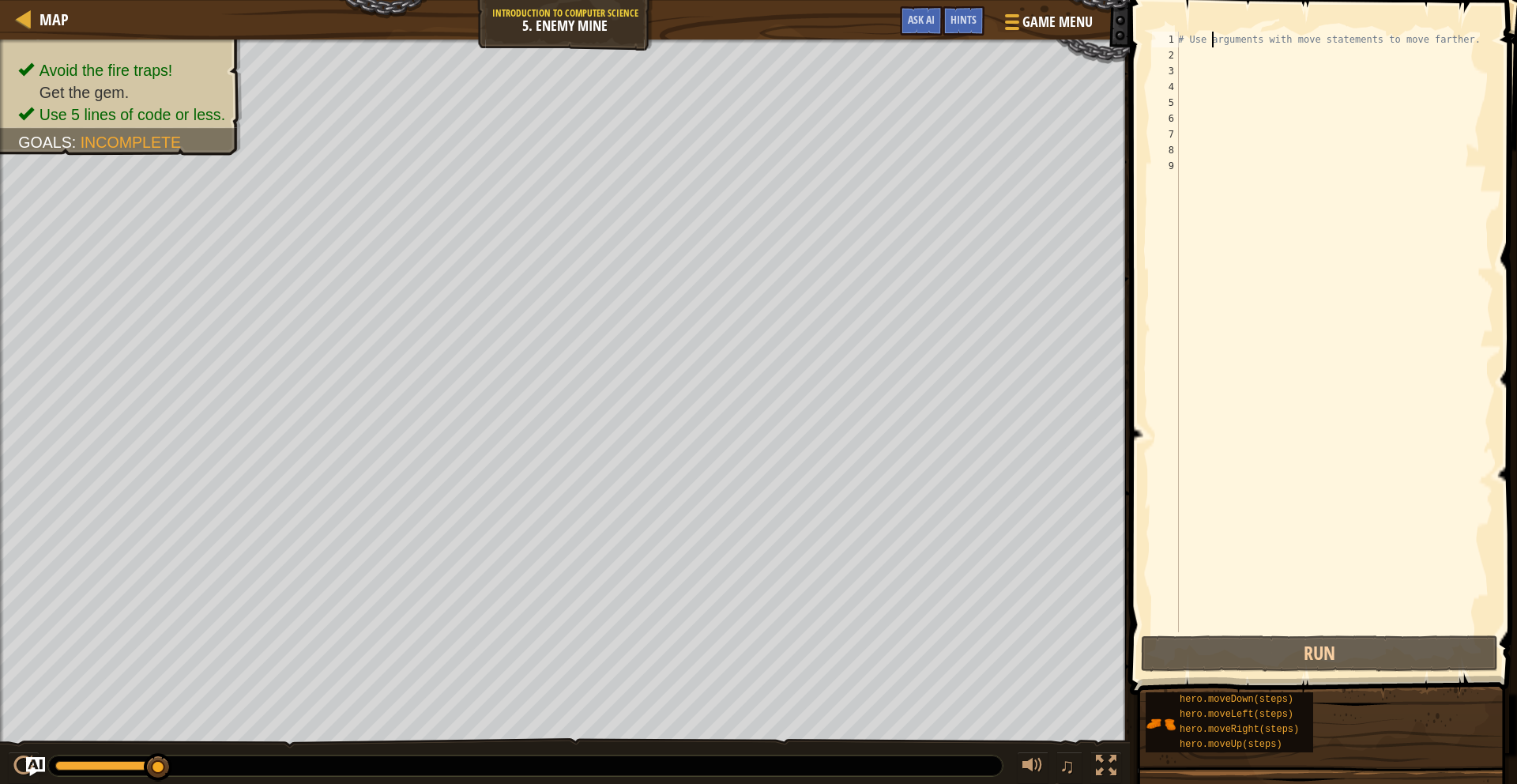
click at [1211, 34] on div "# Use arguments with move statements to move farther." at bounding box center [1334, 347] width 318 height 632
type textarea "# Use arguments with move statements to move farther."
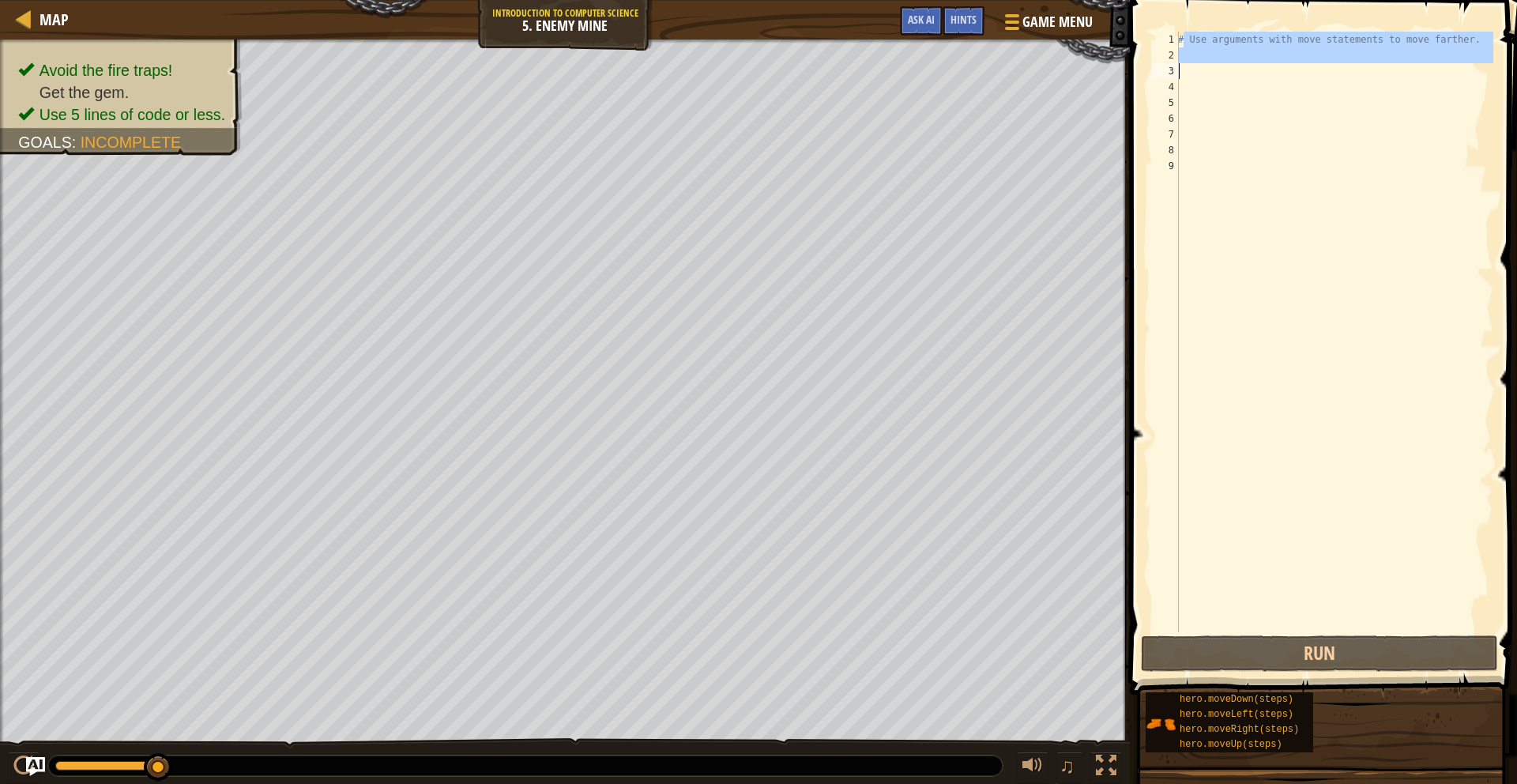
drag, startPoint x: 1183, startPoint y: 34, endPoint x: 1307, endPoint y: 65, distance: 127.8
click at [1307, 65] on div "# Use arguments with move statements to move farther." at bounding box center [1334, 347] width 318 height 632
click at [1190, 54] on div "# Use arguments with move statements to move farther." at bounding box center [1334, 347] width 318 height 632
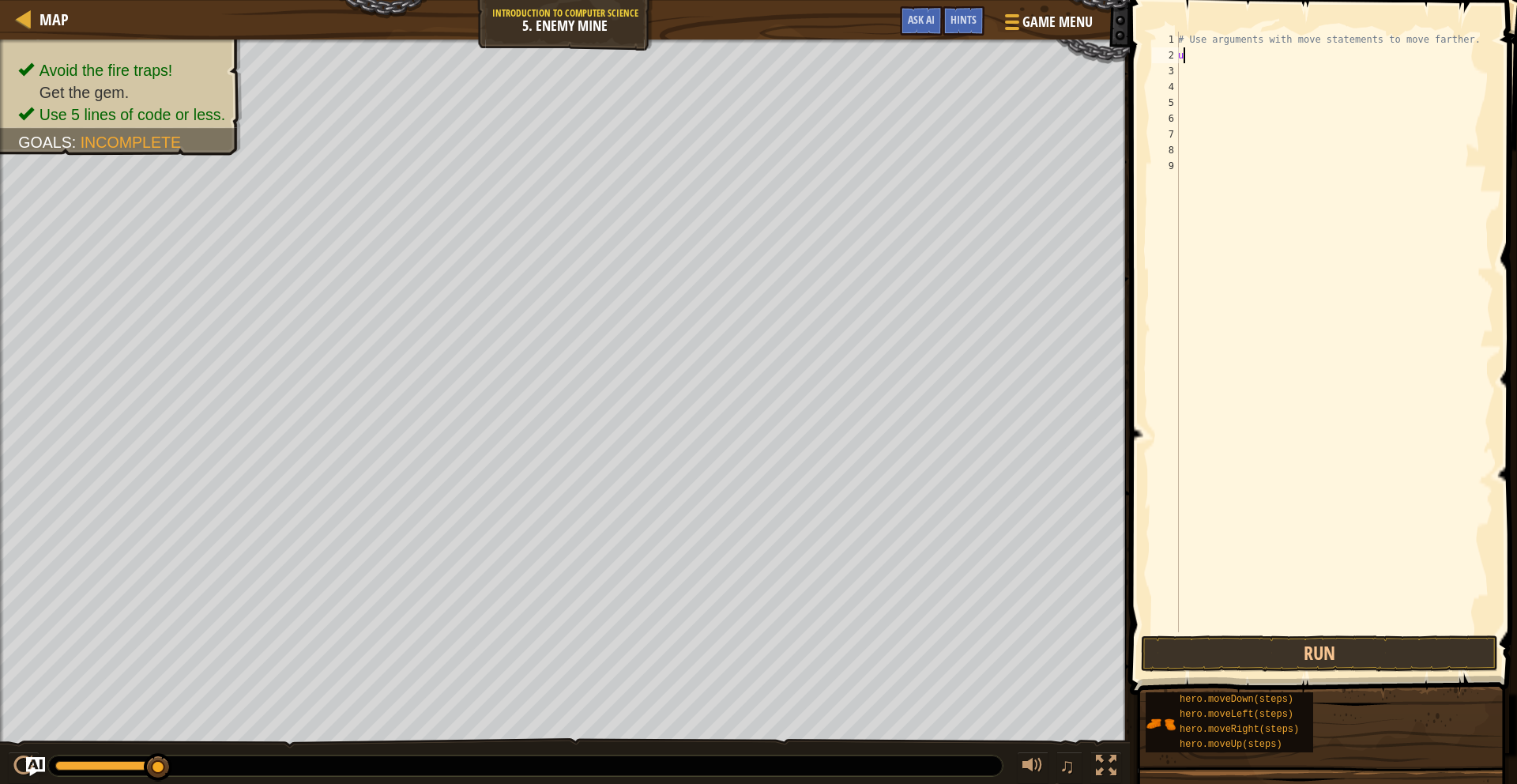
type textarea "up"
click at [1210, 69] on div "hero.move Up press enter" at bounding box center [1324, 100] width 299 height 71
click at [1206, 78] on div "# Use arguments with move statements to move farther. hero . moveUp ( )" at bounding box center [1338, 347] width 313 height 632
type textarea "up"
click at [1245, 92] on div "hero.move Up press enter" at bounding box center [1330, 116] width 299 height 71
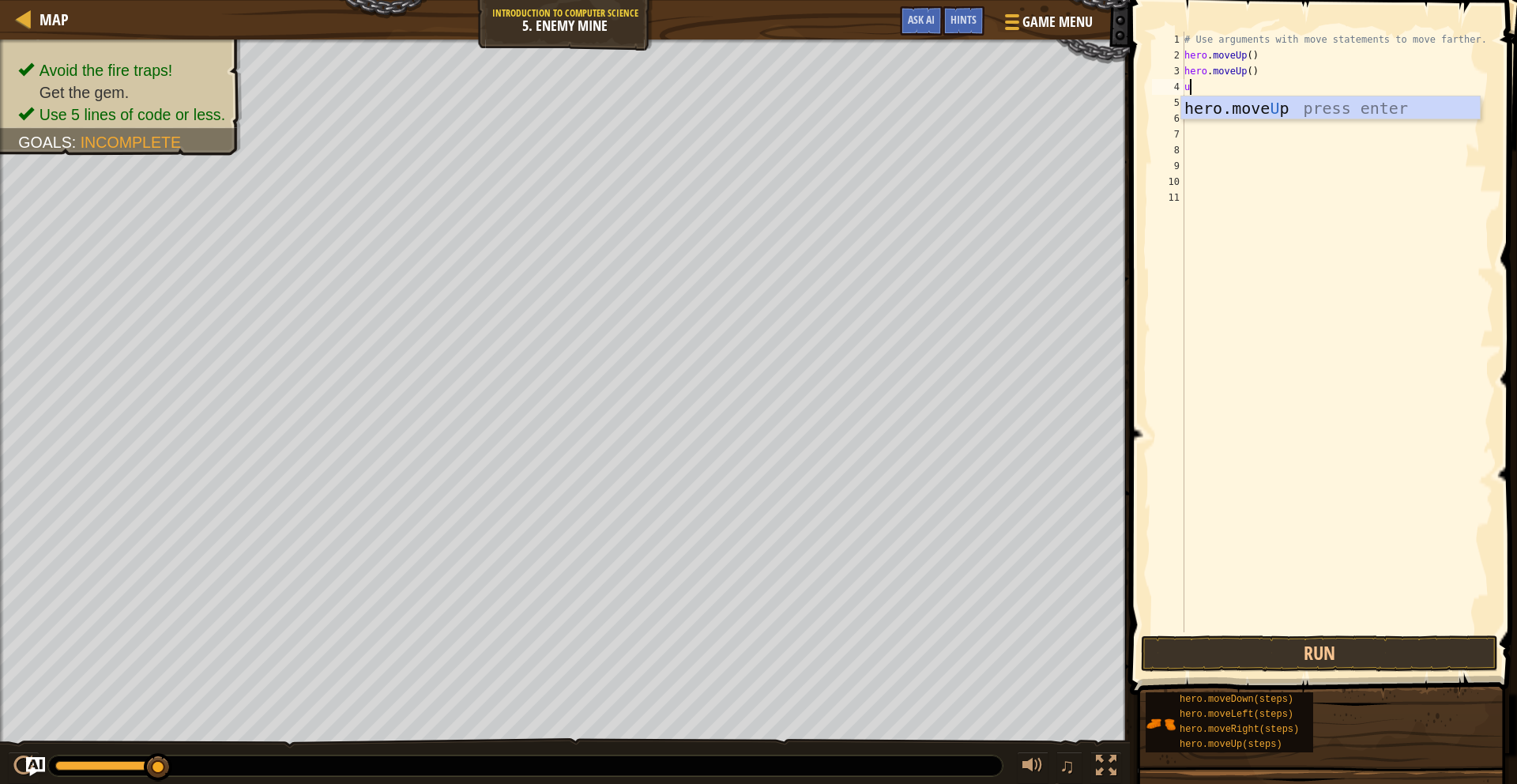
type textarea "up"
click at [1261, 102] on div "hero.move Up press enter" at bounding box center [1330, 132] width 299 height 71
drag, startPoint x: 1315, startPoint y: 692, endPoint x: 1329, endPoint y: 713, distance: 25.2
click at [1329, 667] on div "Hints Videos 1 2 3 4 5 6 7 8 9 10 11 12 # Use arguments with move statements to…" at bounding box center [1321, 388] width 392 height 776
click at [1310, 643] on button "Run" at bounding box center [1320, 653] width 357 height 36
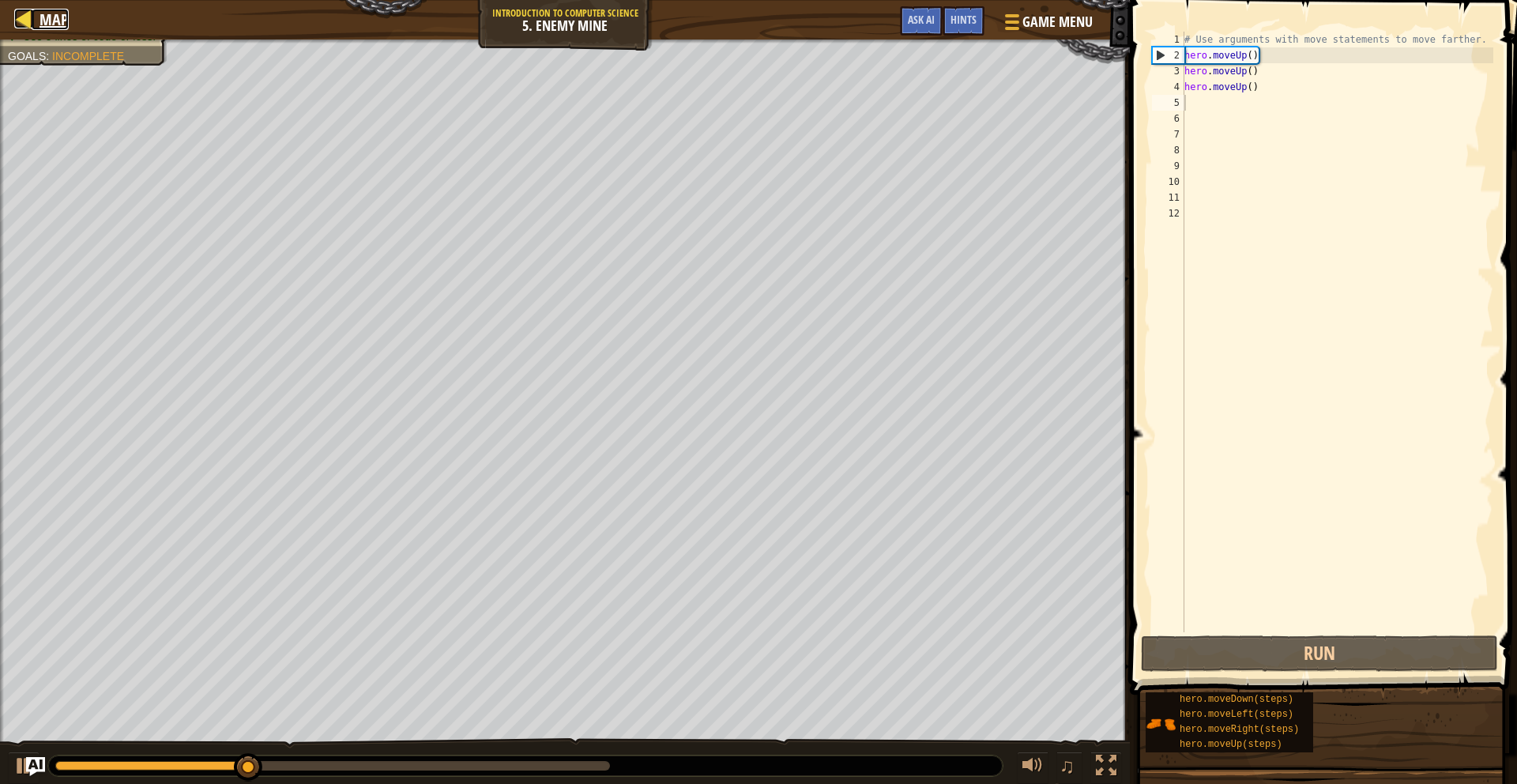
click at [27, 17] on div at bounding box center [24, 19] width 19 height 19
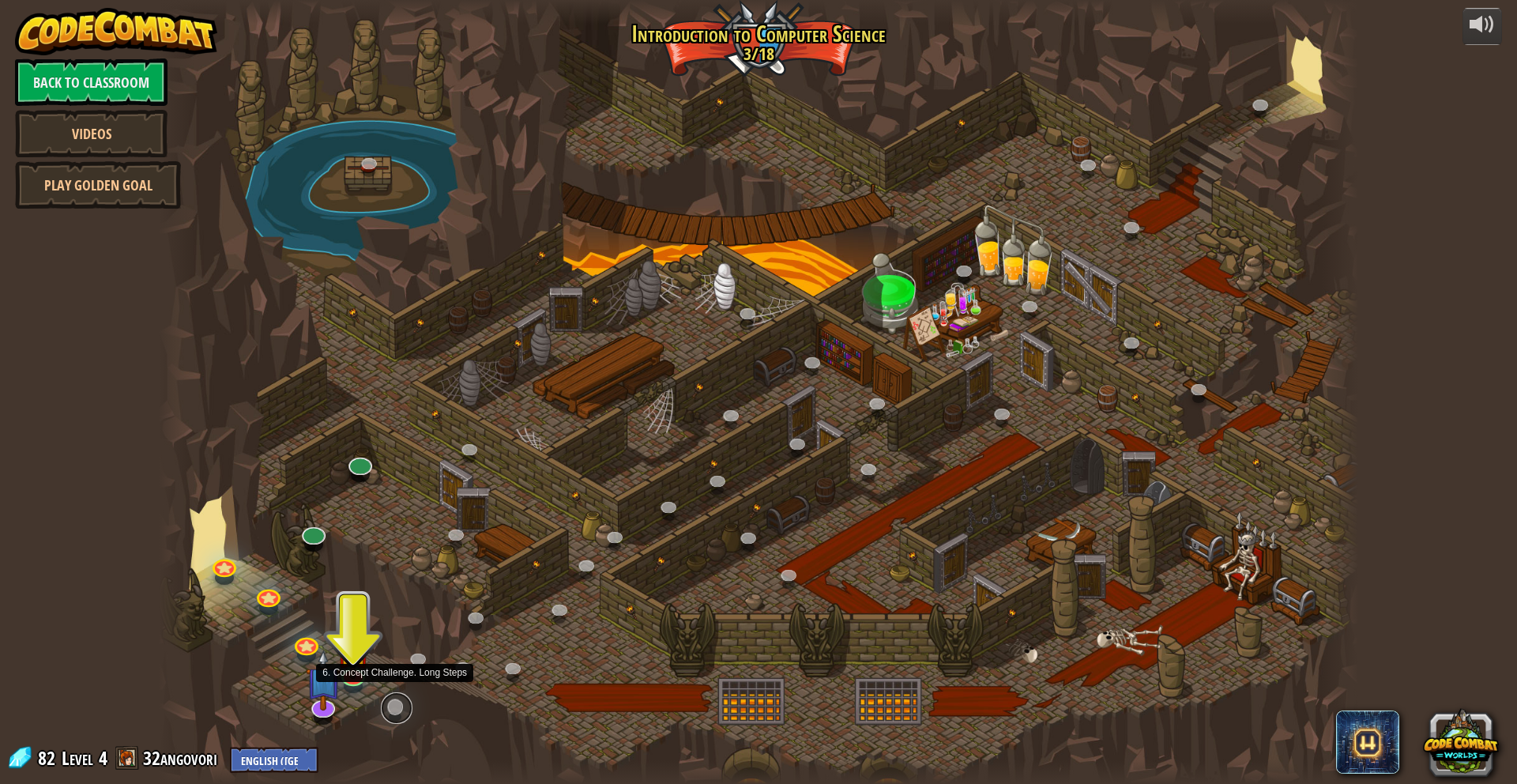
click at [397, 667] on link at bounding box center [397, 708] width 32 height 32
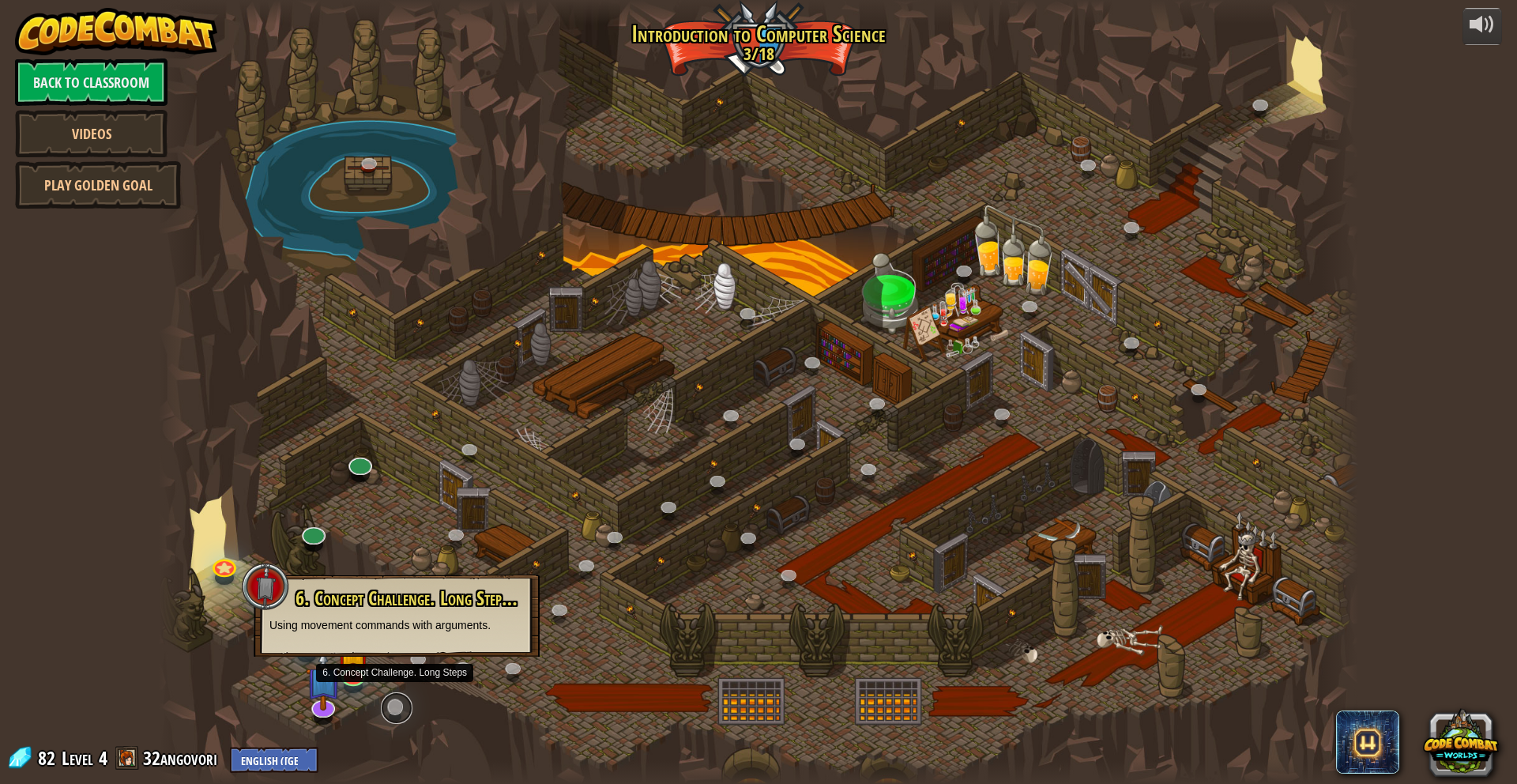
click at [398, 667] on link at bounding box center [397, 708] width 32 height 32
click at [399, 667] on link at bounding box center [397, 708] width 32 height 32
click at [343, 667] on img at bounding box center [354, 636] width 33 height 75
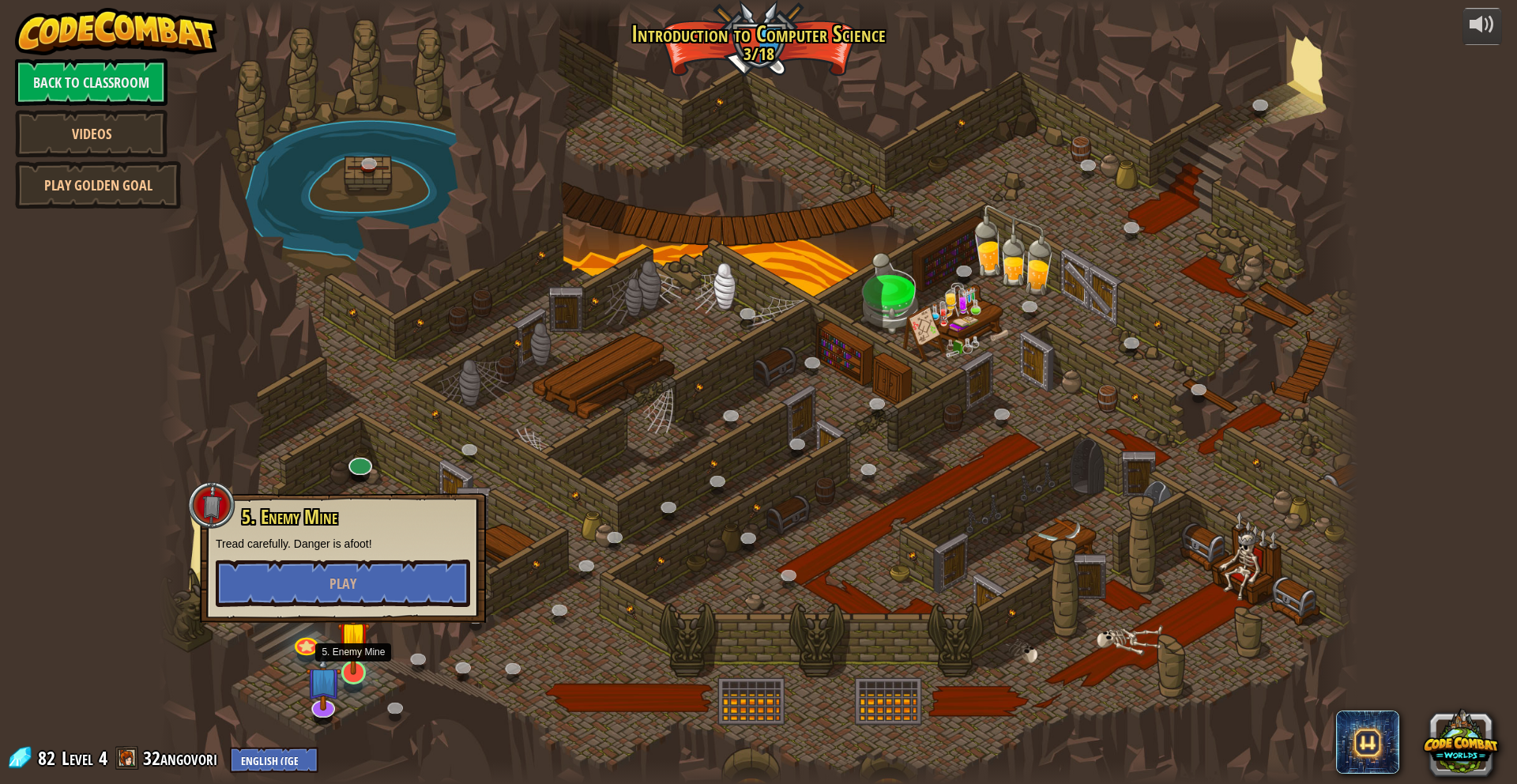
click at [347, 666] on img at bounding box center [354, 636] width 33 height 75
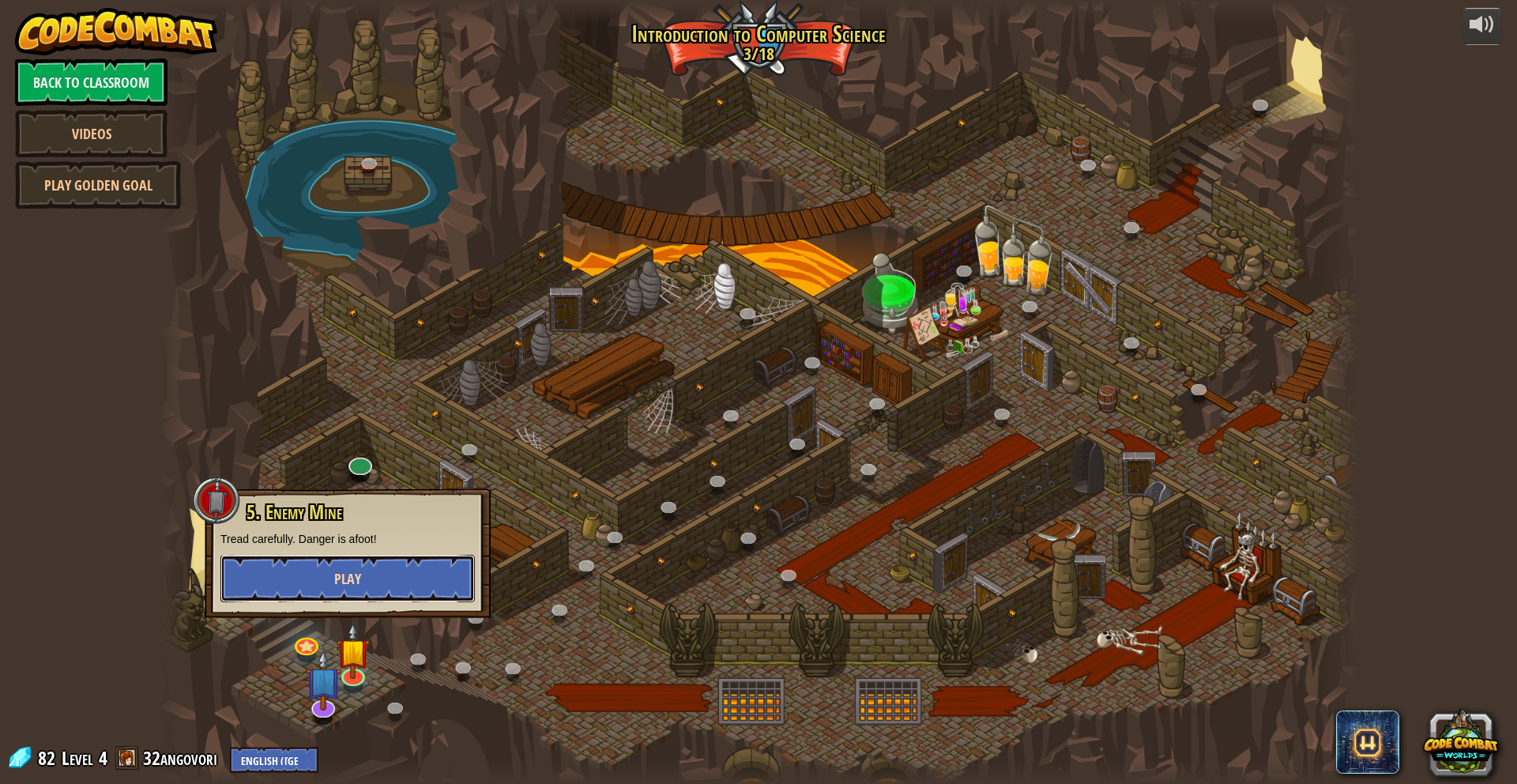
click at [371, 568] on button "Play" at bounding box center [347, 579] width 255 height 48
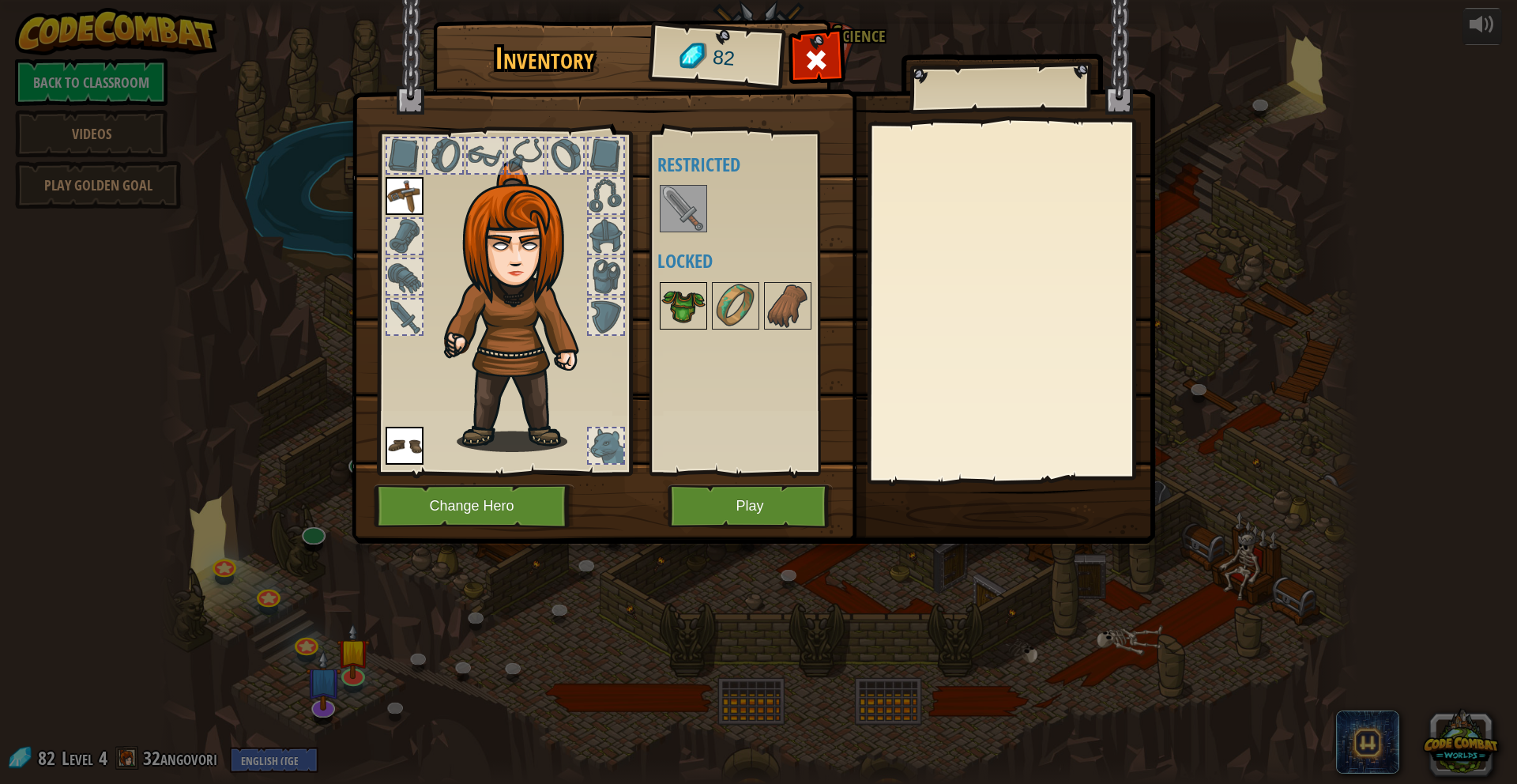
click at [678, 304] on img at bounding box center [683, 306] width 44 height 44
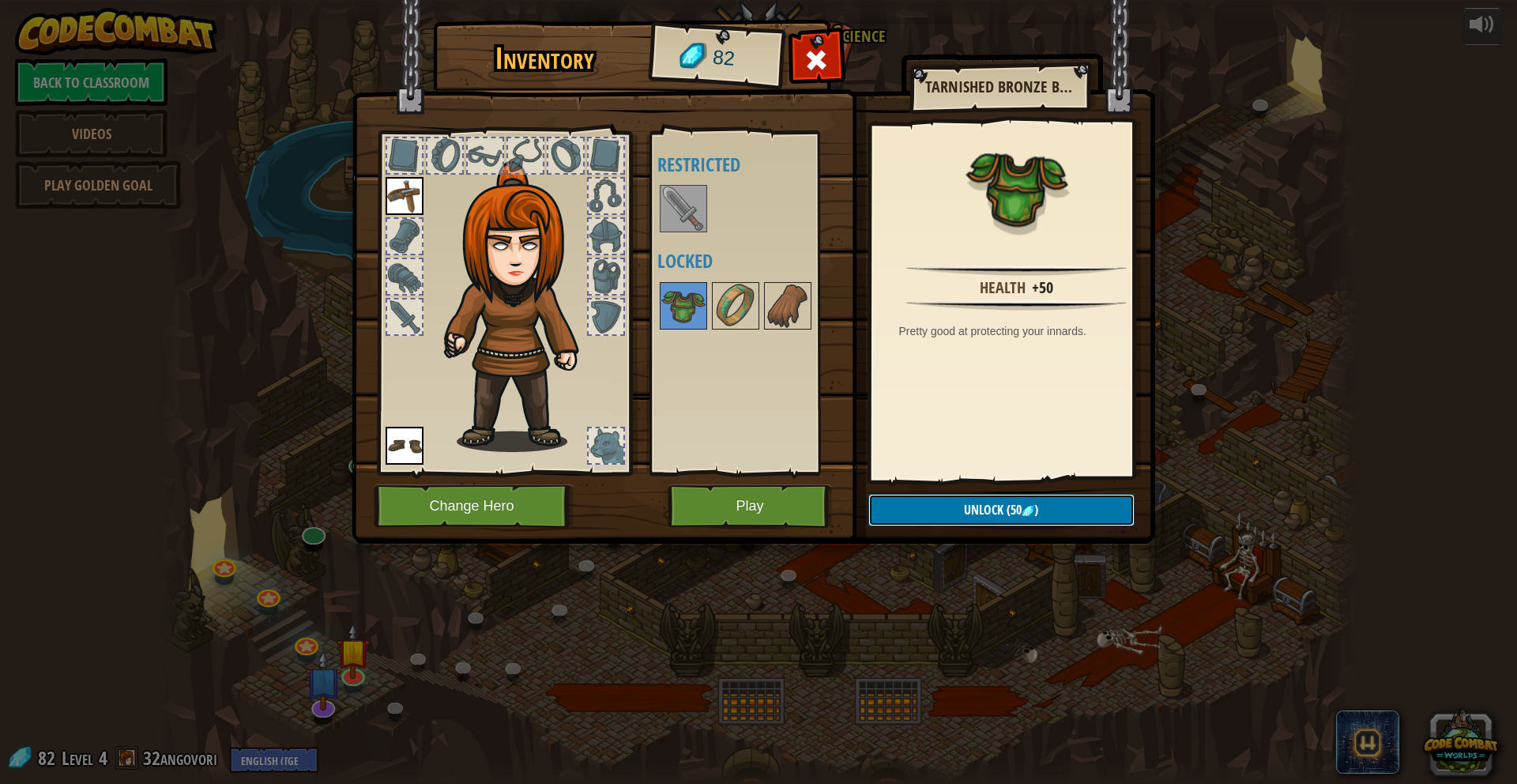
click at [953, 509] on button "Unlock (50 )" at bounding box center [1001, 510] width 266 height 33
click at [953, 506] on button "Confirm" at bounding box center [1001, 510] width 266 height 33
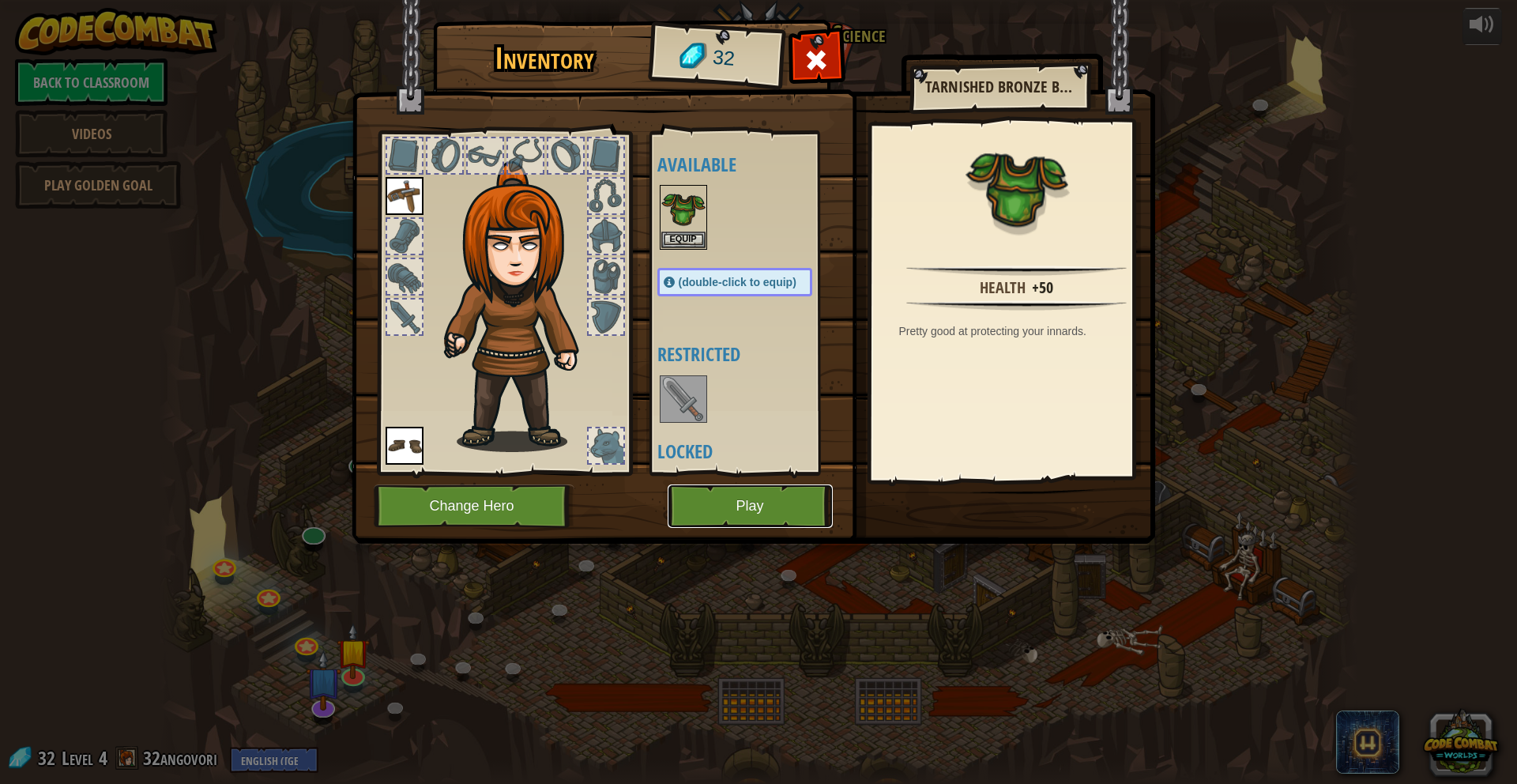
click at [760, 499] on button "Play" at bounding box center [750, 506] width 165 height 43
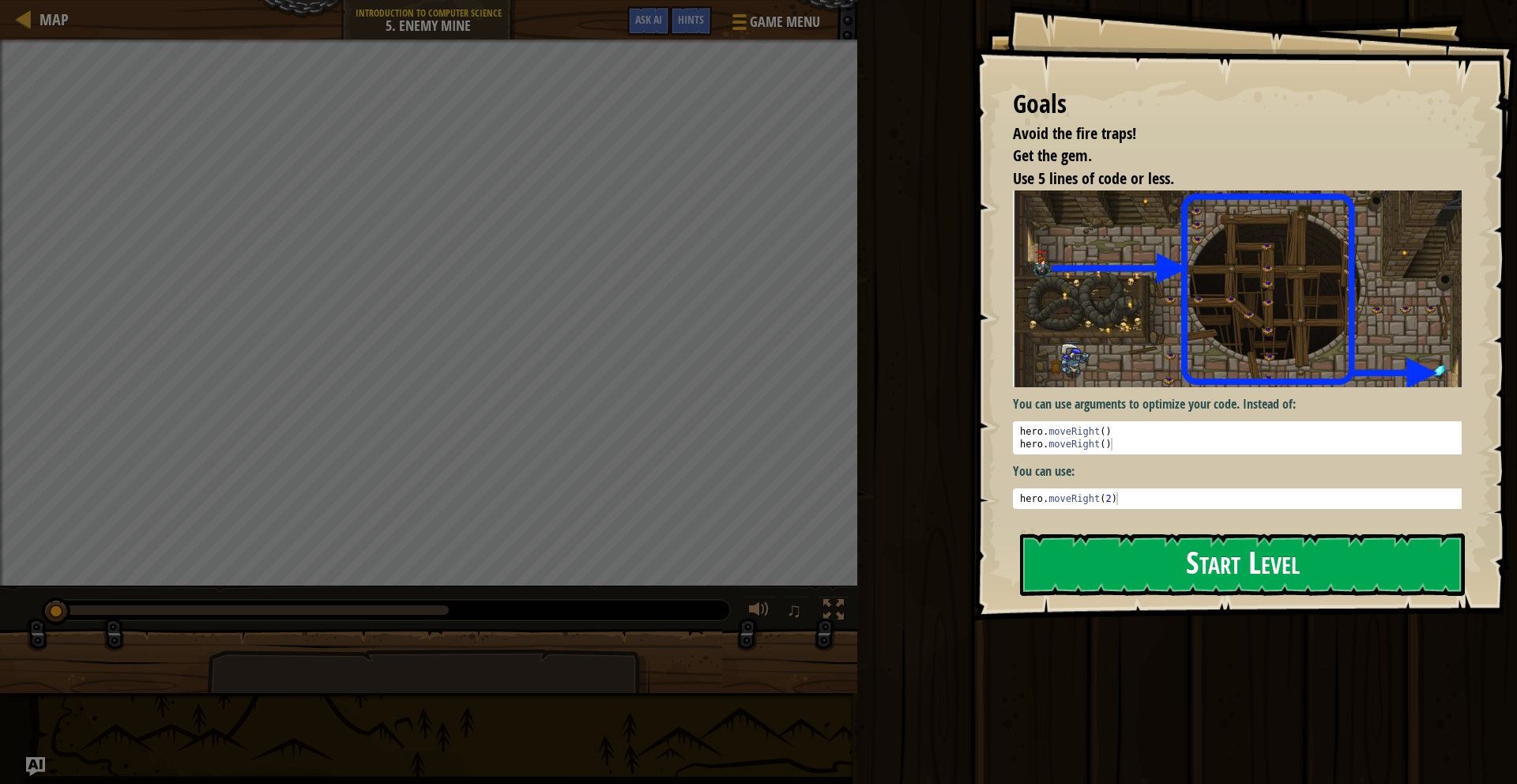
click at [1341, 551] on button "Start Level" at bounding box center [1242, 564] width 445 height 63
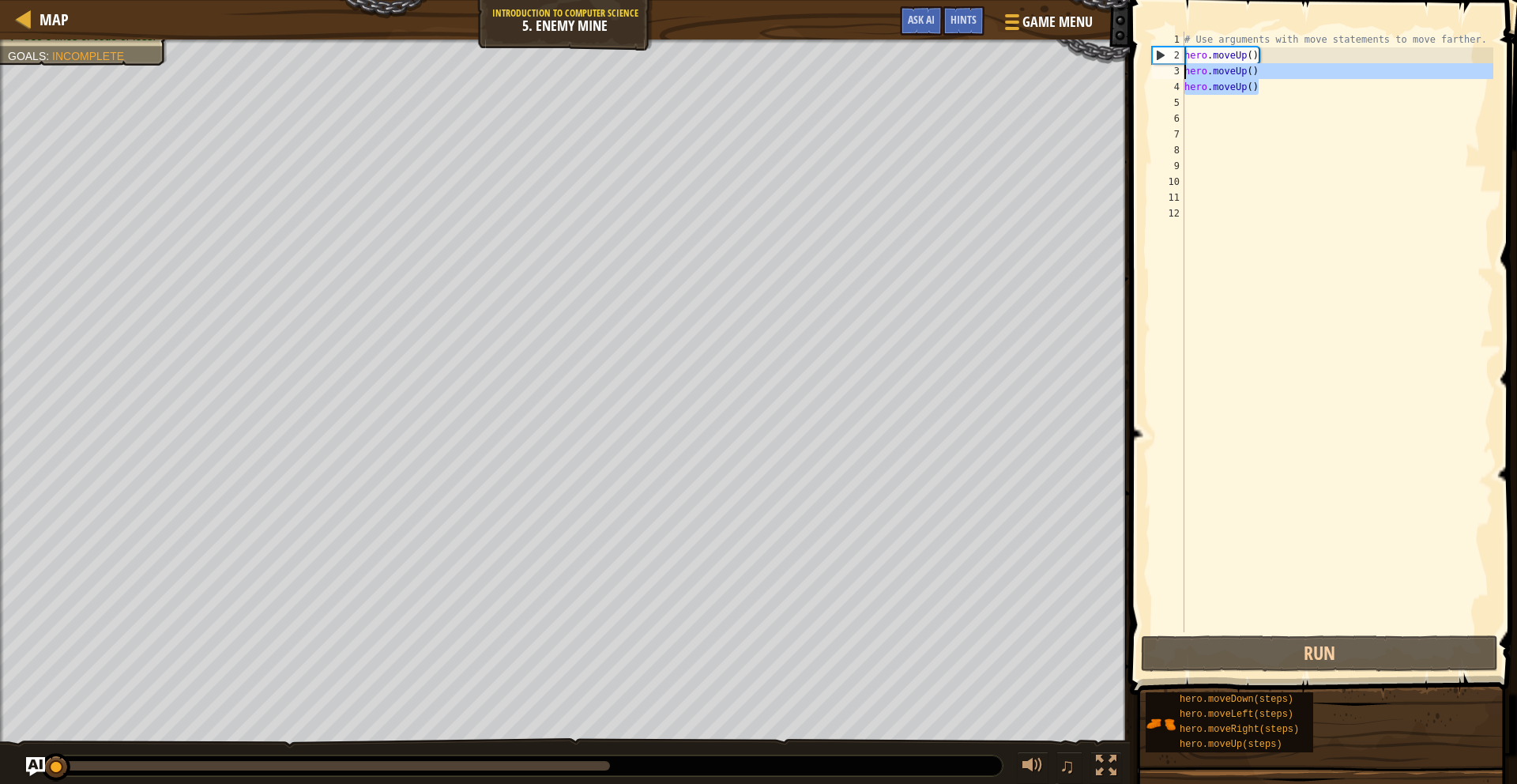
drag, startPoint x: 1259, startPoint y: 88, endPoint x: 1193, endPoint y: 81, distance: 66.4
click at [1189, 79] on div "# Use arguments with move statements to move farther. hero . moveUp ( ) hero . …" at bounding box center [1337, 347] width 312 height 632
type textarea "h"
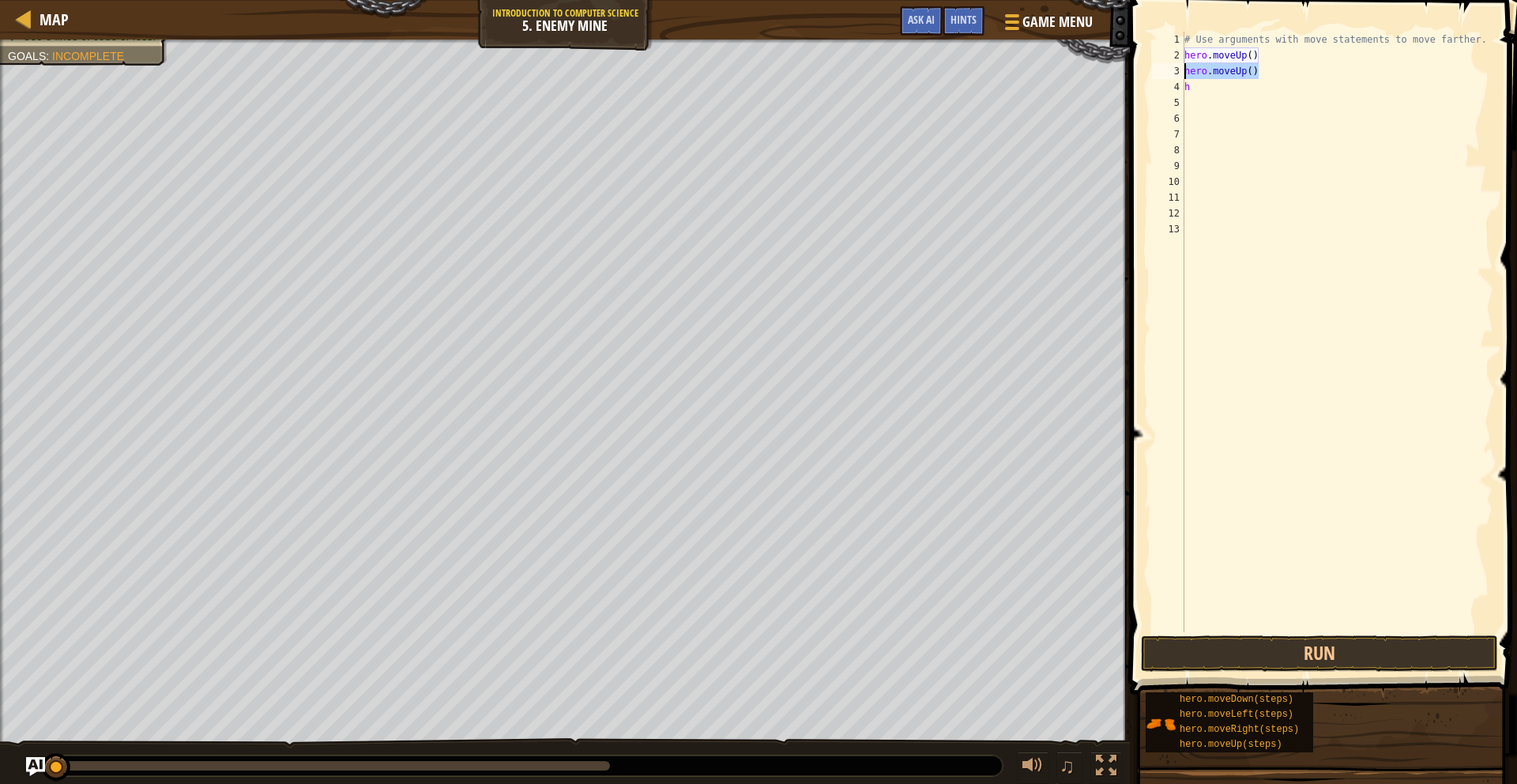
drag, startPoint x: 1262, startPoint y: 66, endPoint x: 1172, endPoint y: 70, distance: 90.1
click at [1172, 69] on div "1 2 3 4 5 6 7 8 9 10 11 12 13 # Use arguments with move statements to move fart…" at bounding box center [1322, 331] width 345 height 600
type textarea "hero.moveUp()"
click at [1207, 88] on div "# Use arguments with move statements to move farther. hero . moveUp ( ) h" at bounding box center [1337, 347] width 312 height 632
type textarea "h"
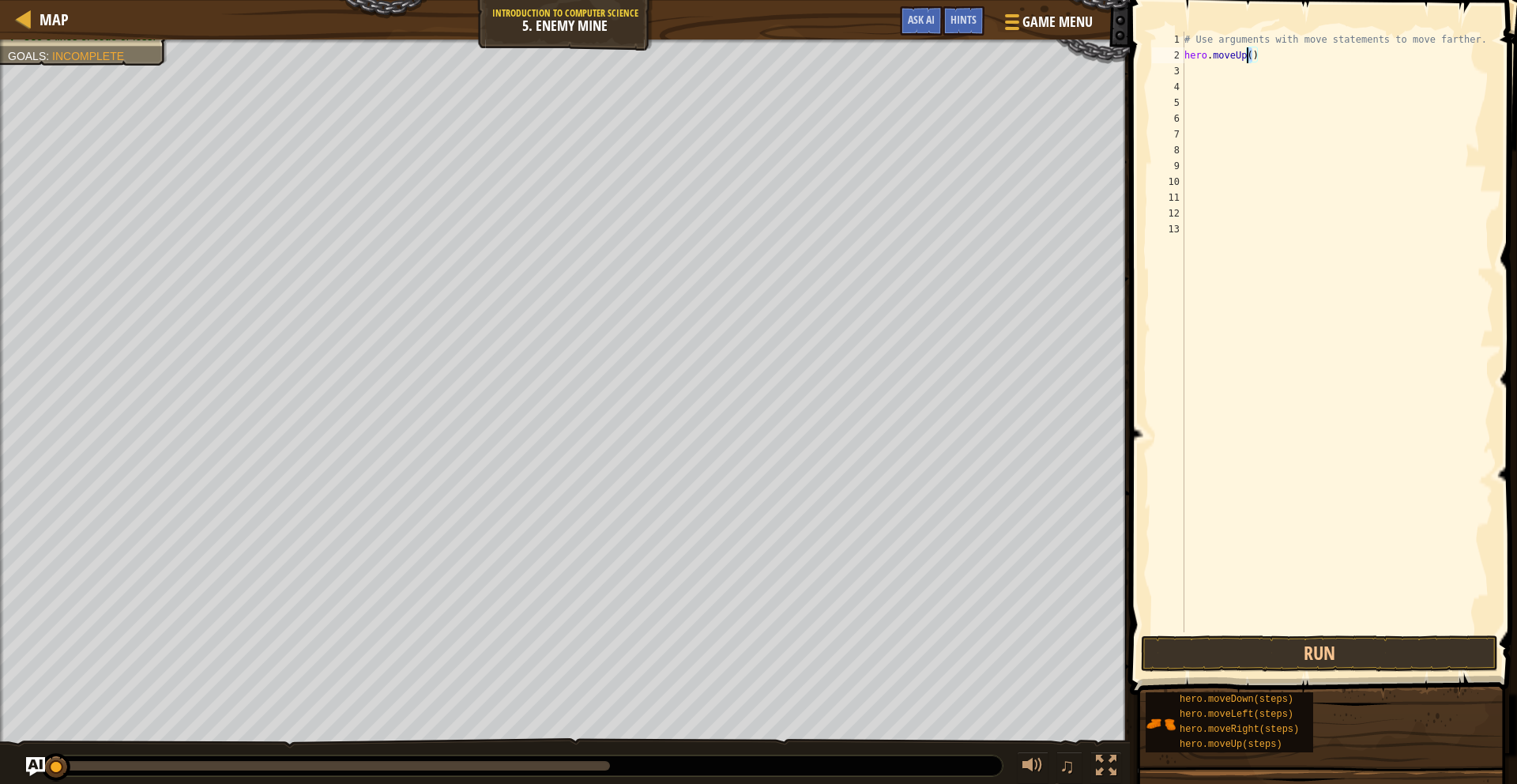
drag, startPoint x: 1254, startPoint y: 55, endPoint x: 1246, endPoint y: 56, distance: 8.1
click at [1248, 57] on div "# Use arguments with move statements to move farther. hero . moveUp ( )" at bounding box center [1337, 347] width 312 height 632
drag, startPoint x: 1218, startPoint y: 56, endPoint x: 1250, endPoint y: 56, distance: 32.0
click at [1250, 56] on div "# Use arguments with move statements to move farther. hero . mo ( veUp )" at bounding box center [1337, 347] width 312 height 632
click at [1231, 56] on div "# Use arguments with move statements to move farther. hero . m )" at bounding box center [1337, 347] width 312 height 632
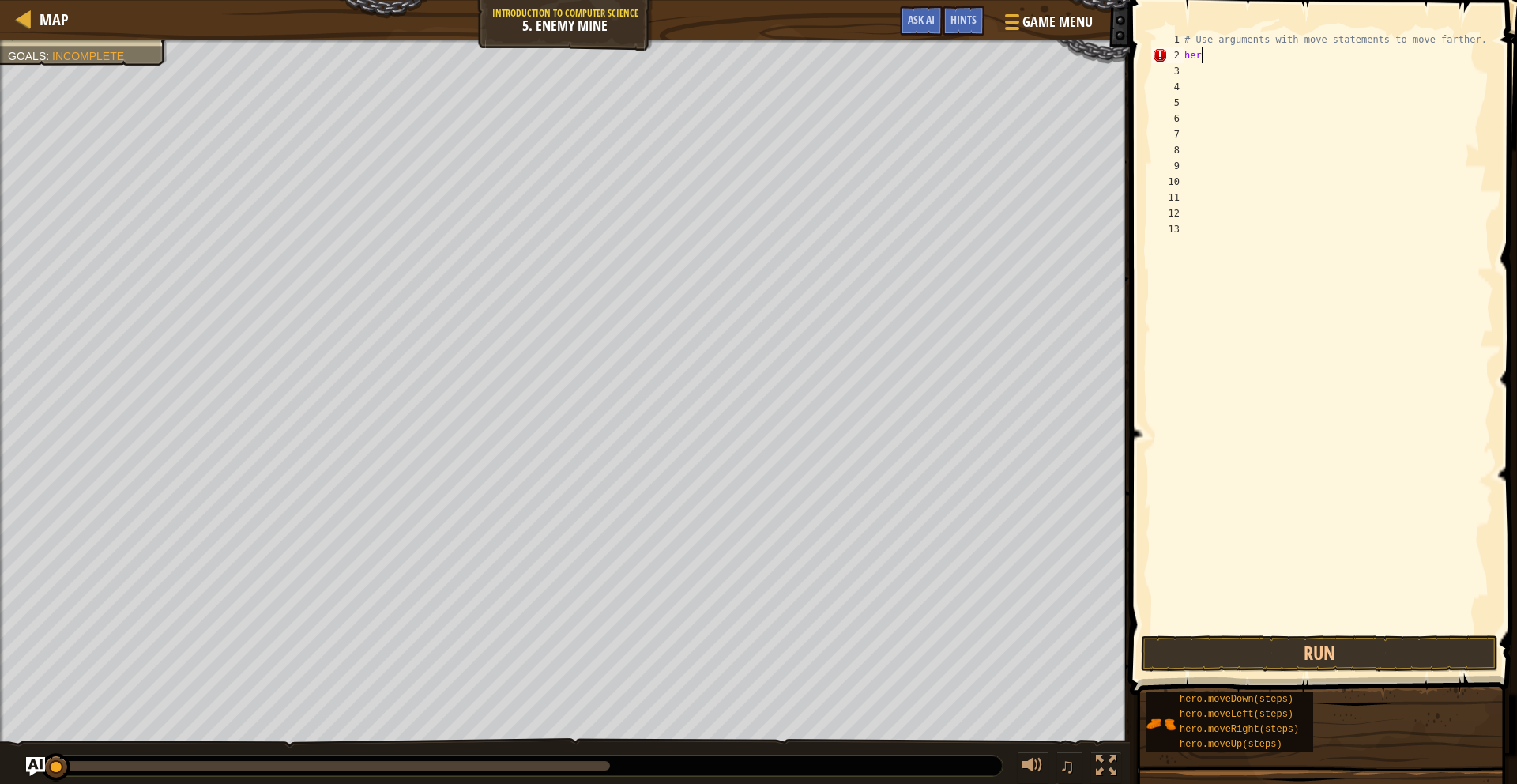
type textarea "h"
type textarea "dow"
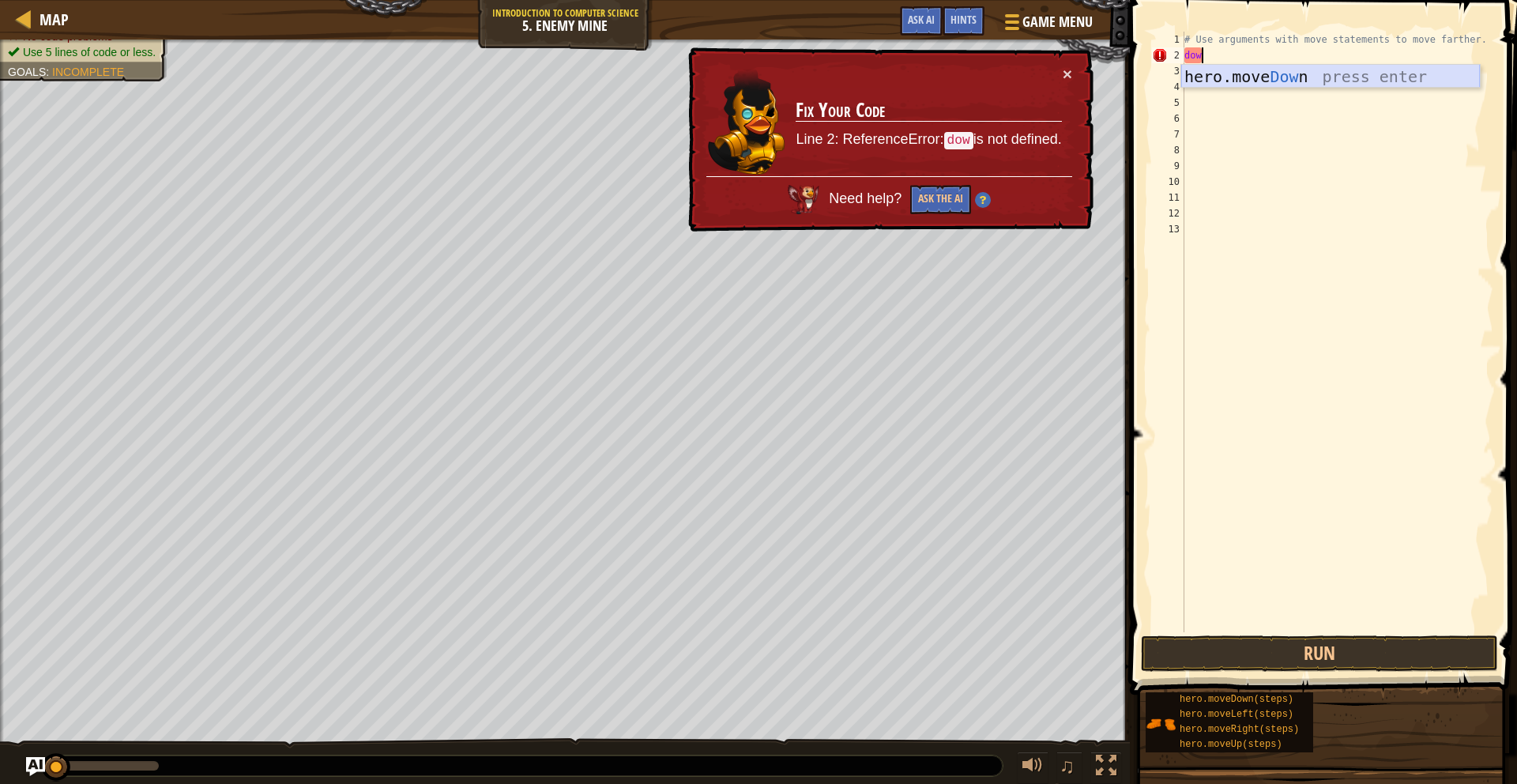
click at [1292, 82] on div "hero.move Dow n press enter" at bounding box center [1330, 100] width 299 height 71
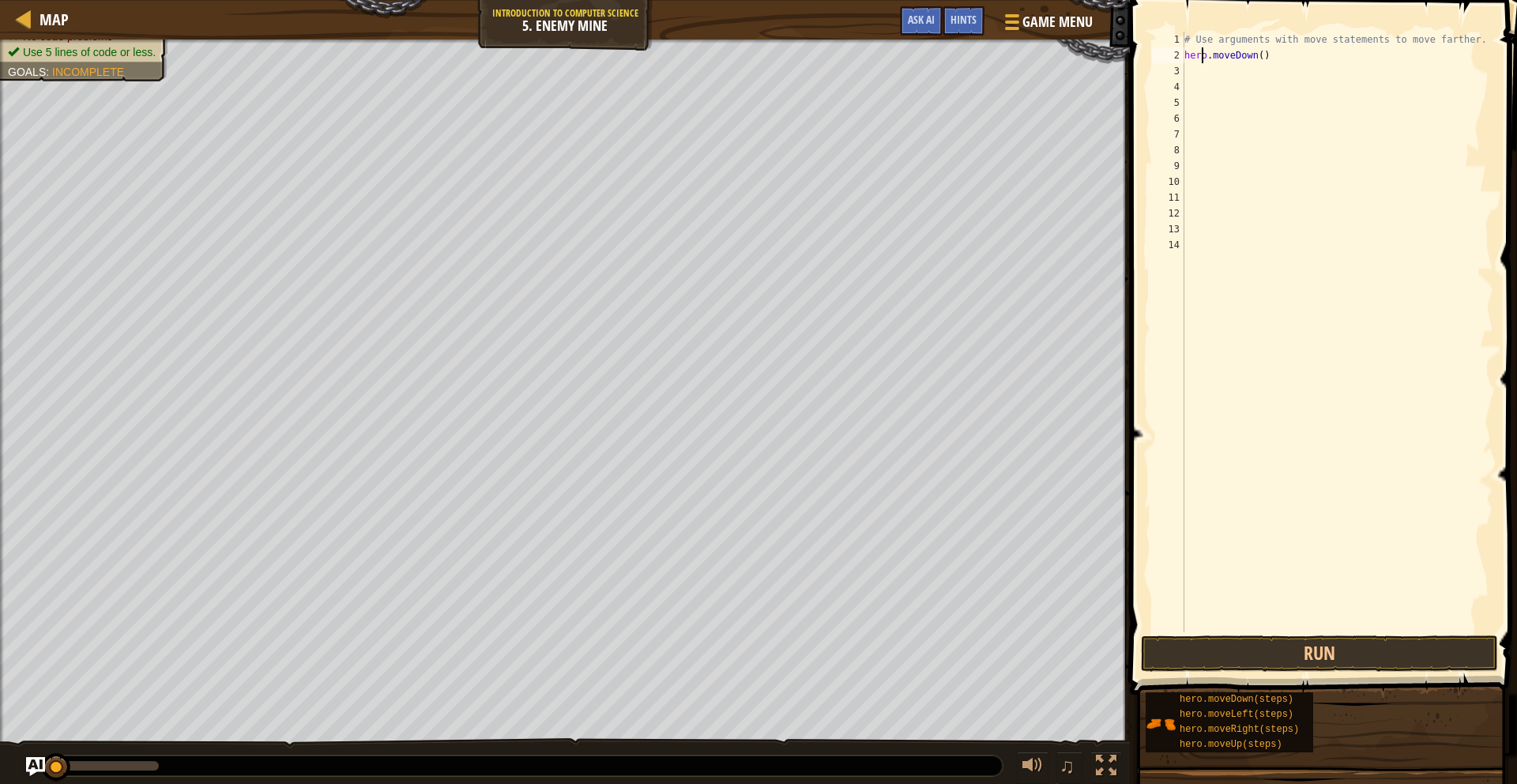
click at [1201, 57] on div "# Use arguments with move statements to move farther. hero . moveDown ( )" at bounding box center [1337, 347] width 312 height 632
type textarea "hero.moveDown()"
click at [1230, 70] on div "# Use arguments with move statements to move farther. hero . moveDown ( )" at bounding box center [1337, 347] width 312 height 632
type textarea "down"
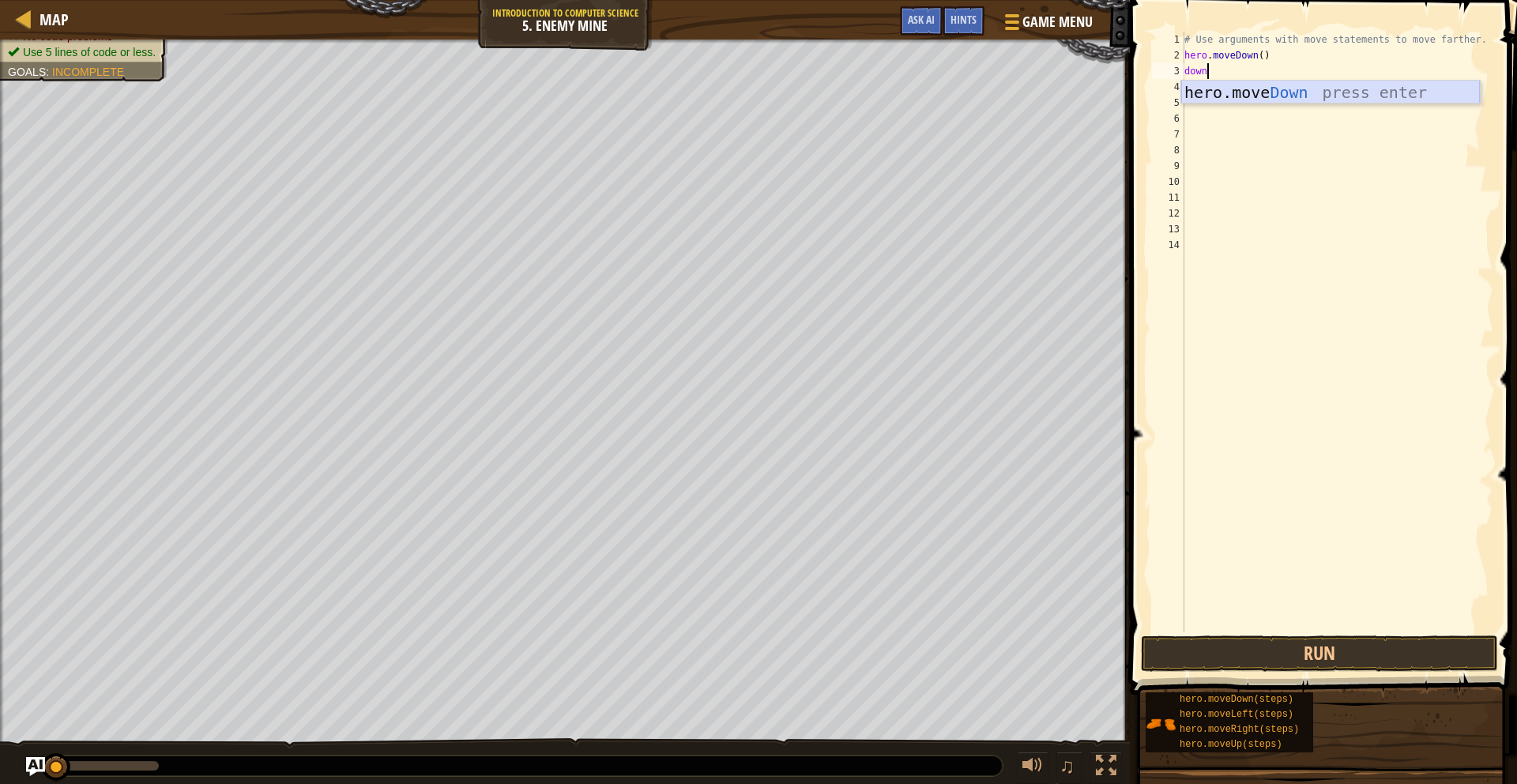
click at [1234, 95] on div "hero.move Down press enter" at bounding box center [1330, 116] width 299 height 71
type textarea "down"
click at [1289, 109] on div "hero.move Down press enter" at bounding box center [1330, 132] width 299 height 71
click at [1330, 634] on span at bounding box center [1325, 324] width 400 height 741
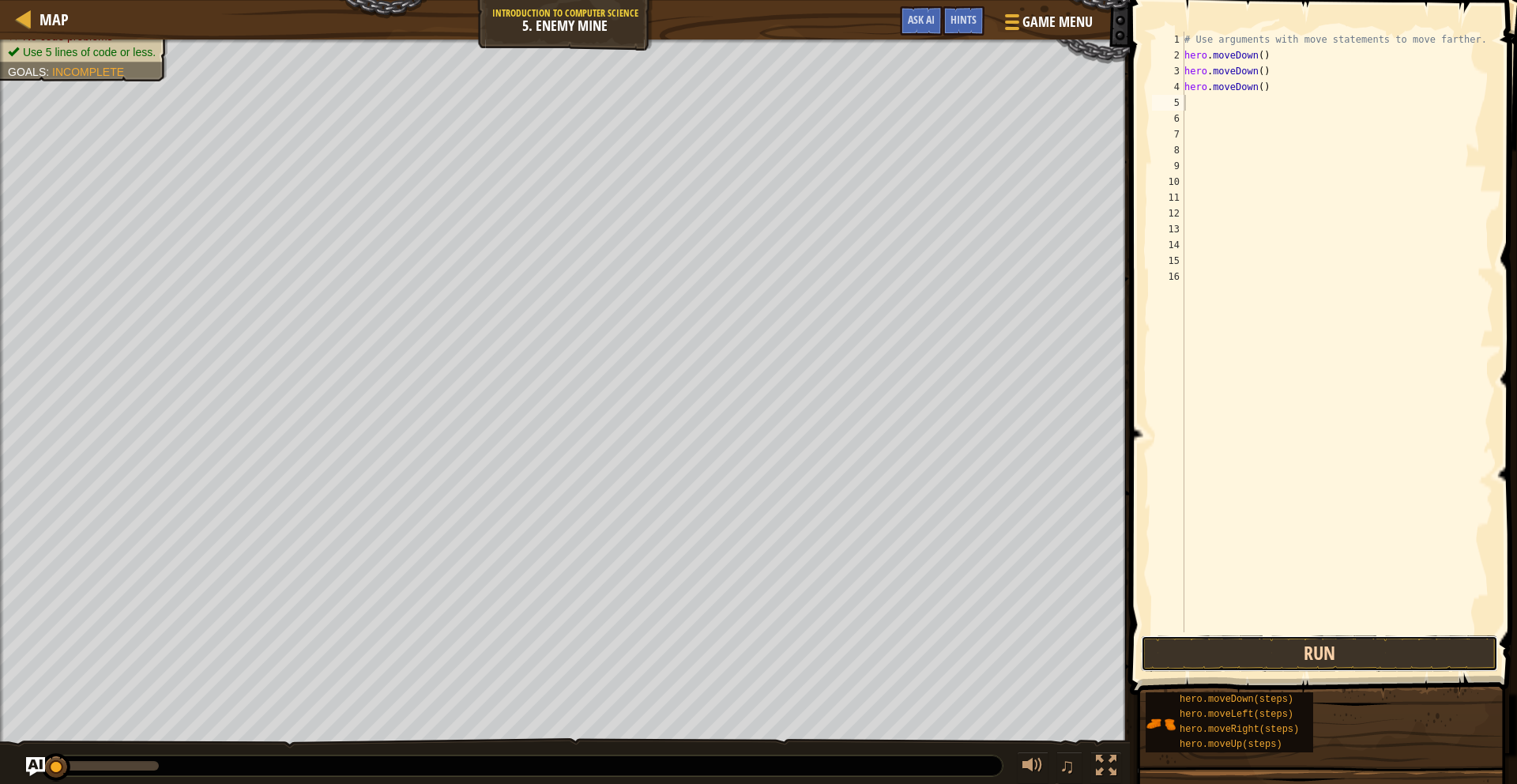
click at [1338, 646] on button "Run" at bounding box center [1320, 653] width 357 height 36
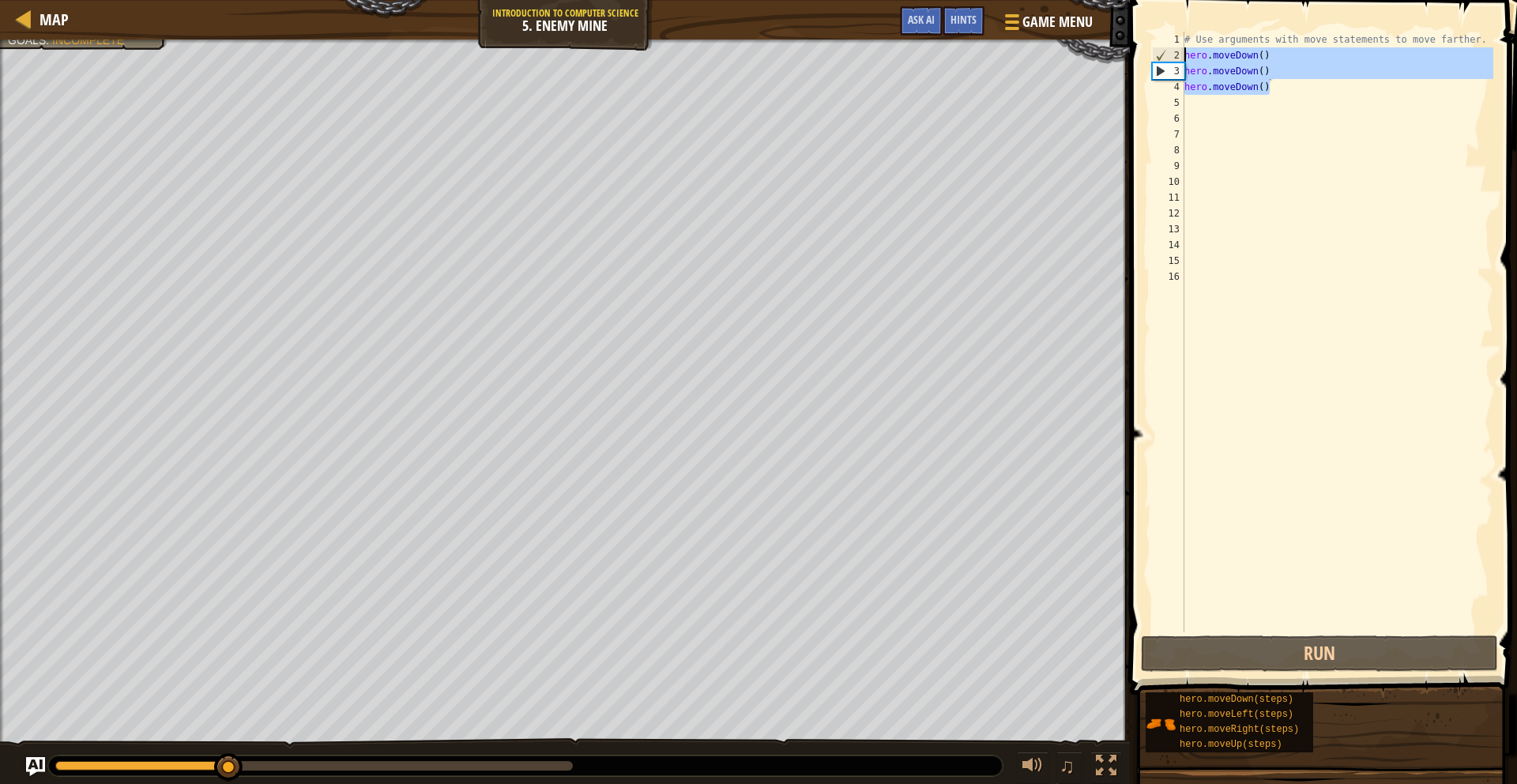
drag, startPoint x: 1273, startPoint y: 88, endPoint x: 1157, endPoint y: 55, distance: 120.6
click at [1157, 55] on div "1 2 3 4 5 6 7 8 9 10 11 12 13 14 15 16 # Use arguments with move statements to …" at bounding box center [1322, 331] width 345 height 600
type textarea "hero.moveDown() hero.moveDown()"
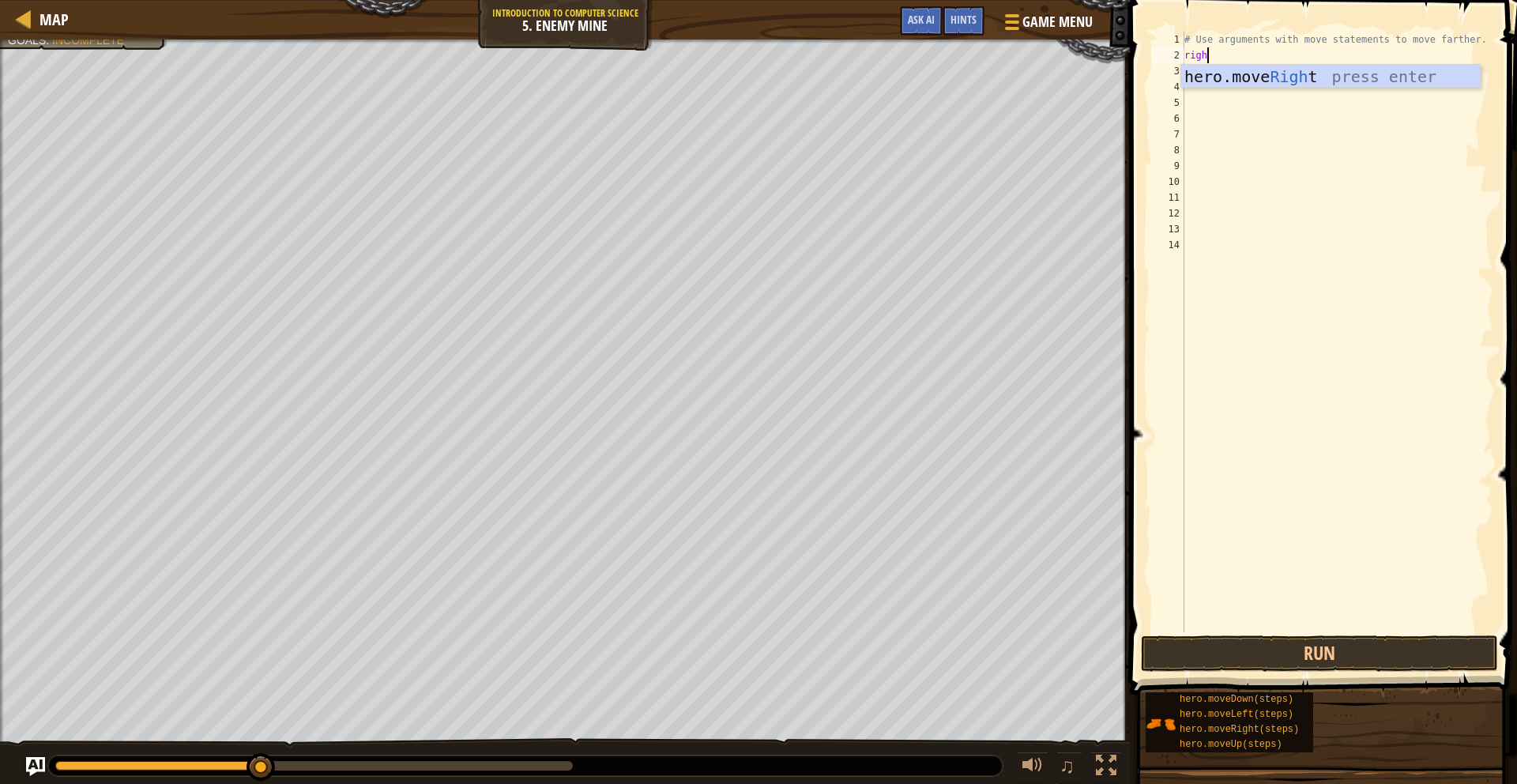
type textarea "right"
click at [1245, 80] on div "hero.move Right press enter" at bounding box center [1330, 100] width 299 height 71
click at [1350, 656] on button "Run" at bounding box center [1320, 653] width 357 height 36
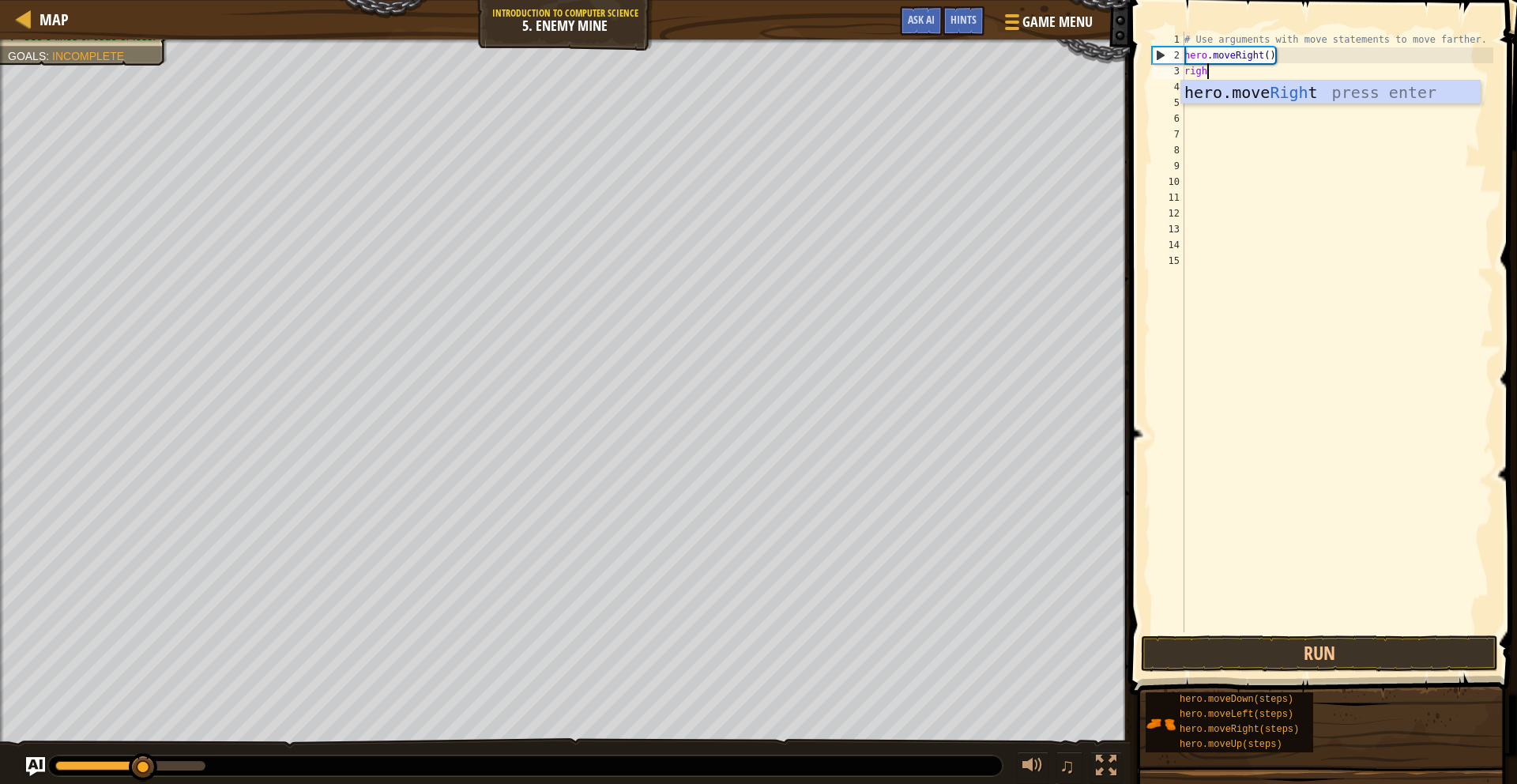
type textarea "right"
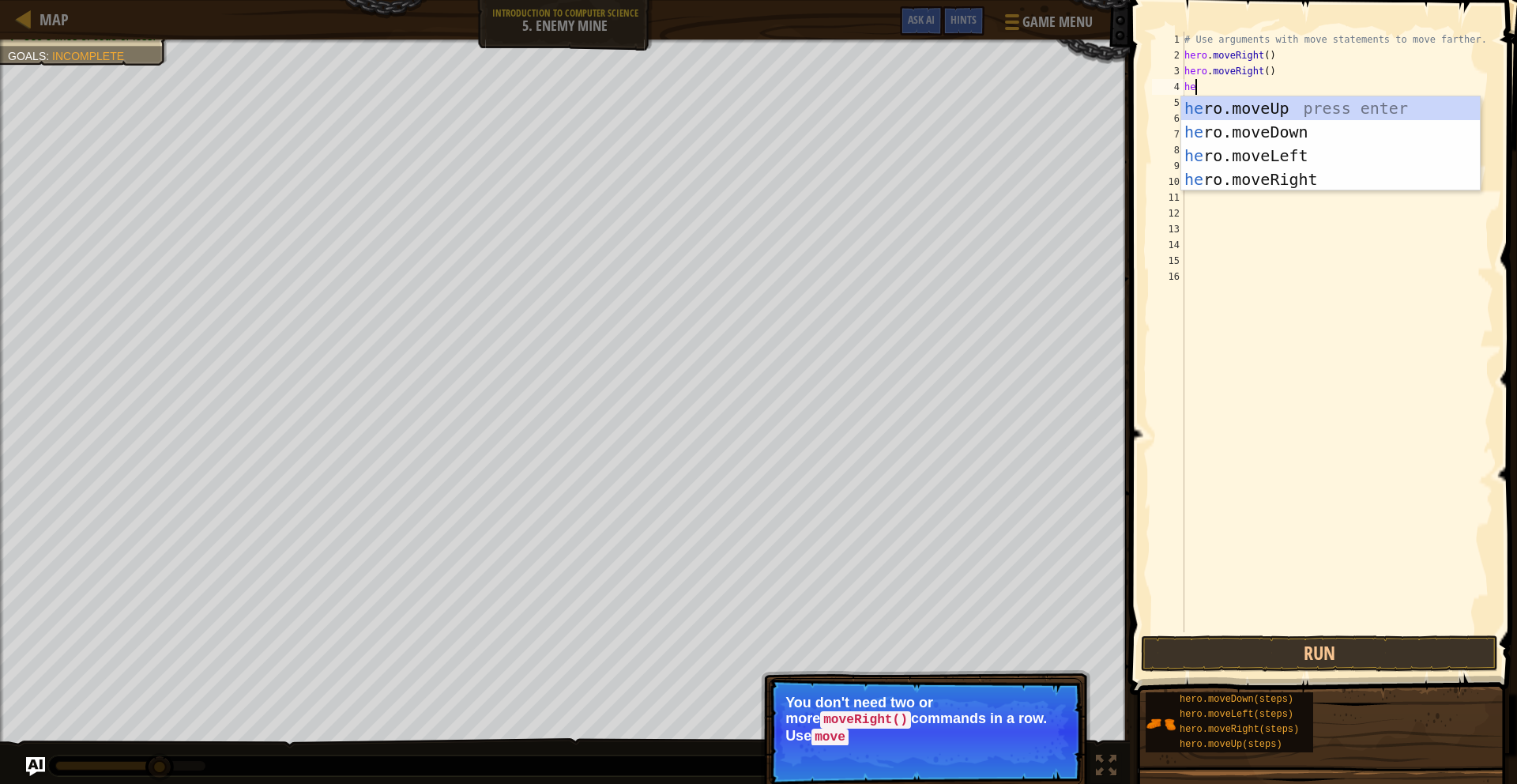
type textarea "her"
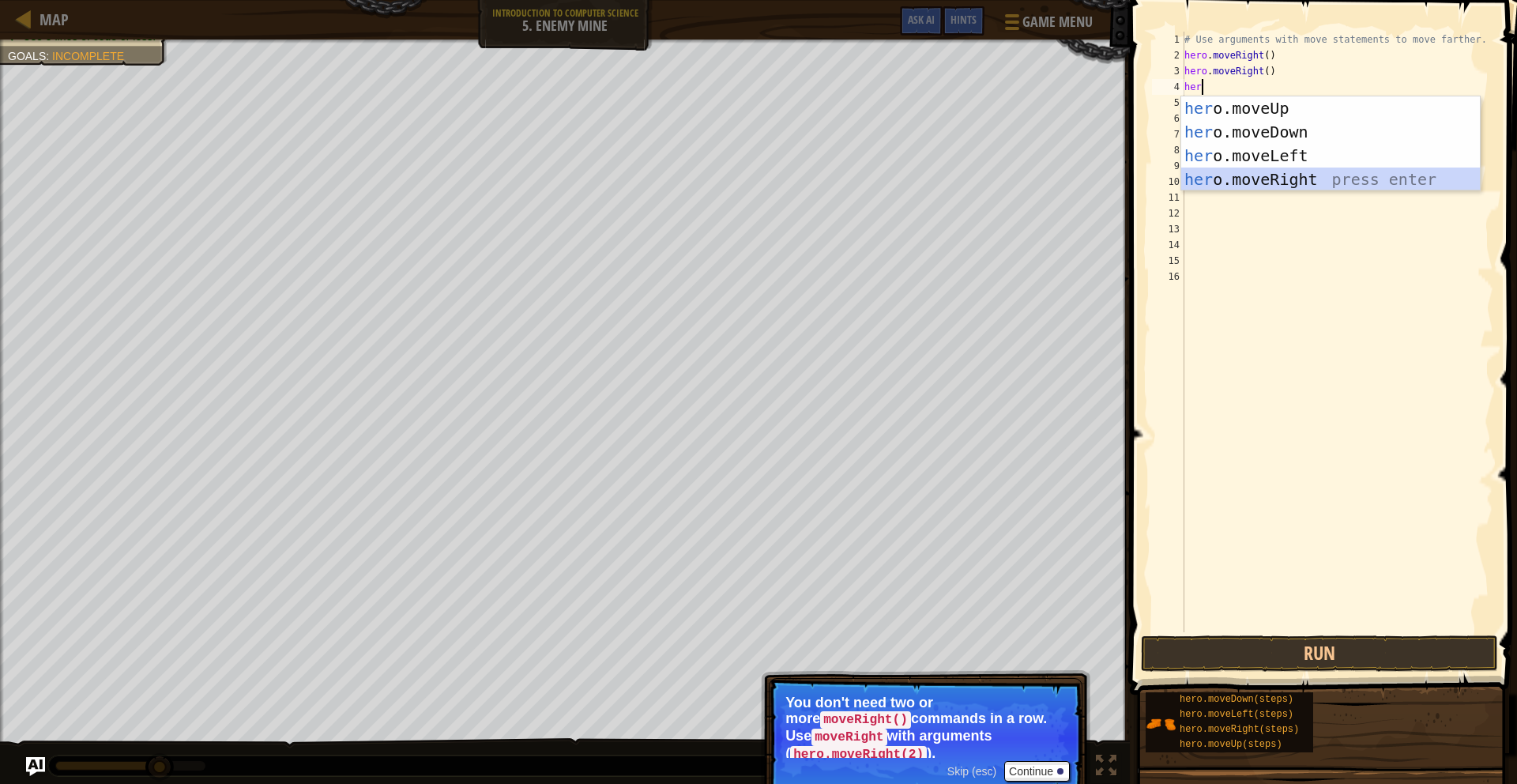
click at [1319, 182] on div "her o.moveUp press enter her o.moveDown press enter her o.moveLeft press enter …" at bounding box center [1330, 167] width 299 height 142
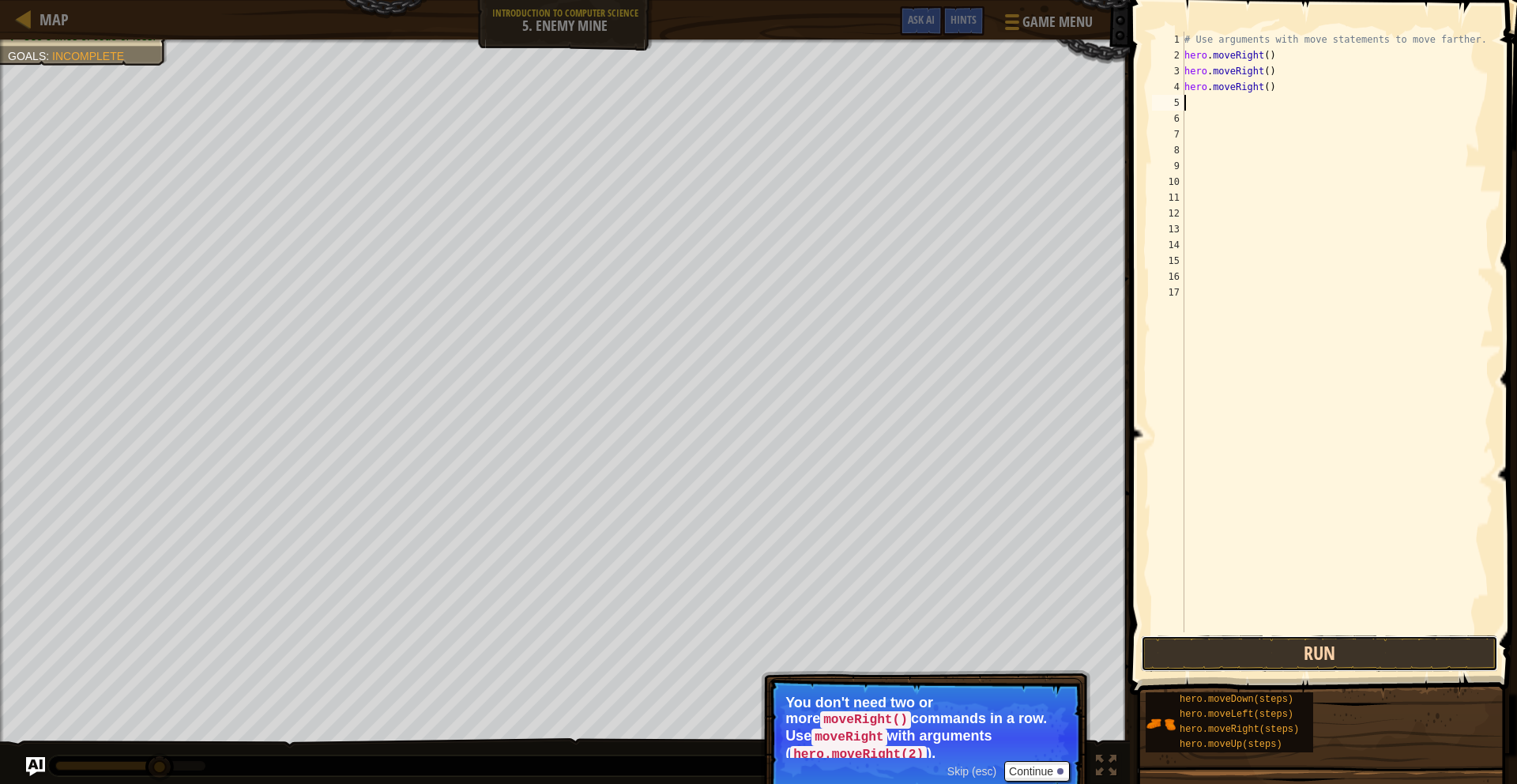
click at [1344, 640] on button "Run" at bounding box center [1320, 653] width 357 height 36
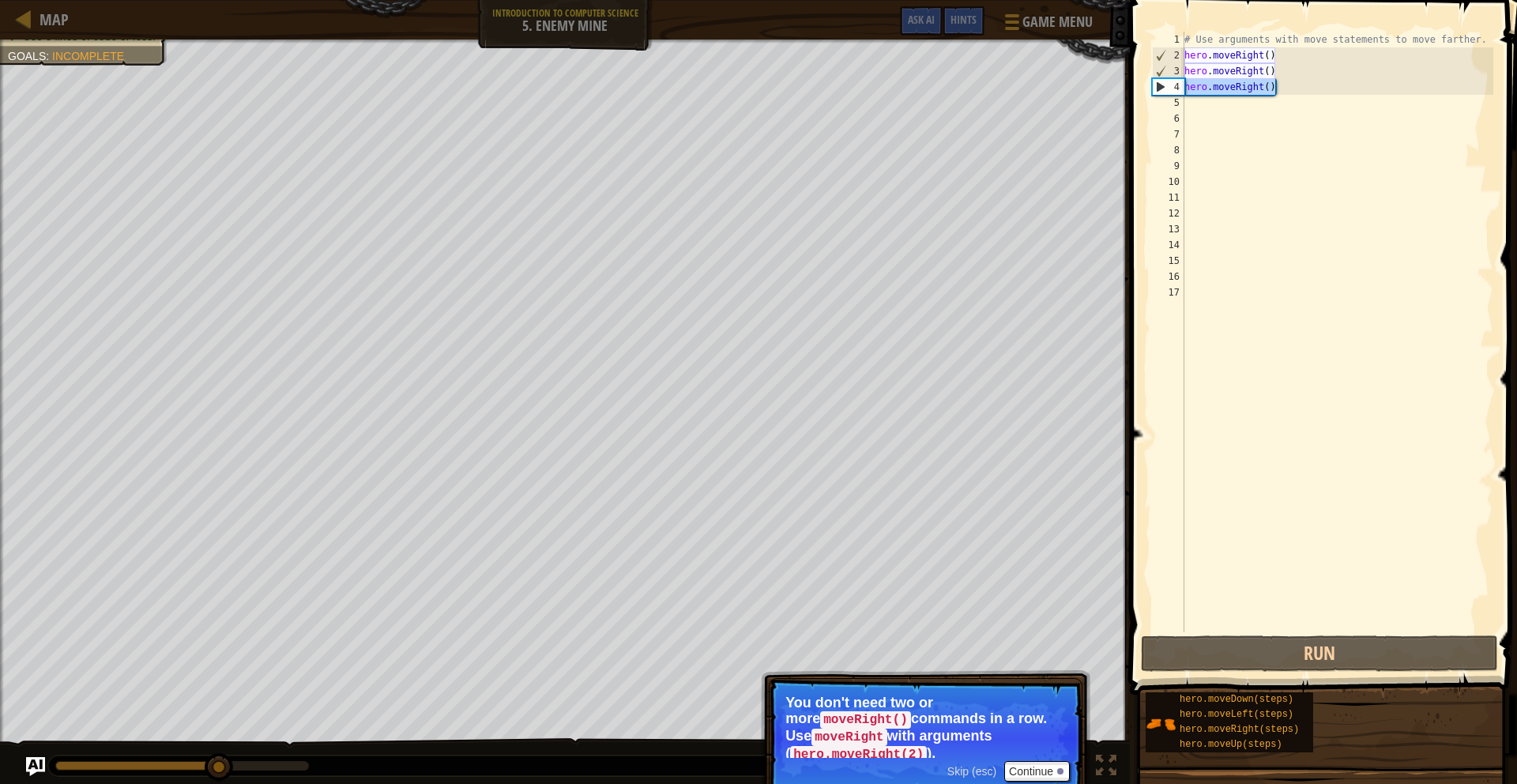
drag, startPoint x: 1277, startPoint y: 87, endPoint x: 1192, endPoint y: 94, distance: 85.3
click at [1185, 93] on div "# Use arguments with move statements to move farther. hero . moveRight ( ) hero…" at bounding box center [1337, 347] width 312 height 632
type textarea "hero.moveRight()"
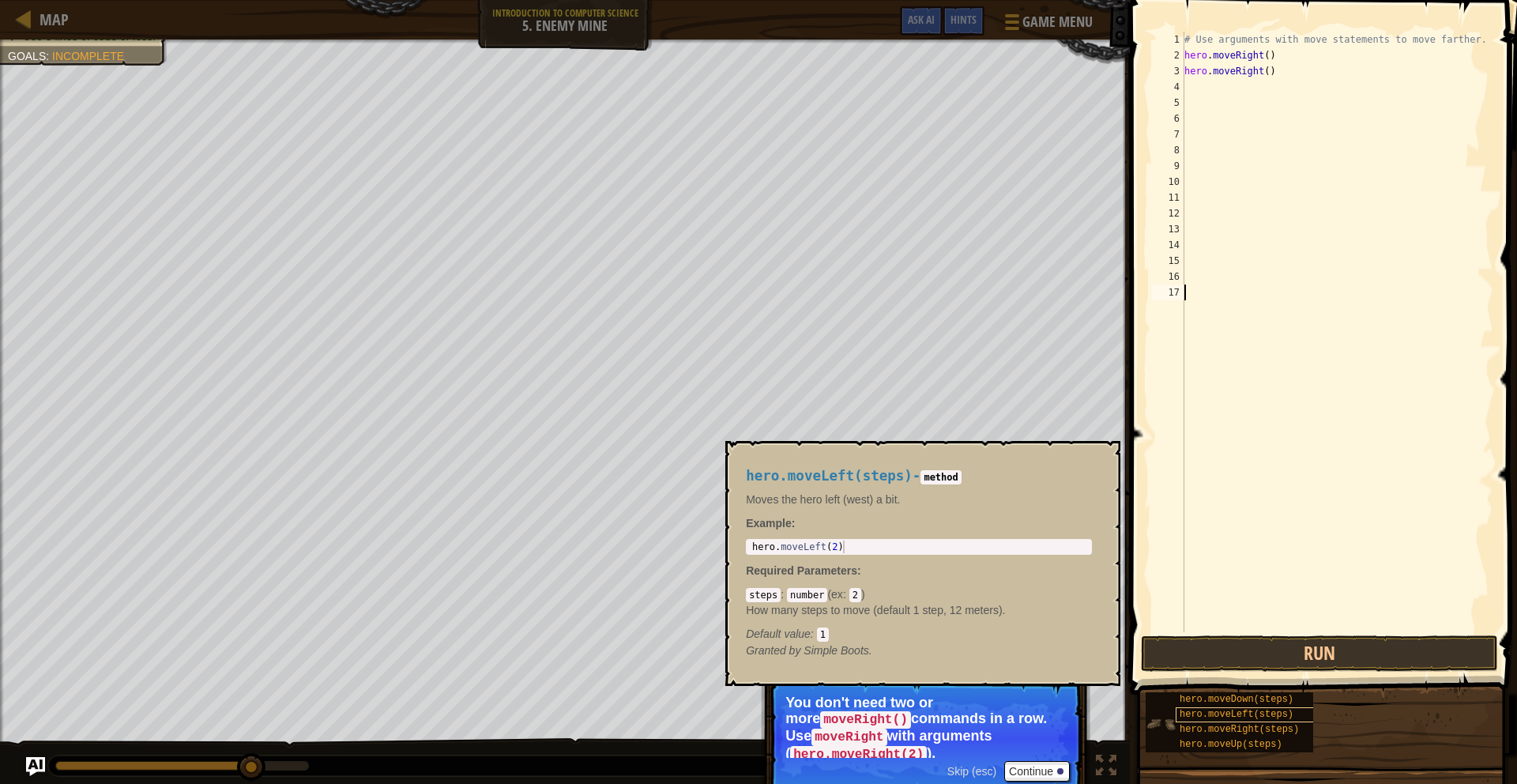
drag, startPoint x: 1195, startPoint y: 613, endPoint x: 1244, endPoint y: 711, distance: 109.6
click at [1244, 667] on div "Hints Videos 1 2 3 4 5 6 7 8 9 10 11 12 13 14 15 16 17 # Use arguments with mov…" at bounding box center [1321, 388] width 392 height 776
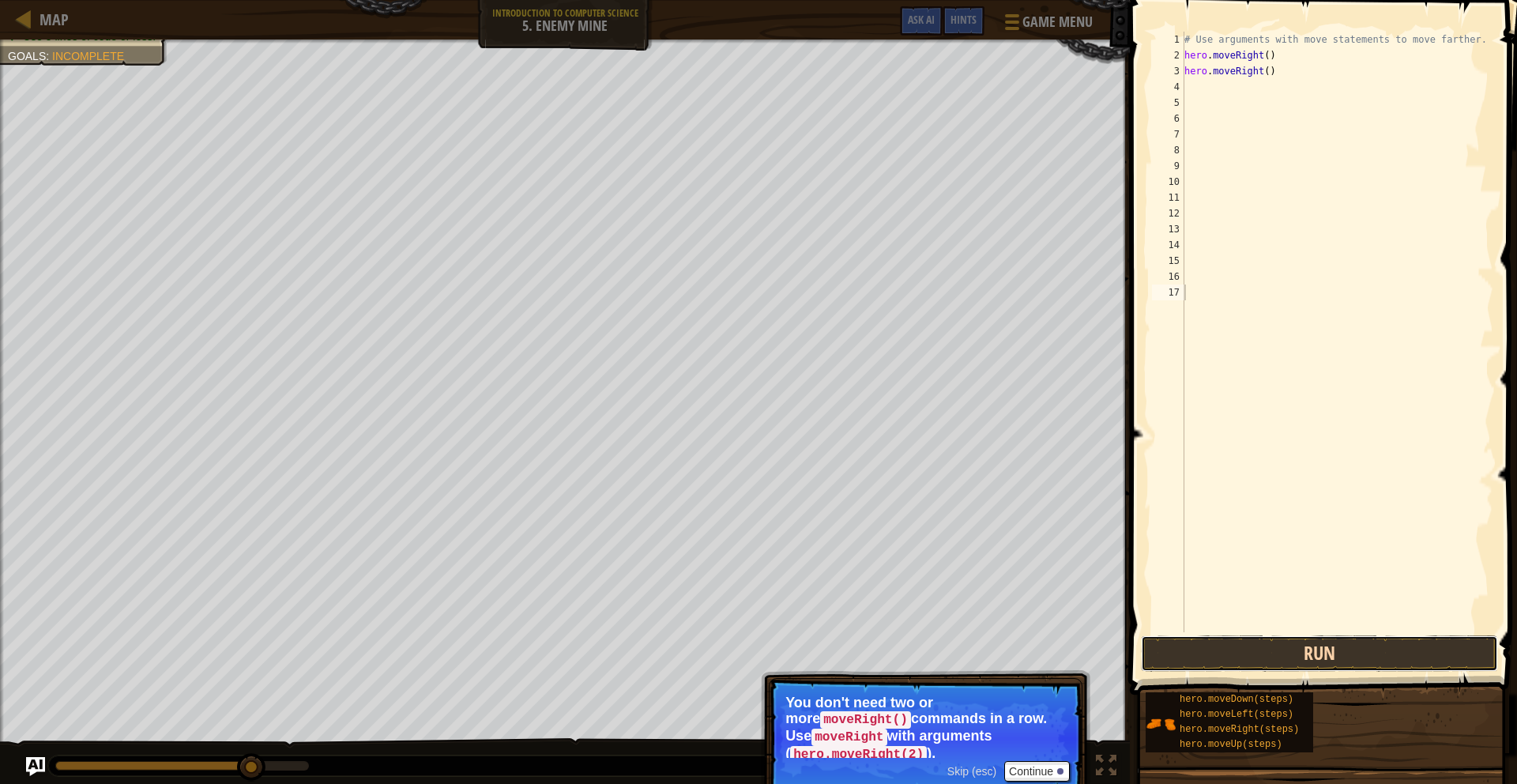
click at [1241, 651] on button "Run" at bounding box center [1320, 653] width 357 height 36
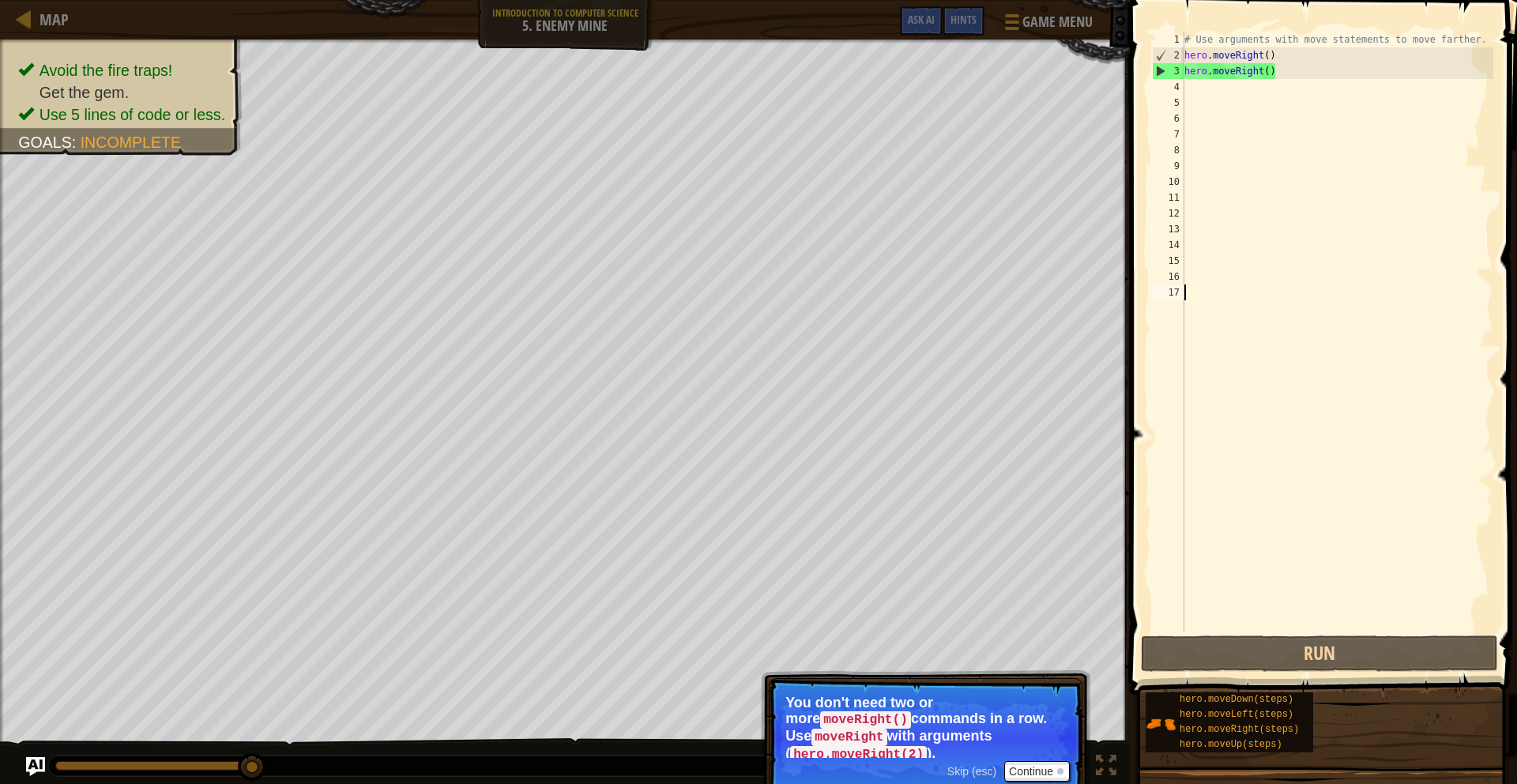
click at [962, 667] on p "You don't need two or more moveRight() commands in a row. Use moveRight with ar…" at bounding box center [926, 727] width 280 height 64
click at [1041, 667] on p "Skip (esc) Continue You don't need two or more moveRight() commands in a row. U…" at bounding box center [926, 738] width 314 height 120
click at [1040, 667] on button "Continue" at bounding box center [1037, 771] width 65 height 20
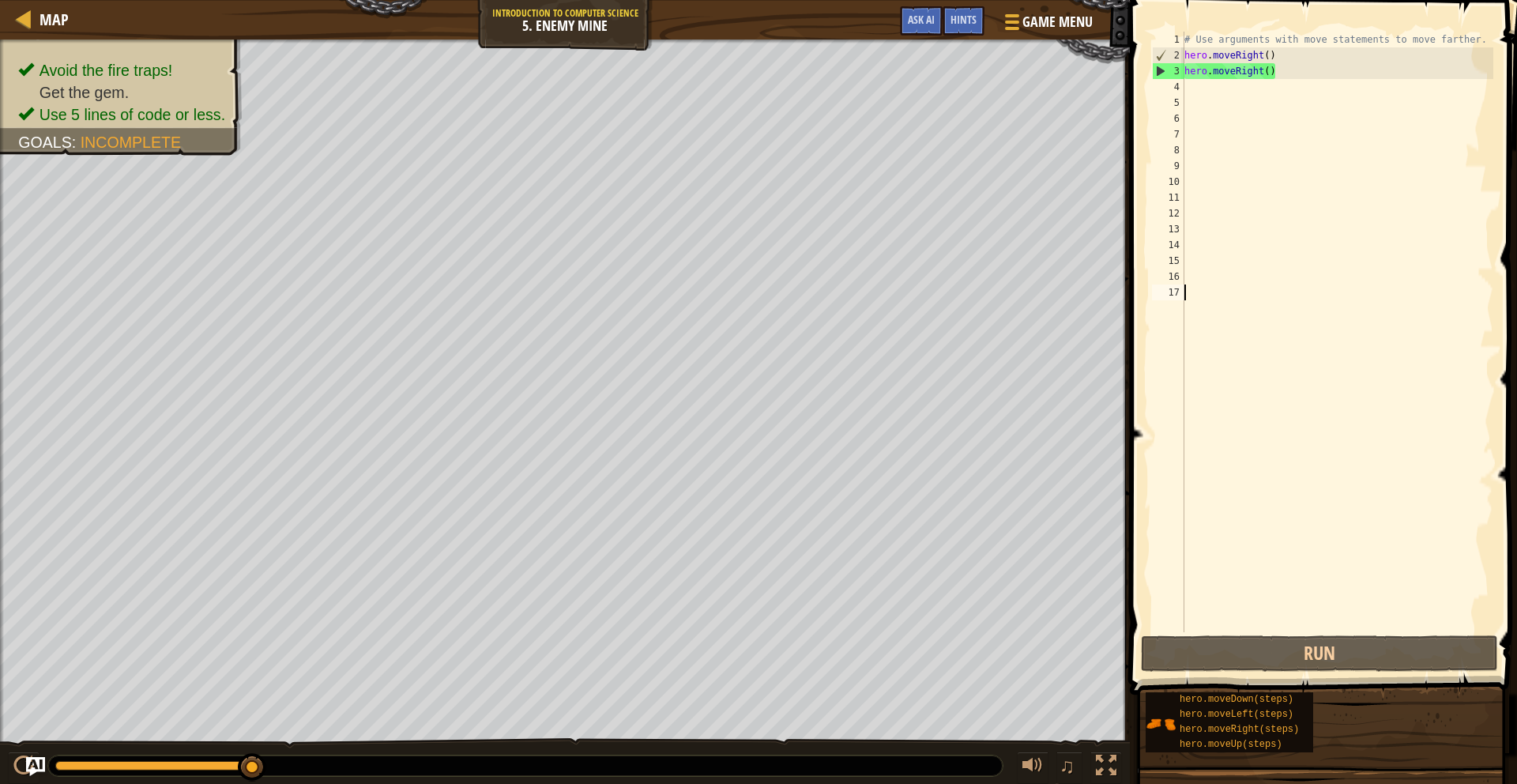
click at [1269, 296] on div "Map Introduction to Computer Science 5. Enemy Mine Game Menu Done Hints Ask AI …" at bounding box center [758, 392] width 1517 height 784
click at [1178, 84] on div "4" at bounding box center [1168, 87] width 33 height 16
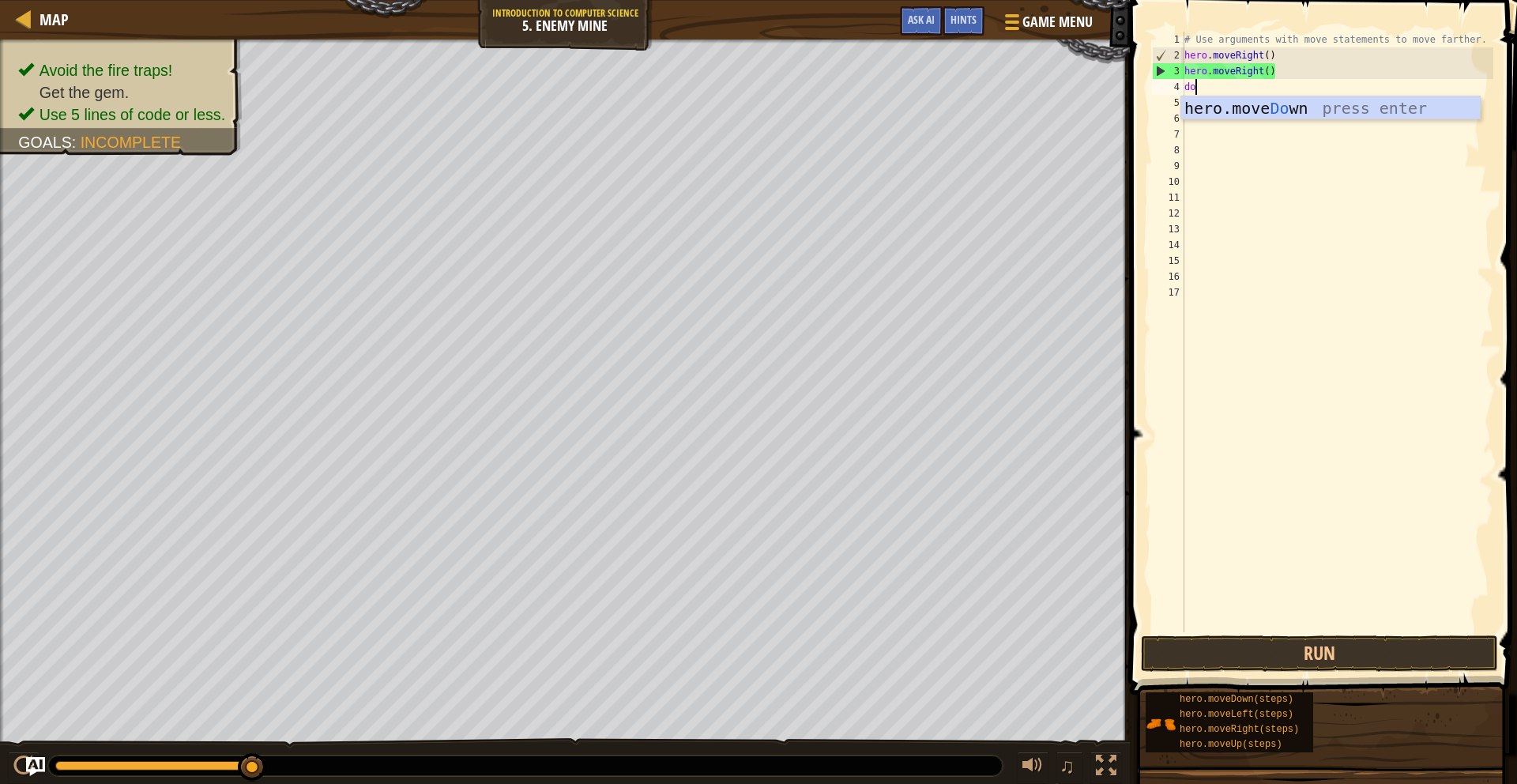
scroll to position [7, 1]
type textarea "down"
click at [1274, 123] on div "# Use arguments with move statements to move farther. hero . moveRight ( ) hero…" at bounding box center [1337, 347] width 312 height 632
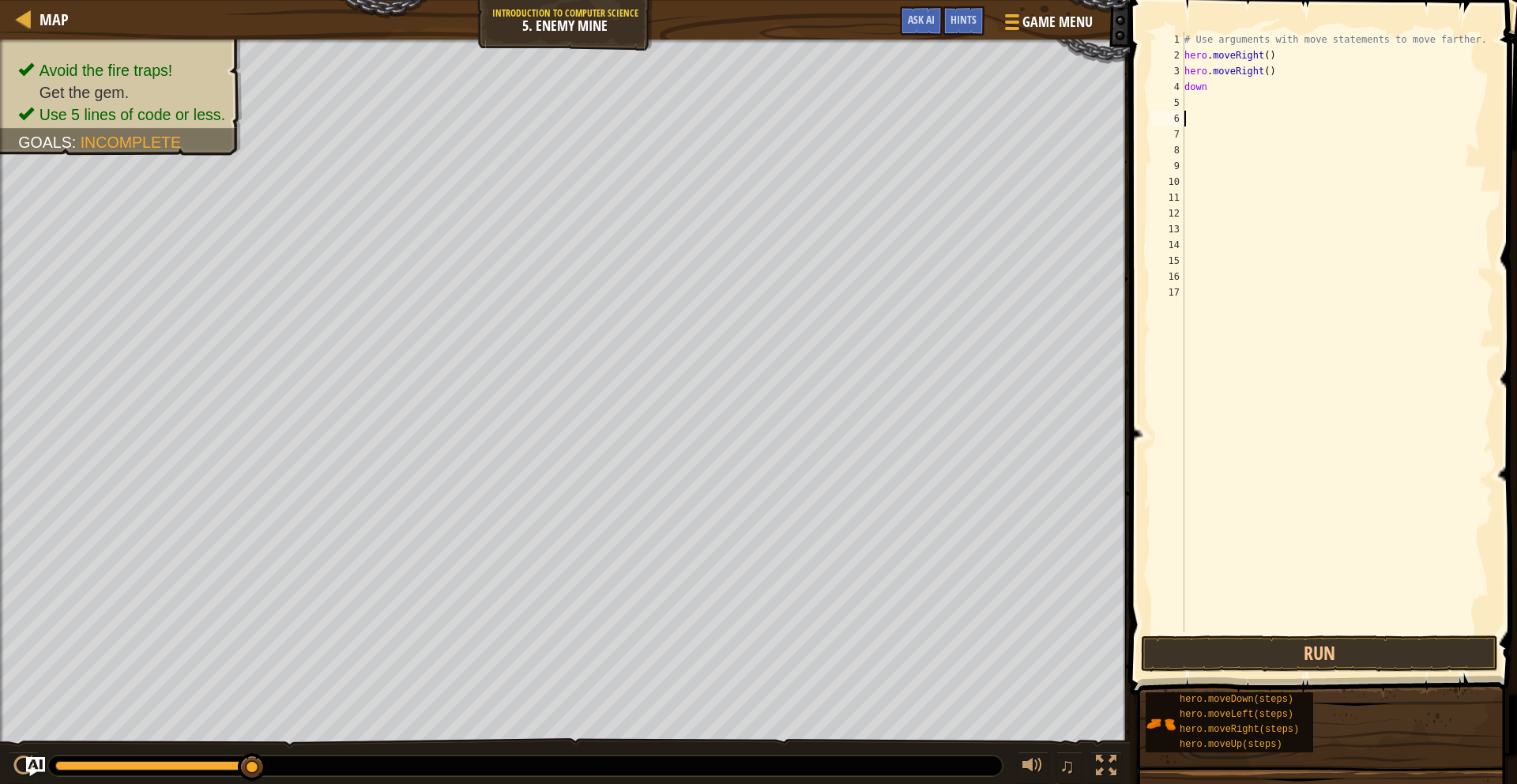
scroll to position [7, 0]
click at [1245, 95] on div "# Use arguments with move statements to move farther. hero . moveRight ( ) hero…" at bounding box center [1337, 347] width 312 height 632
click at [1203, 87] on div "# Use arguments with move statements to move farther. hero . moveRight ( ) hero…" at bounding box center [1337, 347] width 312 height 632
drag, startPoint x: 1210, startPoint y: 86, endPoint x: 1186, endPoint y: 89, distance: 24.2
click at [1186, 89] on div "# Use arguments with move statements to move farther. hero . moveRight ( ) hero…" at bounding box center [1337, 347] width 312 height 632
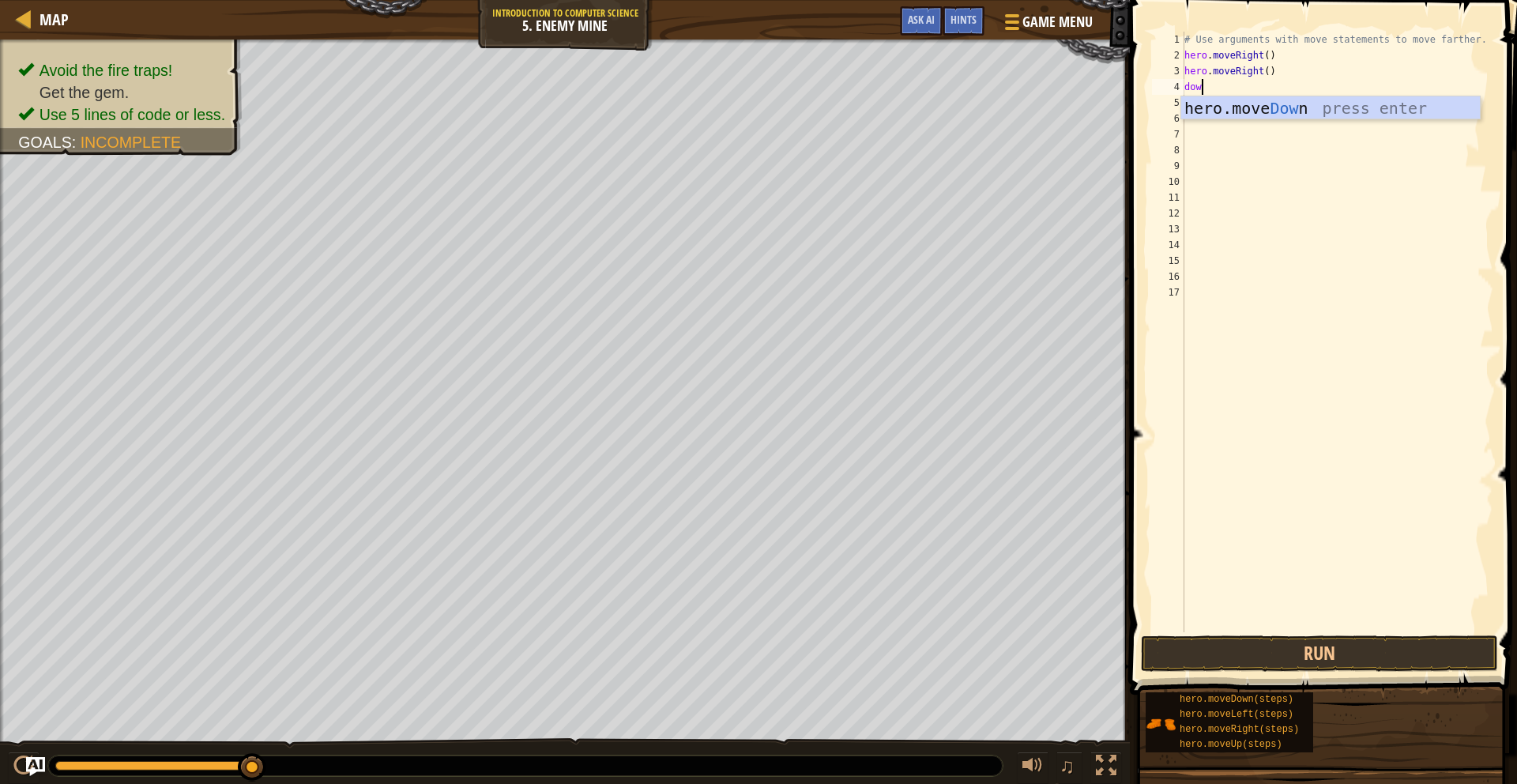
scroll to position [7, 1]
type textarea "down"
click at [1222, 111] on div "hero.move Down press enter" at bounding box center [1330, 132] width 299 height 71
click at [1375, 657] on button "Run" at bounding box center [1320, 653] width 357 height 36
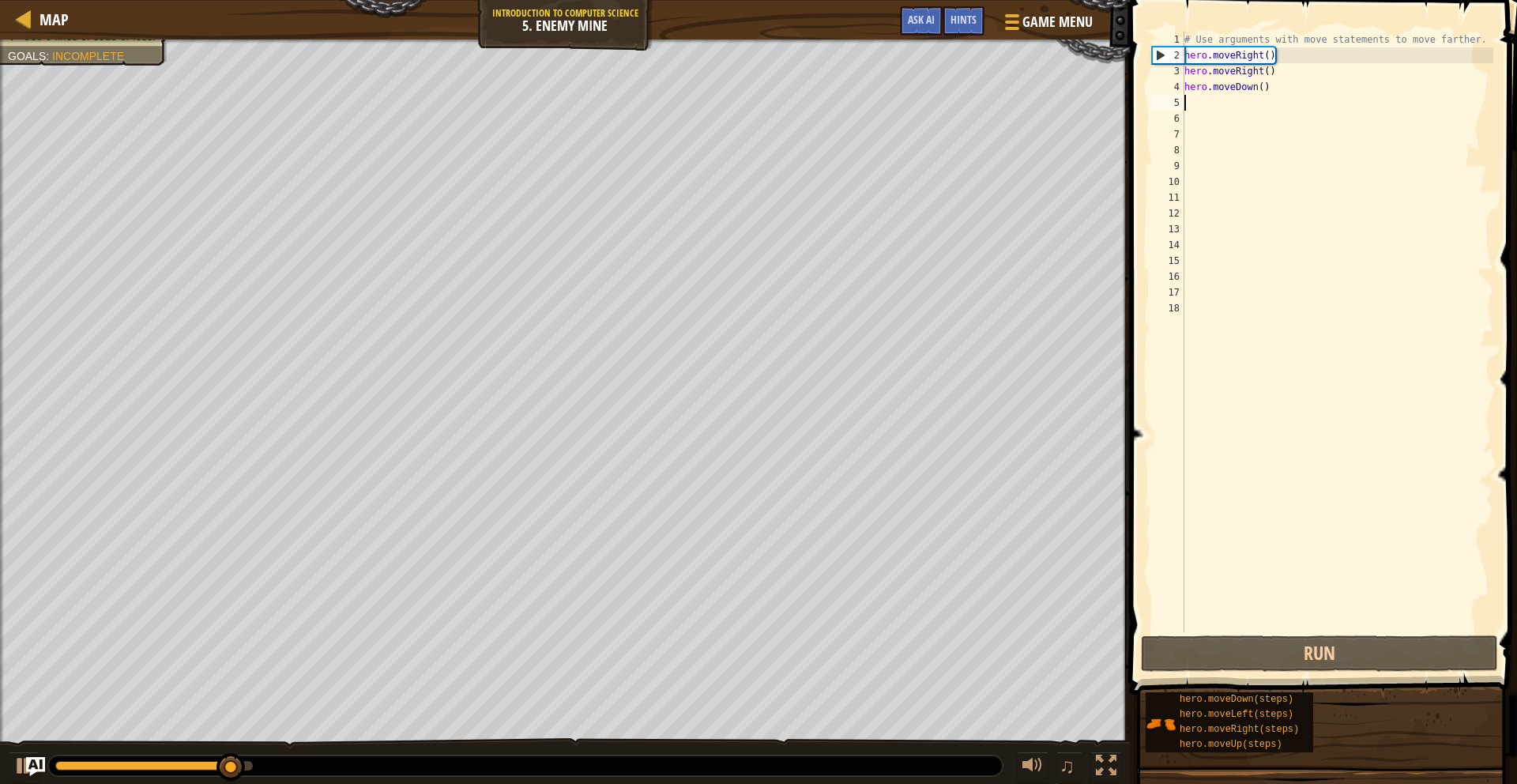
click at [1265, 87] on div "# Use arguments with move statements to move farther. hero . moveRight ( ) hero…" at bounding box center [1337, 347] width 312 height 632
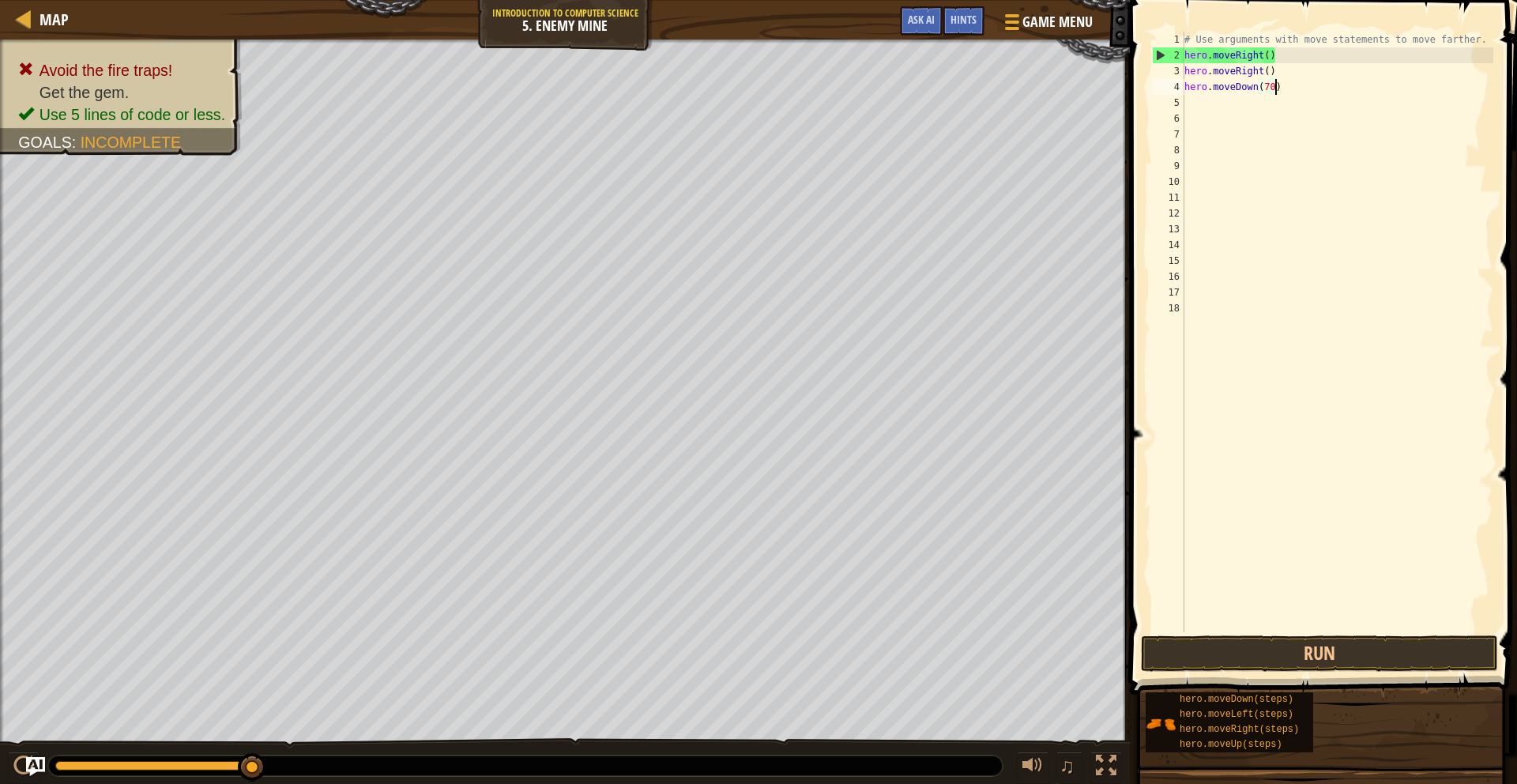
scroll to position [7, 8]
type textarea "hero.moveDown(7000)"
click at [1190, 102] on div "# Use arguments with move statements to move farther. hero . moveRight ( ) hero…" at bounding box center [1337, 347] width 312 height 632
click at [1341, 658] on button "Run" at bounding box center [1320, 653] width 357 height 36
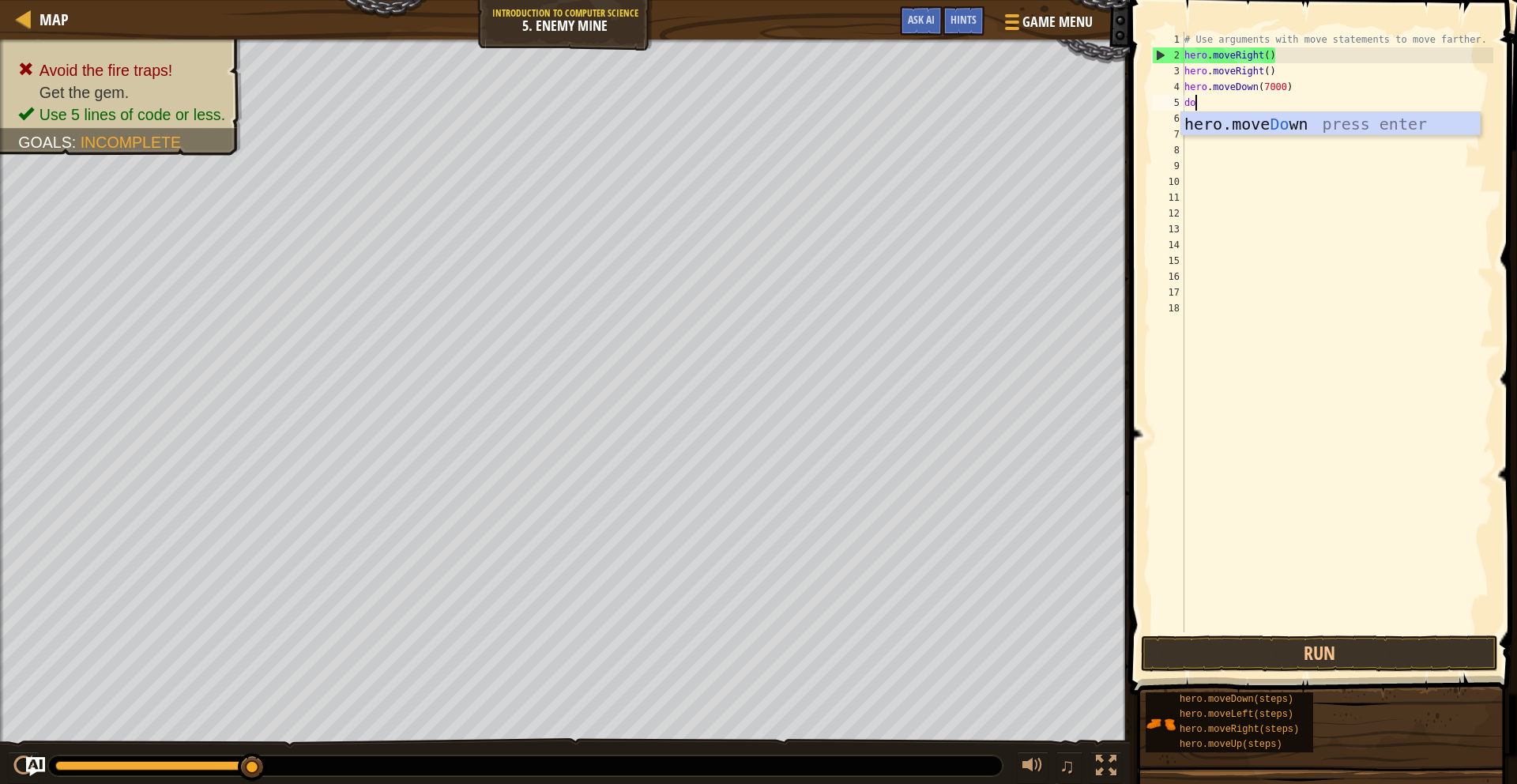
scroll to position [7, 1]
type textarea "down"
click at [1247, 130] on div "hero.move Down press enter" at bounding box center [1330, 148] width 299 height 71
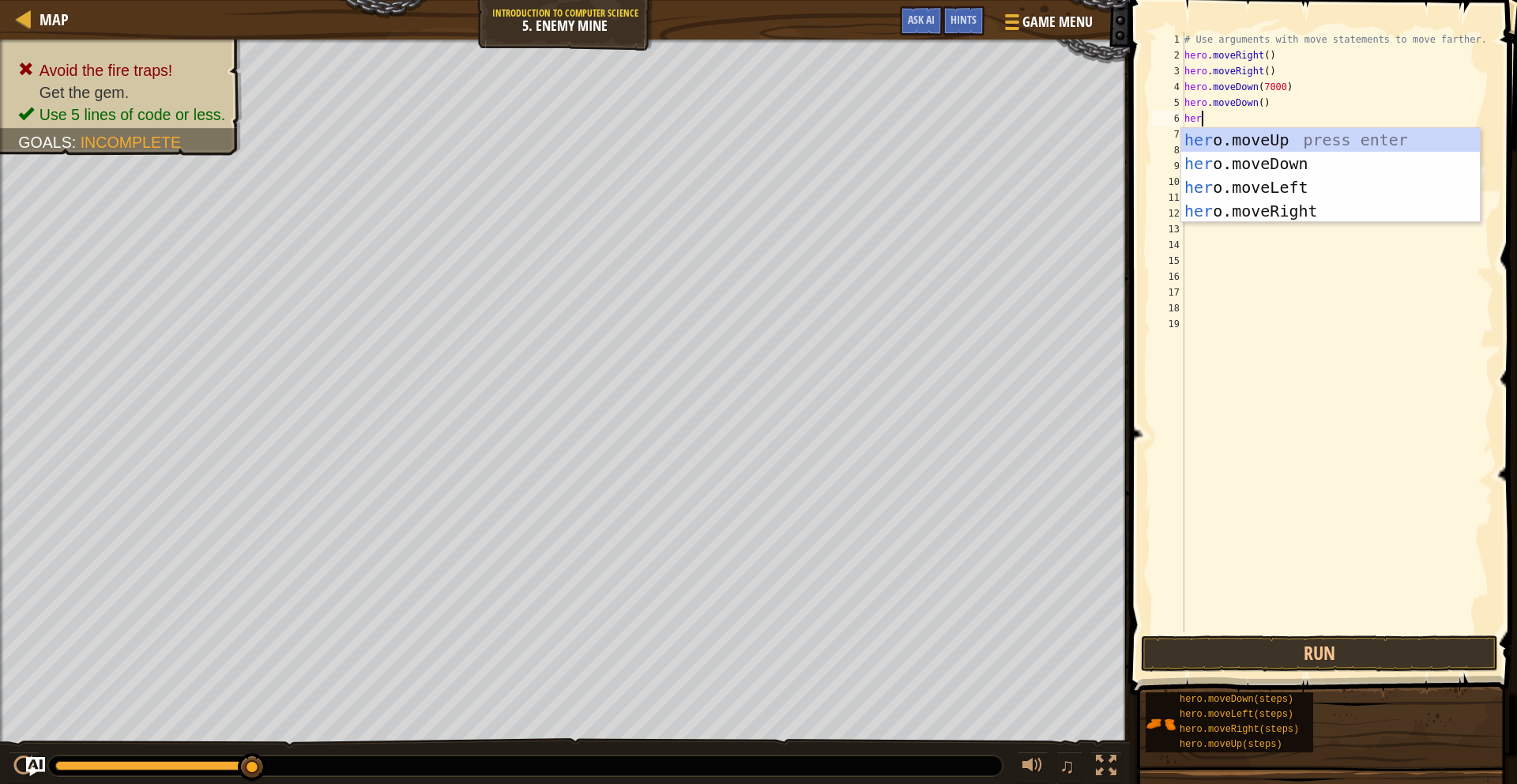
type textarea "hero"
click at [1256, 163] on div "hero .moveUp press enter hero .moveDown press enter hero .moveLeft press enter …" at bounding box center [1330, 199] width 299 height 142
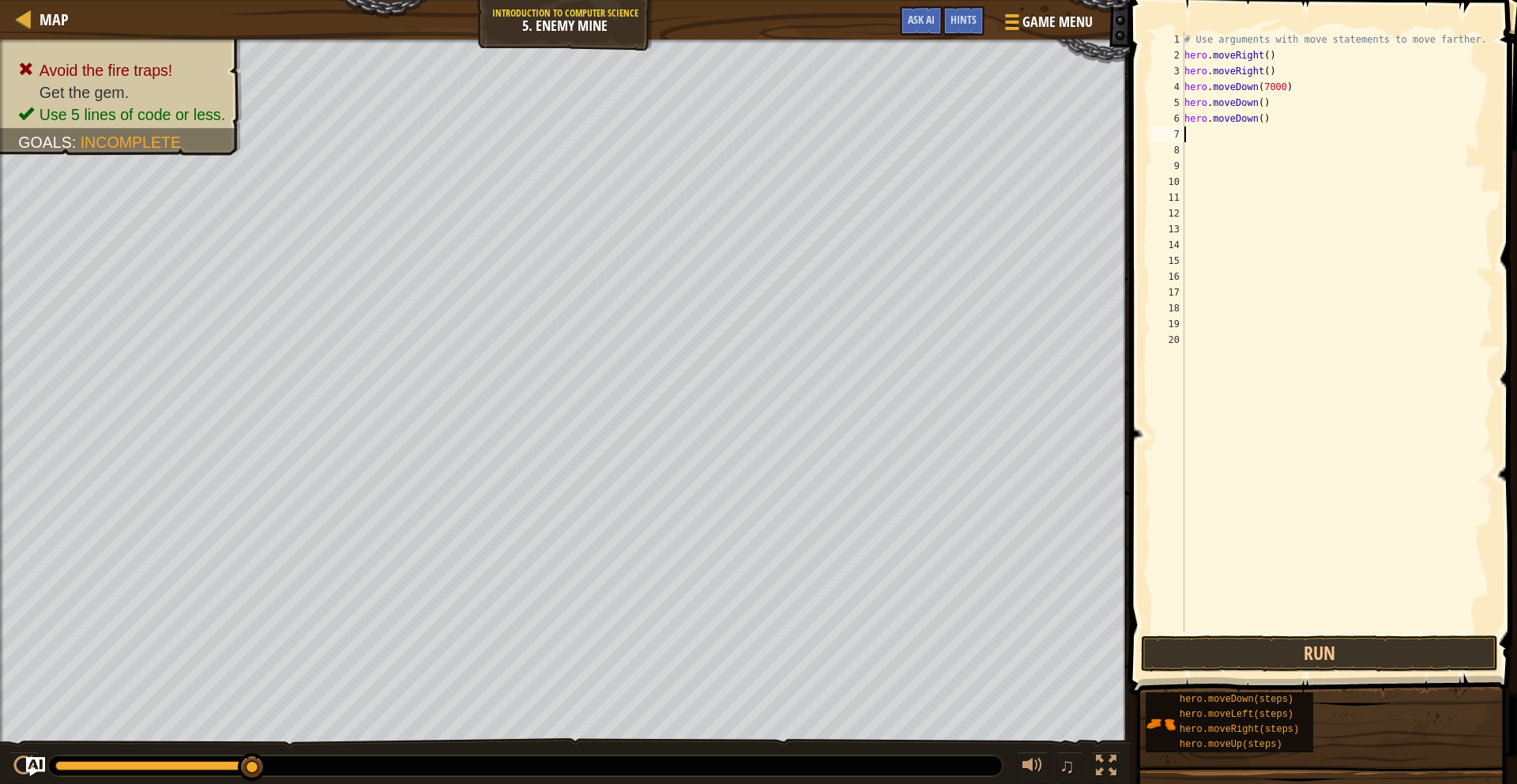
scroll to position [7, 0]
click at [1262, 103] on div "# Use arguments with move statements to move farther. hero . moveRight ( ) hero…" at bounding box center [1337, 347] width 312 height 632
click at [1262, 118] on div "# Use arguments with move statements to move farther. hero . moveRight ( ) hero…" at bounding box center [1337, 347] width 312 height 632
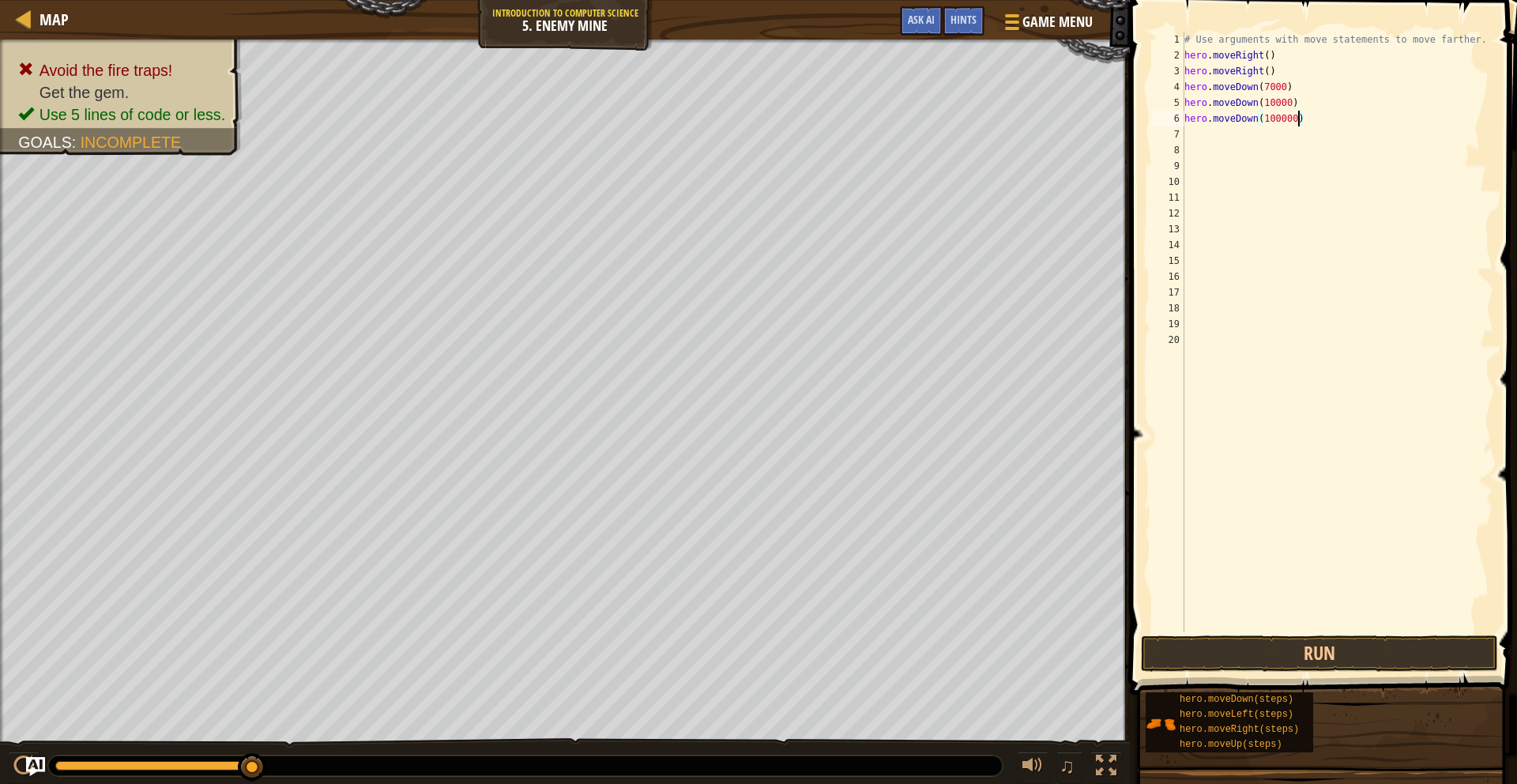
type textarea "hero.moveDown(10000)"
click at [1348, 644] on button "Run" at bounding box center [1320, 653] width 357 height 36
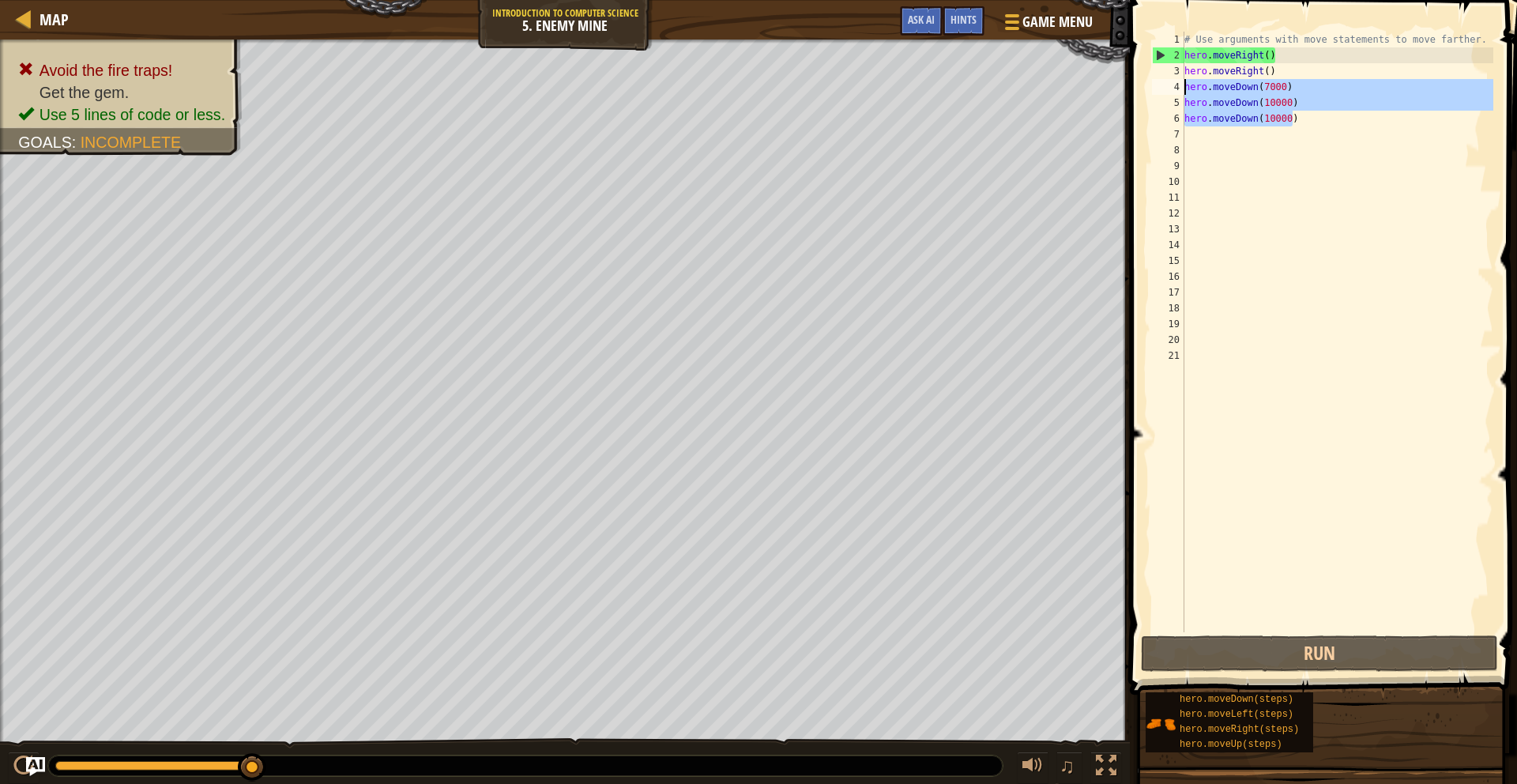
drag, startPoint x: 1293, startPoint y: 119, endPoint x: 1173, endPoint y: 93, distance: 122.8
click at [1173, 93] on div "1 2 3 4 5 6 7 8 9 10 11 12 13 14 15 16 17 18 19 20 21 # Use arguments with move…" at bounding box center [1322, 331] width 345 height 600
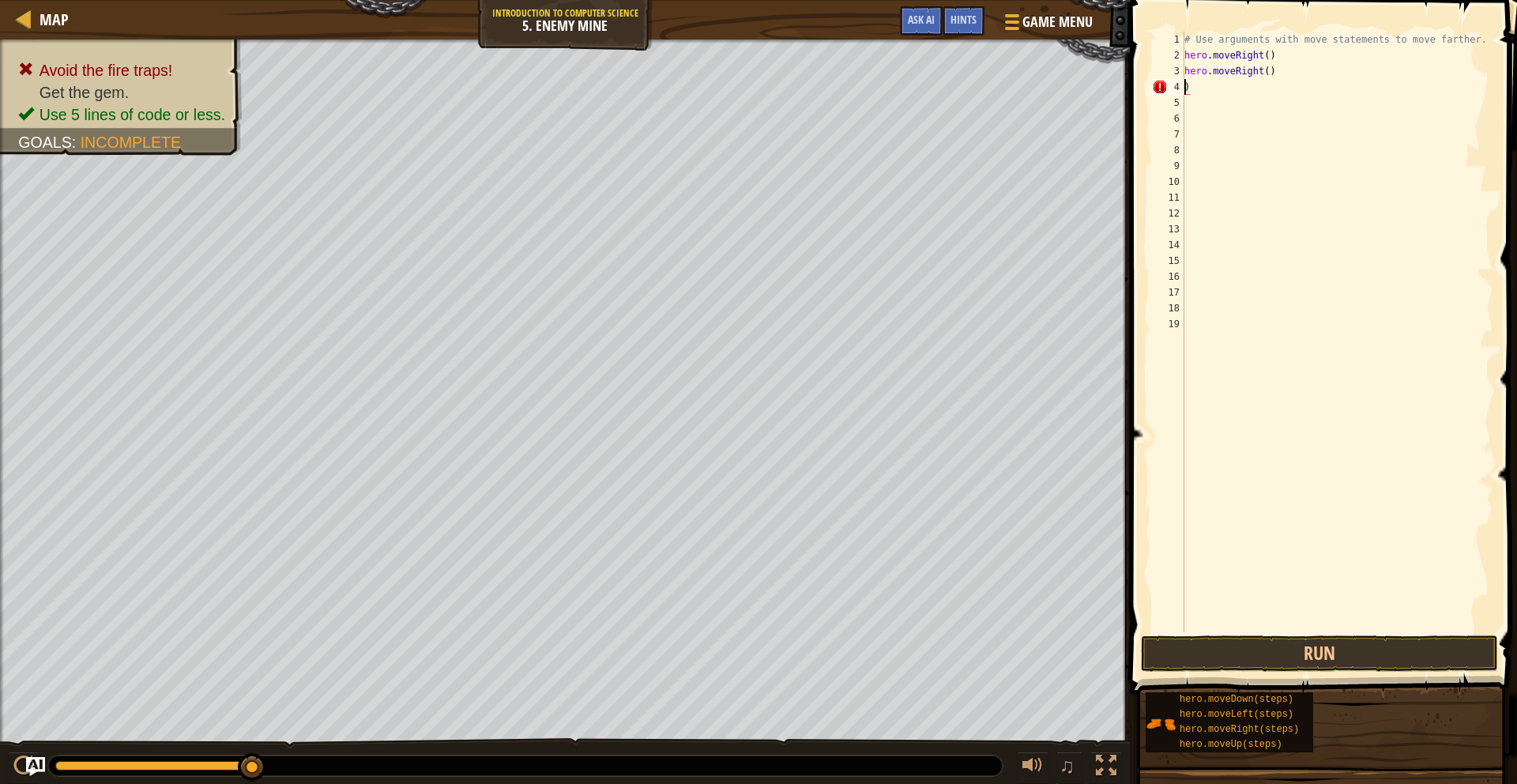
click at [1203, 83] on div "# Use arguments with move statements to move farther. hero . moveRight ( ) hero…" at bounding box center [1337, 347] width 312 height 632
type textarea ")."
type textarea ")"
